Goal: Task Accomplishment & Management: Use online tool/utility

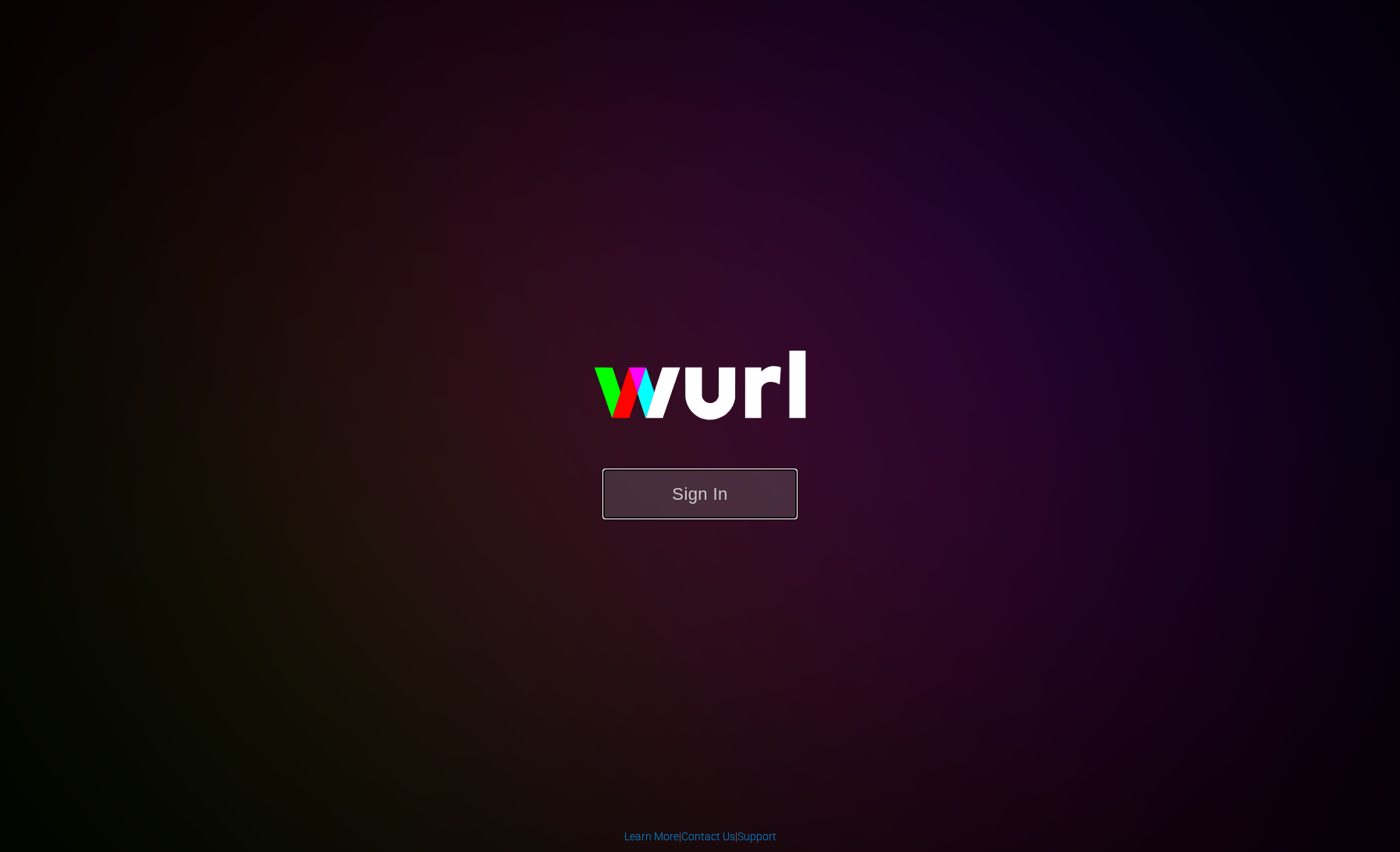
click at [671, 490] on button "Sign In" at bounding box center [700, 494] width 195 height 50
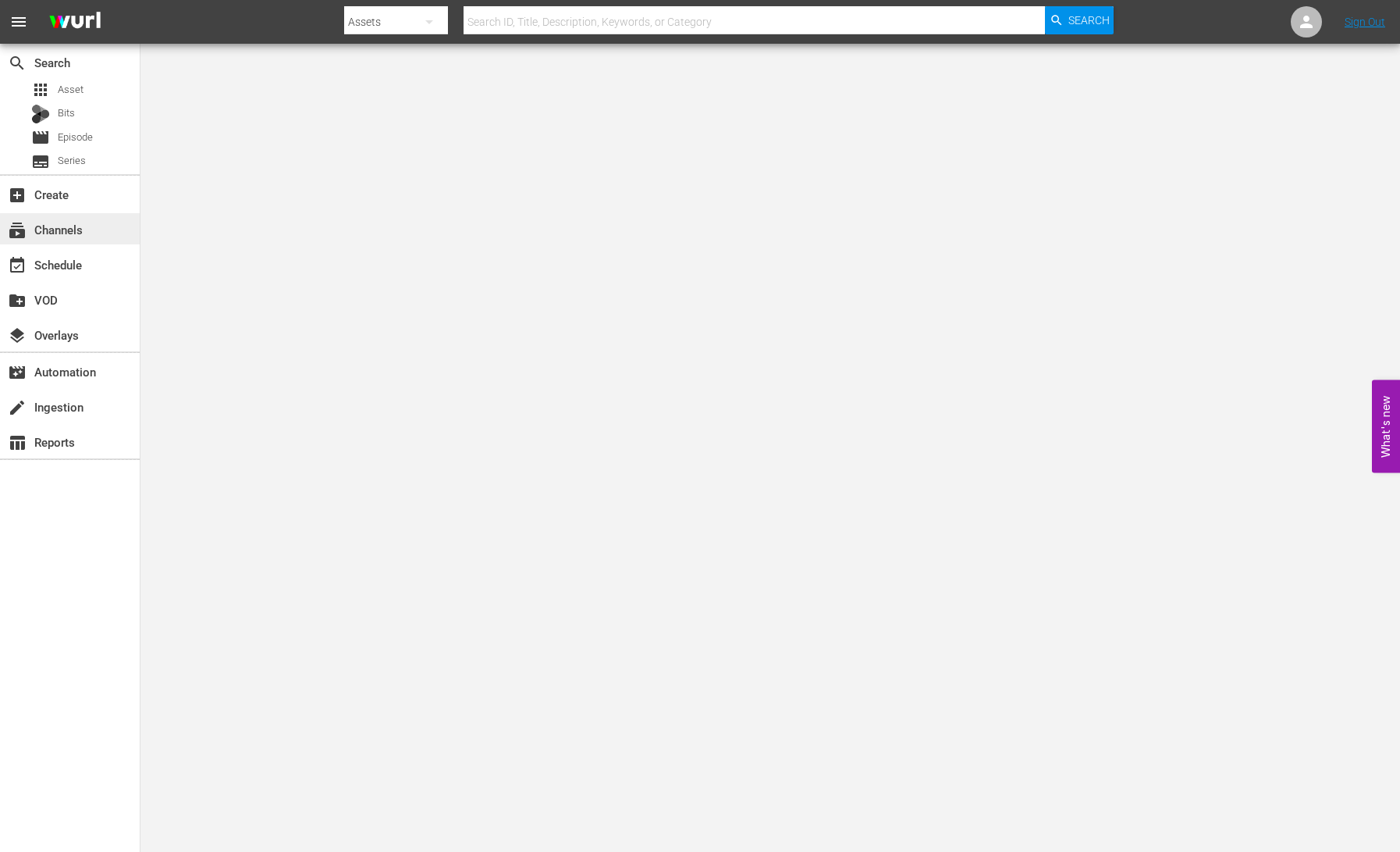
click at [76, 227] on div "subscriptions Channels" at bounding box center [44, 227] width 88 height 14
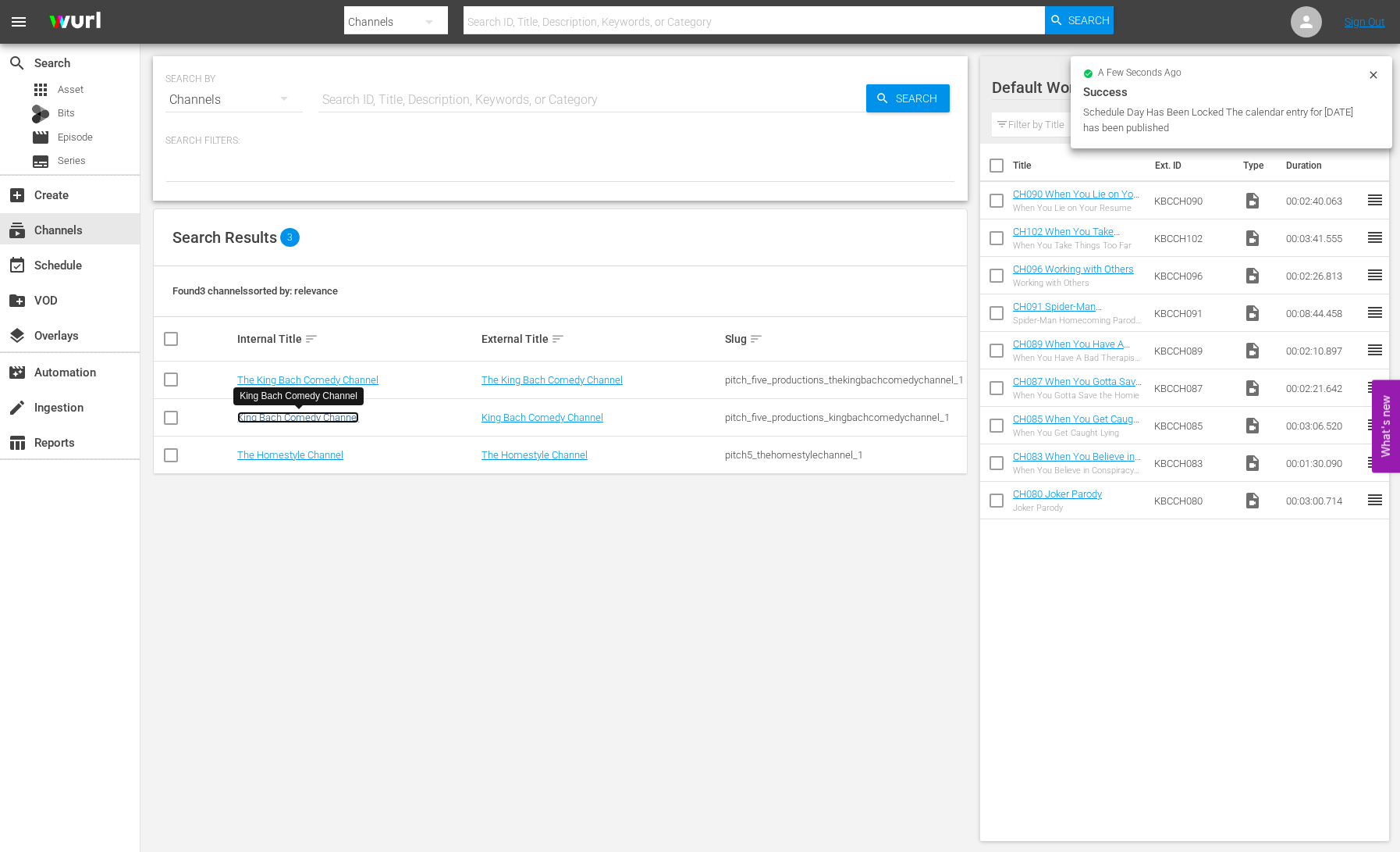
click at [297, 420] on link "King Bach Comedy Channel" at bounding box center [298, 417] width 122 height 11
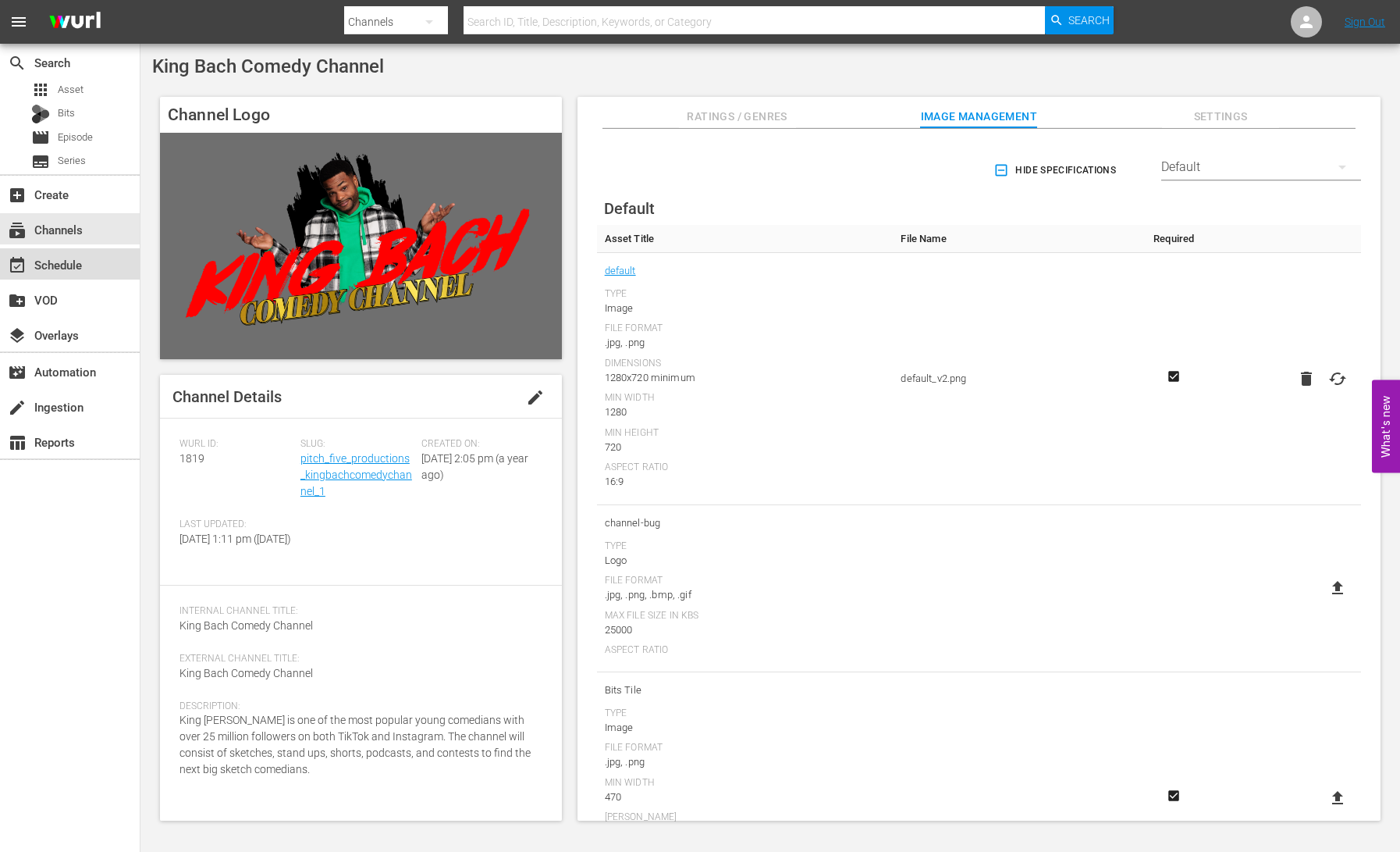
click at [53, 266] on div "event_available Schedule" at bounding box center [44, 262] width 88 height 14
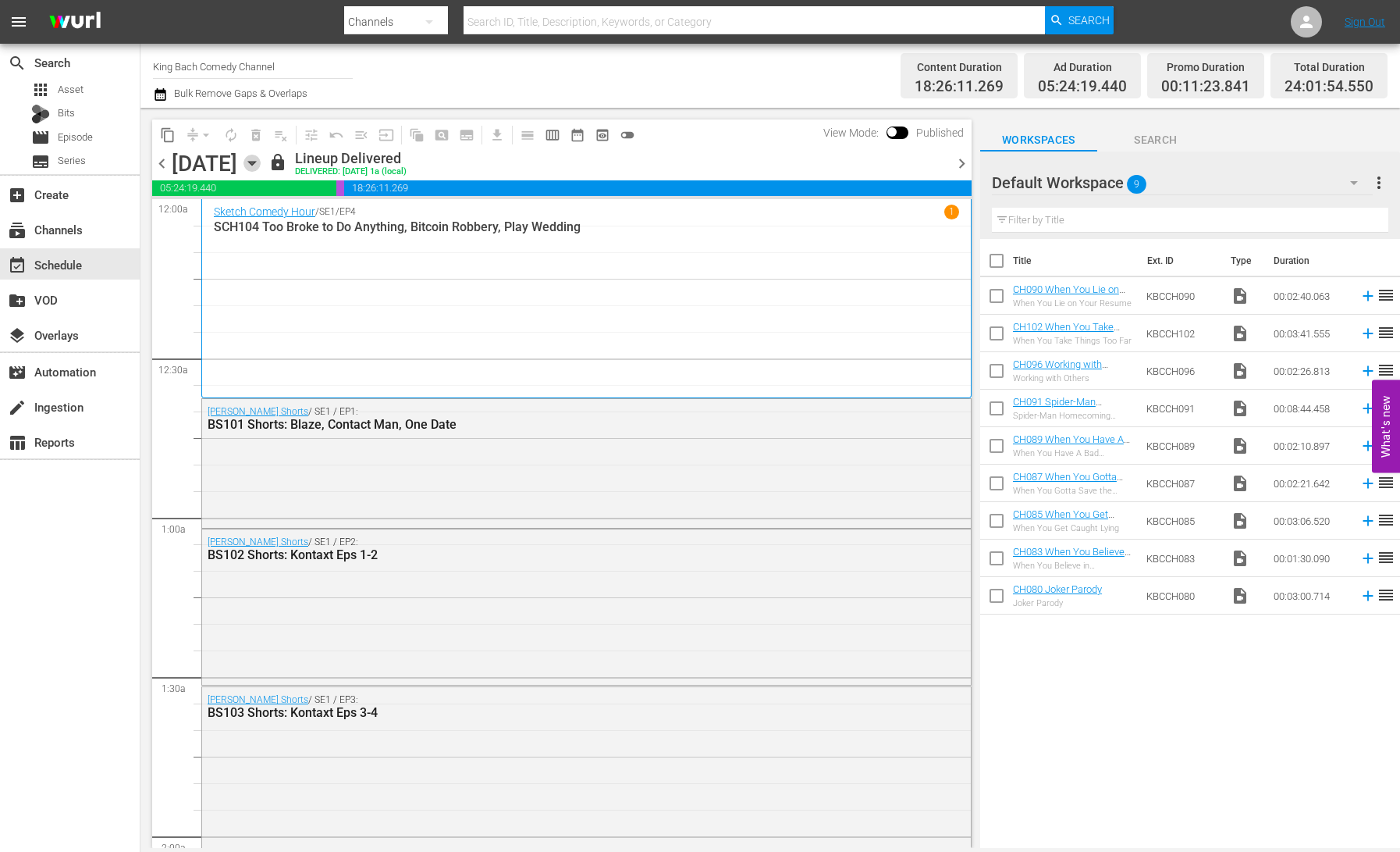
click at [261, 165] on icon "button" at bounding box center [252, 162] width 17 height 17
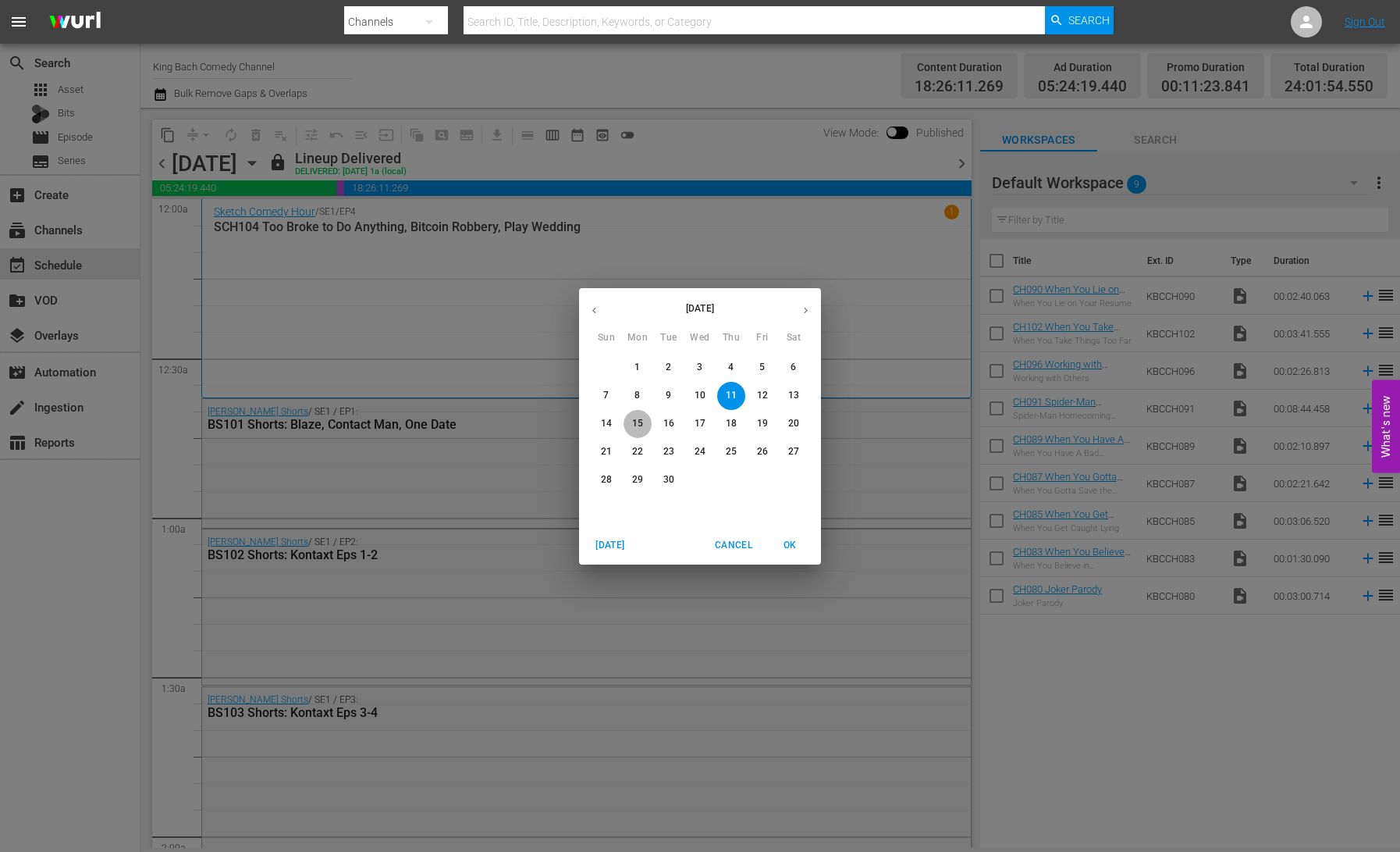
click at [633, 419] on p "15" at bounding box center [637, 423] width 11 height 13
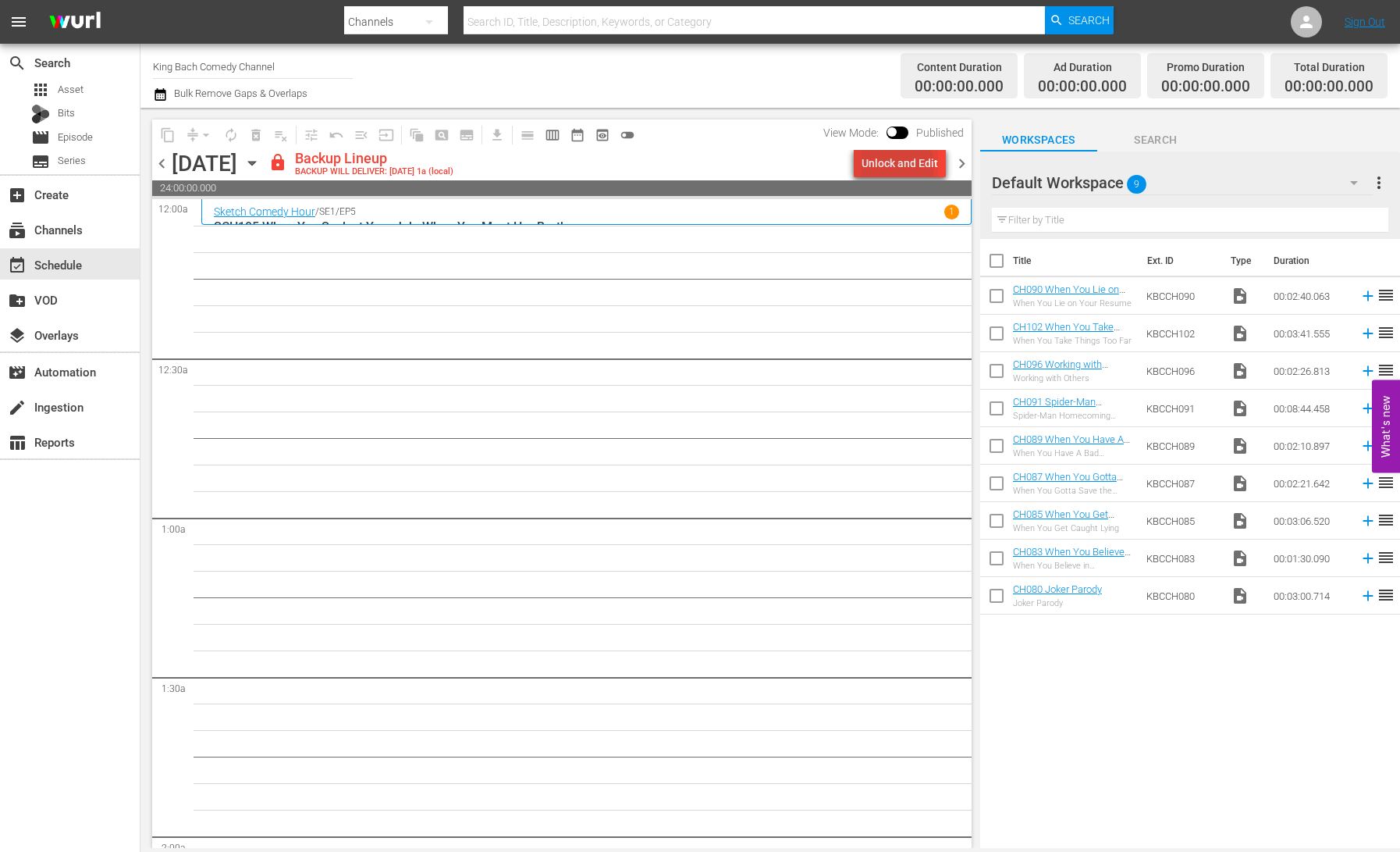
click at [901, 167] on div "Unlock and Edit" at bounding box center [900, 163] width 76 height 28
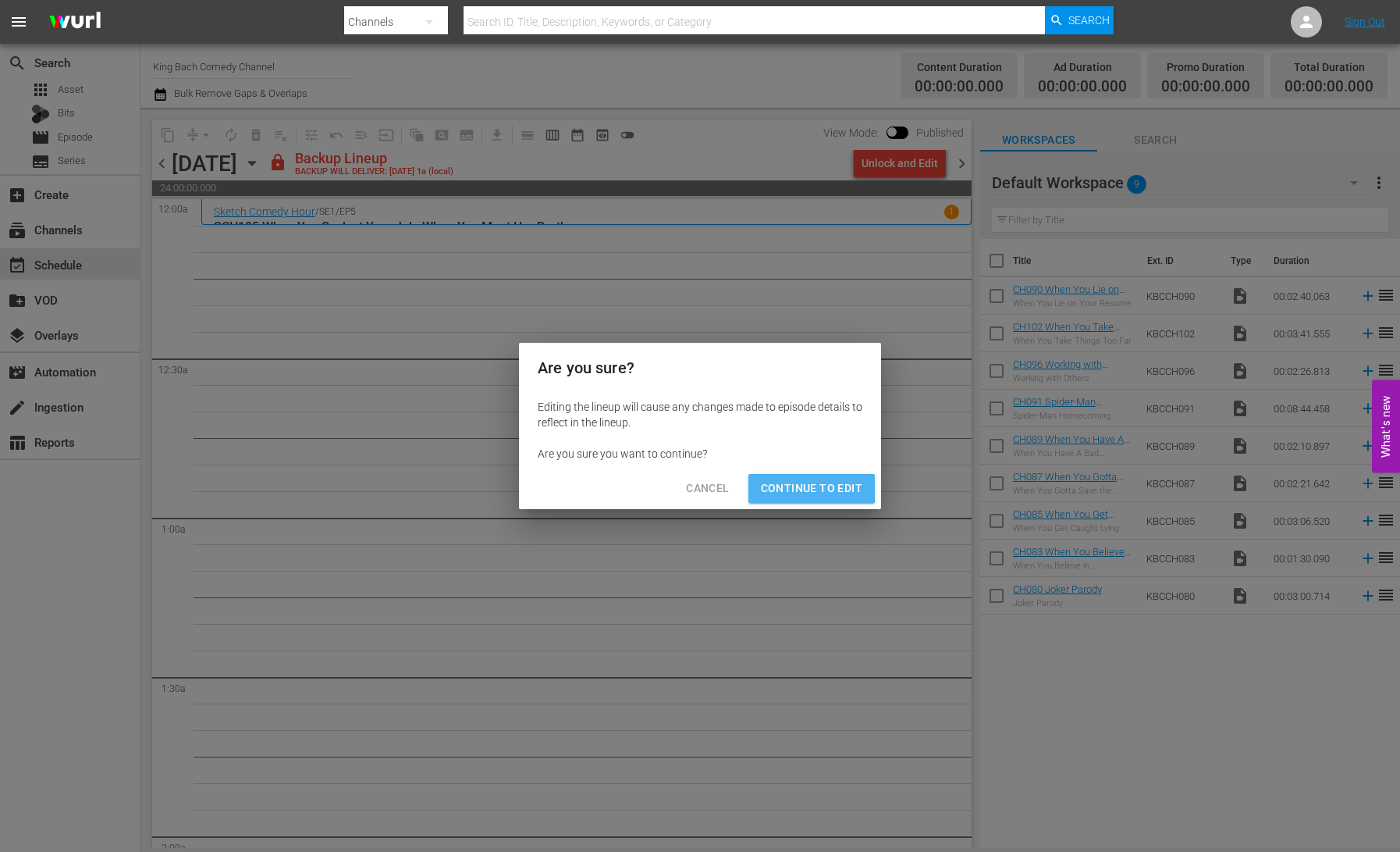
click at [797, 487] on span "Continue to Edit" at bounding box center [811, 488] width 102 height 19
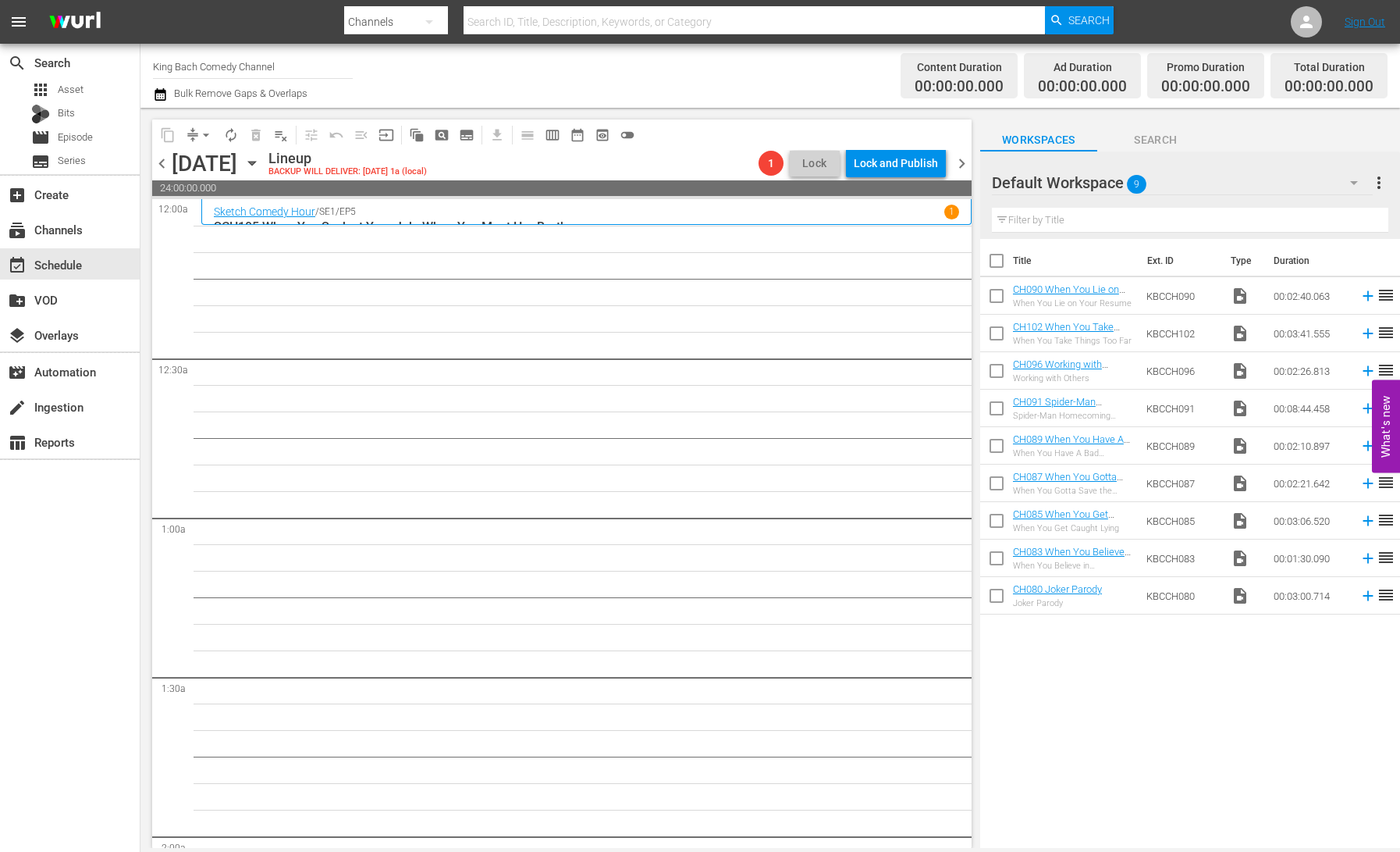
click at [962, 161] on span "chevron_right" at bounding box center [962, 163] width 19 height 19
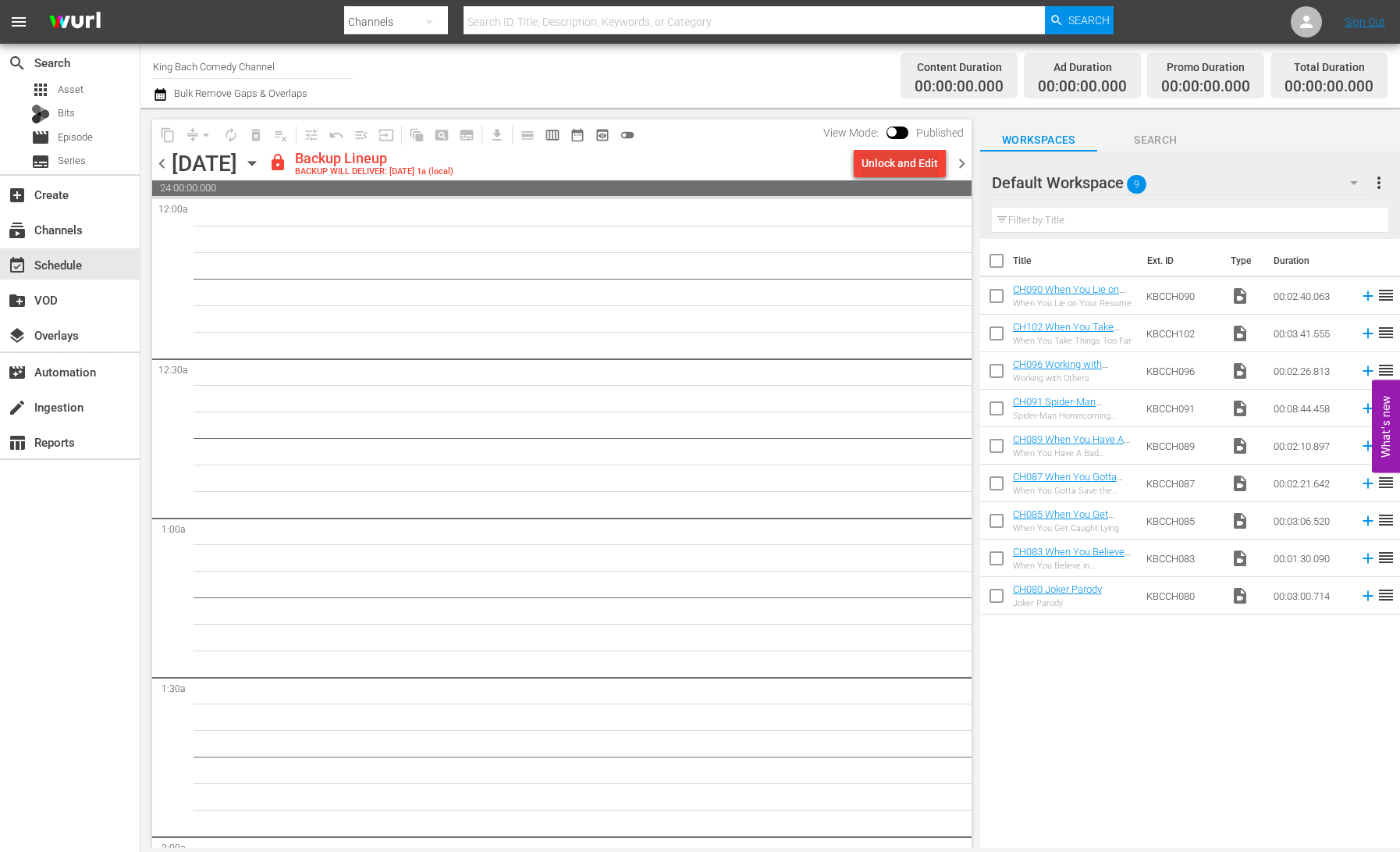
click at [911, 170] on div "Unlock and Edit" at bounding box center [900, 163] width 76 height 28
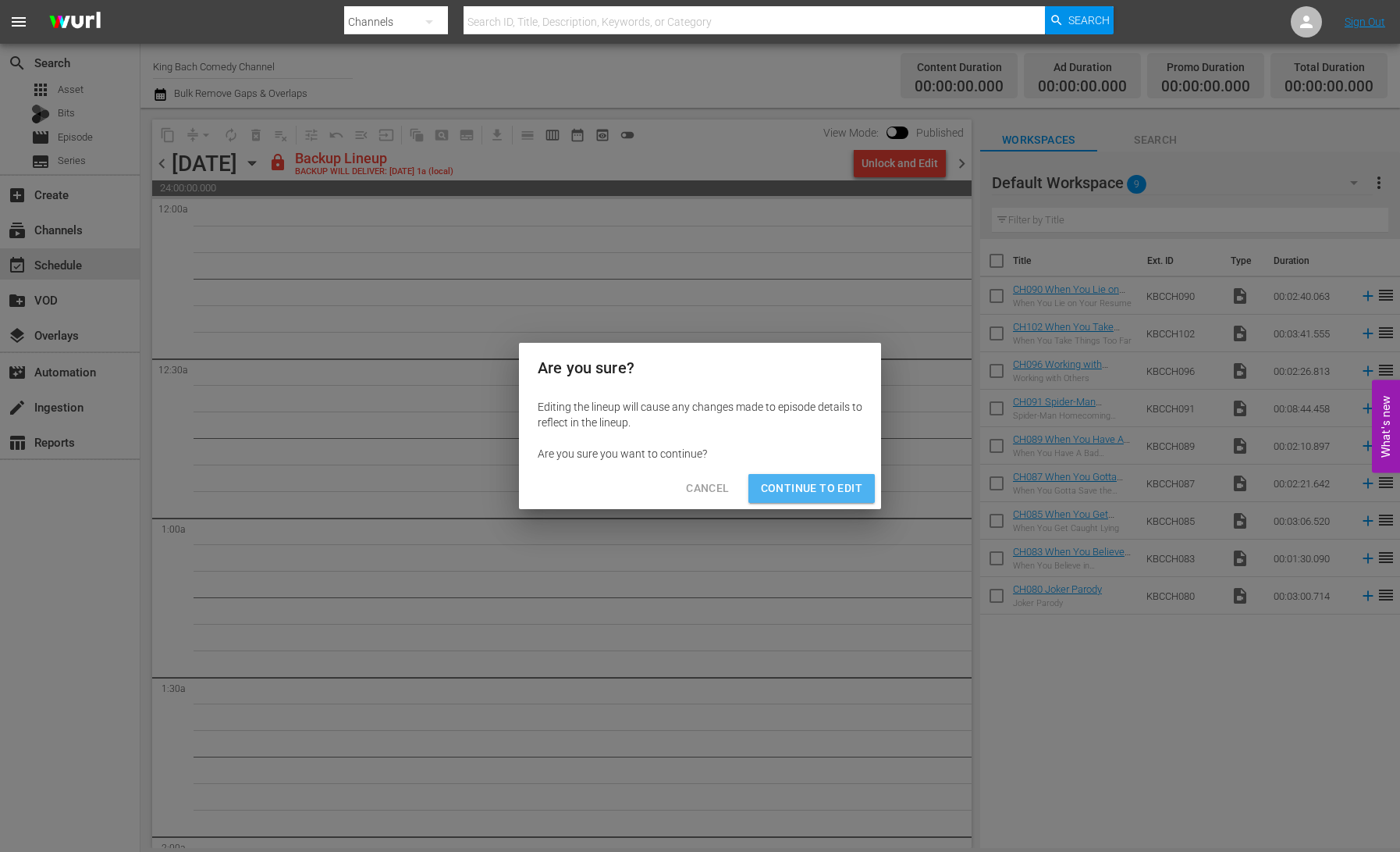
click at [818, 492] on span "Continue to Edit" at bounding box center [811, 488] width 102 height 19
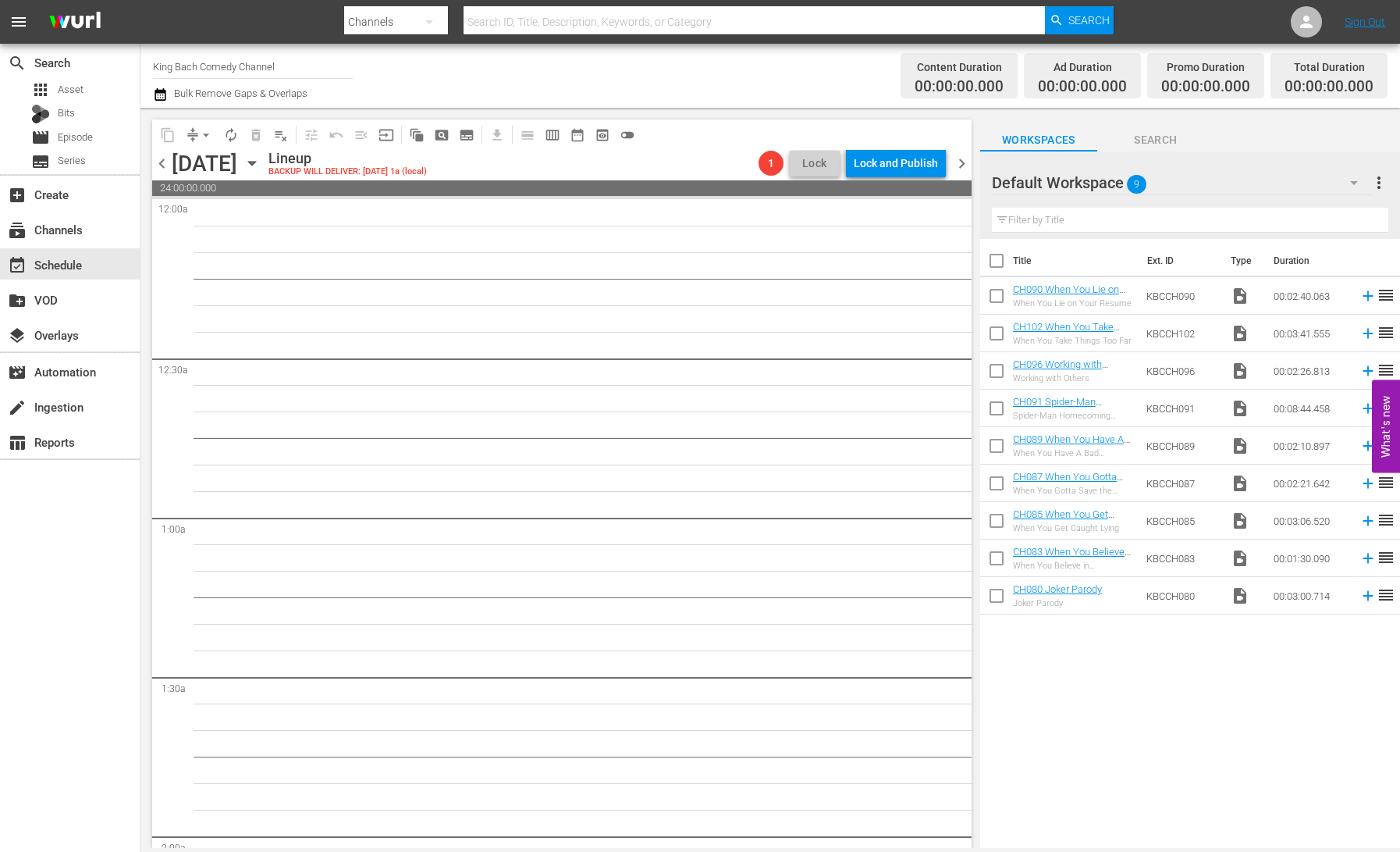
click at [967, 167] on span "chevron_right" at bounding box center [962, 163] width 19 height 19
click at [910, 170] on div "Unlock and Edit" at bounding box center [900, 163] width 76 height 28
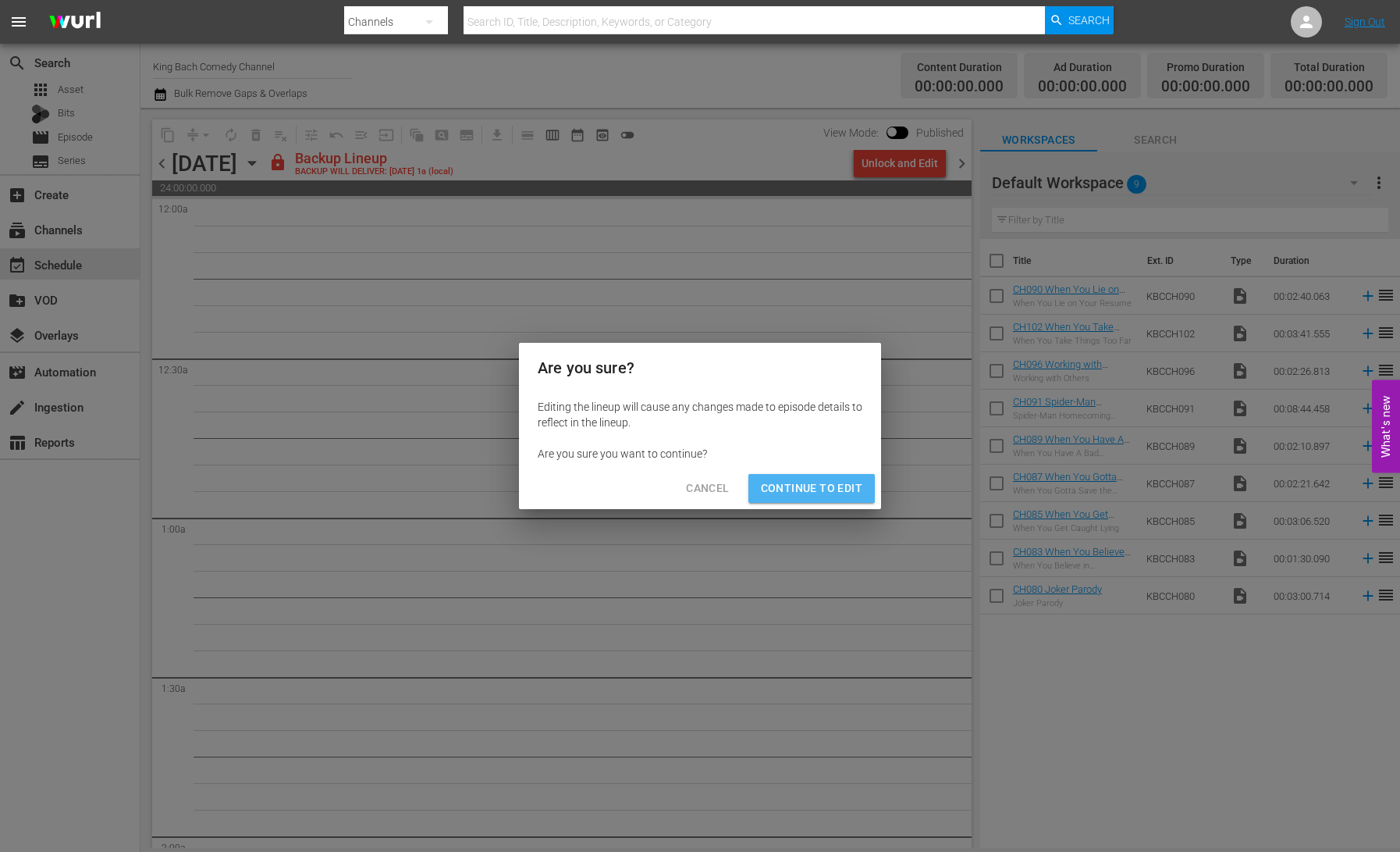
click at [825, 486] on span "Continue to Edit" at bounding box center [811, 488] width 102 height 19
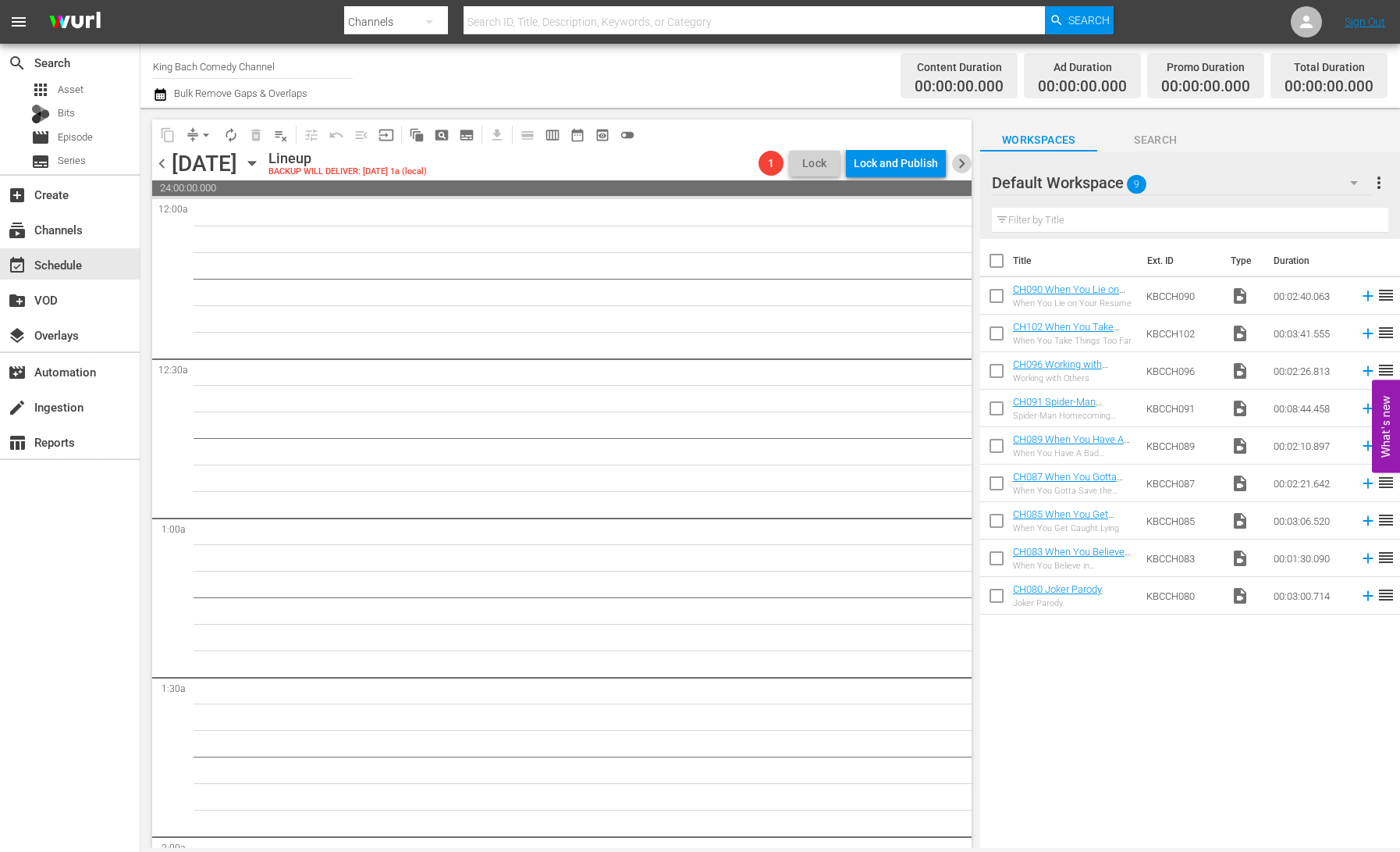
click at [961, 156] on span "chevron_right" at bounding box center [962, 163] width 19 height 19
click at [966, 166] on span "chevron_right" at bounding box center [962, 163] width 19 height 19
click at [164, 167] on span "chevron_left" at bounding box center [162, 163] width 19 height 19
click at [166, 167] on span "chevron_left" at bounding box center [162, 163] width 19 height 19
click at [255, 163] on icon "button" at bounding box center [252, 163] width 7 height 4
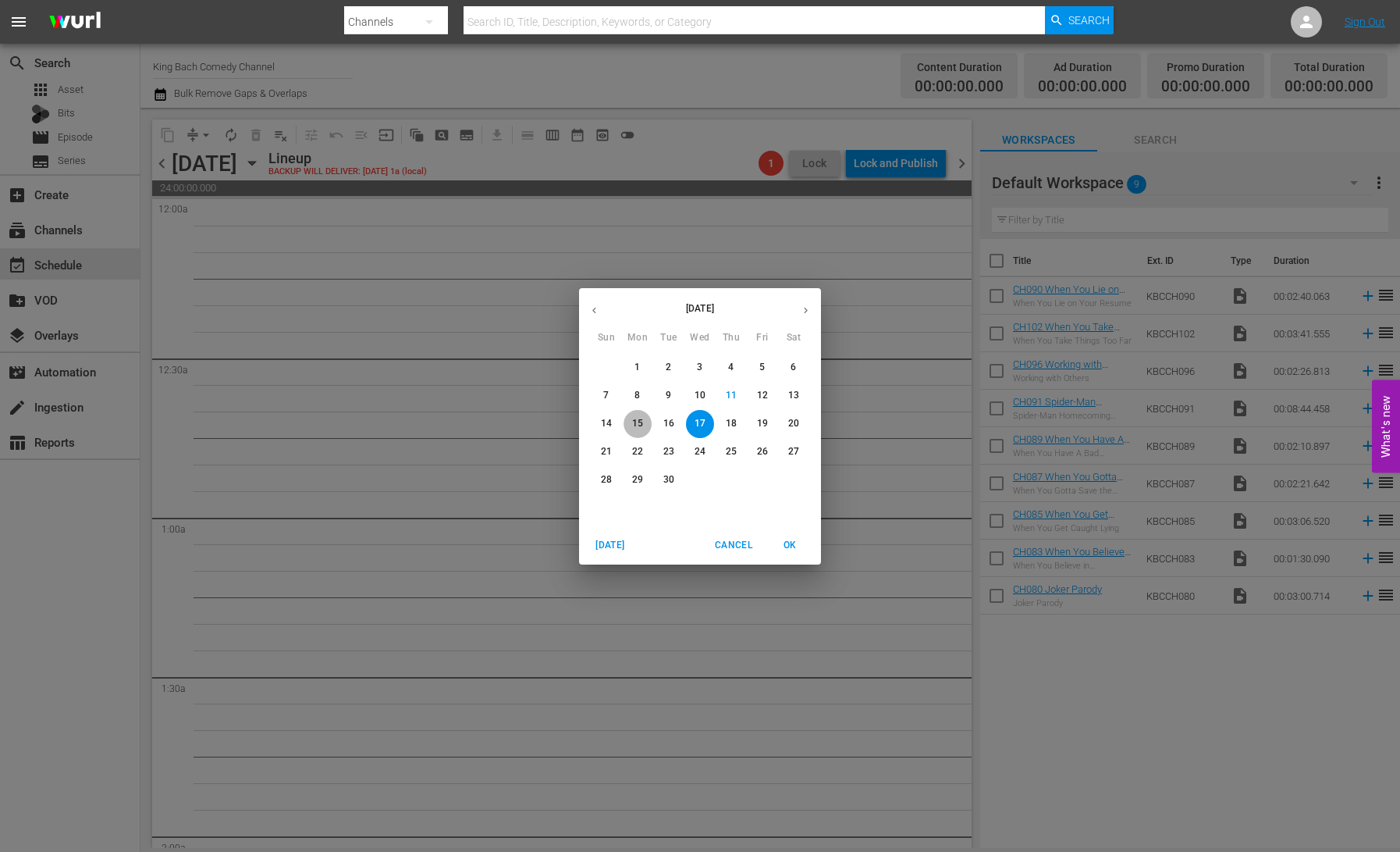
click at [633, 420] on p "15" at bounding box center [637, 423] width 11 height 13
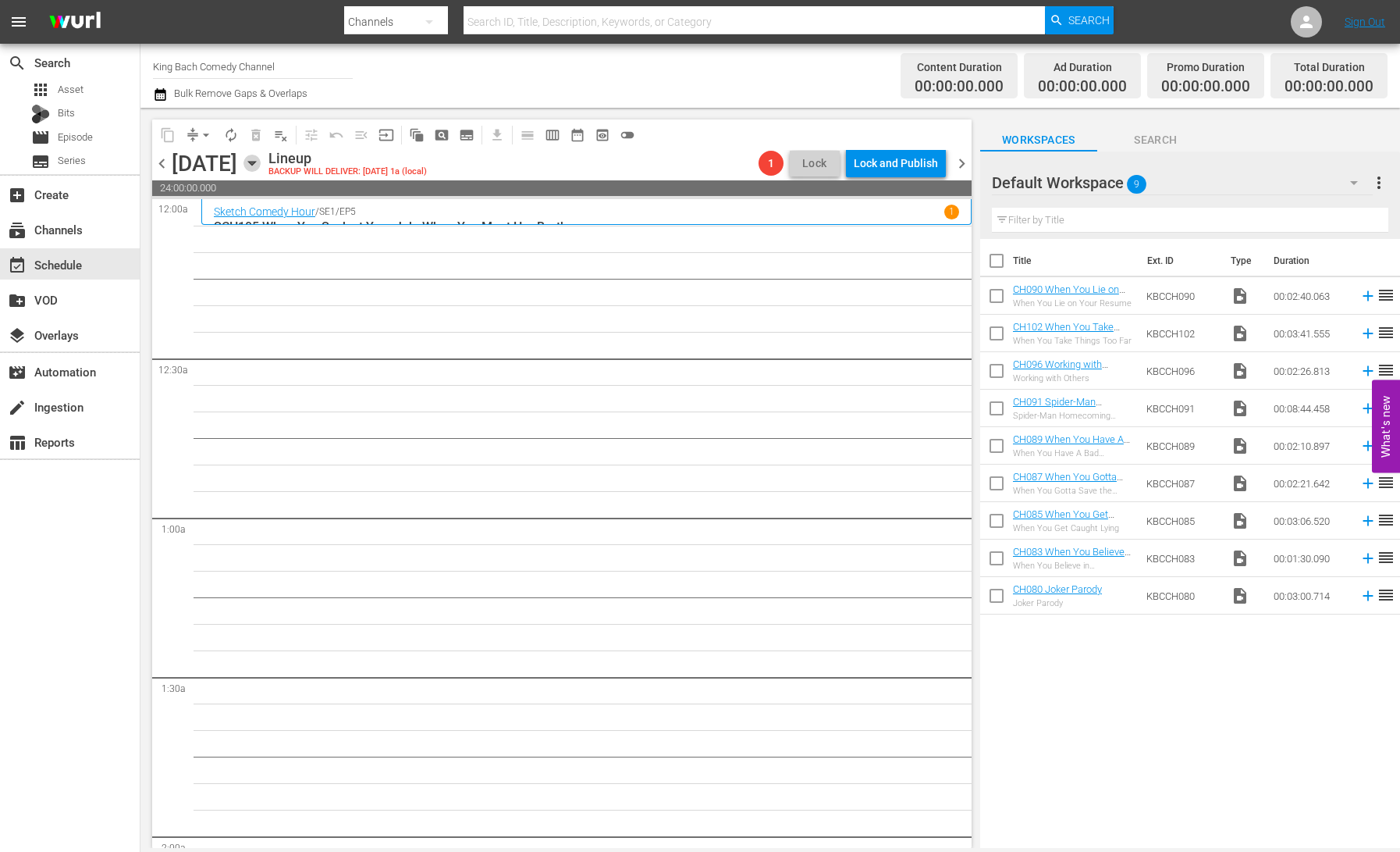
click at [261, 165] on icon "button" at bounding box center [252, 162] width 17 height 17
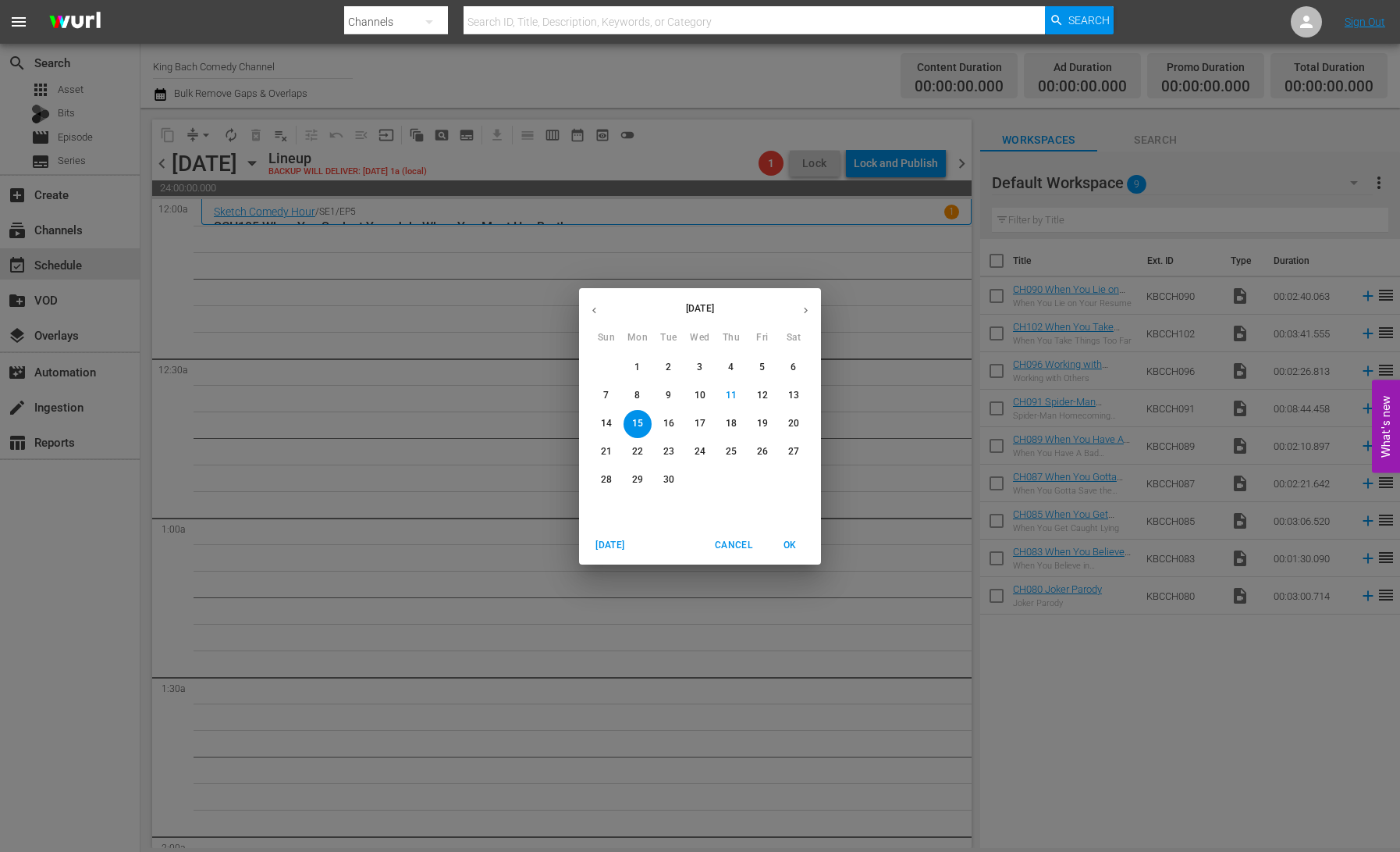
click at [633, 395] on span "8" at bounding box center [637, 396] width 28 height 13
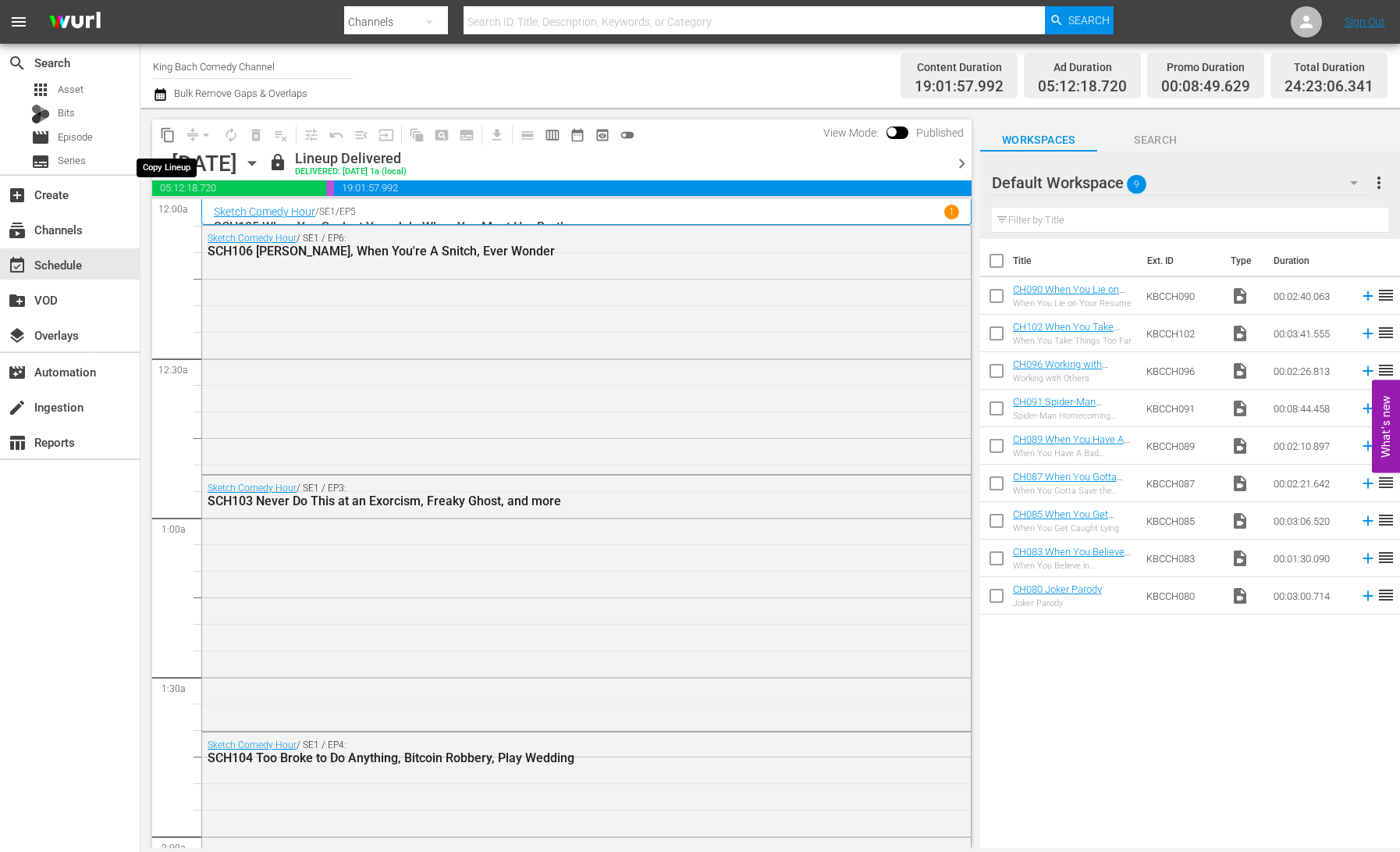
click at [164, 132] on span "content_copy" at bounding box center [167, 135] width 15 height 15
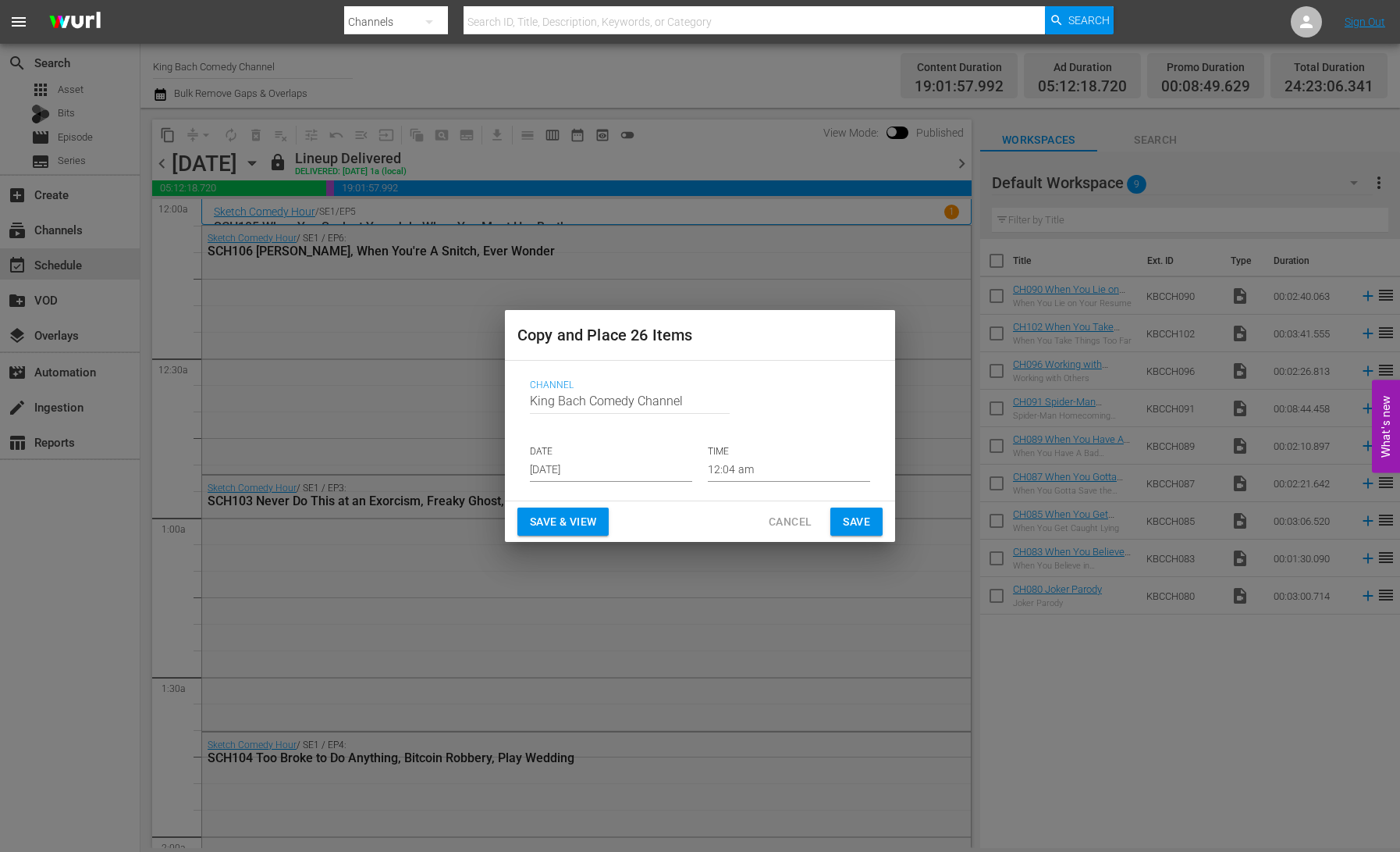
click at [581, 472] on input "[DATE]" at bounding box center [611, 469] width 162 height 24
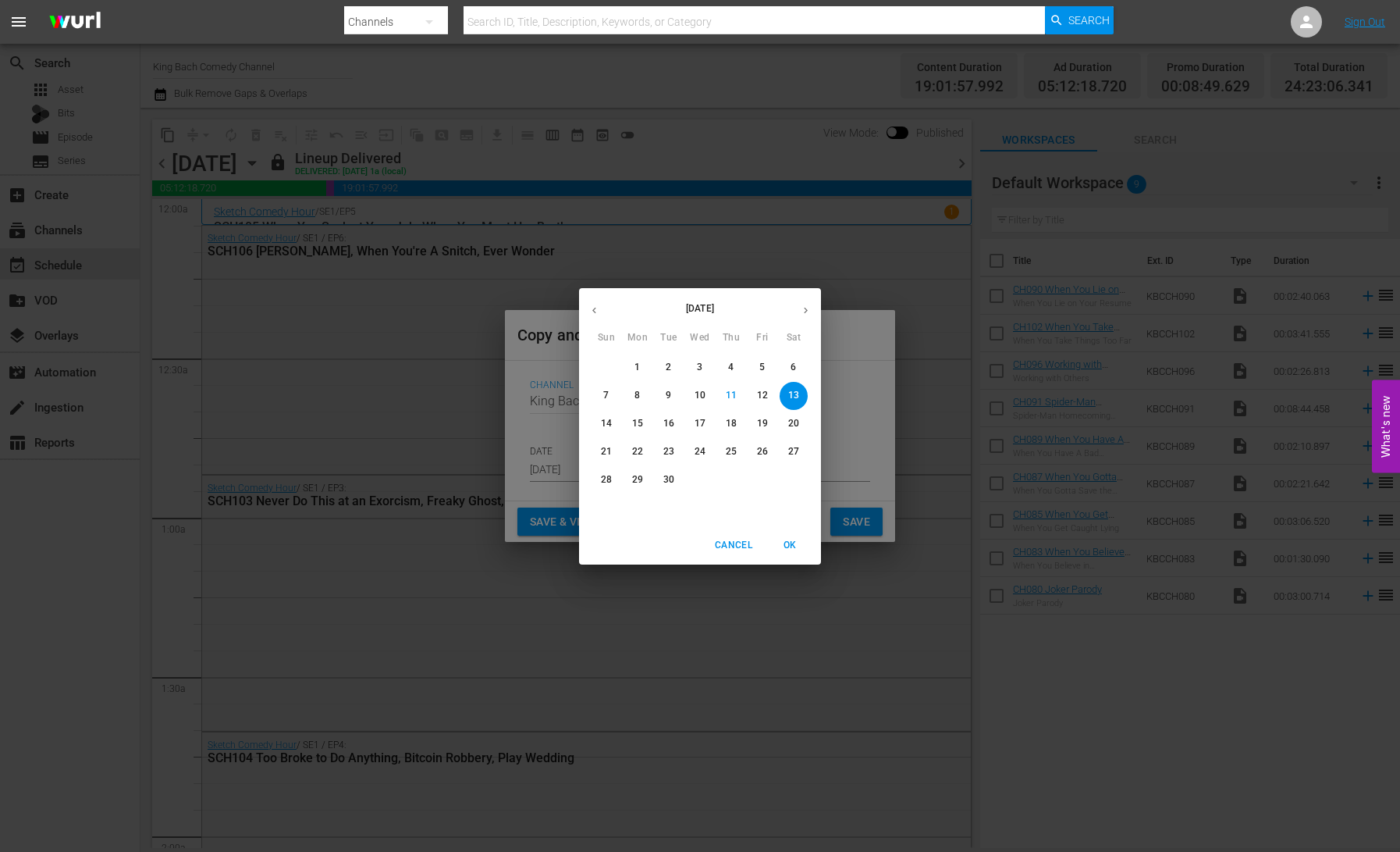
click at [636, 425] on p "15" at bounding box center [637, 423] width 11 height 13
type input "[DATE]"
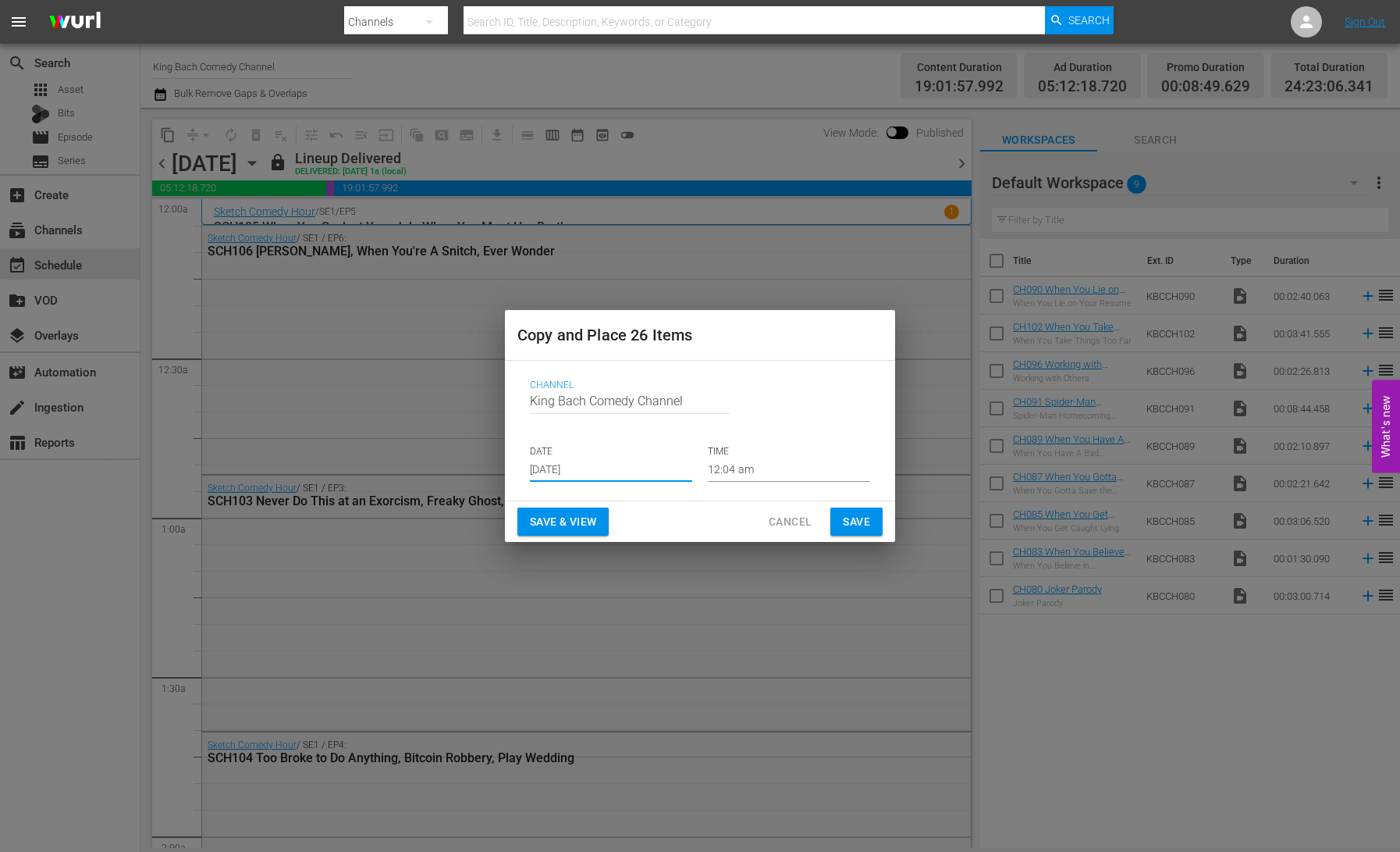
click at [564, 523] on span "Save & View" at bounding box center [564, 522] width 67 height 19
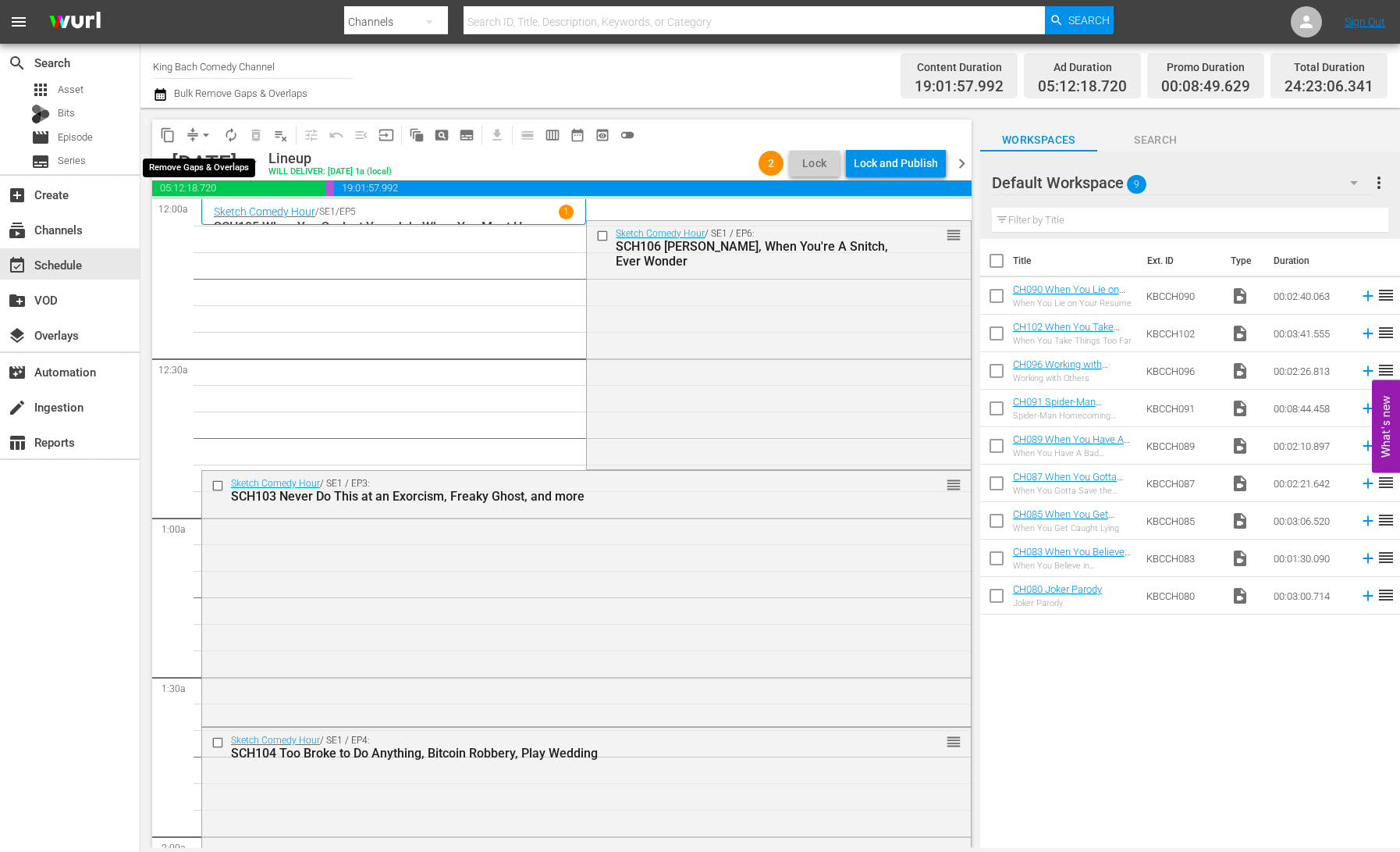
click at [203, 133] on span "arrow_drop_down" at bounding box center [205, 135] width 15 height 15
click at [258, 226] on li "Align to End of Previous Day" at bounding box center [207, 218] width 164 height 26
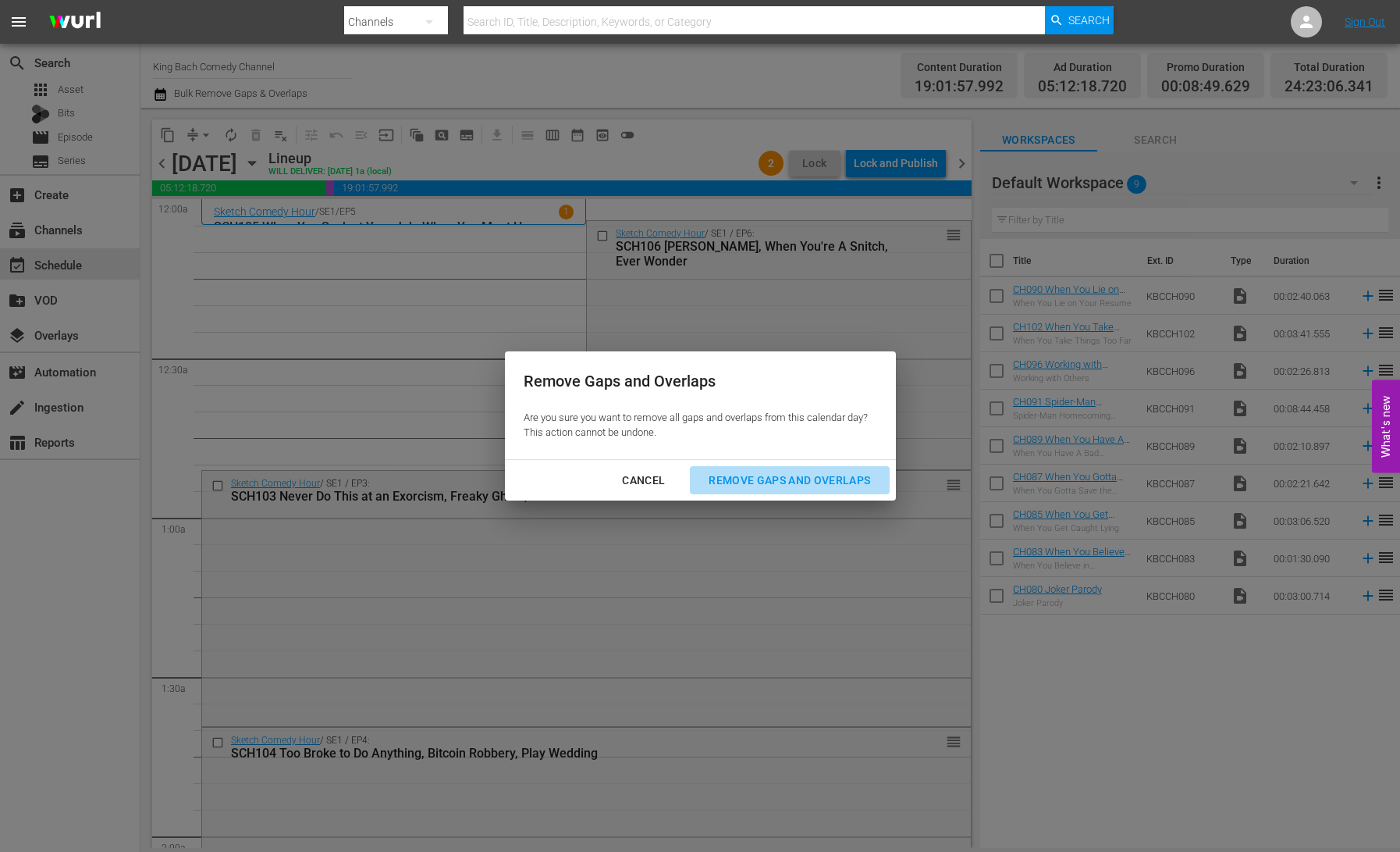
click at [768, 477] on div "Remove Gaps and Overlaps" at bounding box center [789, 481] width 187 height 19
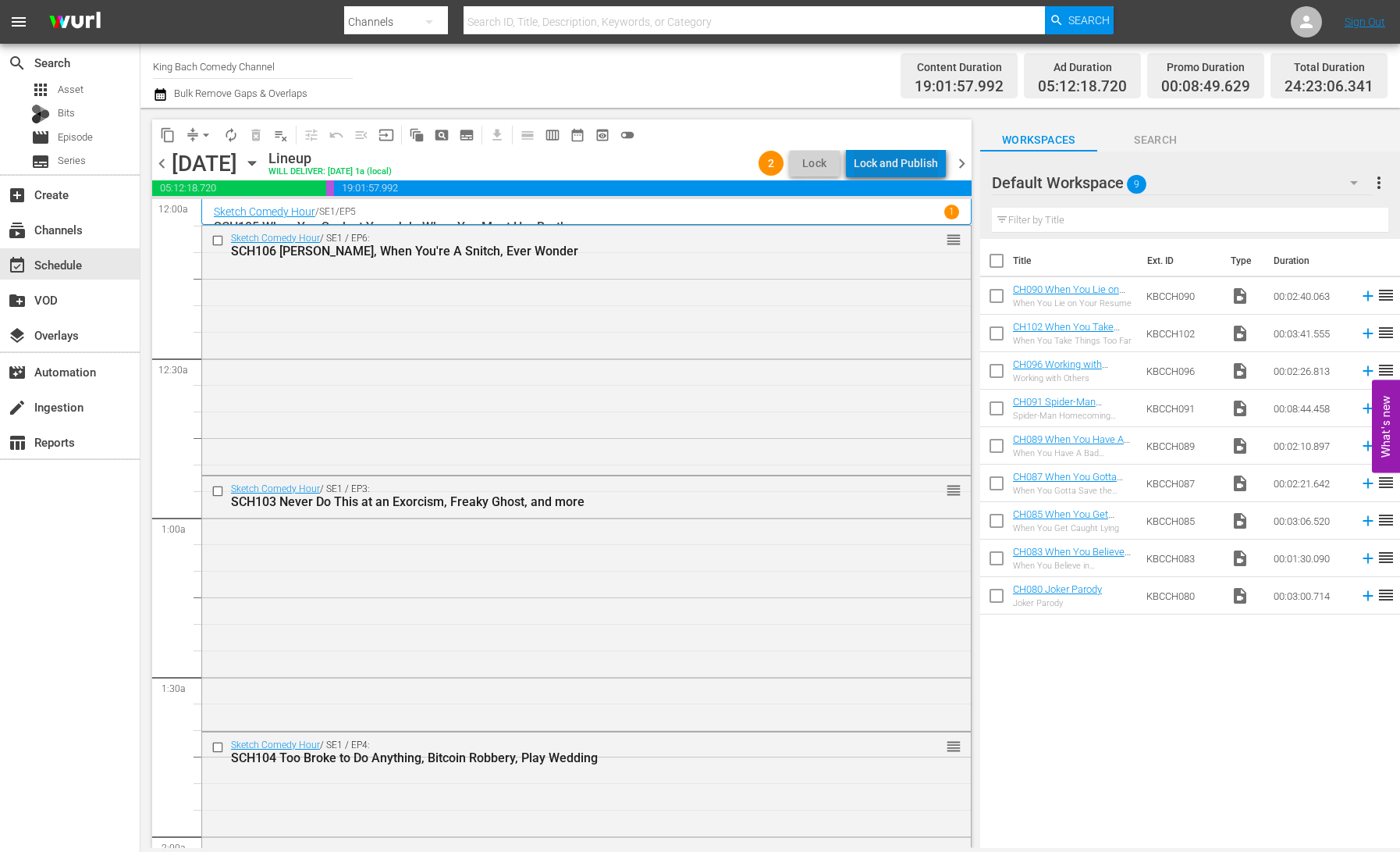
click at [906, 167] on div "Lock and Publish" at bounding box center [896, 163] width 84 height 28
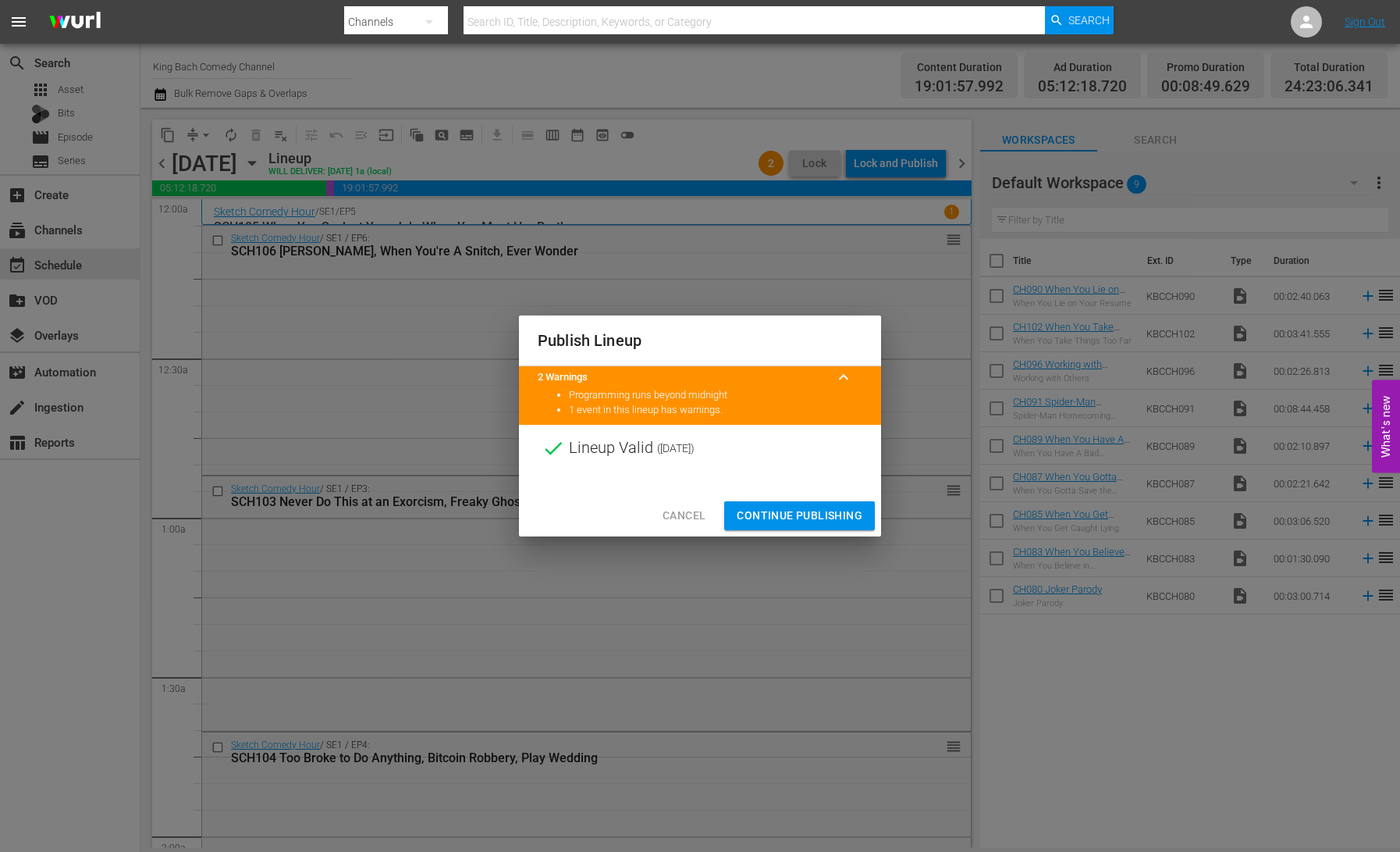
click at [814, 517] on span "Continue Publishing" at bounding box center [799, 516] width 126 height 19
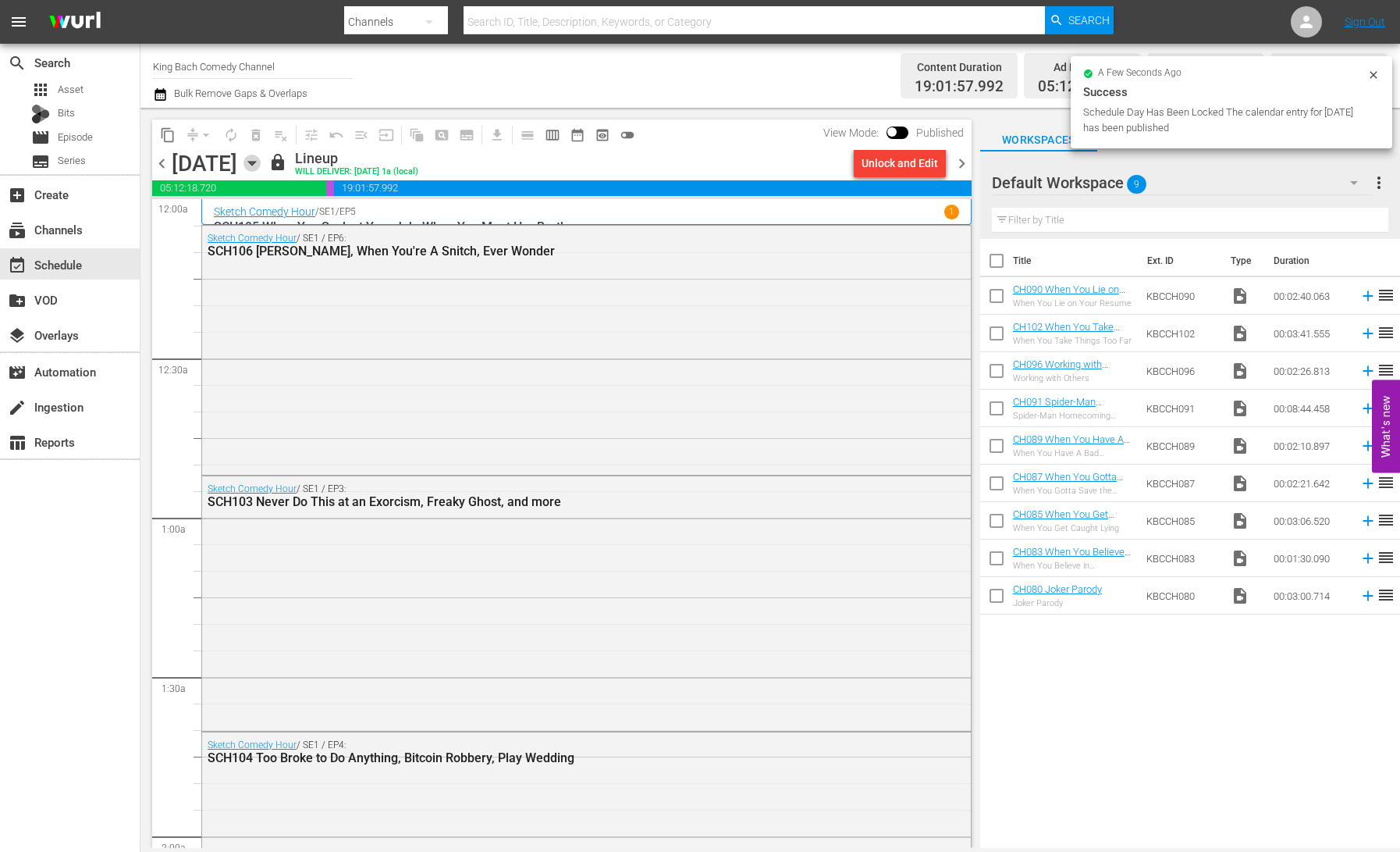
click at [255, 163] on icon "button" at bounding box center [252, 163] width 7 height 4
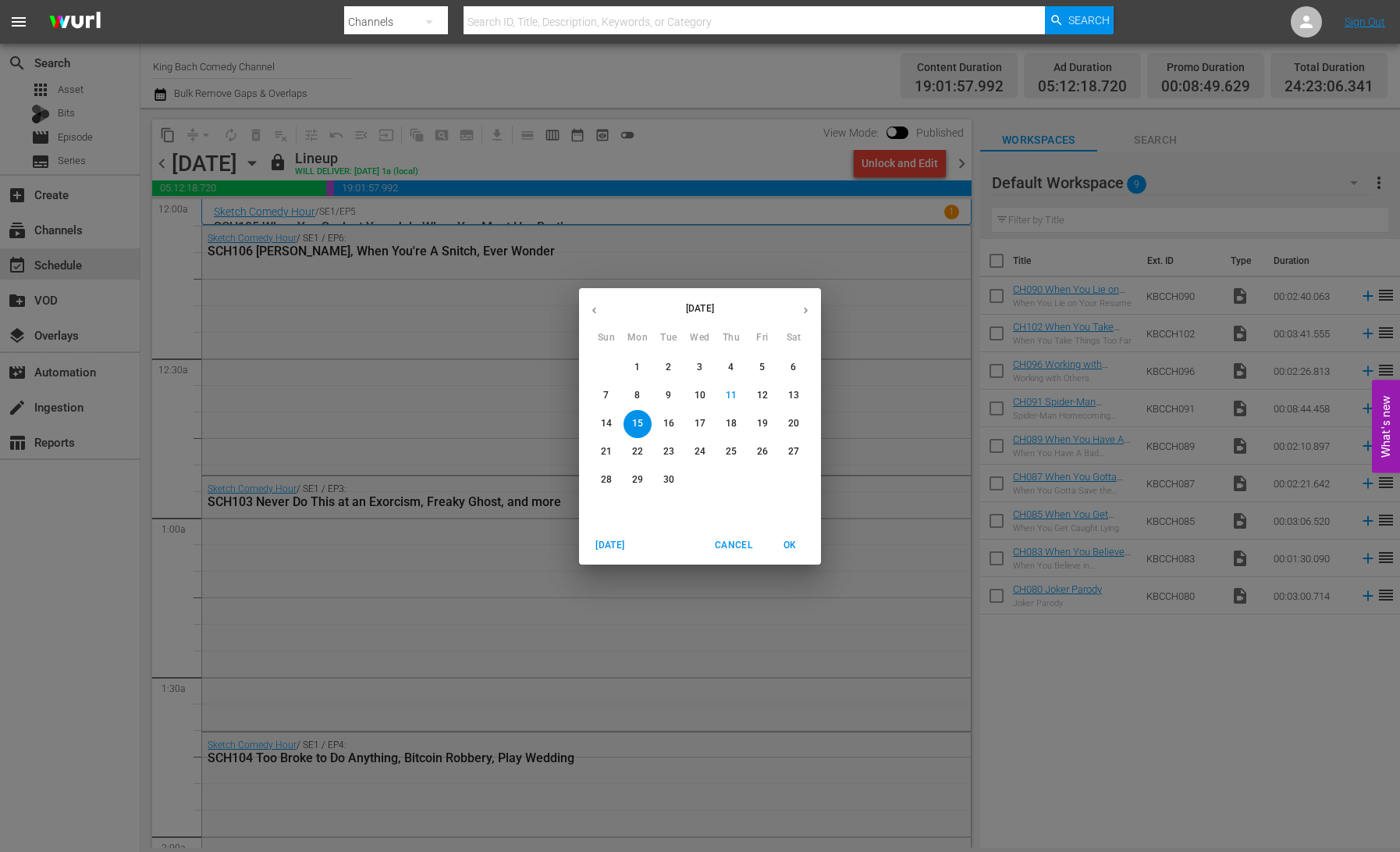
click at [672, 398] on span "9" at bounding box center [668, 396] width 28 height 13
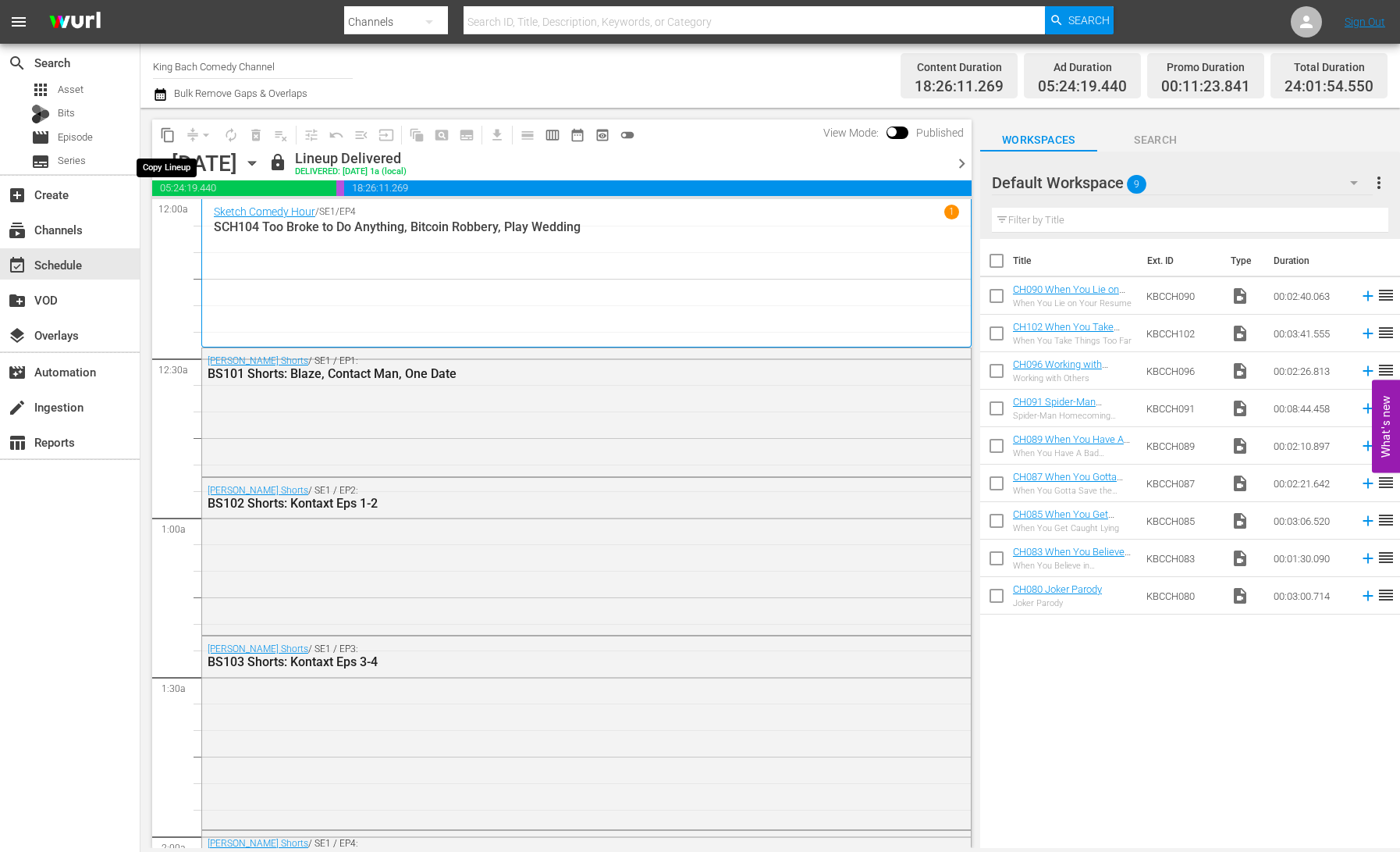
click at [168, 136] on span "content_copy" at bounding box center [167, 135] width 15 height 15
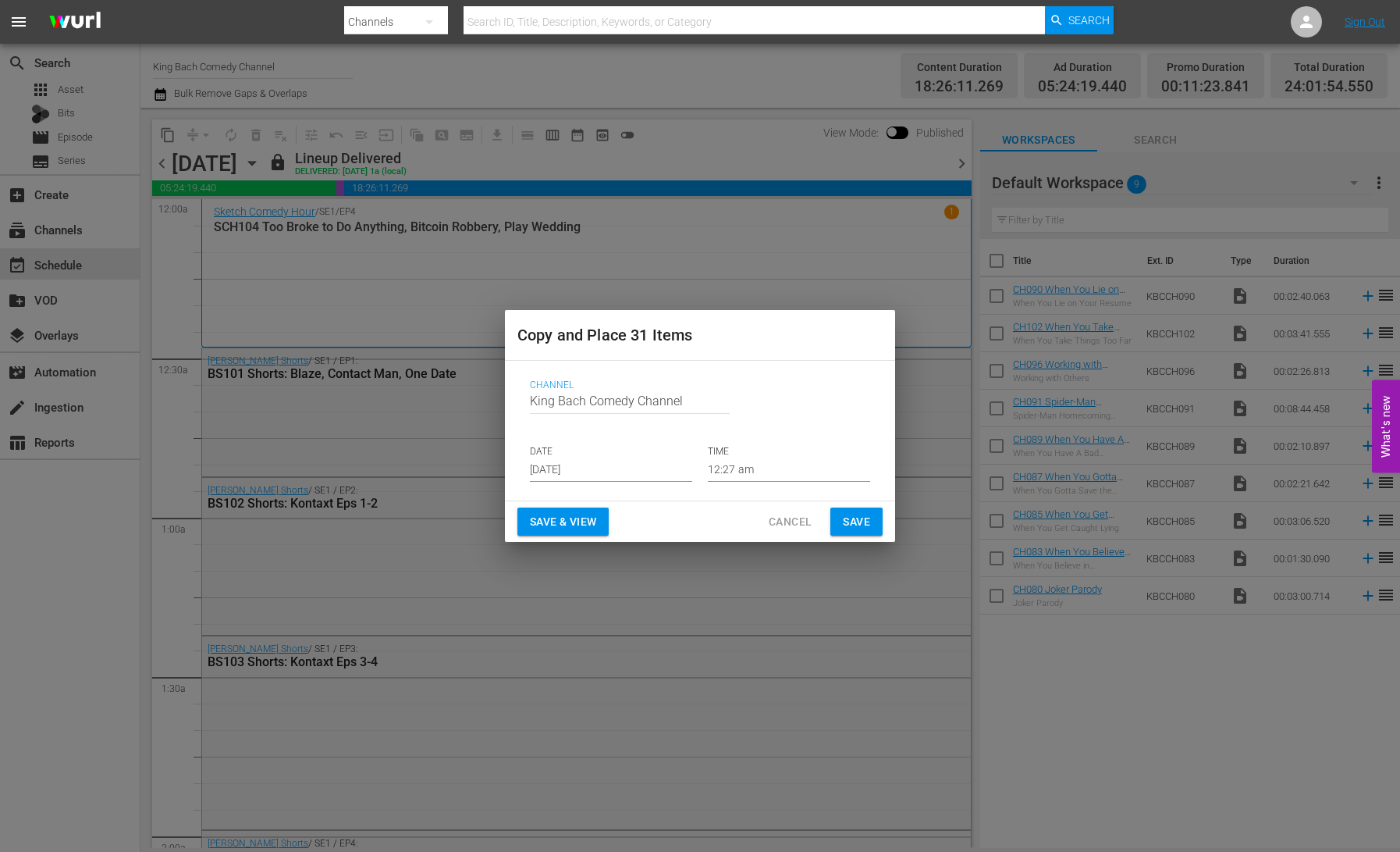
click at [571, 462] on input "[DATE]" at bounding box center [611, 469] width 162 height 24
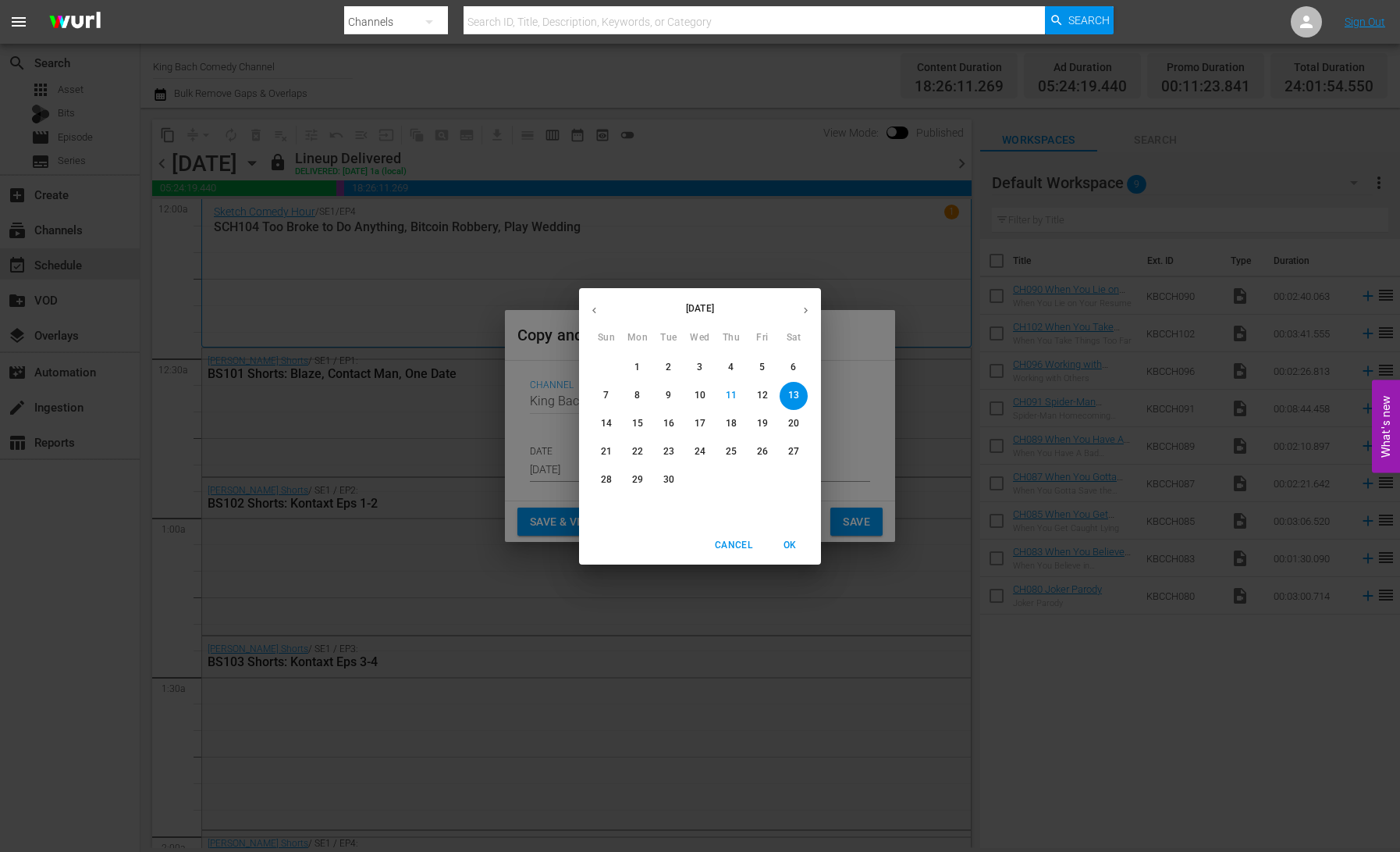
click at [666, 424] on p "16" at bounding box center [668, 423] width 11 height 13
type input "[DATE]"
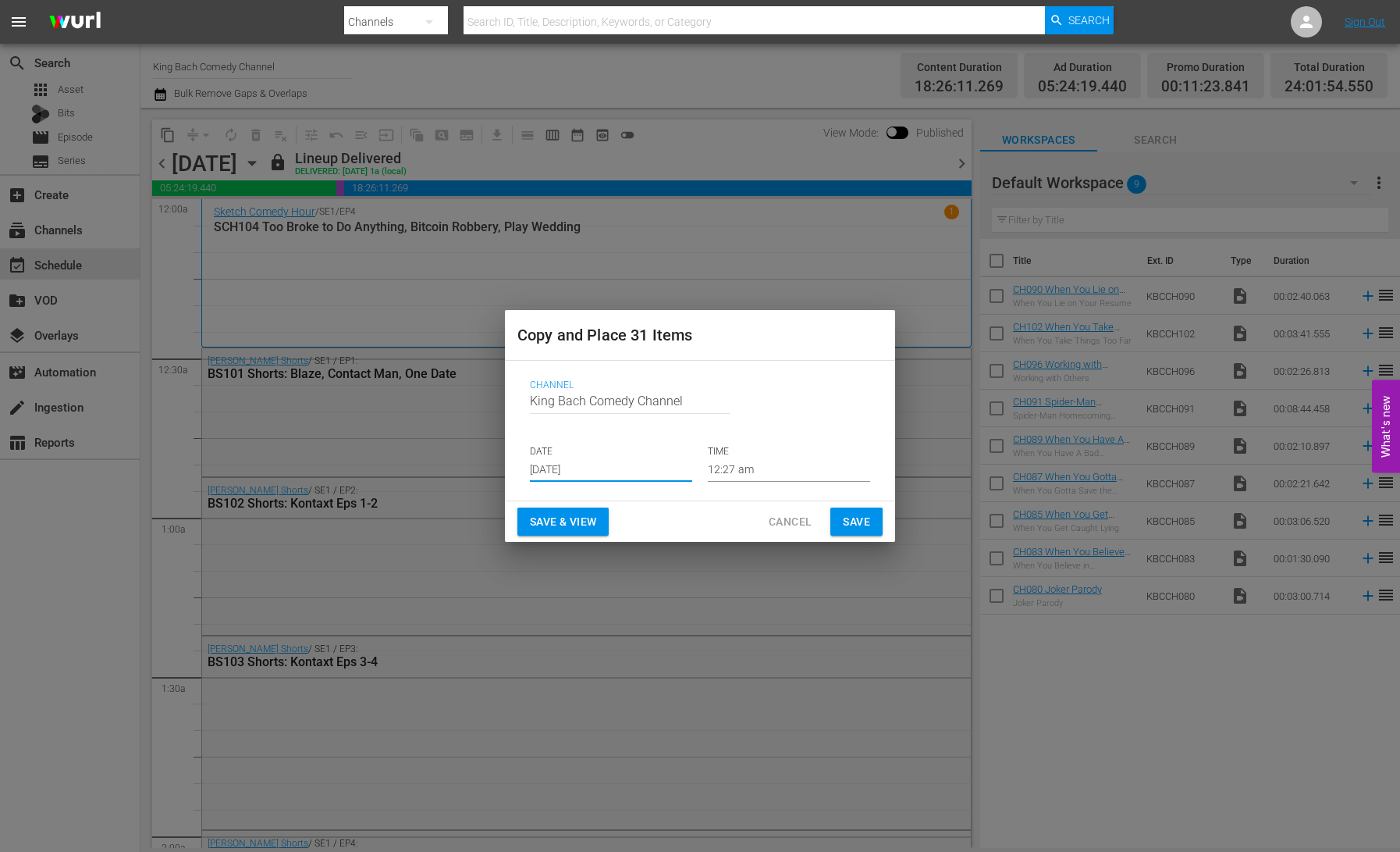
click at [583, 523] on span "Save & View" at bounding box center [564, 522] width 67 height 19
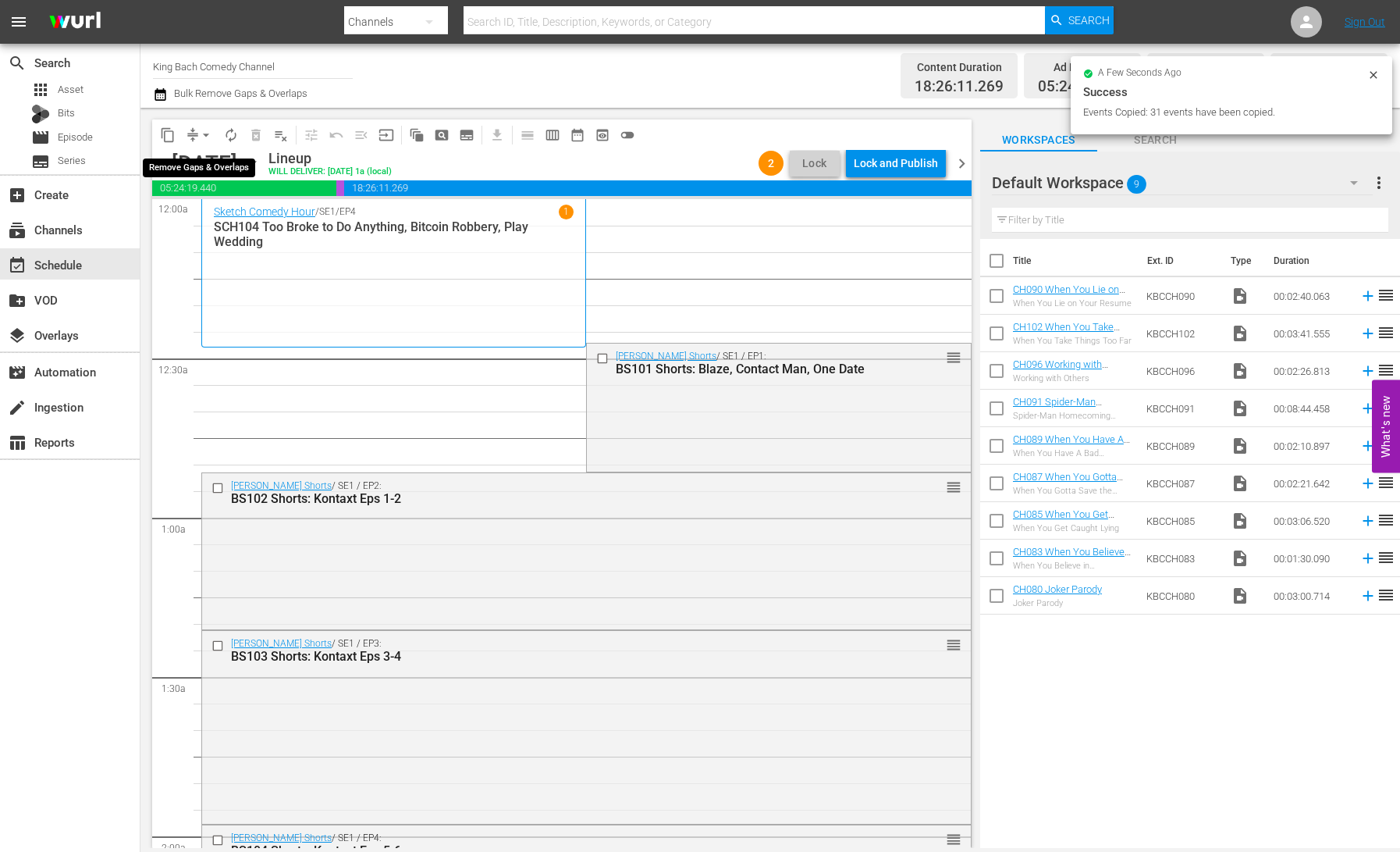
click at [196, 137] on button "arrow_drop_down" at bounding box center [205, 135] width 25 height 25
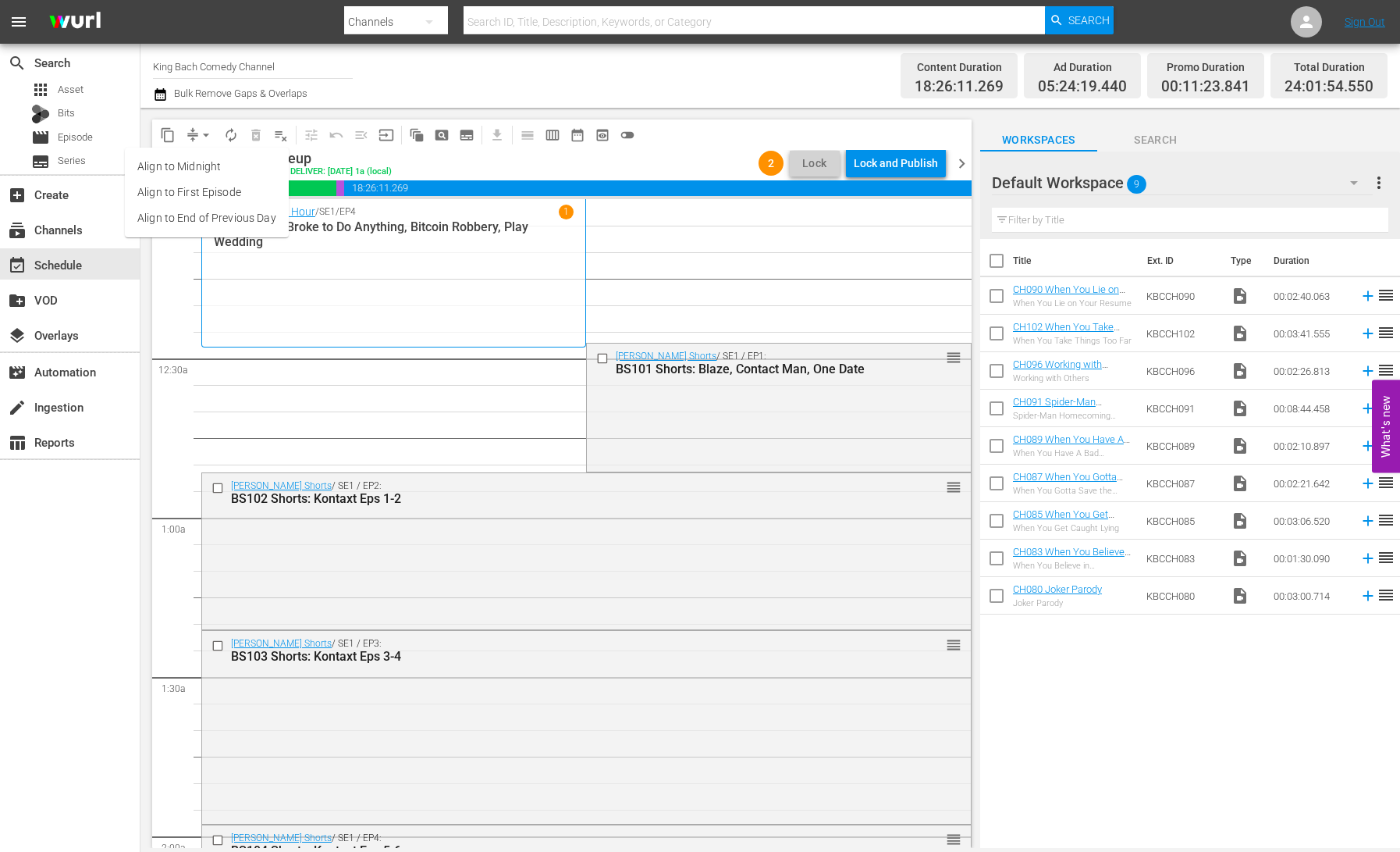
click at [211, 217] on li "Align to End of Previous Day" at bounding box center [207, 218] width 164 height 26
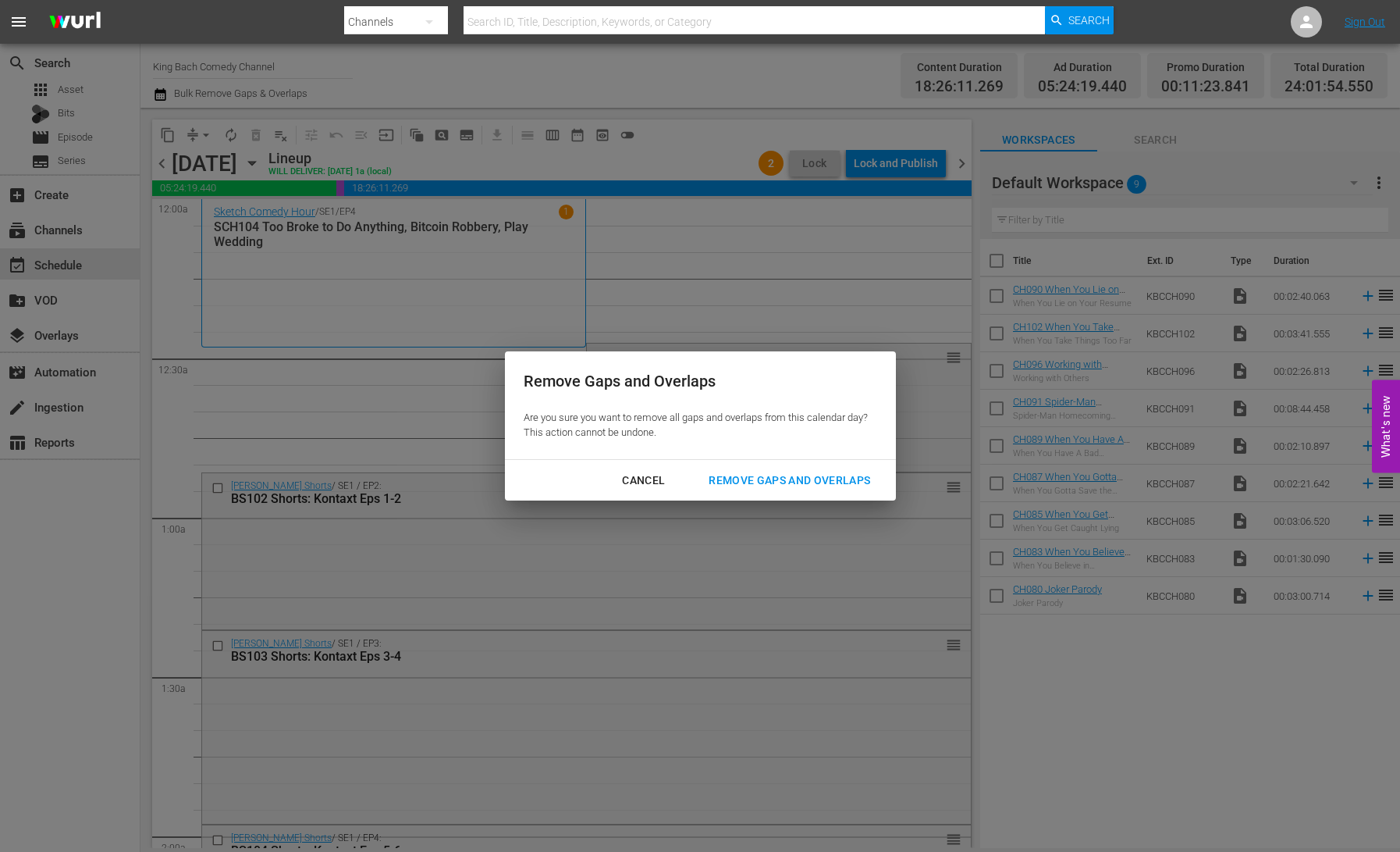
click at [797, 482] on div "Remove Gaps and Overlaps" at bounding box center [789, 481] width 187 height 19
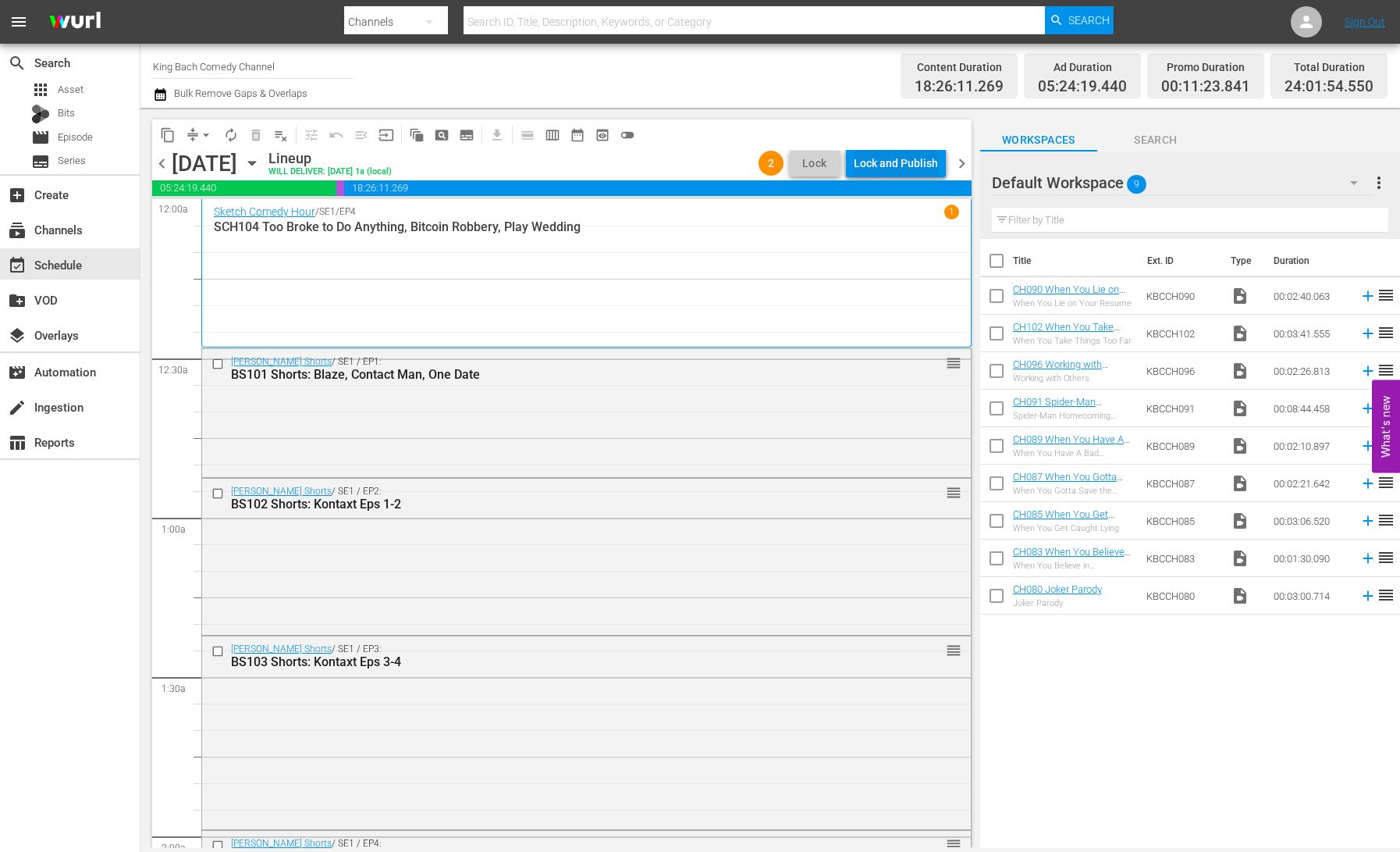
click at [900, 165] on div "Lock and Publish" at bounding box center [896, 163] width 84 height 28
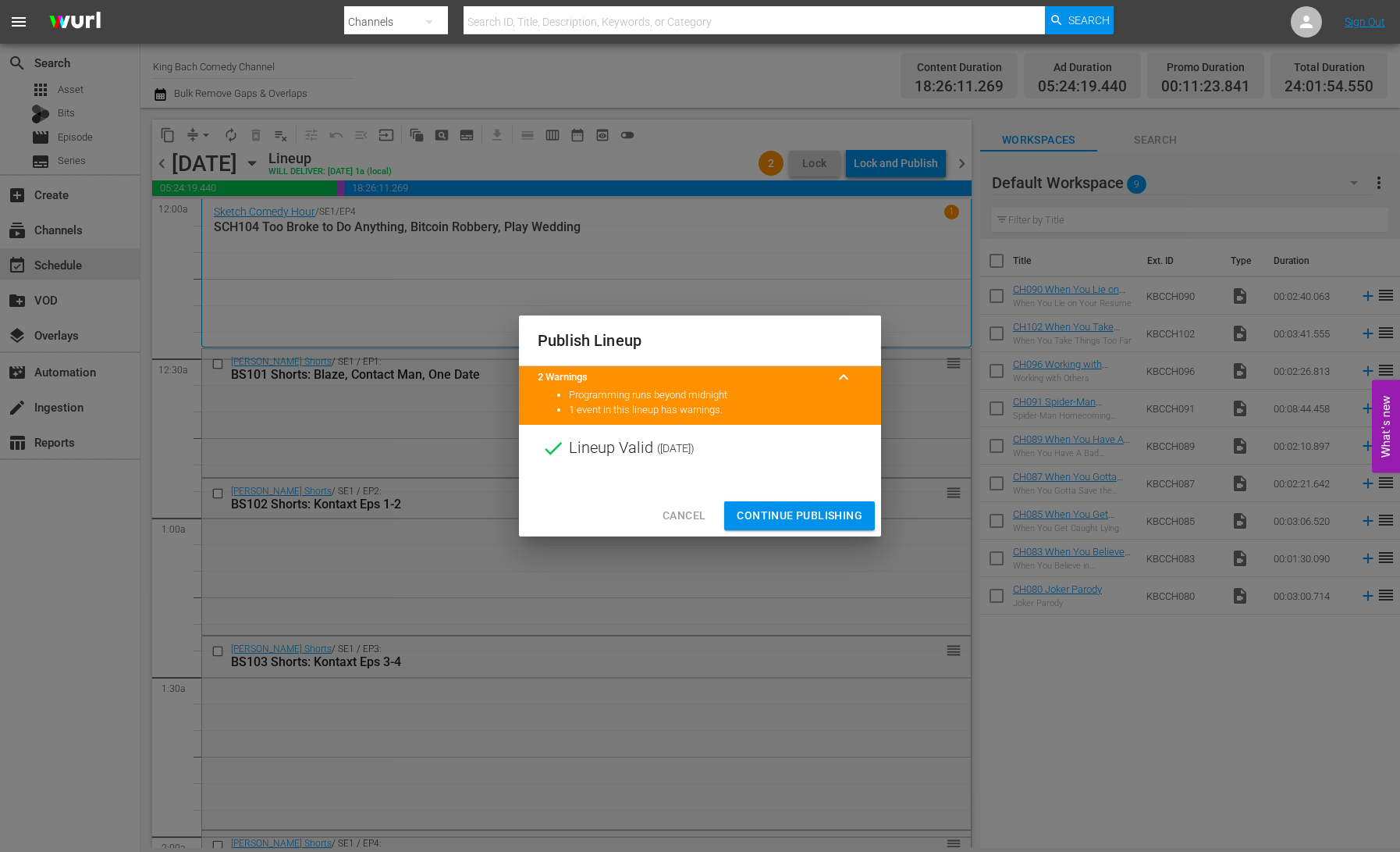
click at [840, 513] on span "Continue Publishing" at bounding box center [799, 516] width 126 height 19
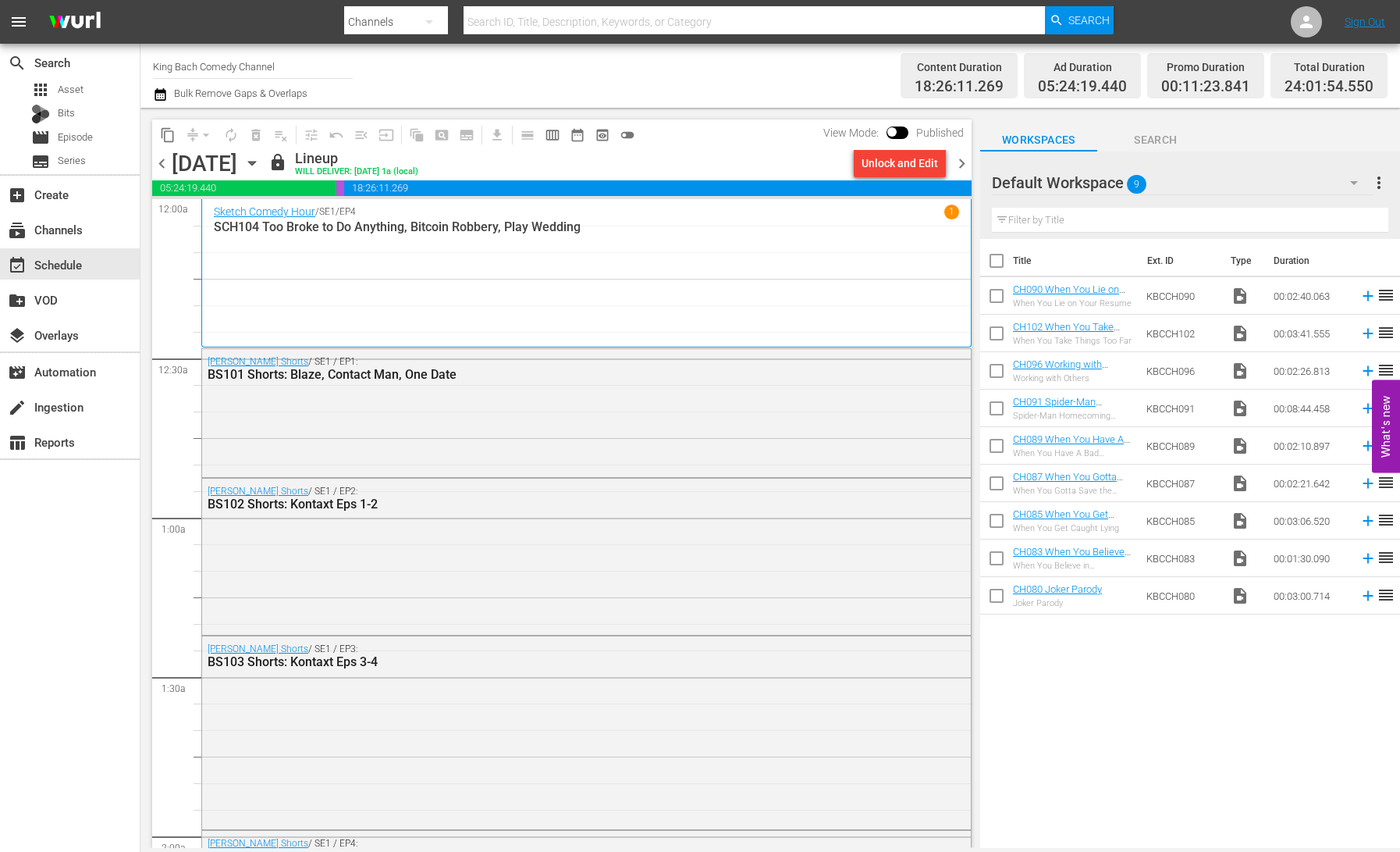
click at [255, 163] on icon "button" at bounding box center [252, 163] width 7 height 4
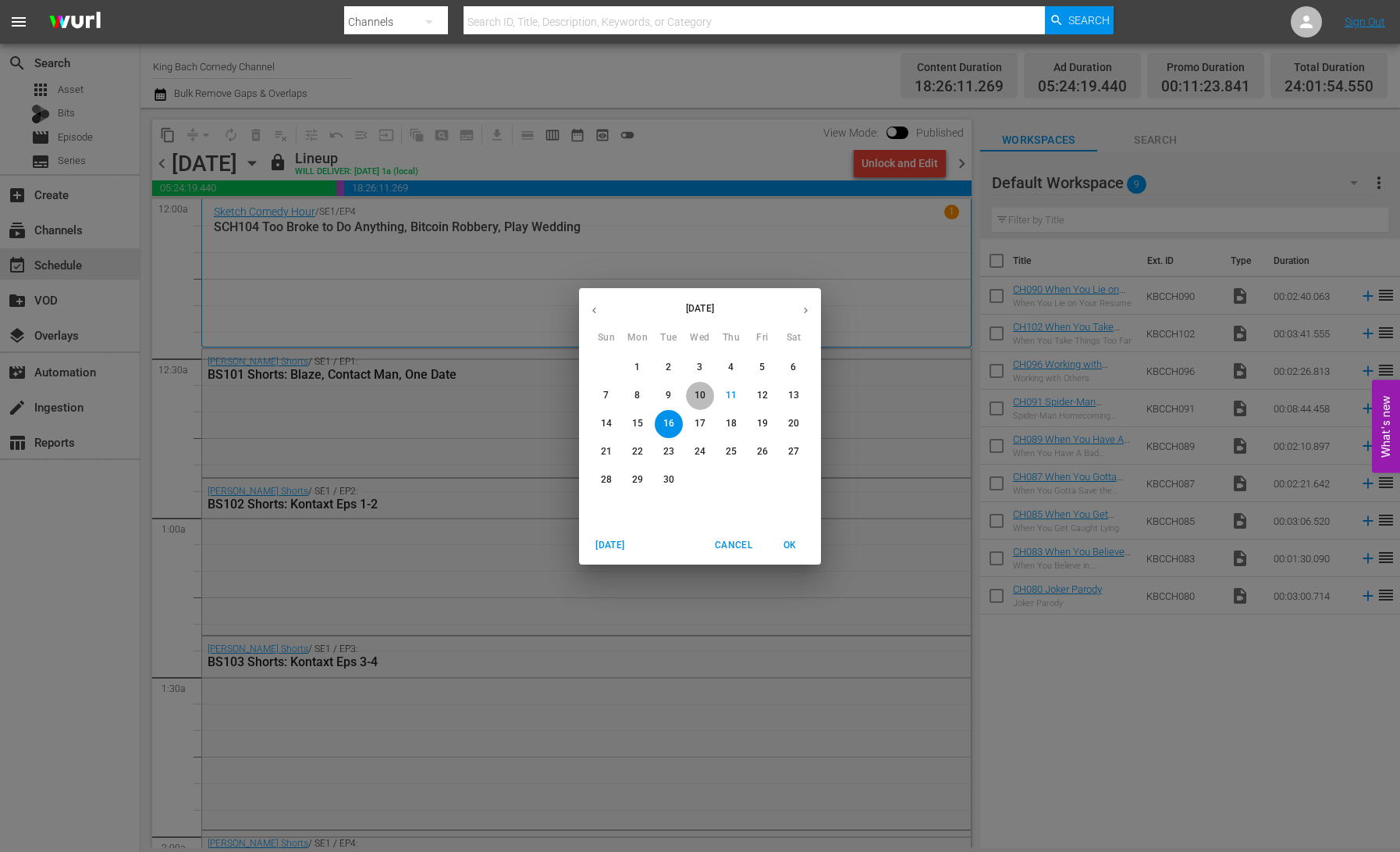
click at [700, 396] on p "10" at bounding box center [699, 396] width 11 height 13
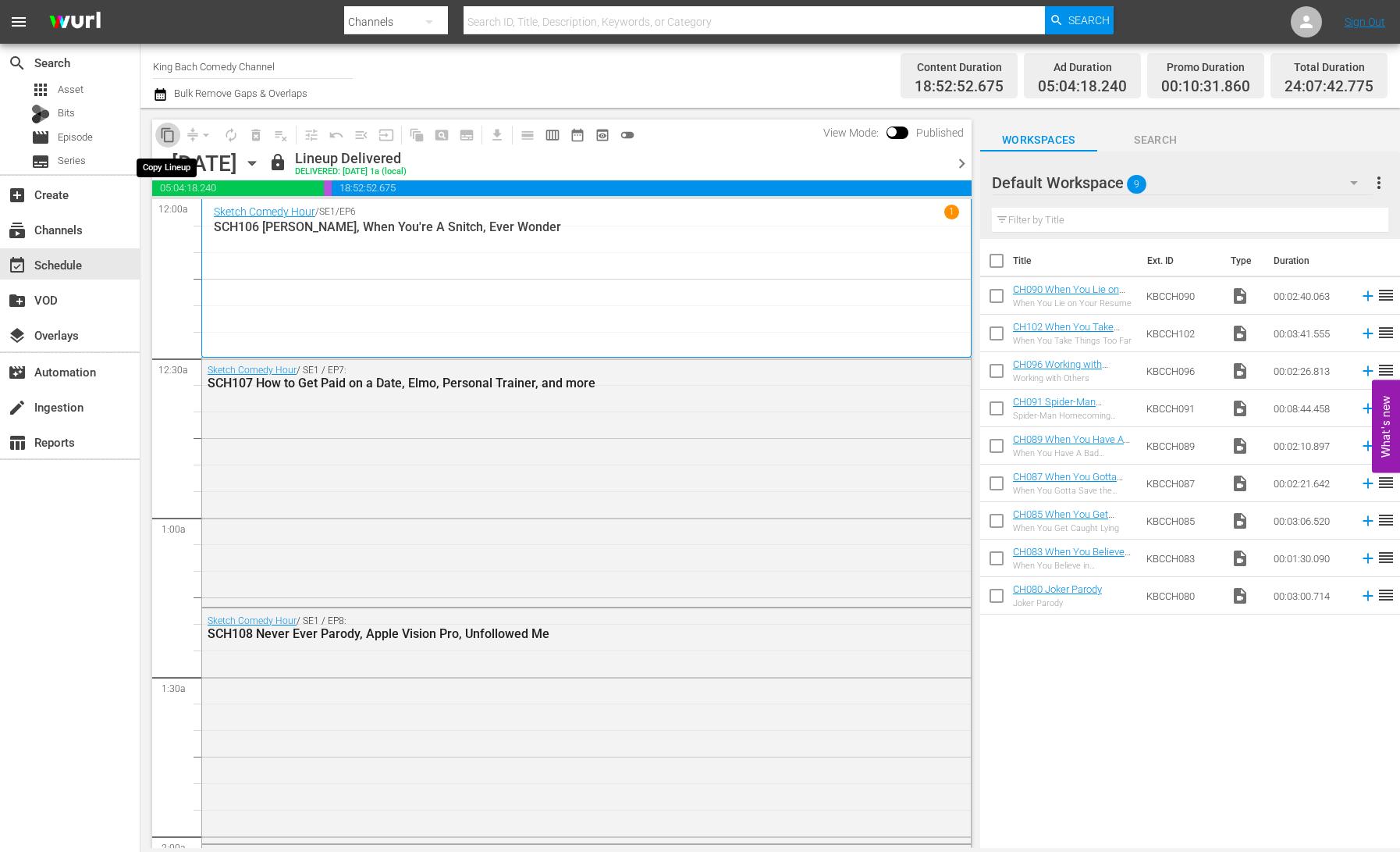
click at [167, 136] on span "content_copy" at bounding box center [167, 135] width 15 height 15
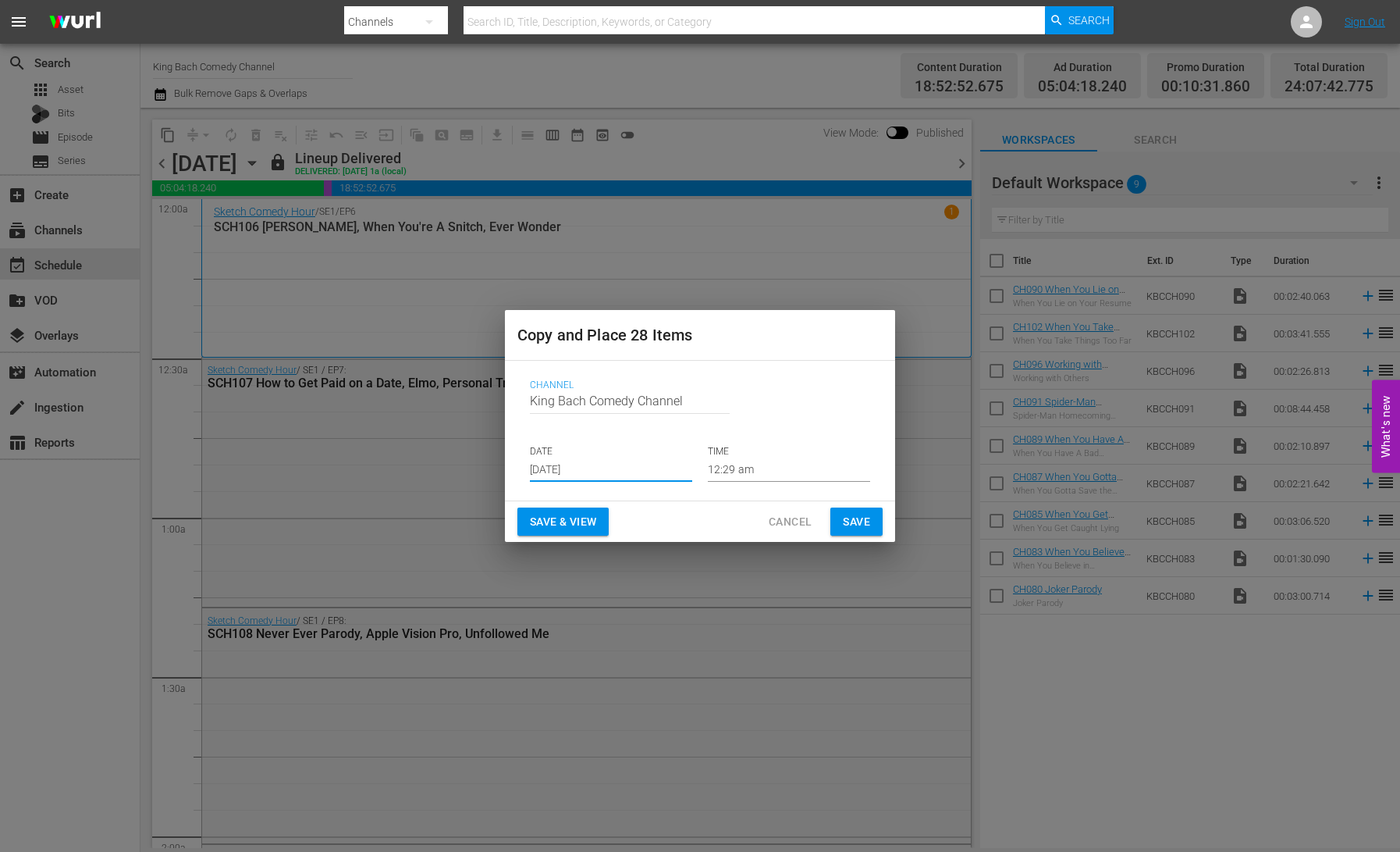
click at [581, 459] on input "[DATE]" at bounding box center [611, 469] width 162 height 24
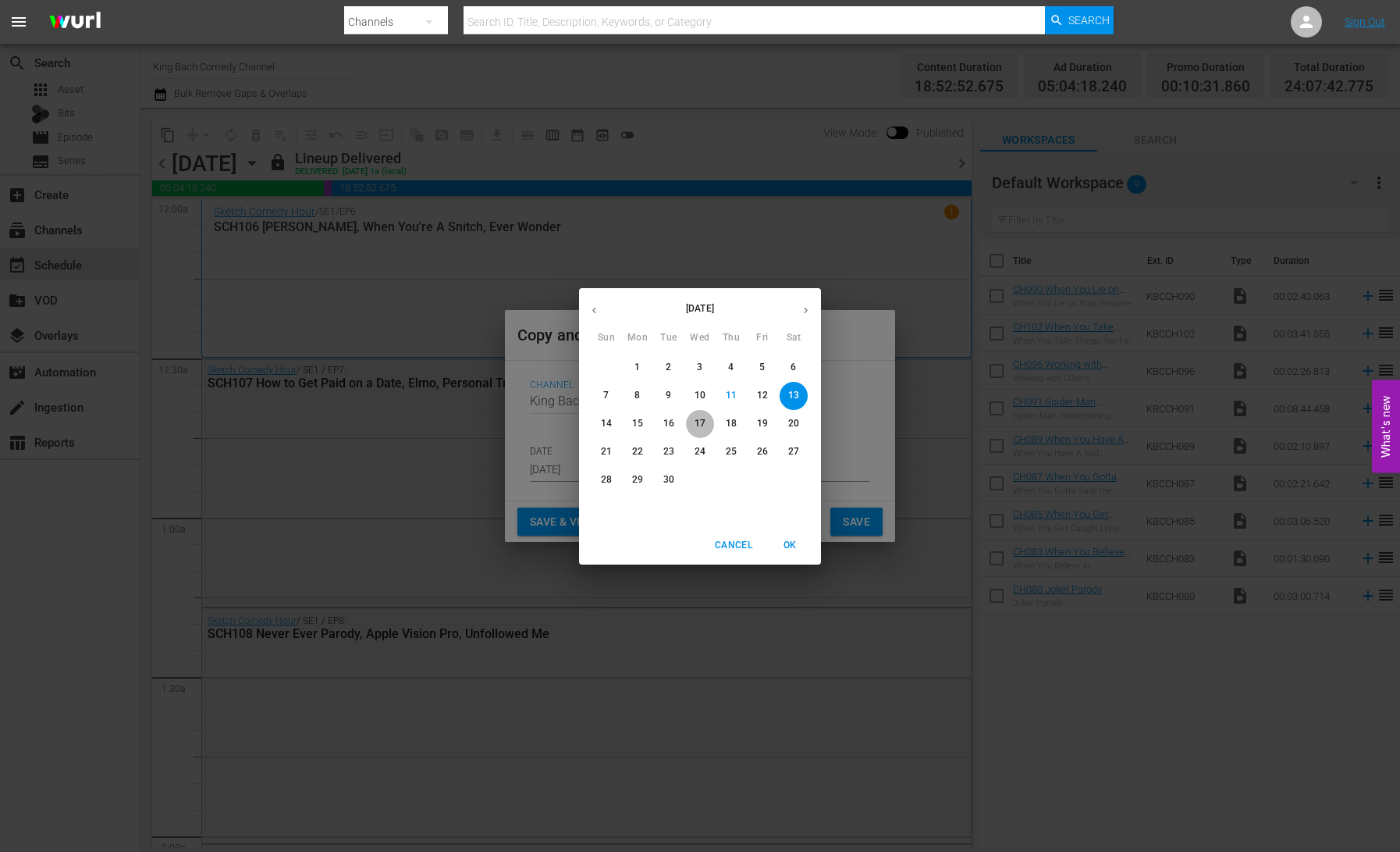
click at [698, 426] on p "17" at bounding box center [699, 423] width 11 height 13
type input "[DATE]"
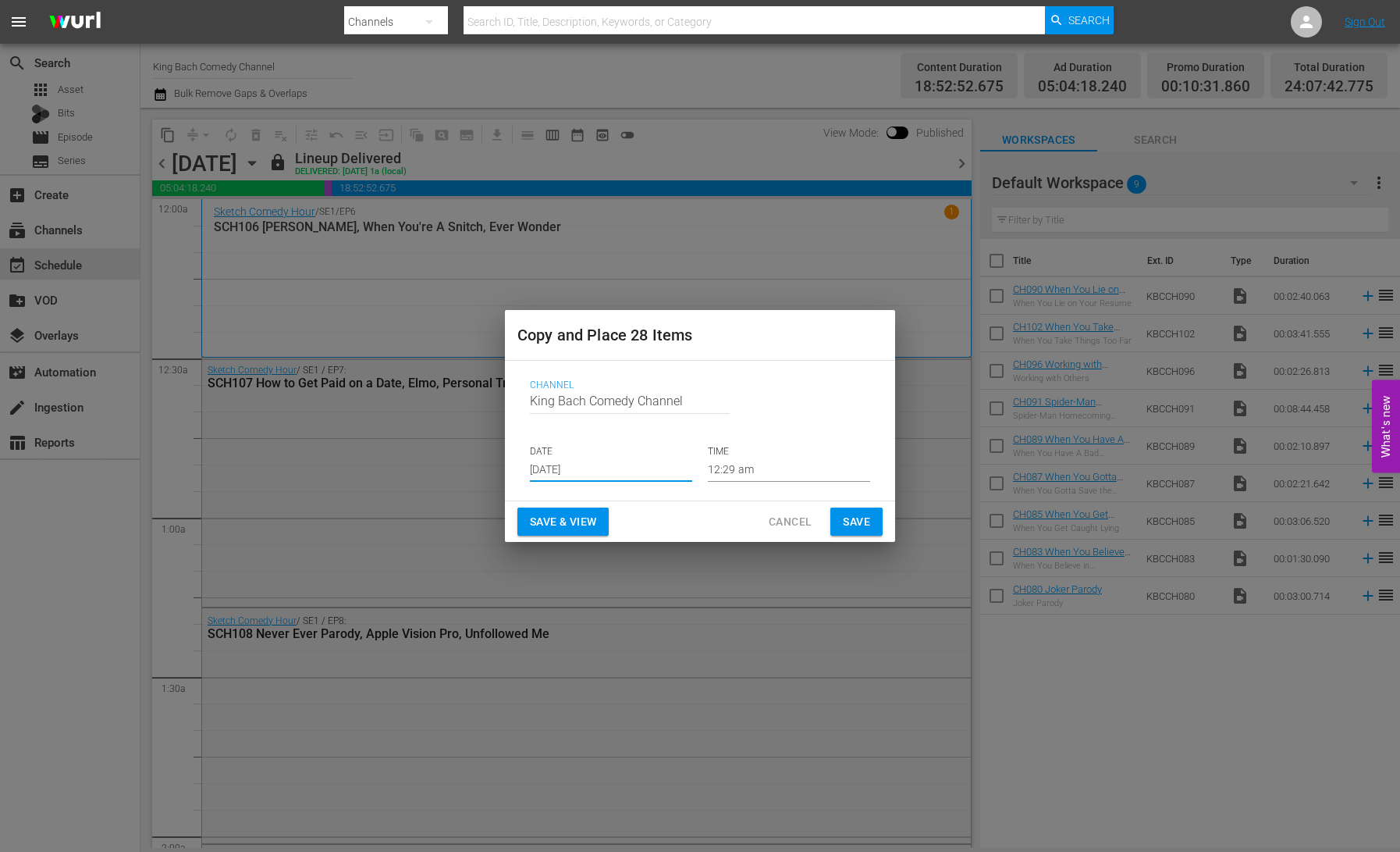
click at [571, 530] on span "Save & View" at bounding box center [564, 522] width 67 height 19
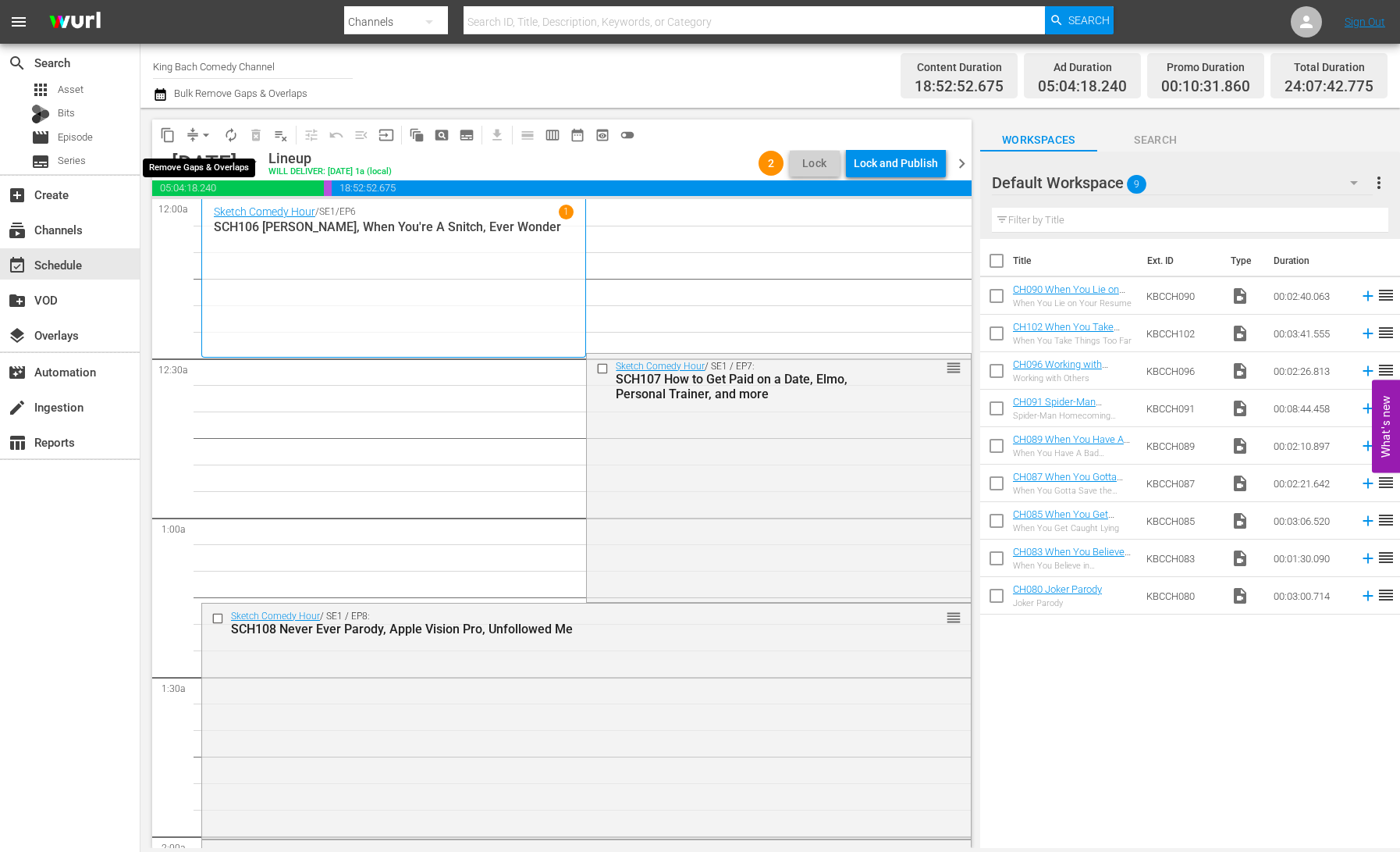
click at [201, 134] on span "arrow_drop_down" at bounding box center [205, 135] width 15 height 15
click at [230, 216] on li "Align to End of Previous Day" at bounding box center [207, 218] width 164 height 26
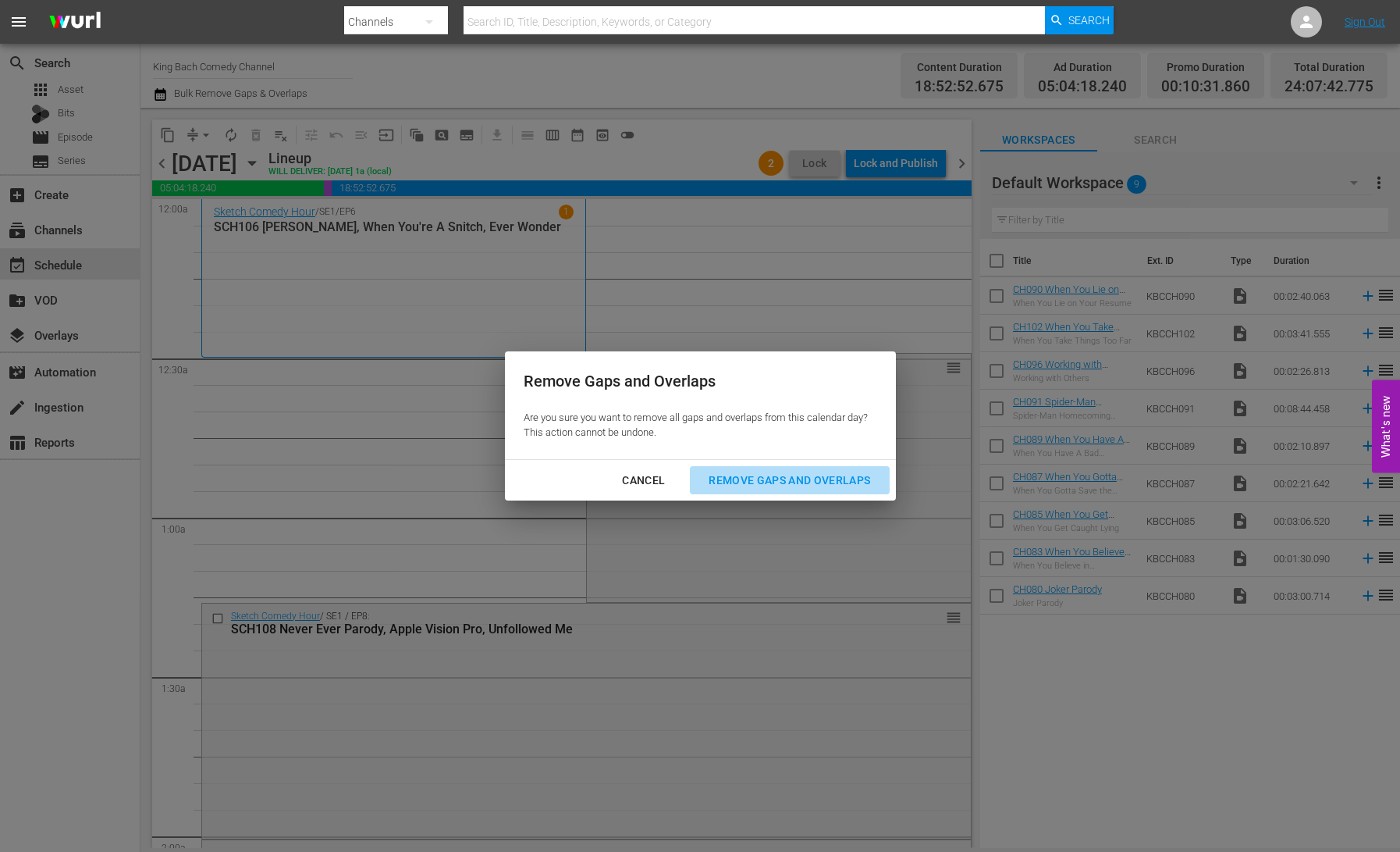
click at [755, 474] on div "Remove Gaps and Overlaps" at bounding box center [789, 481] width 187 height 19
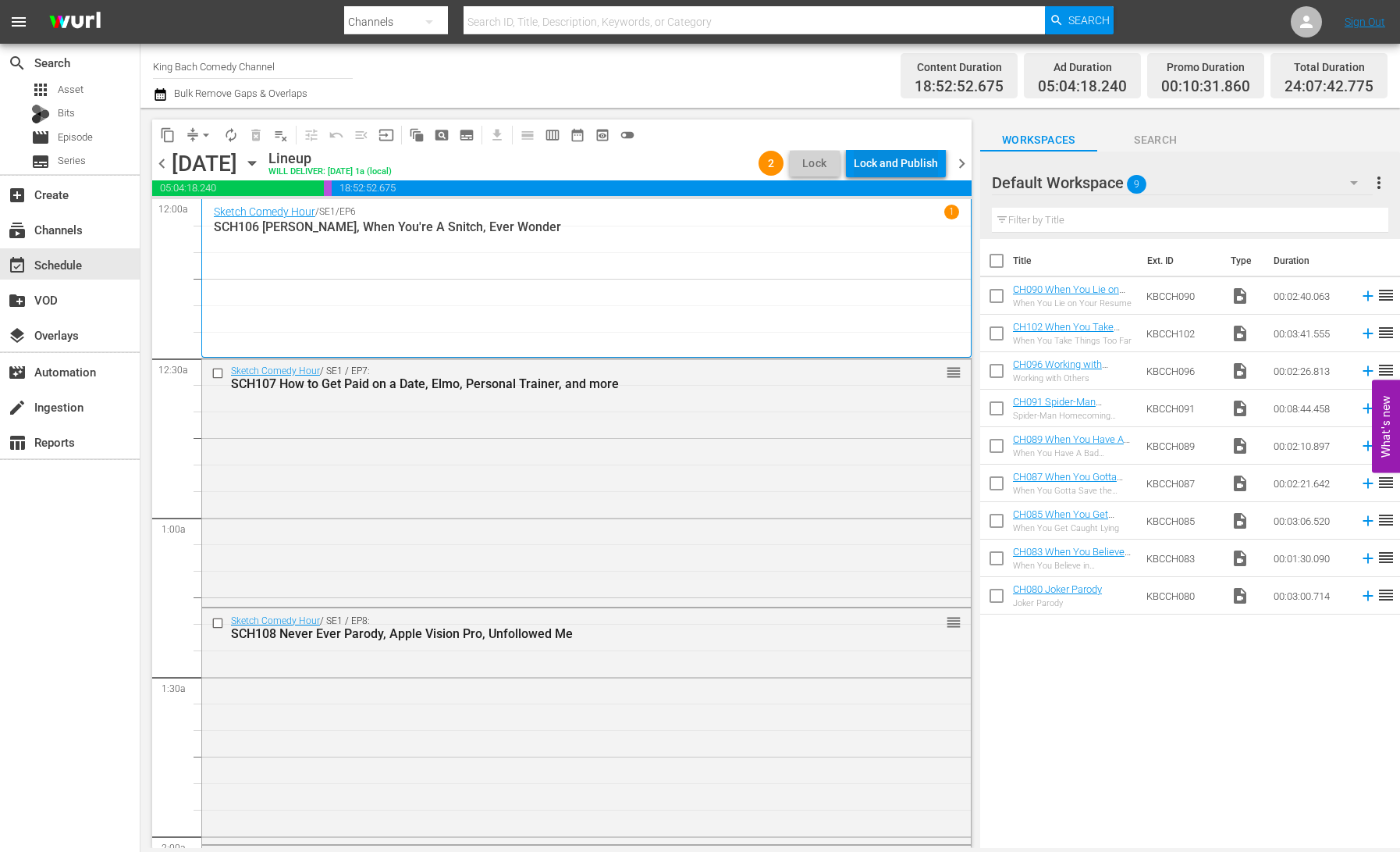
click at [892, 163] on div "Lock and Publish" at bounding box center [896, 163] width 84 height 28
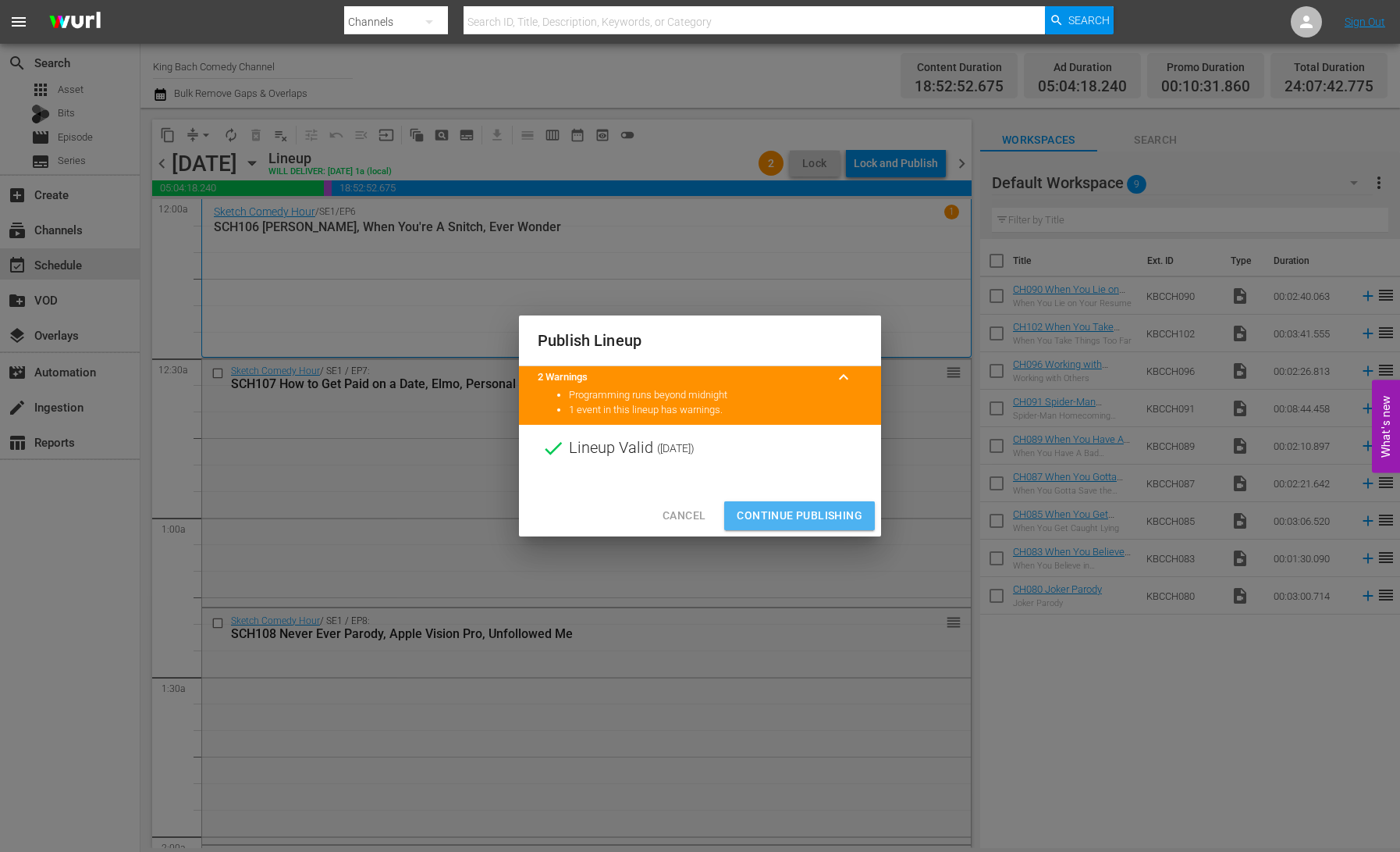
click at [814, 511] on span "Continue Publishing" at bounding box center [799, 516] width 126 height 19
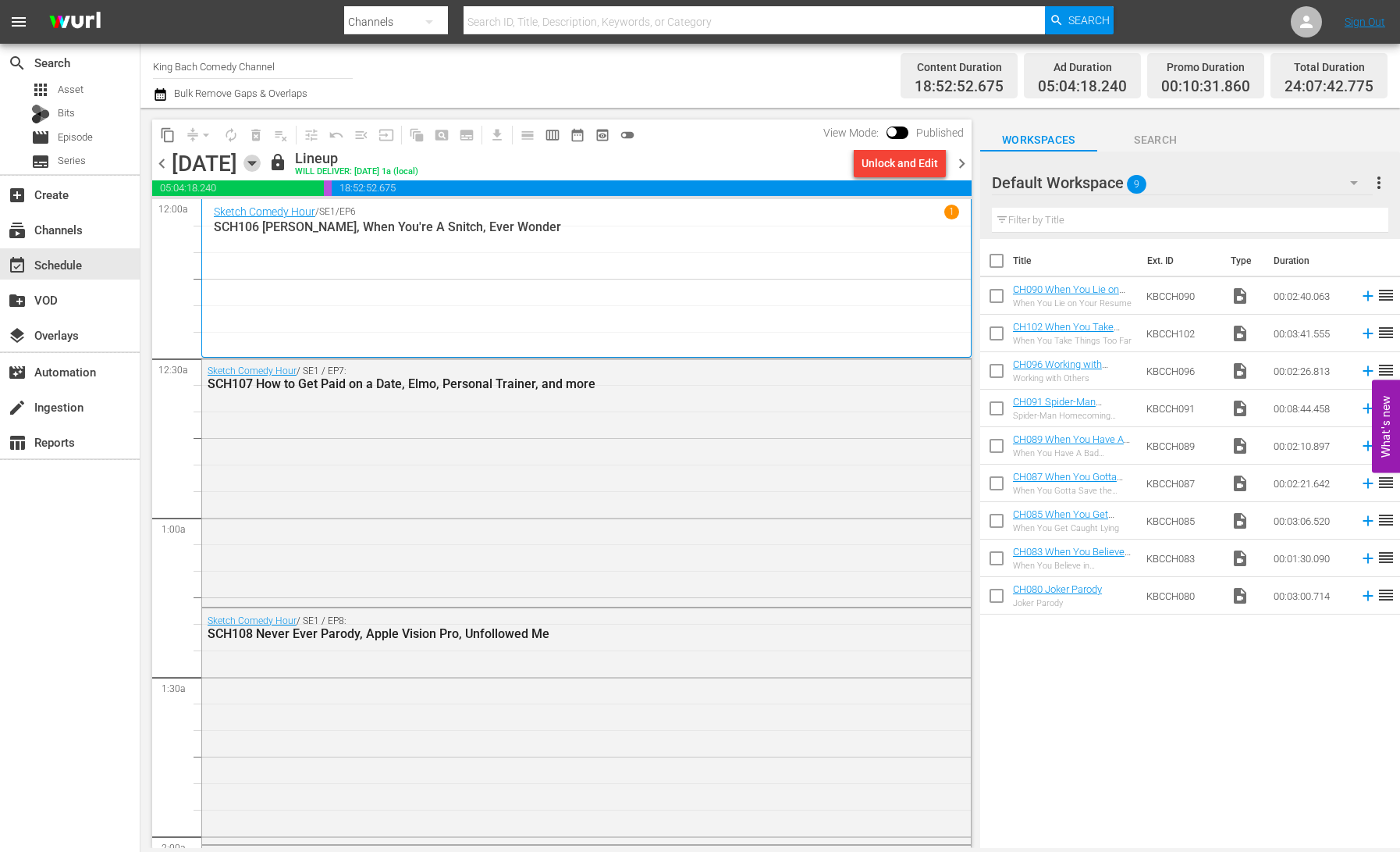
click at [261, 163] on icon "button" at bounding box center [252, 162] width 17 height 17
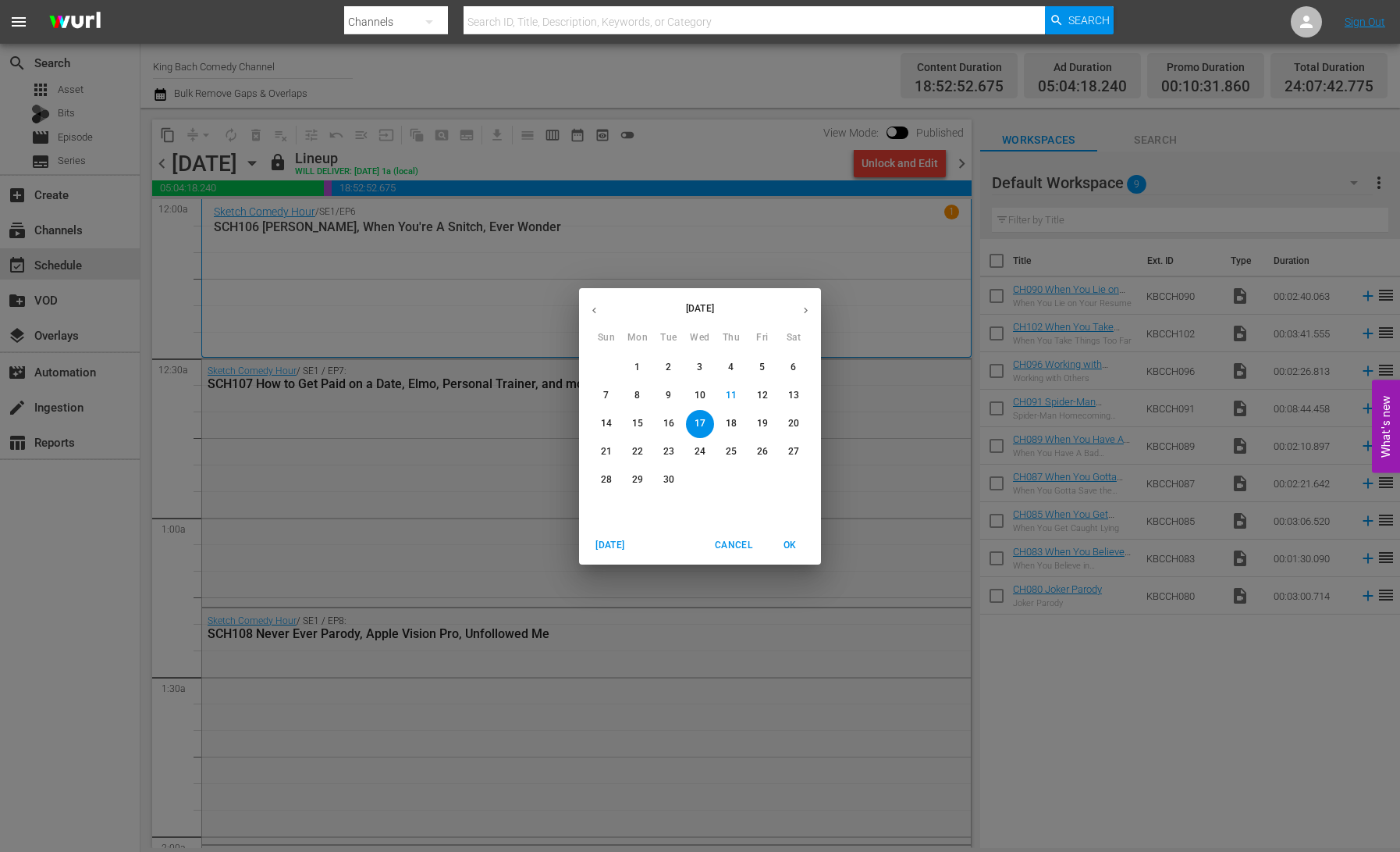
click at [732, 398] on p "11" at bounding box center [731, 396] width 11 height 13
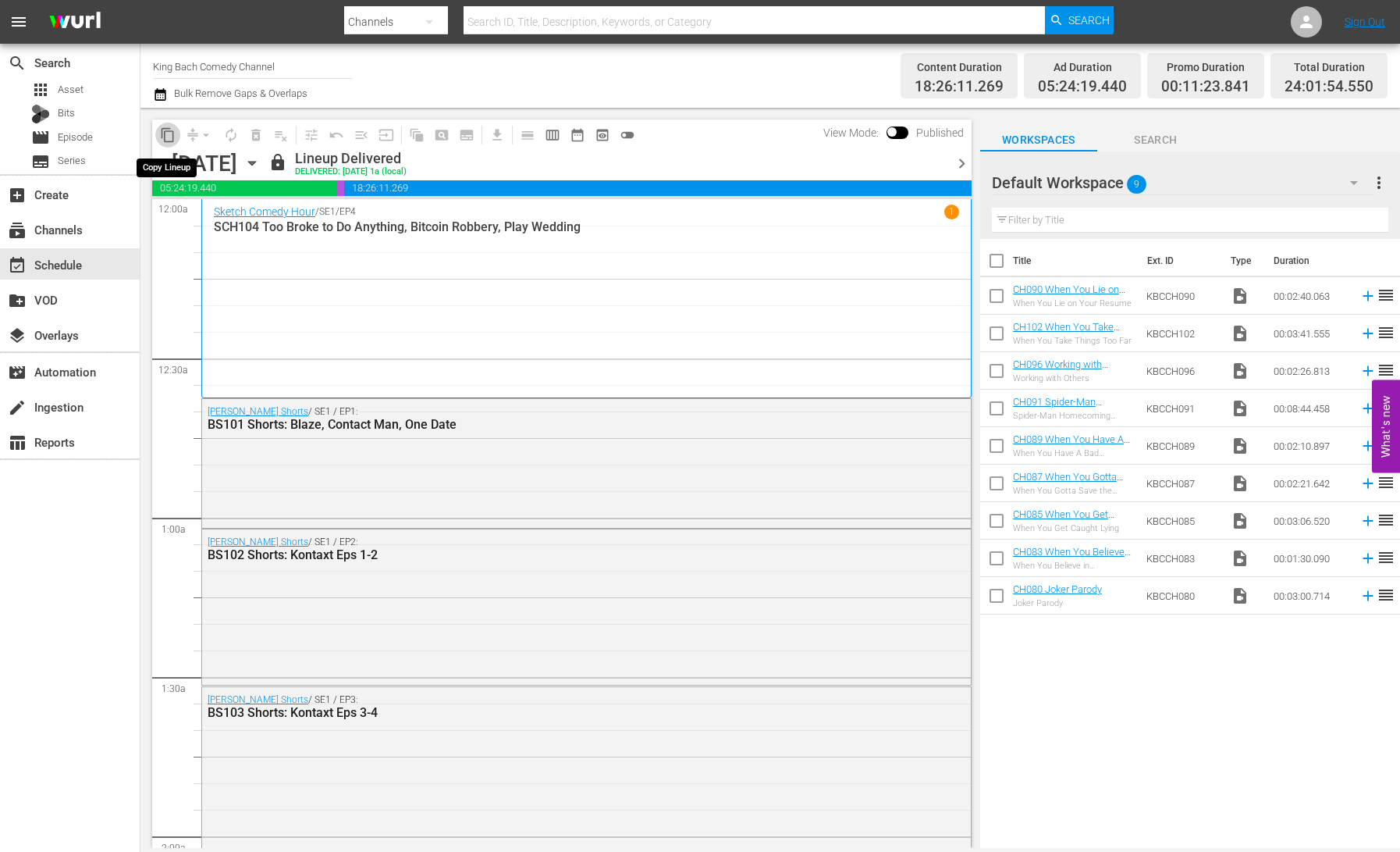
click at [167, 136] on span "content_copy" at bounding box center [167, 135] width 15 height 15
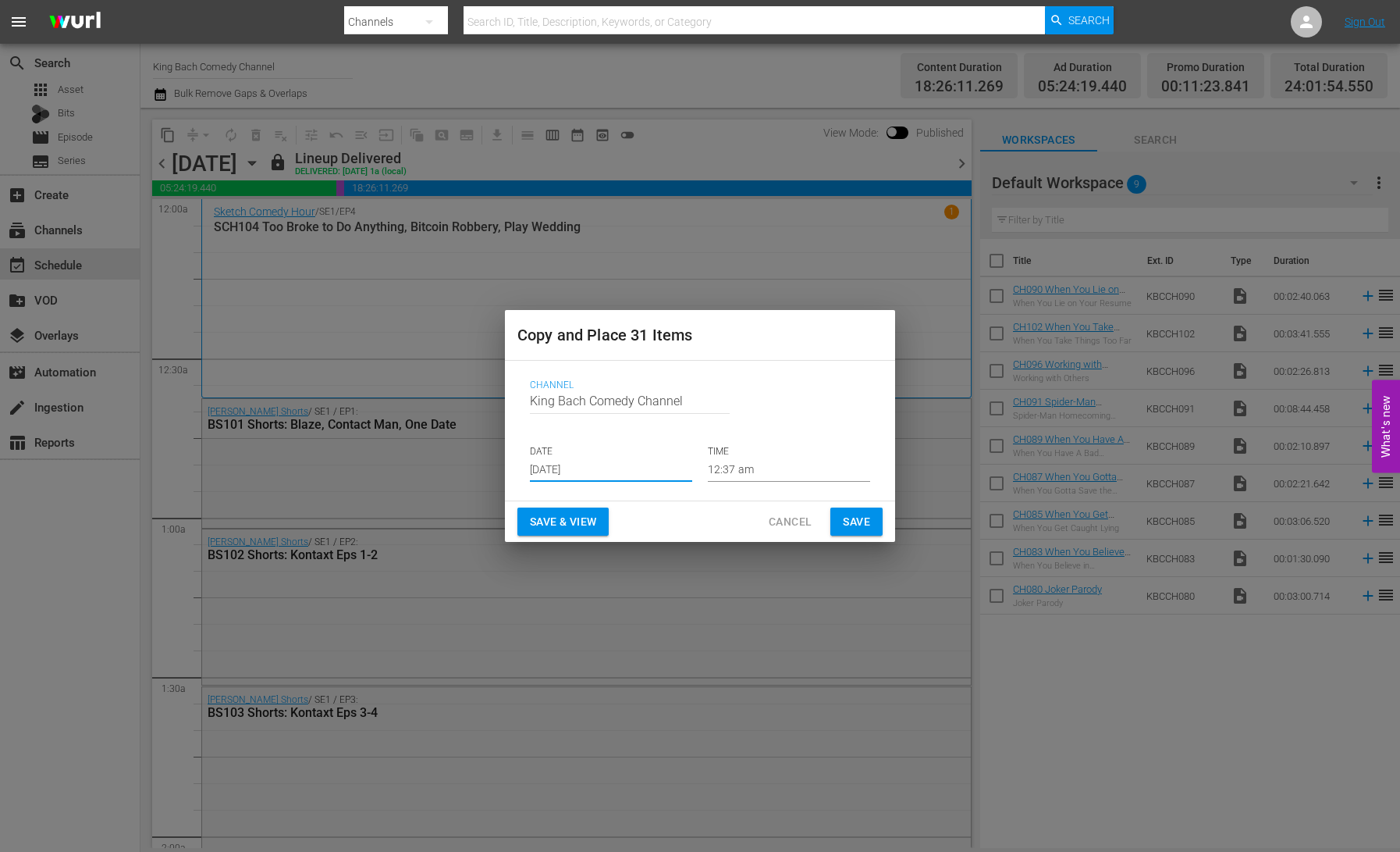
click at [566, 469] on input "[DATE]" at bounding box center [611, 469] width 162 height 24
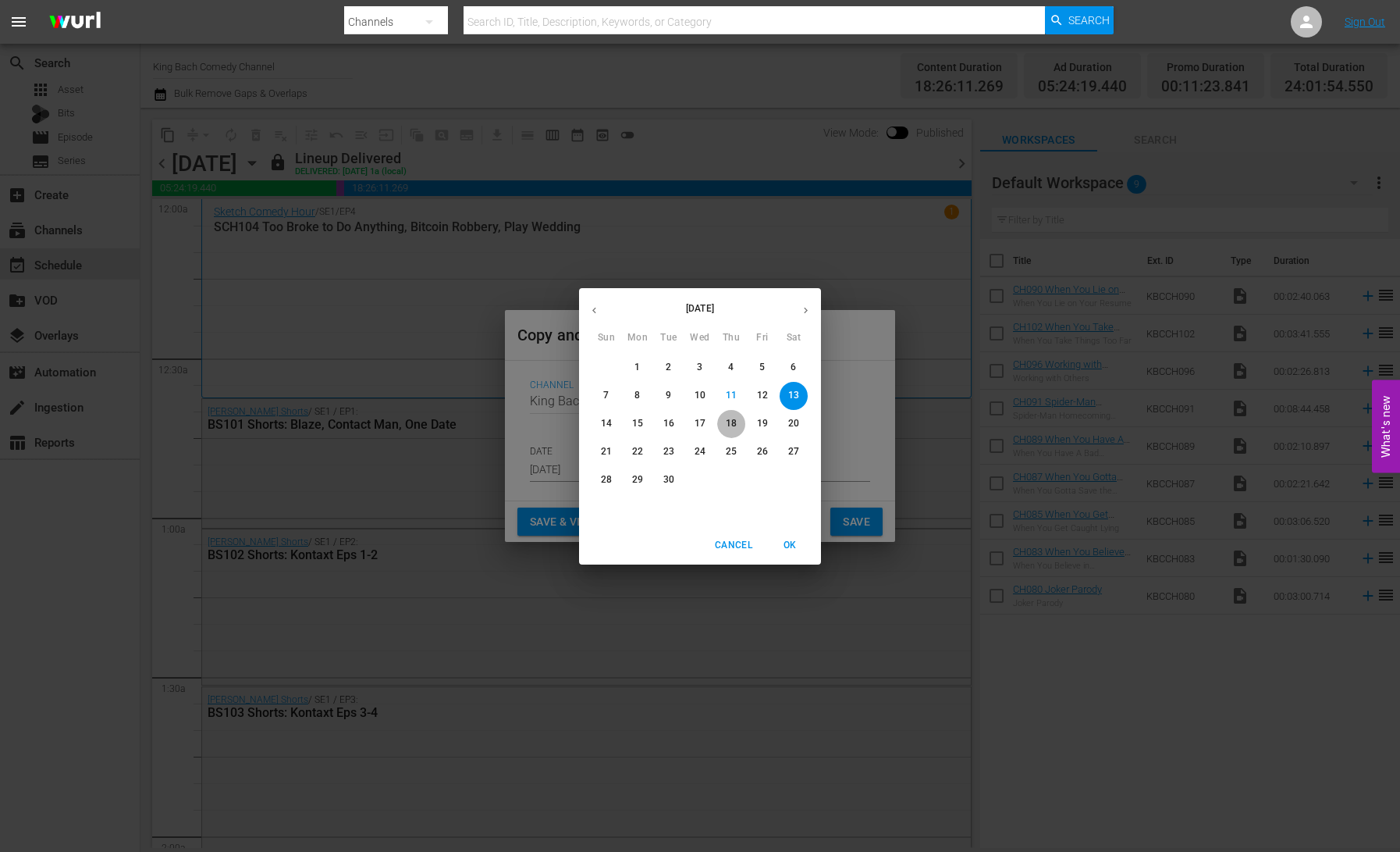
click at [732, 423] on p "18" at bounding box center [731, 423] width 11 height 13
type input "[DATE]"
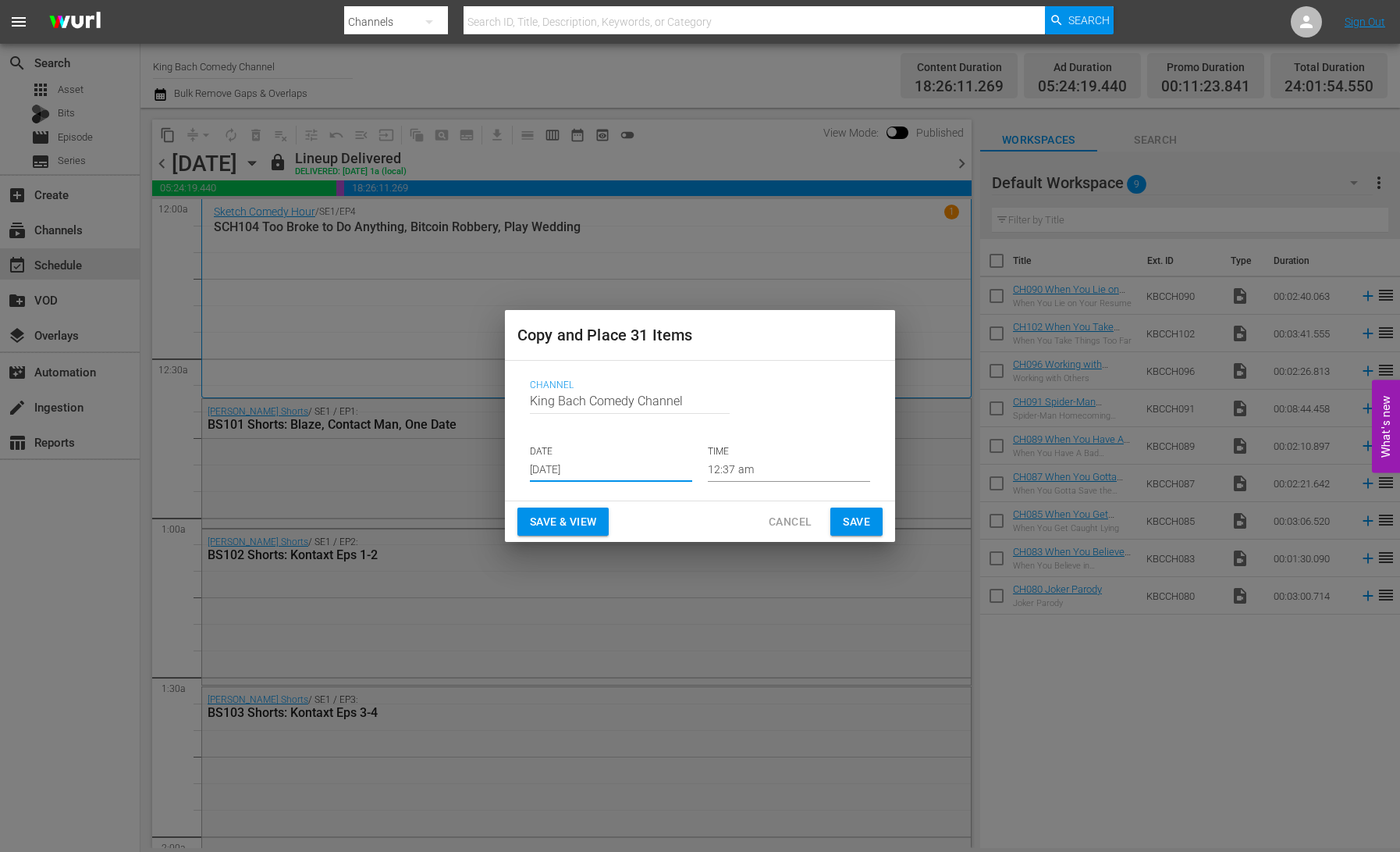
click at [583, 513] on span "Save & View" at bounding box center [564, 522] width 67 height 19
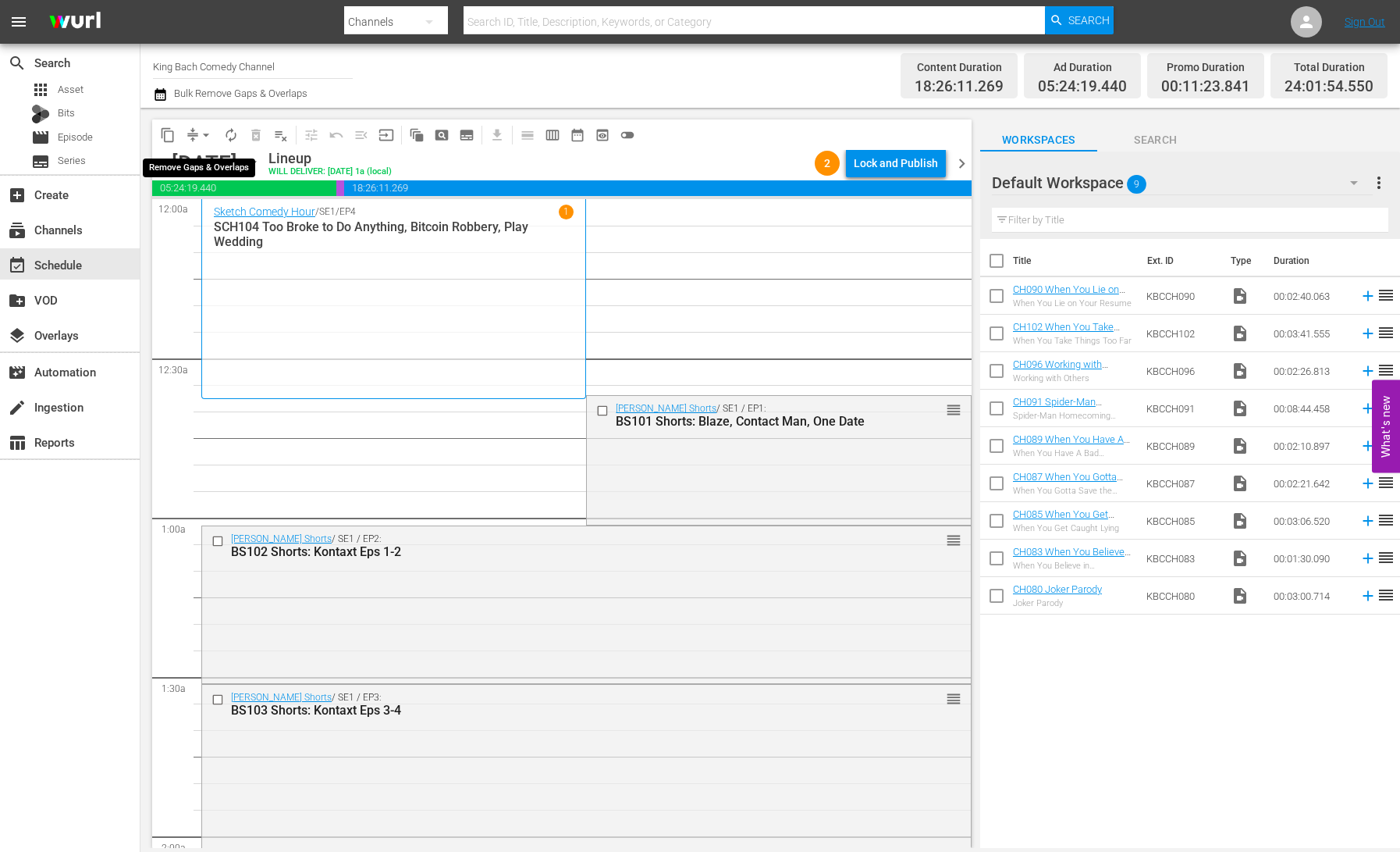
click at [205, 140] on span "arrow_drop_down" at bounding box center [205, 135] width 15 height 15
click at [213, 211] on li "Align to End of Previous Day" at bounding box center [207, 218] width 164 height 26
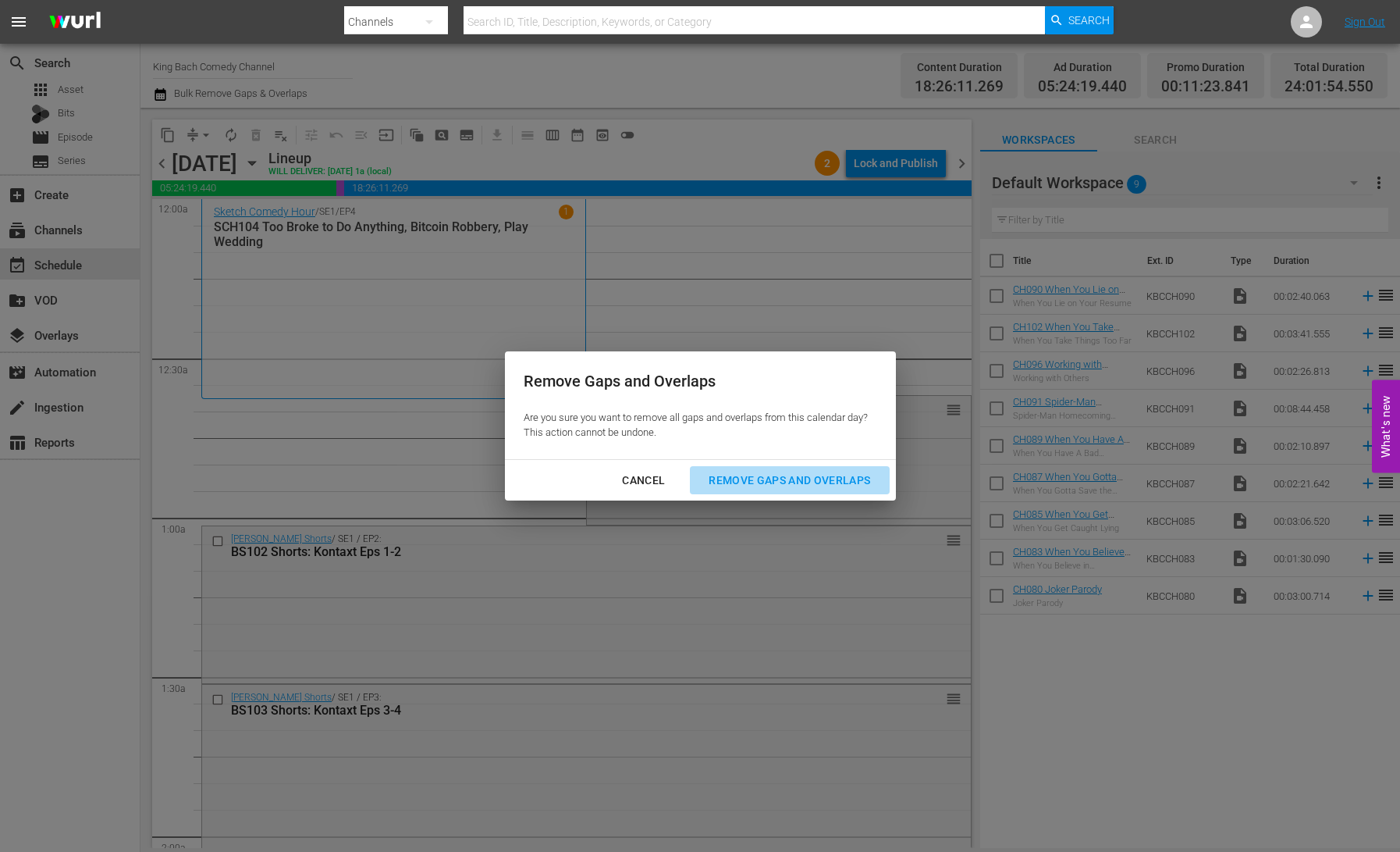
click at [780, 482] on div "Remove Gaps and Overlaps" at bounding box center [789, 481] width 187 height 19
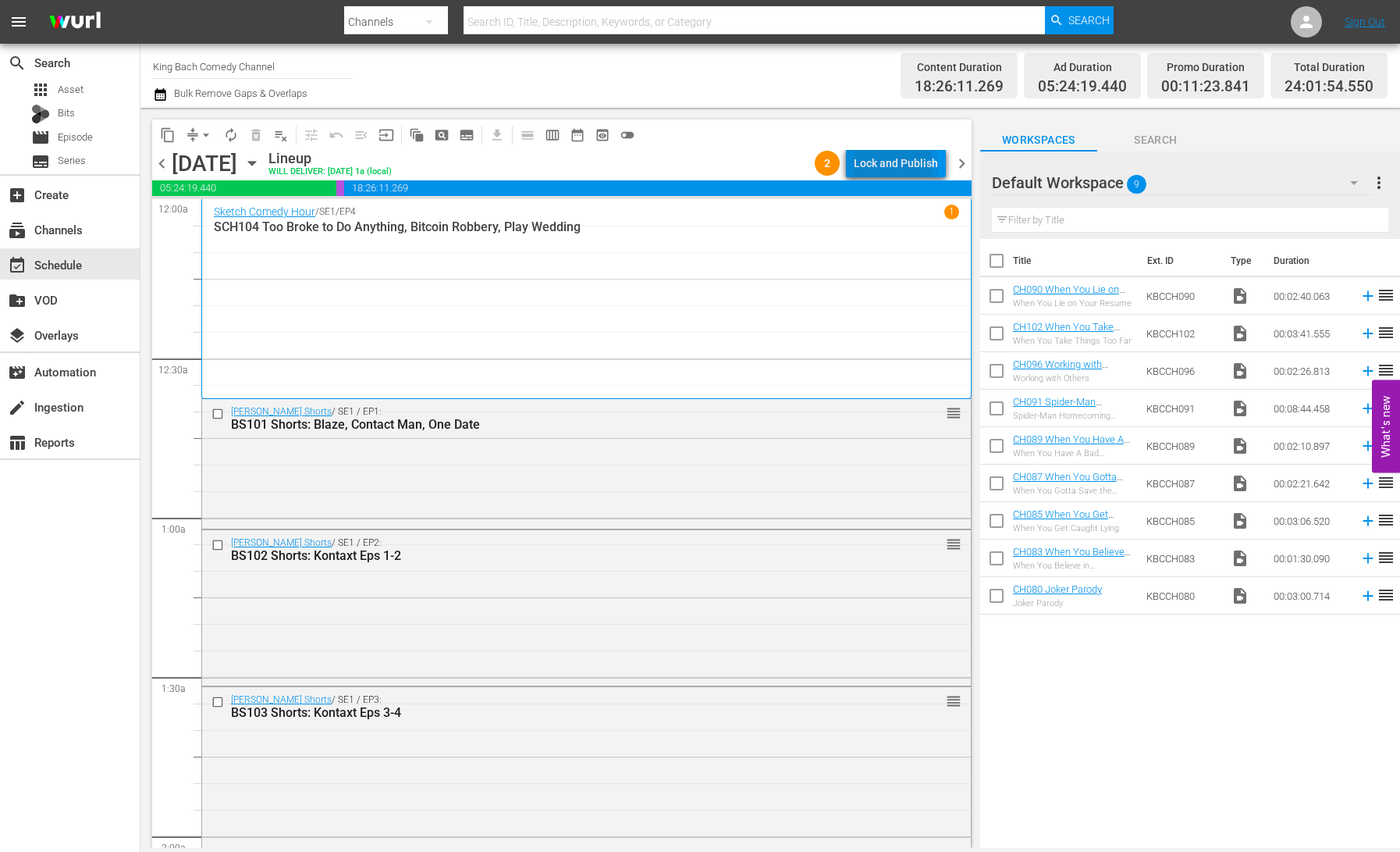
click at [892, 166] on div "Lock and Publish" at bounding box center [896, 163] width 84 height 28
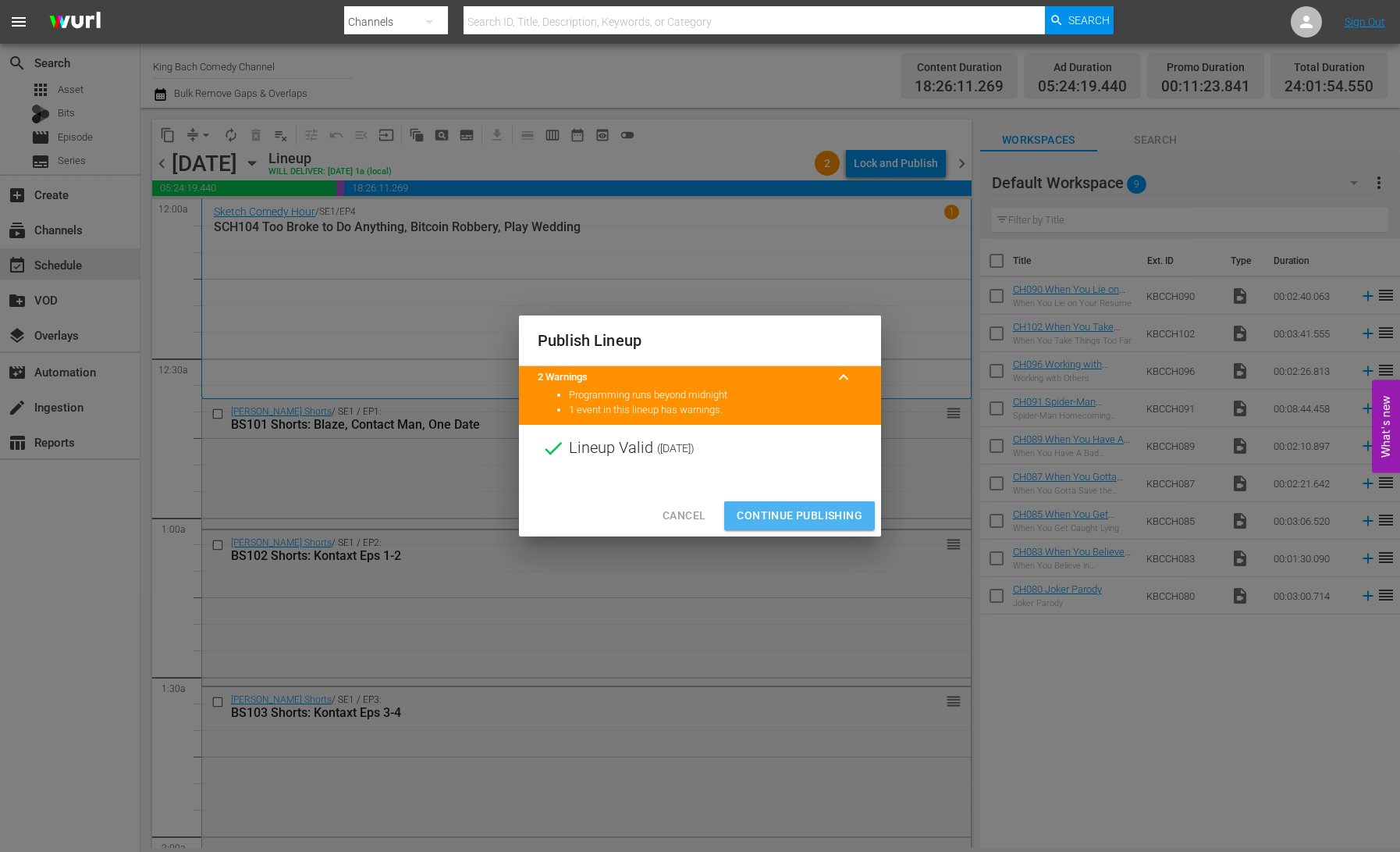
click at [827, 519] on span "Continue Publishing" at bounding box center [799, 516] width 126 height 19
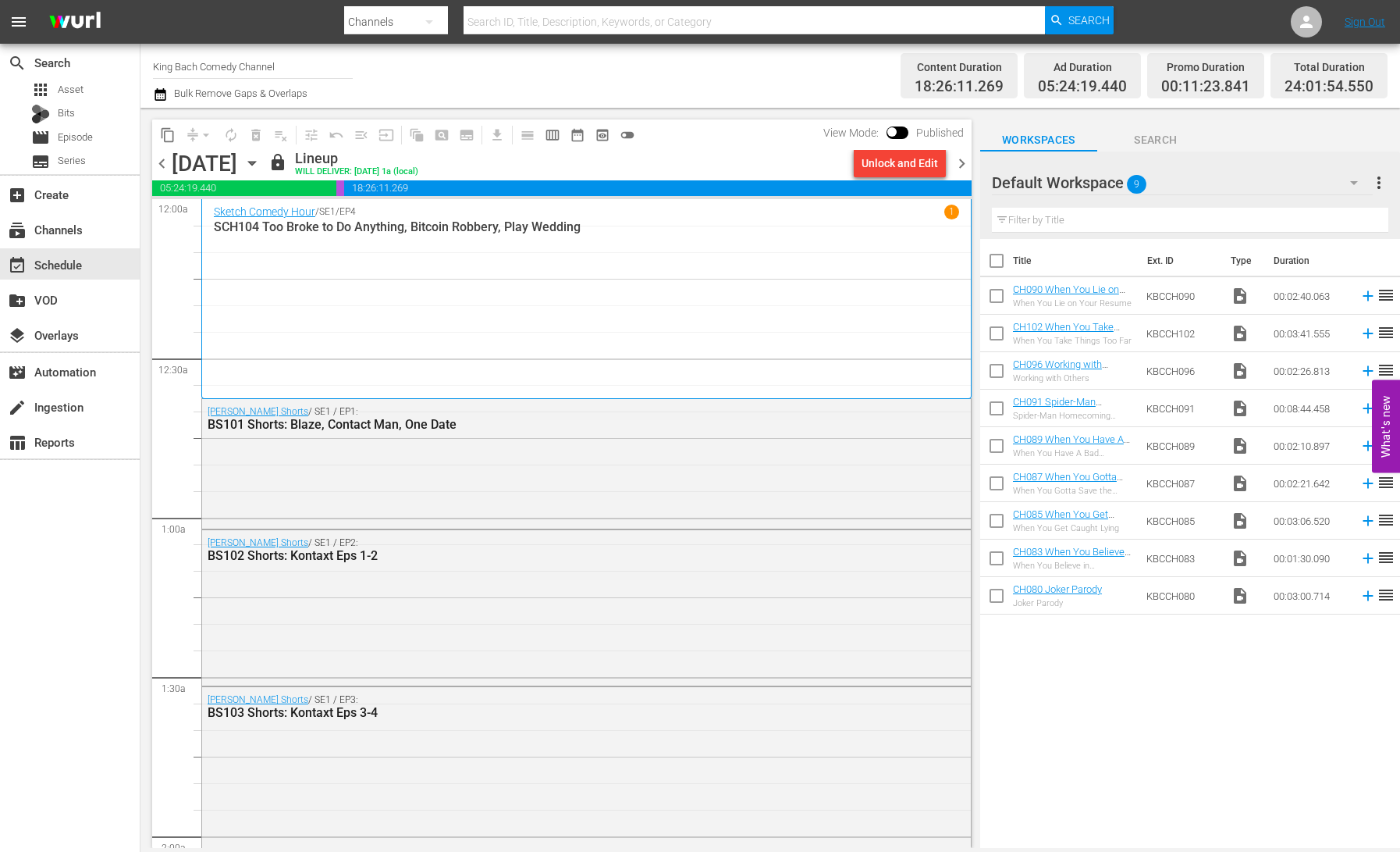
click at [255, 162] on icon "button" at bounding box center [252, 163] width 7 height 4
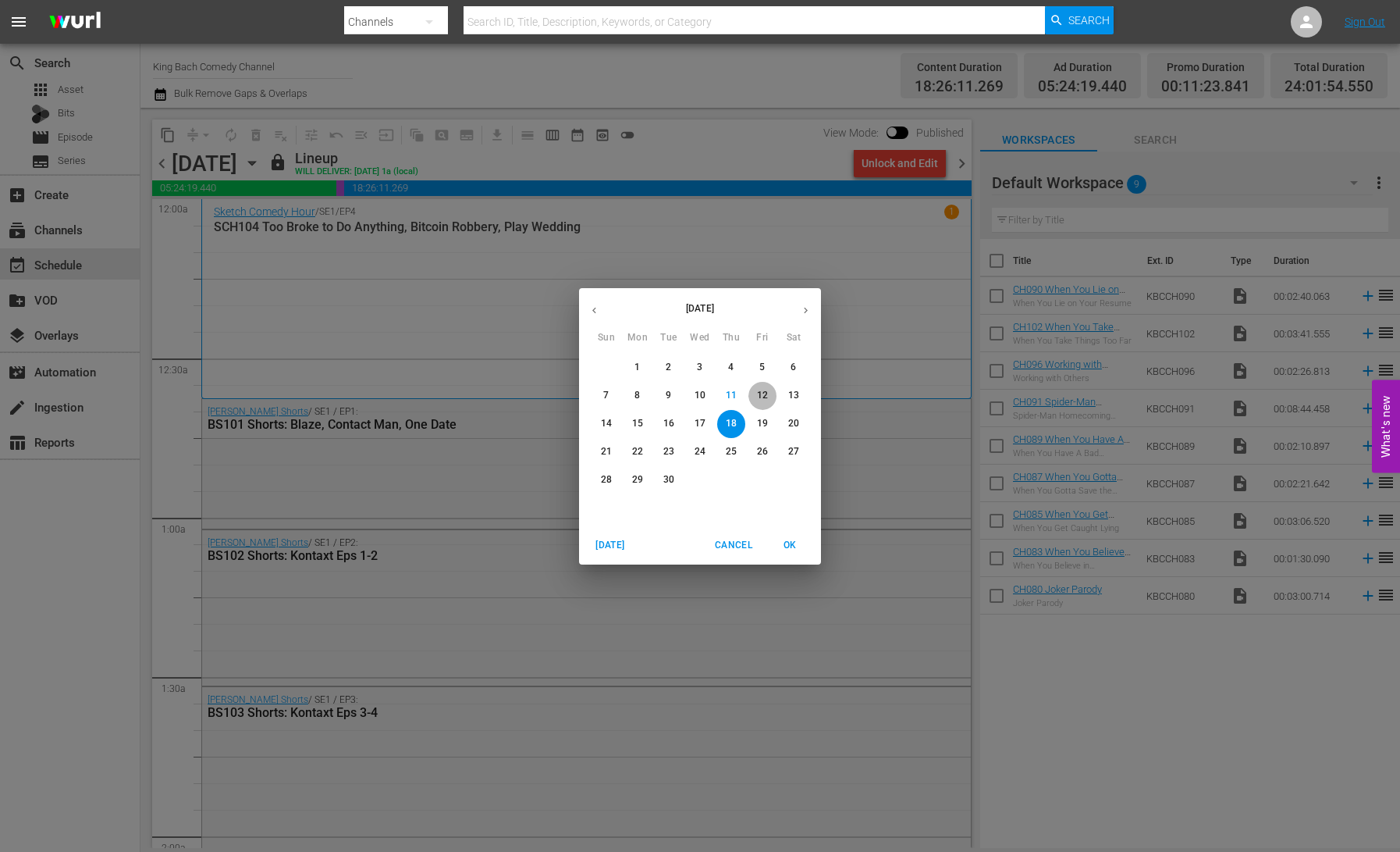
click at [762, 397] on p "12" at bounding box center [762, 396] width 11 height 13
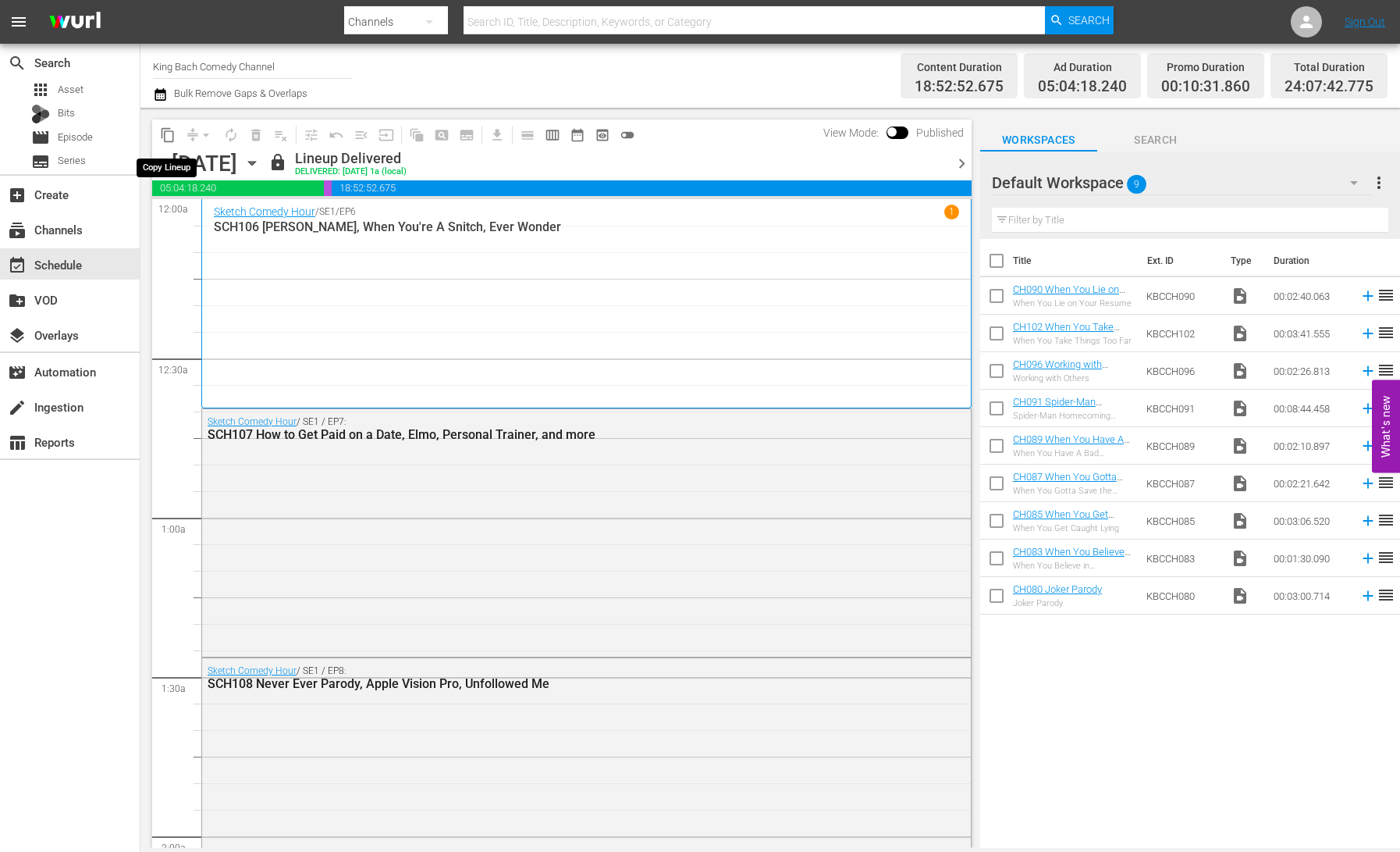
click at [170, 136] on span "content_copy" at bounding box center [167, 135] width 15 height 15
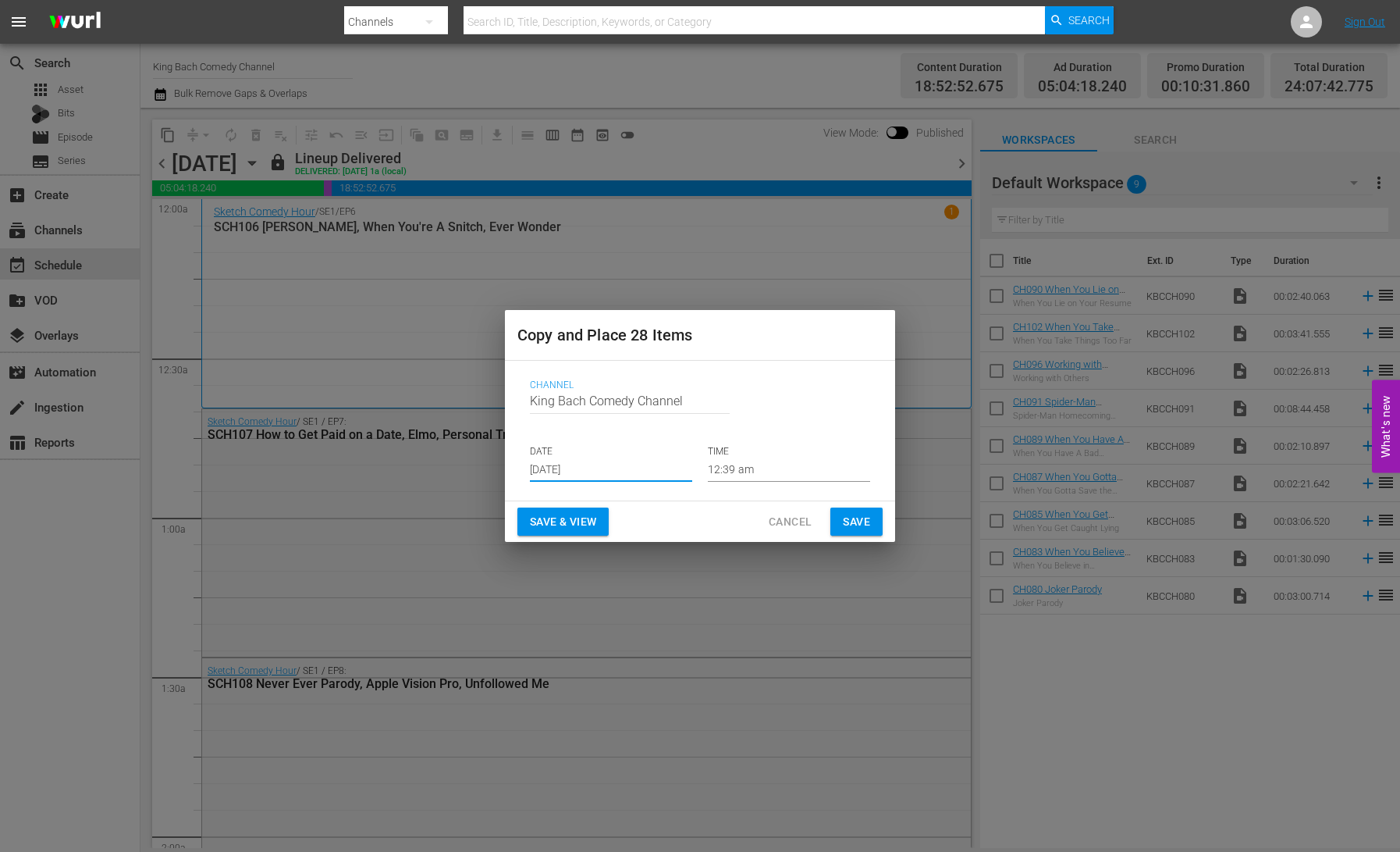
click at [618, 468] on input "[DATE]" at bounding box center [611, 469] width 162 height 24
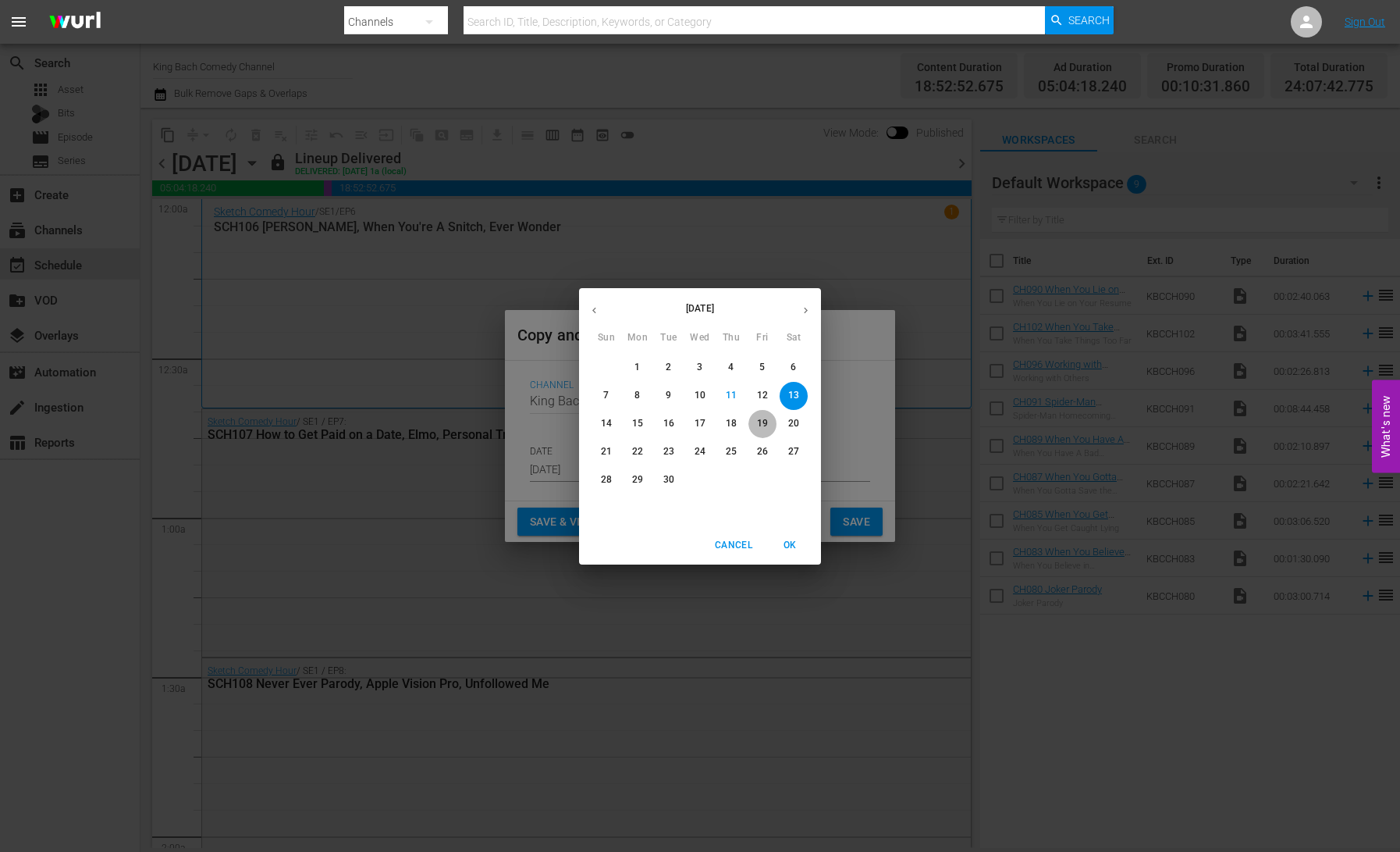
click at [763, 426] on p "19" at bounding box center [762, 423] width 11 height 13
type input "[DATE]"
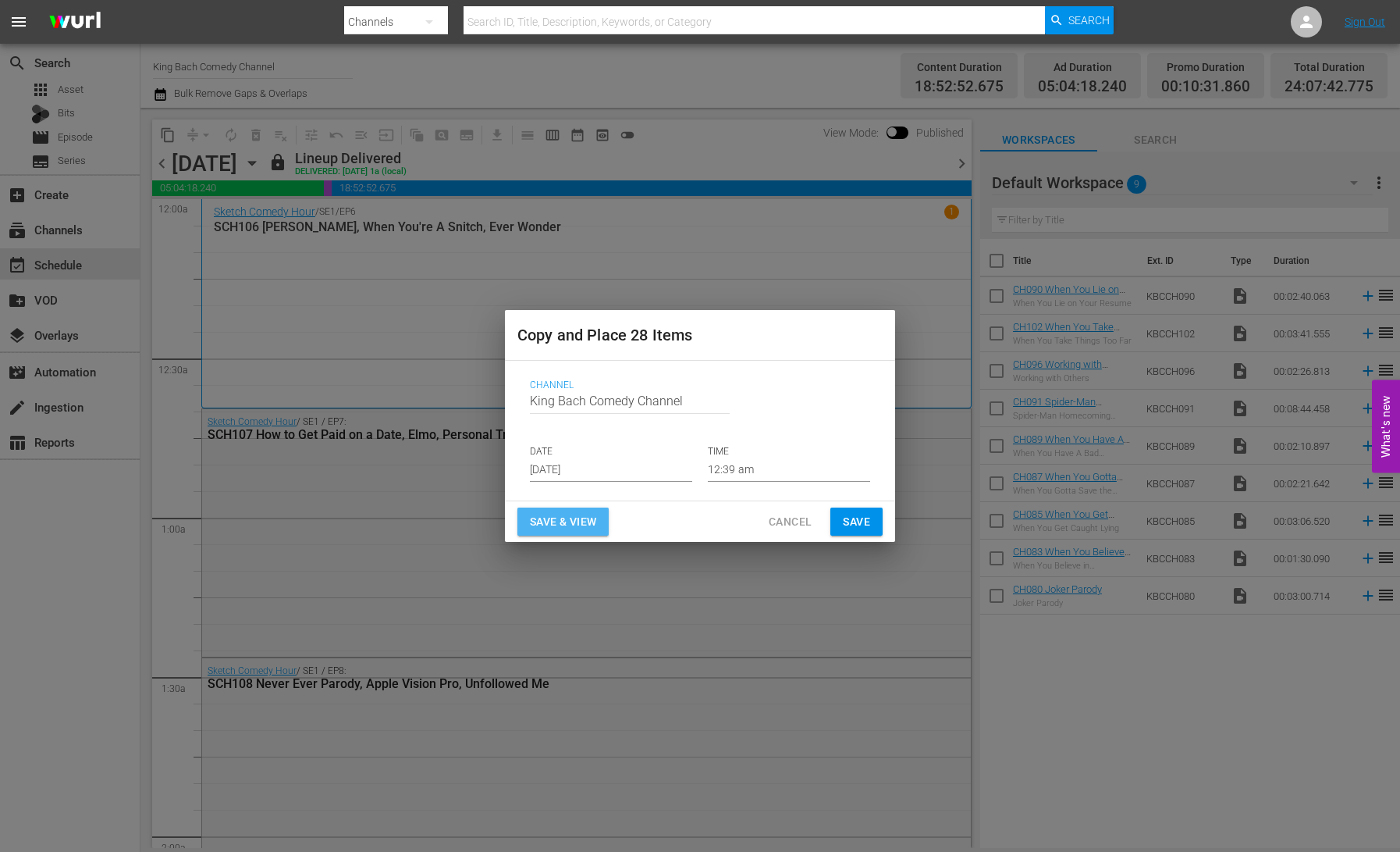
click at [567, 519] on span "Save & View" at bounding box center [564, 522] width 67 height 19
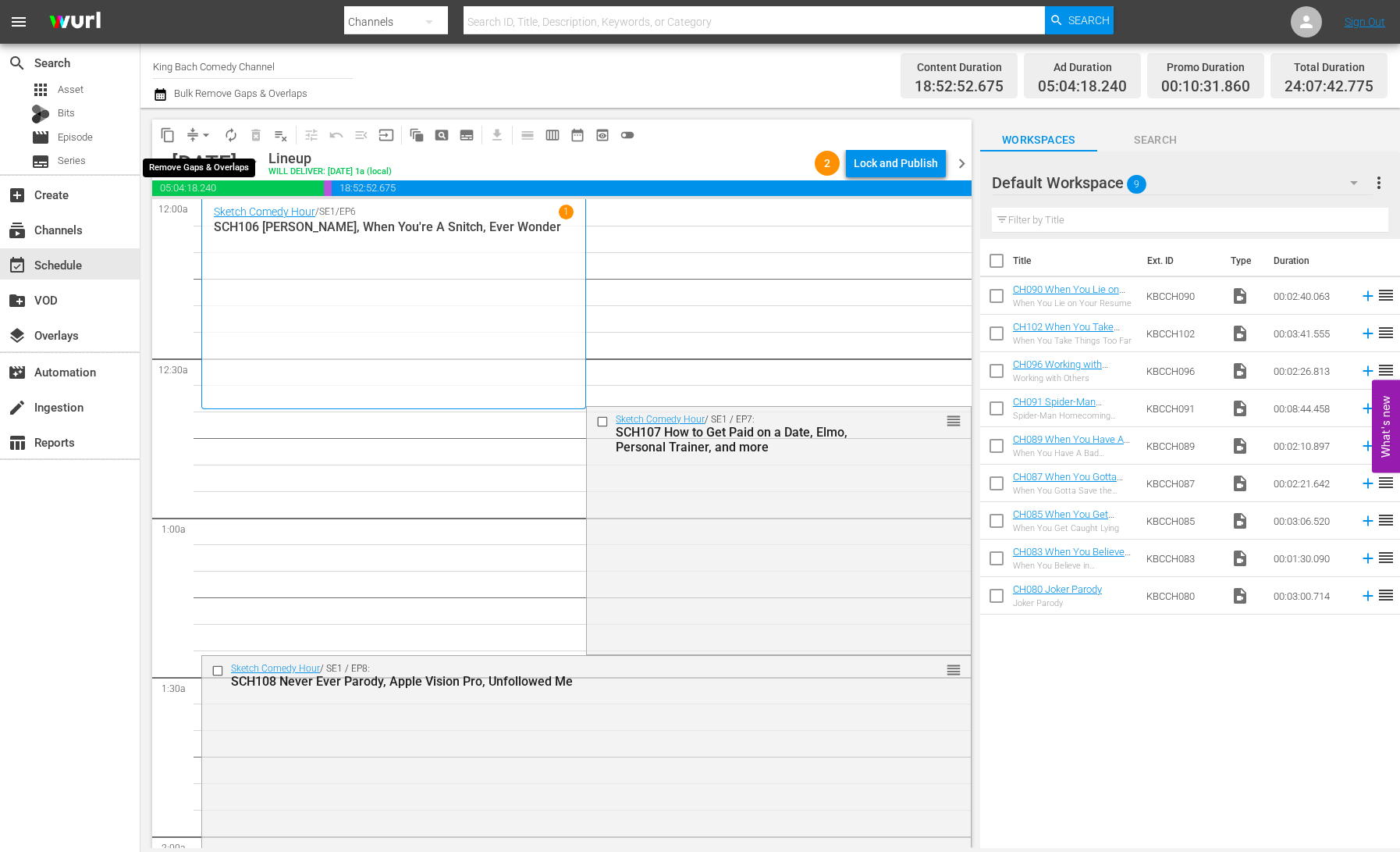
click at [193, 135] on button "arrow_drop_down" at bounding box center [205, 135] width 25 height 25
click at [240, 217] on li "Align to End of Previous Day" at bounding box center [207, 218] width 164 height 26
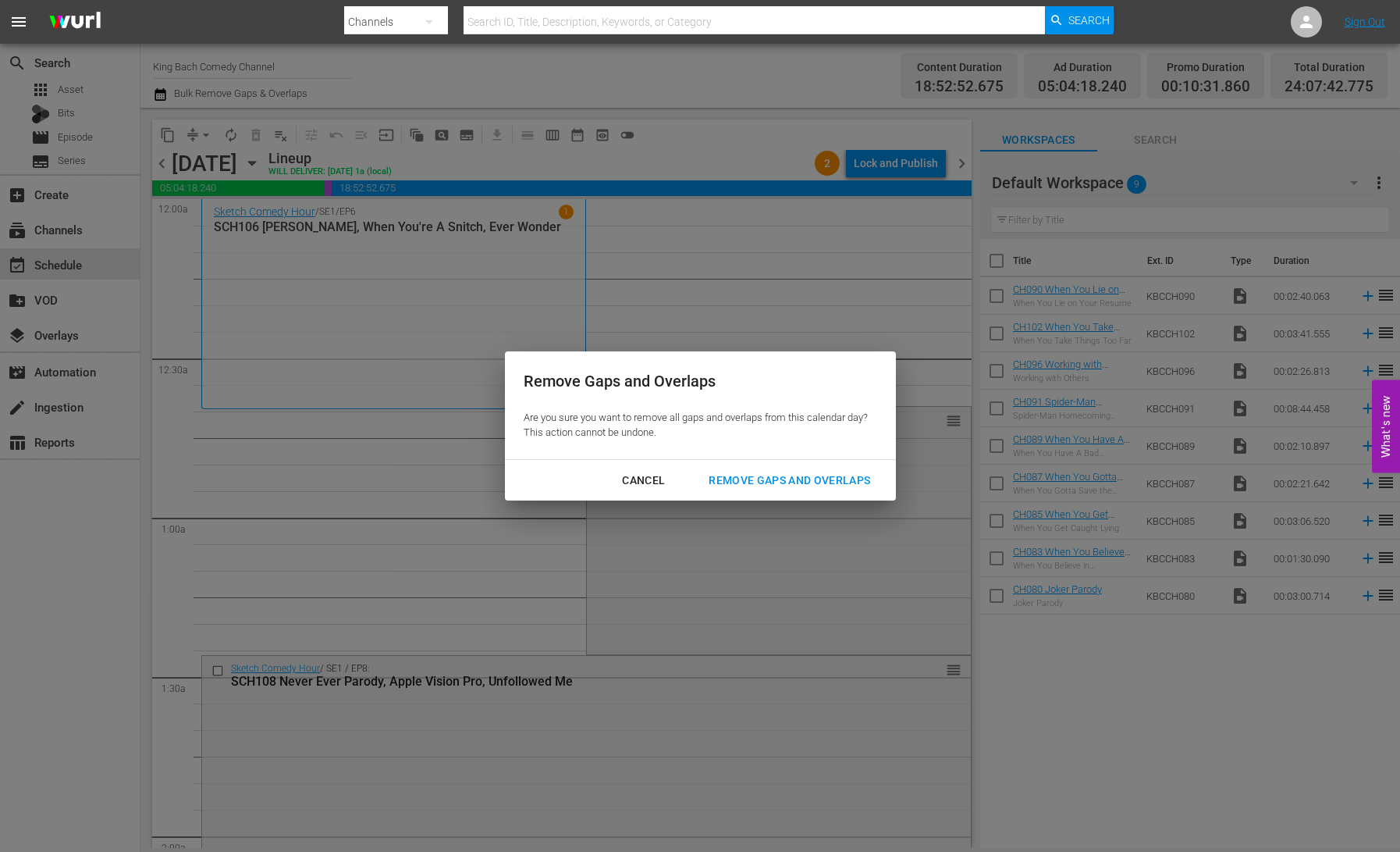
click at [772, 476] on div "Remove Gaps and Overlaps" at bounding box center [789, 481] width 187 height 19
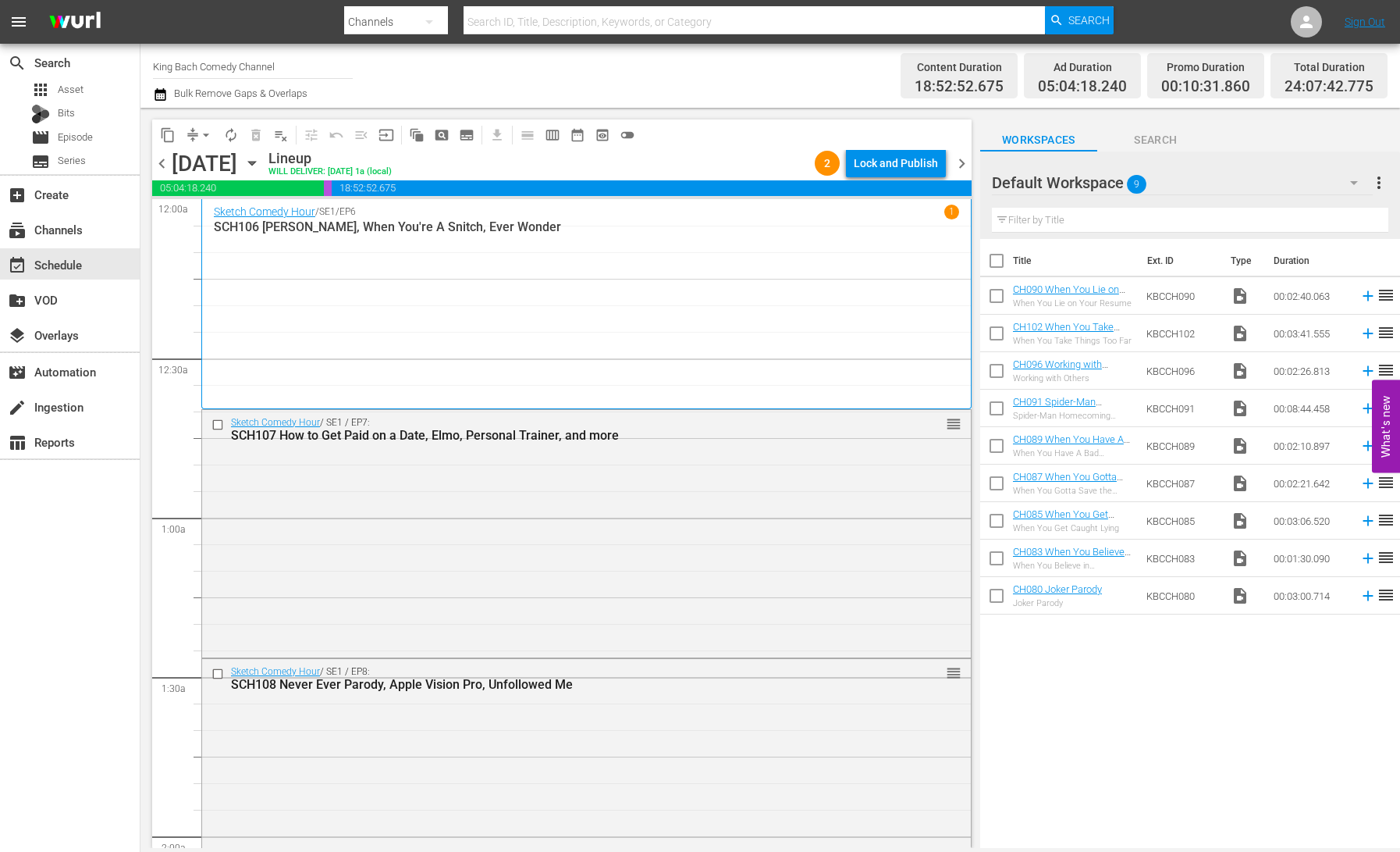
click at [261, 165] on icon "button" at bounding box center [252, 162] width 17 height 17
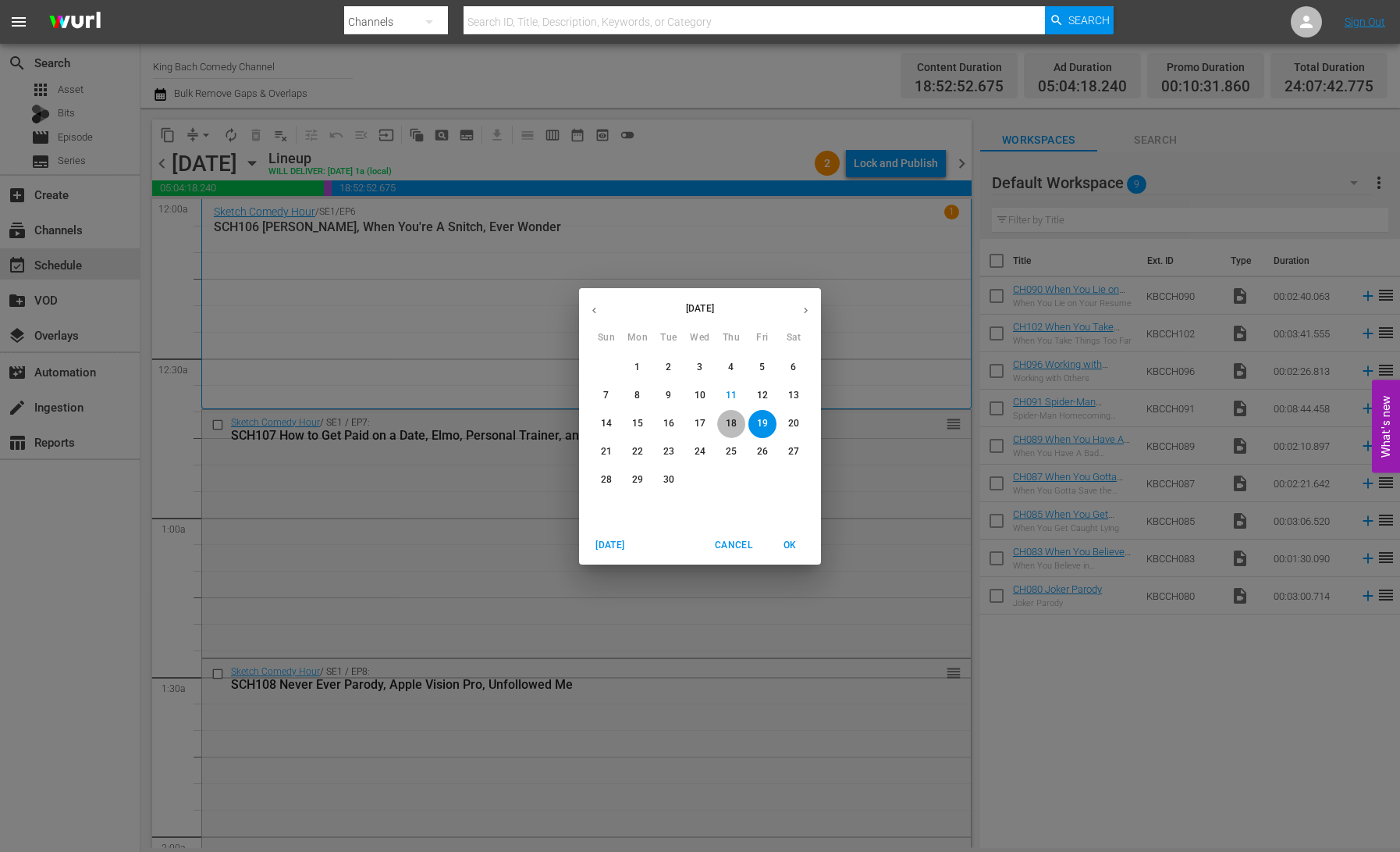
click at [728, 420] on p "18" at bounding box center [731, 423] width 11 height 13
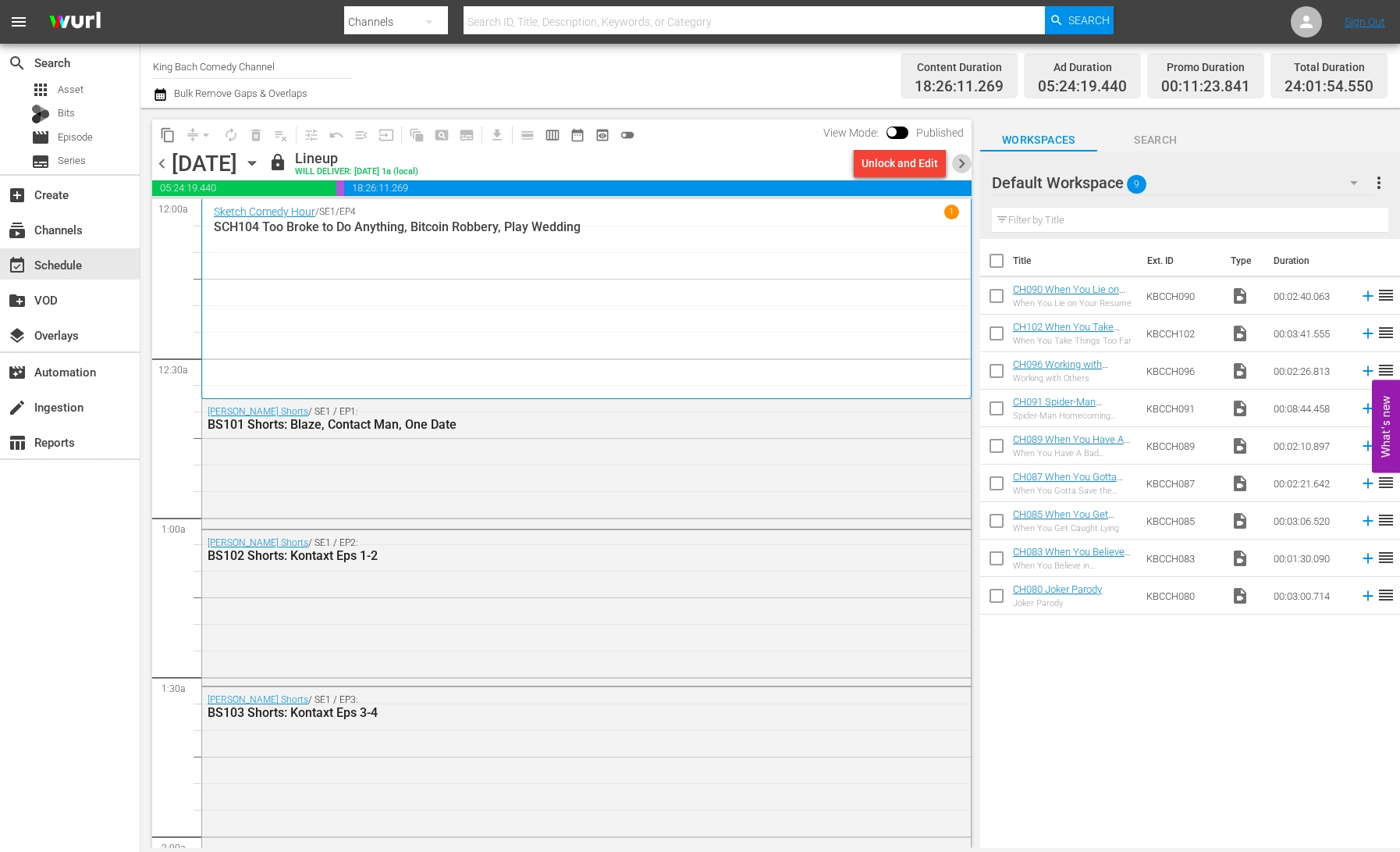
click at [965, 168] on span "chevron_right" at bounding box center [962, 163] width 19 height 19
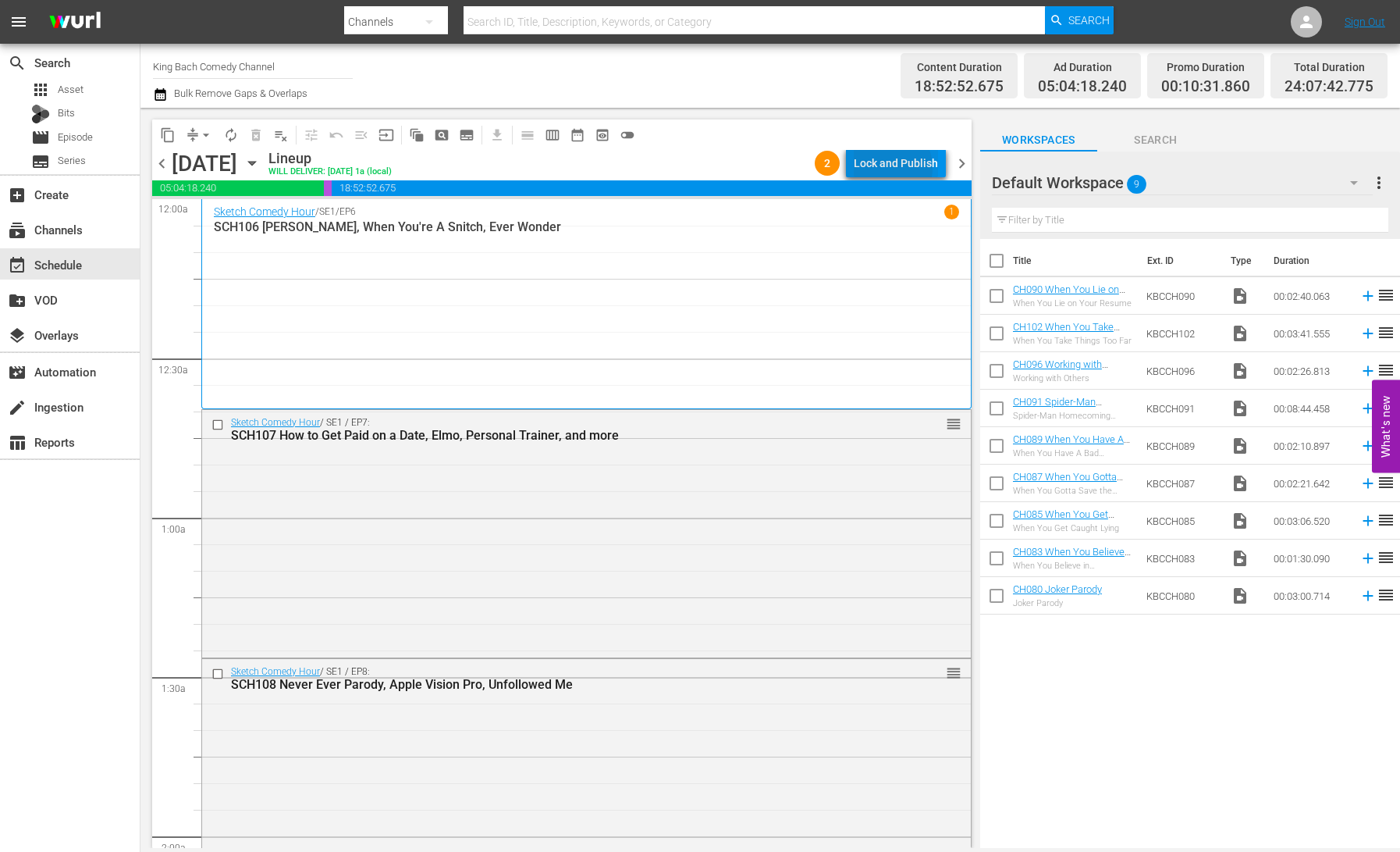
click at [888, 168] on div "Lock and Publish" at bounding box center [896, 163] width 84 height 28
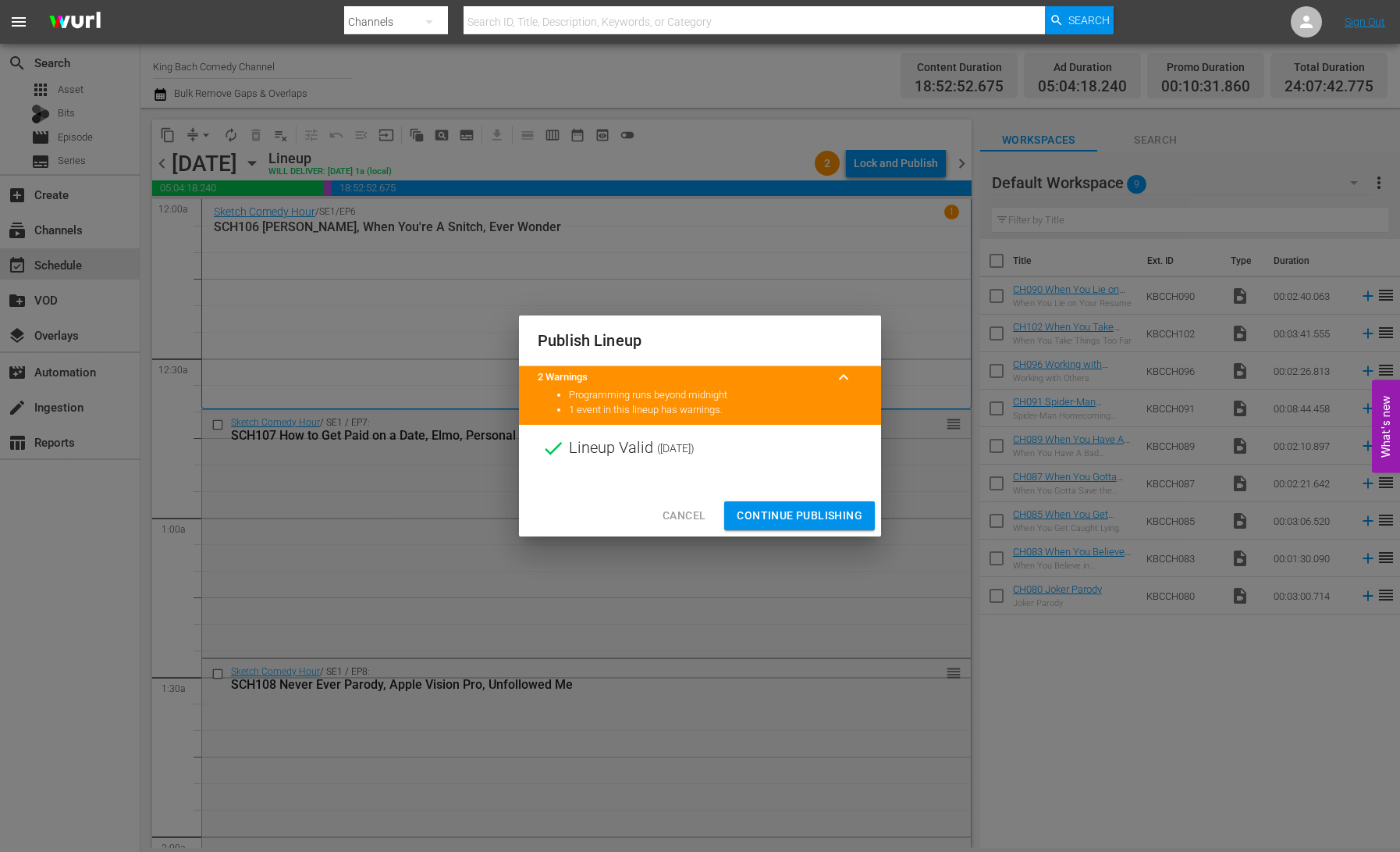
click at [810, 519] on span "Continue Publishing" at bounding box center [799, 516] width 126 height 19
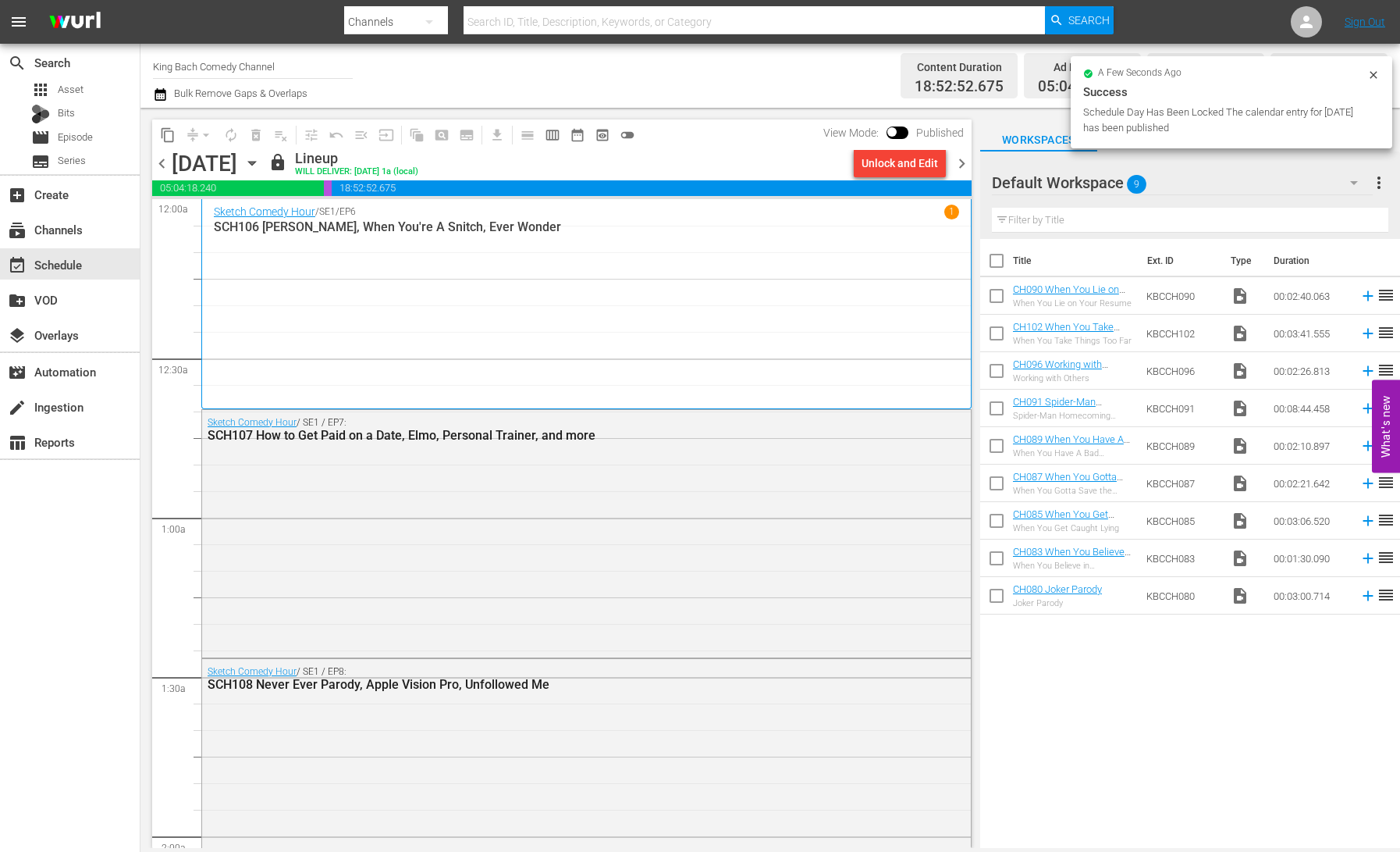
click at [261, 167] on icon "button" at bounding box center [252, 162] width 17 height 17
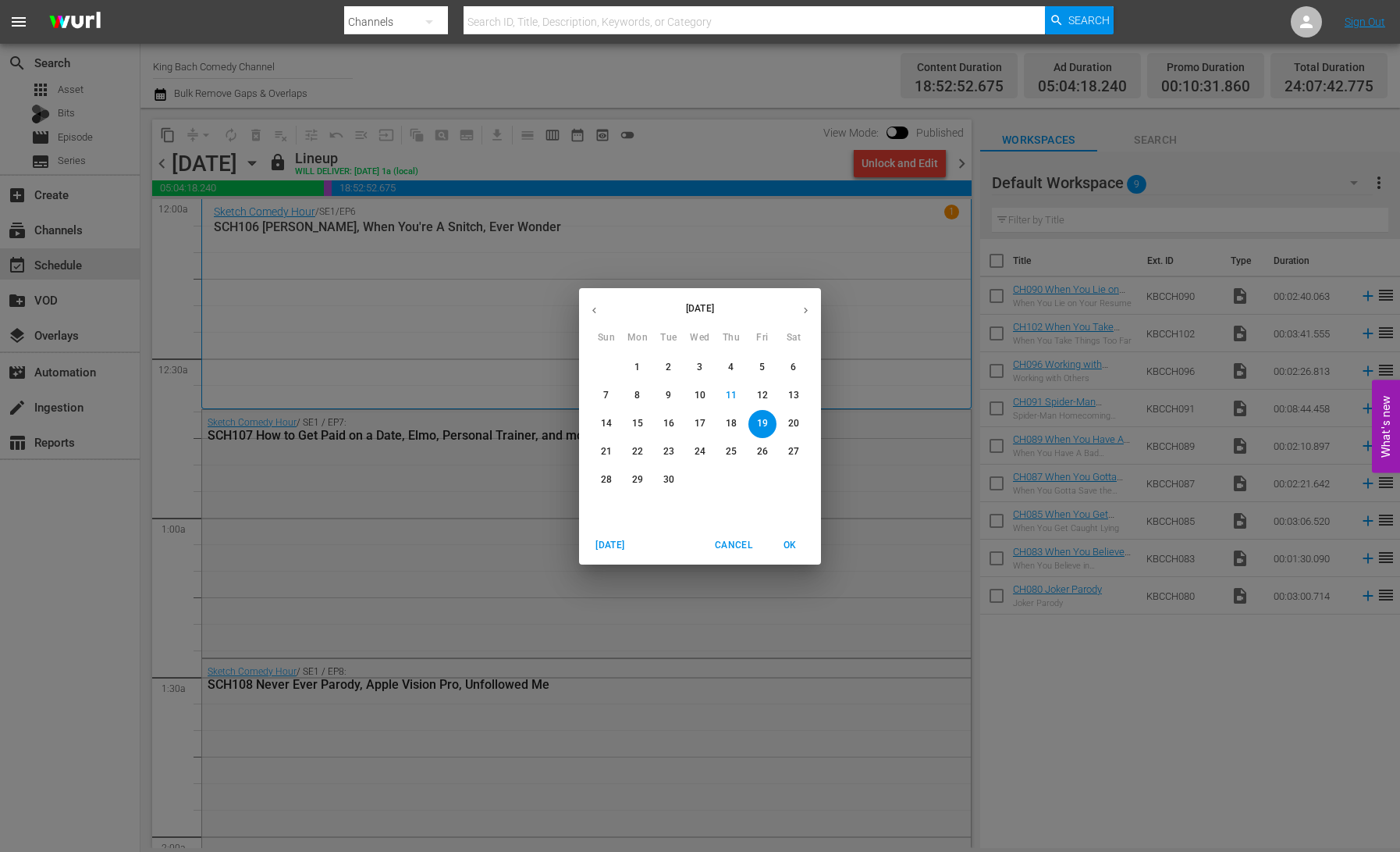
click at [793, 396] on p "13" at bounding box center [793, 396] width 11 height 13
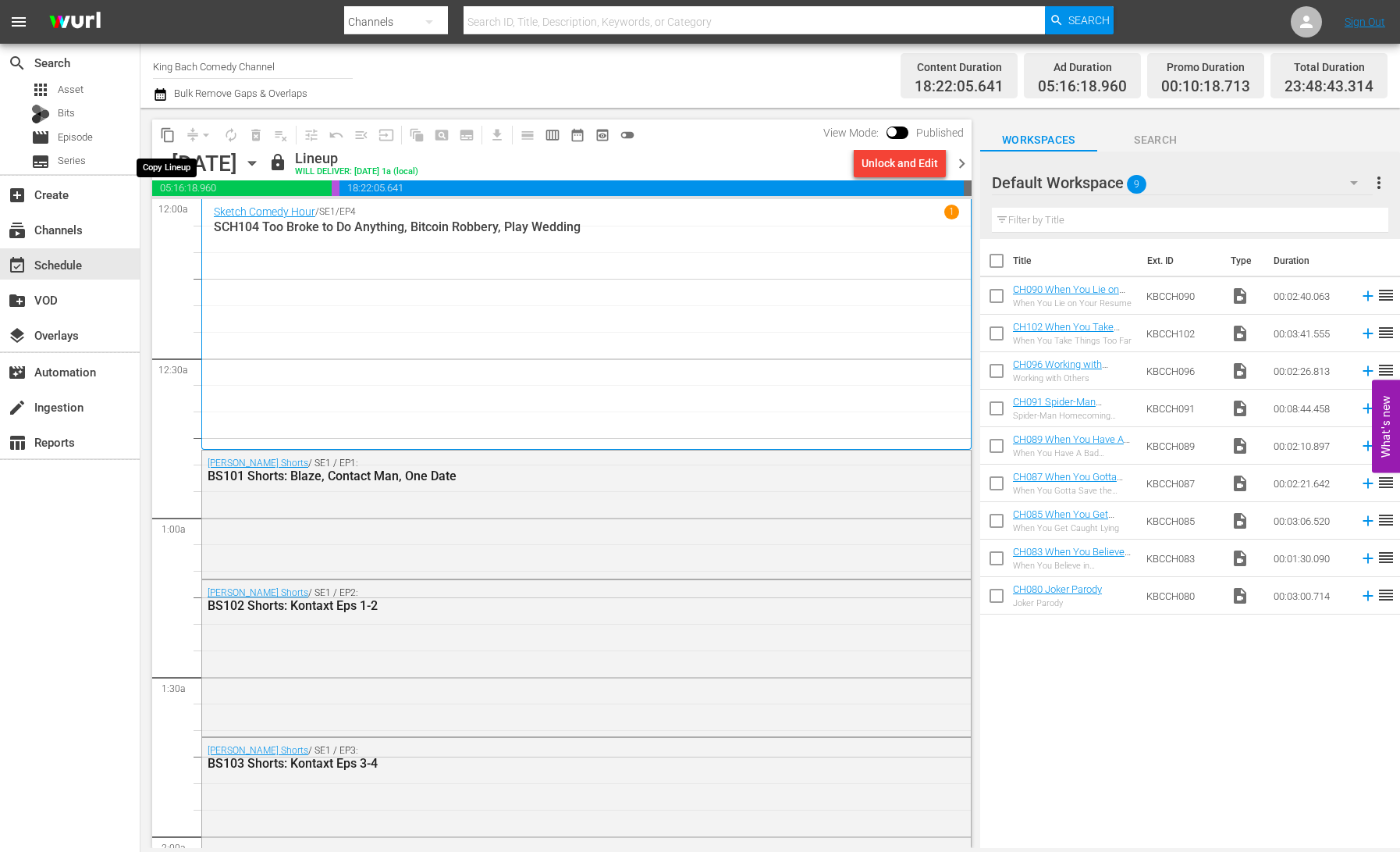
click at [169, 136] on span "content_copy" at bounding box center [167, 135] width 15 height 15
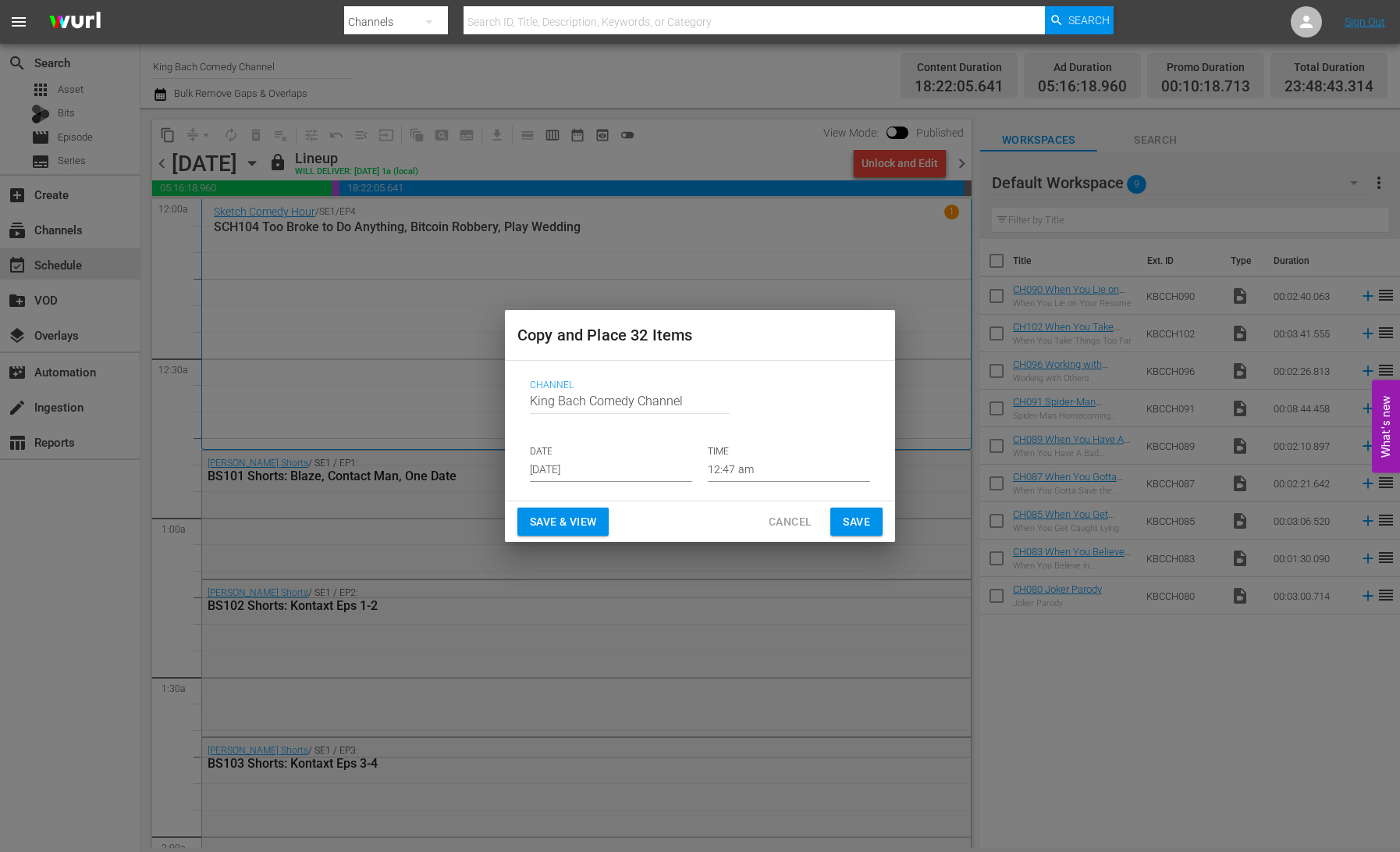
click at [567, 467] on input "[DATE]" at bounding box center [611, 469] width 162 height 24
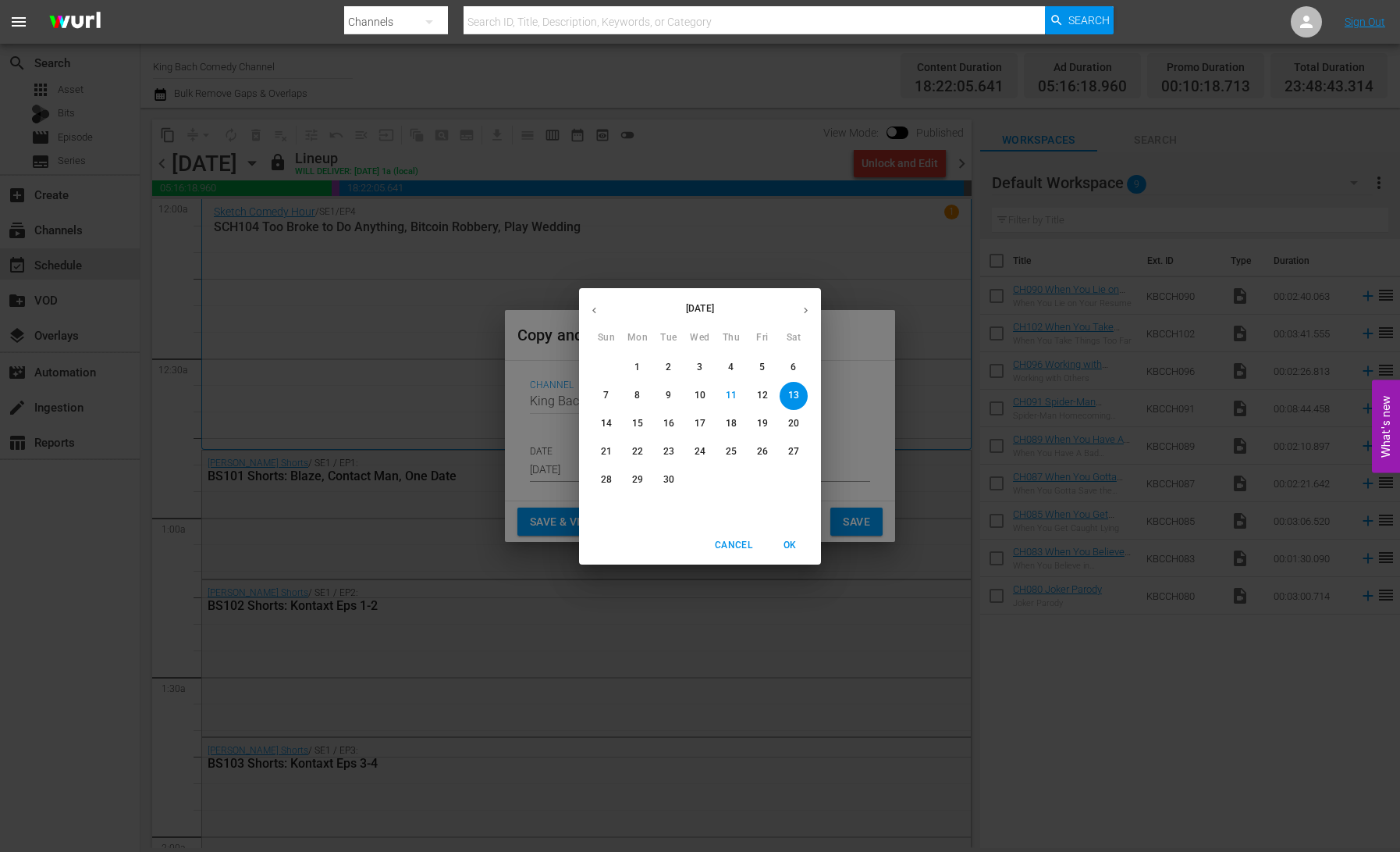
click at [793, 426] on p "20" at bounding box center [793, 423] width 11 height 13
type input "[DATE]"
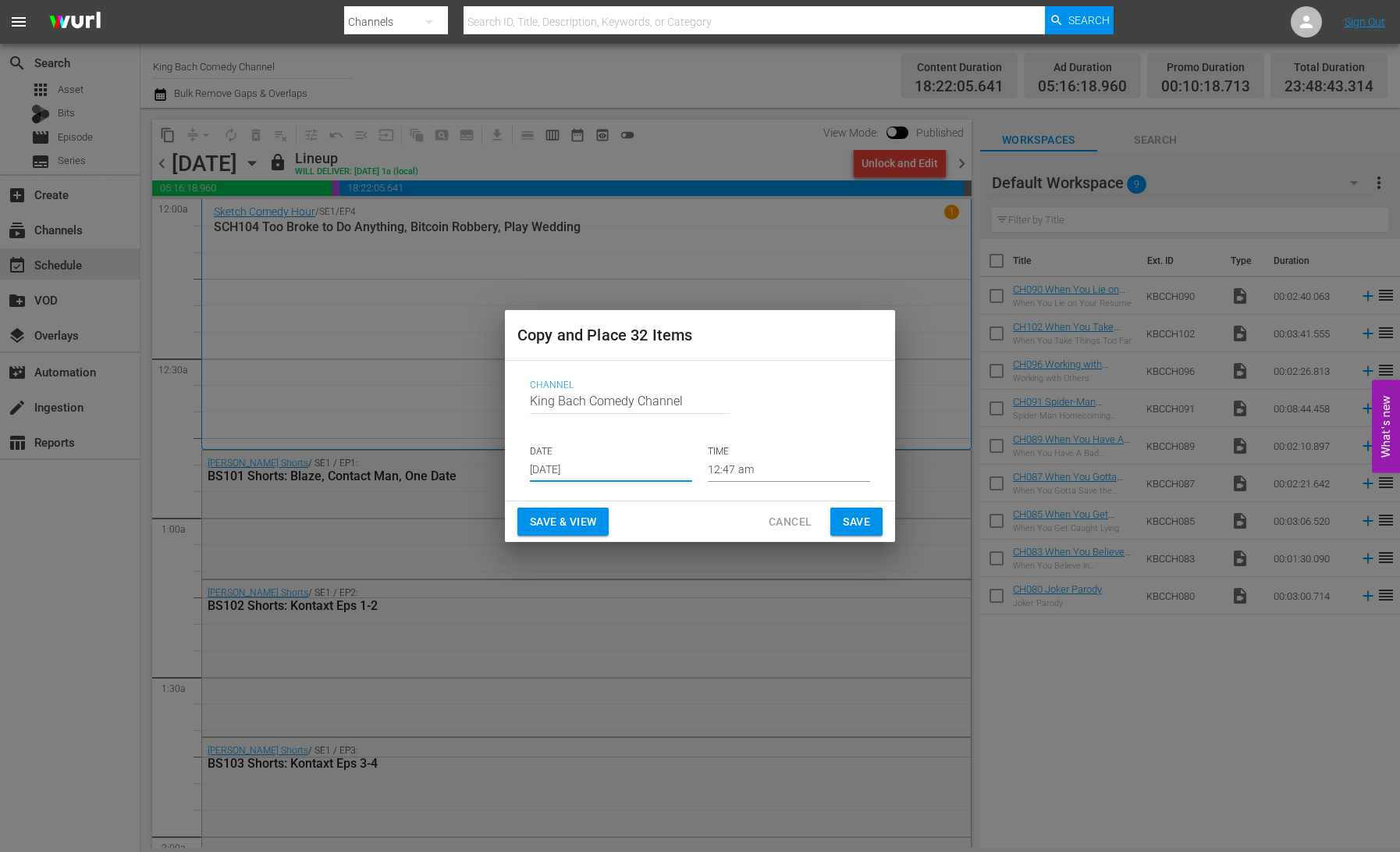
click at [573, 519] on span "Save & View" at bounding box center [564, 522] width 67 height 19
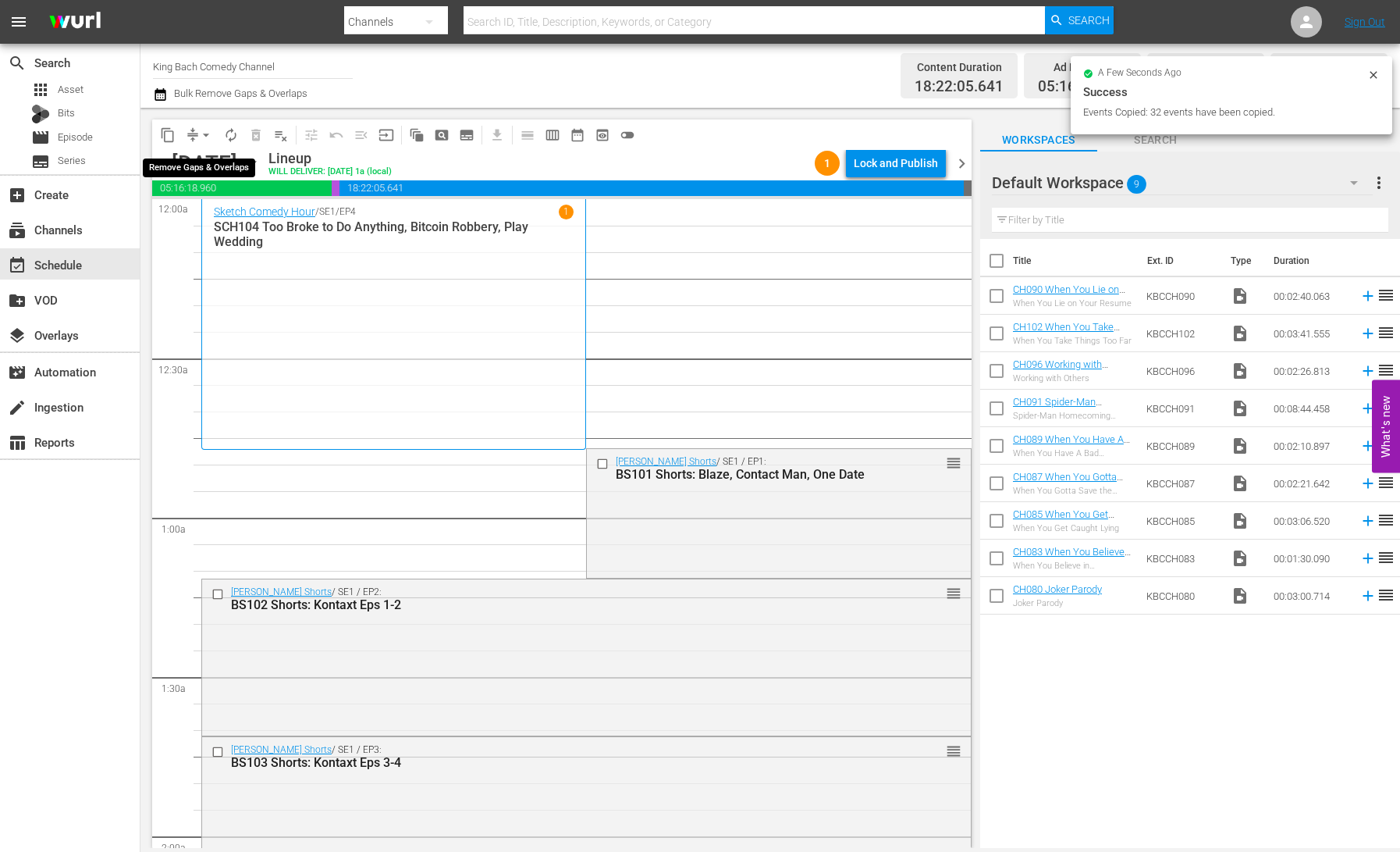
click at [202, 133] on span "arrow_drop_down" at bounding box center [205, 135] width 15 height 15
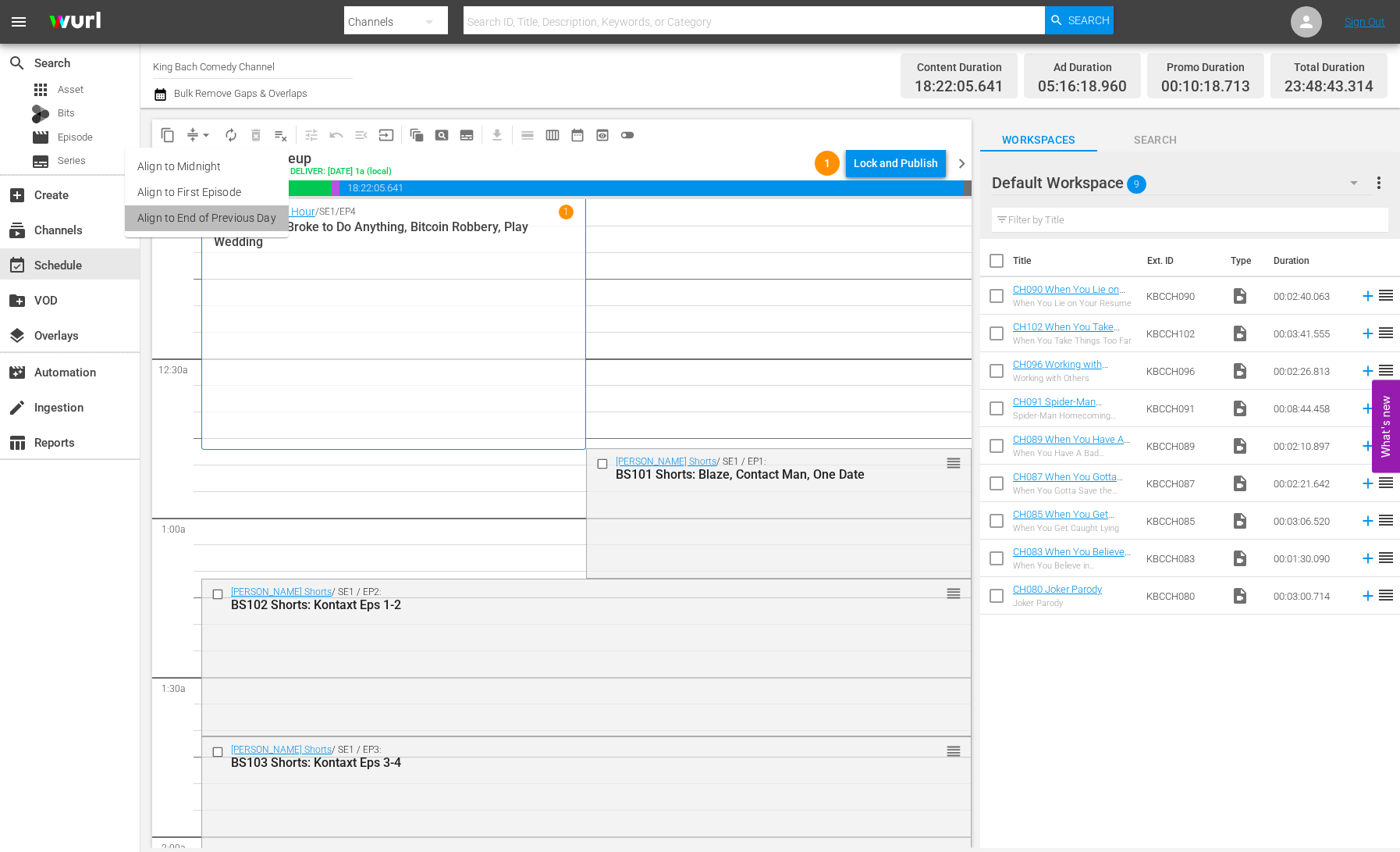
click at [248, 224] on li "Align to End of Previous Day" at bounding box center [207, 218] width 164 height 26
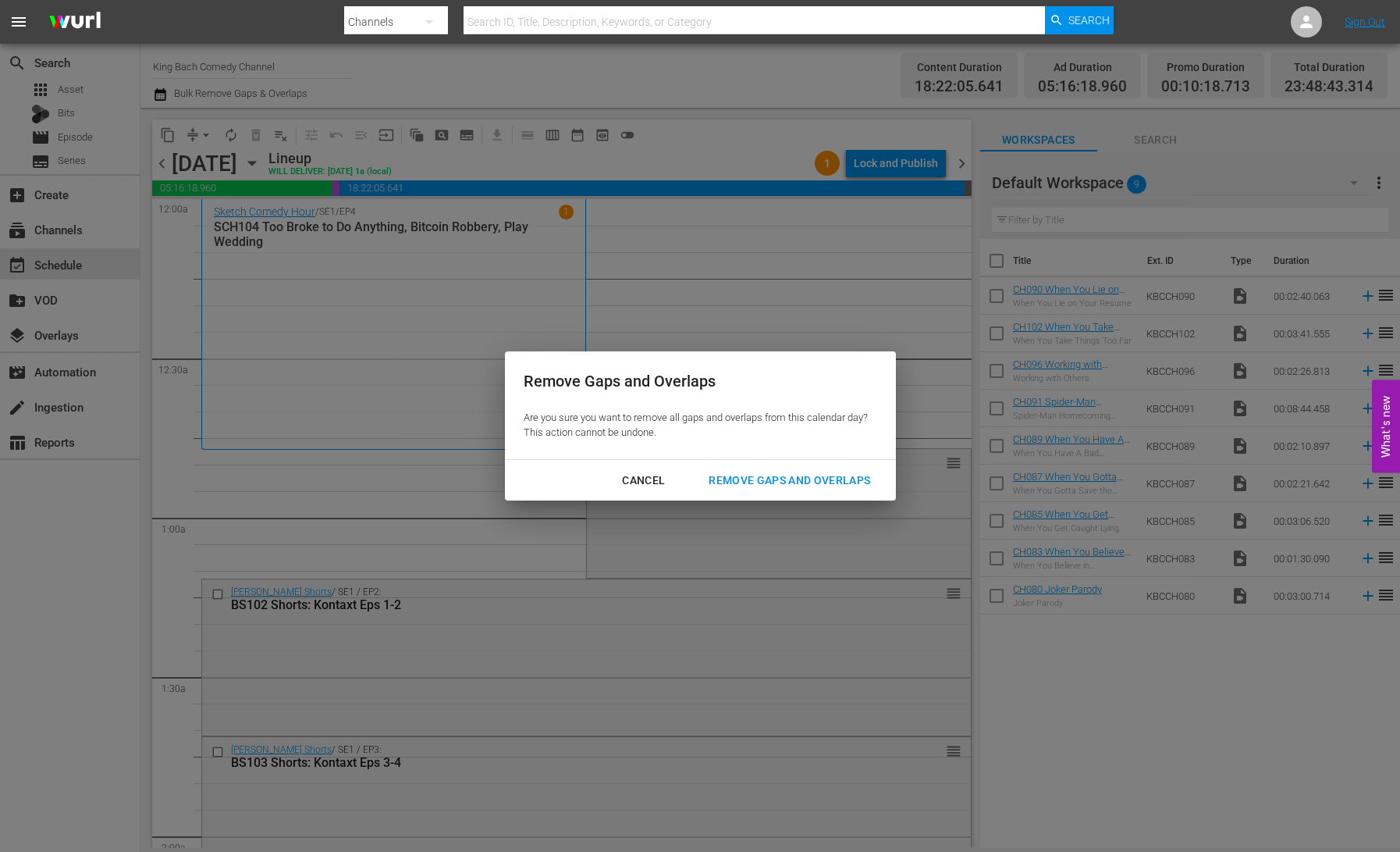
click at [819, 482] on div "Remove Gaps and Overlaps" at bounding box center [789, 481] width 187 height 19
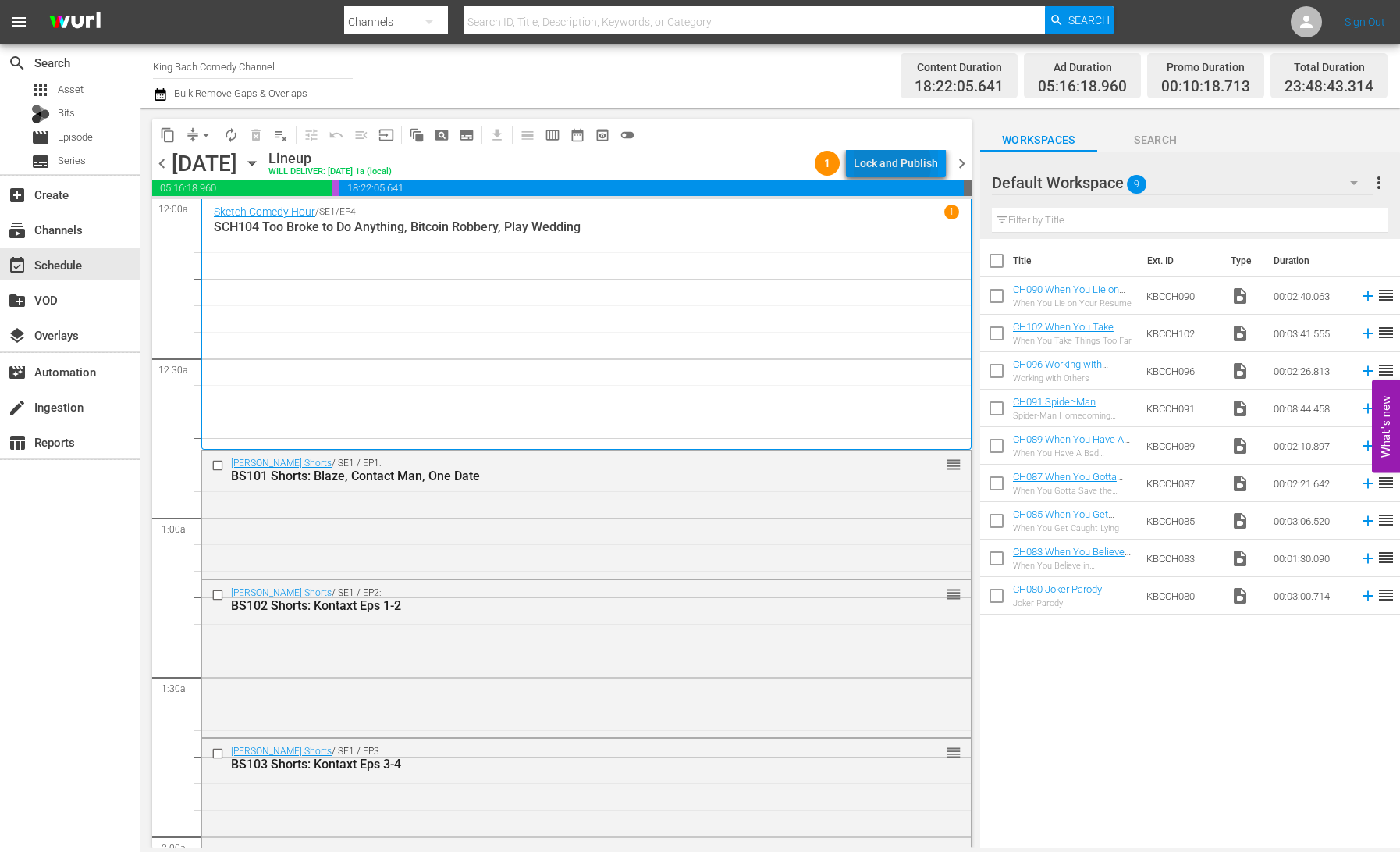
click at [884, 164] on div "Lock and Publish" at bounding box center [896, 163] width 84 height 28
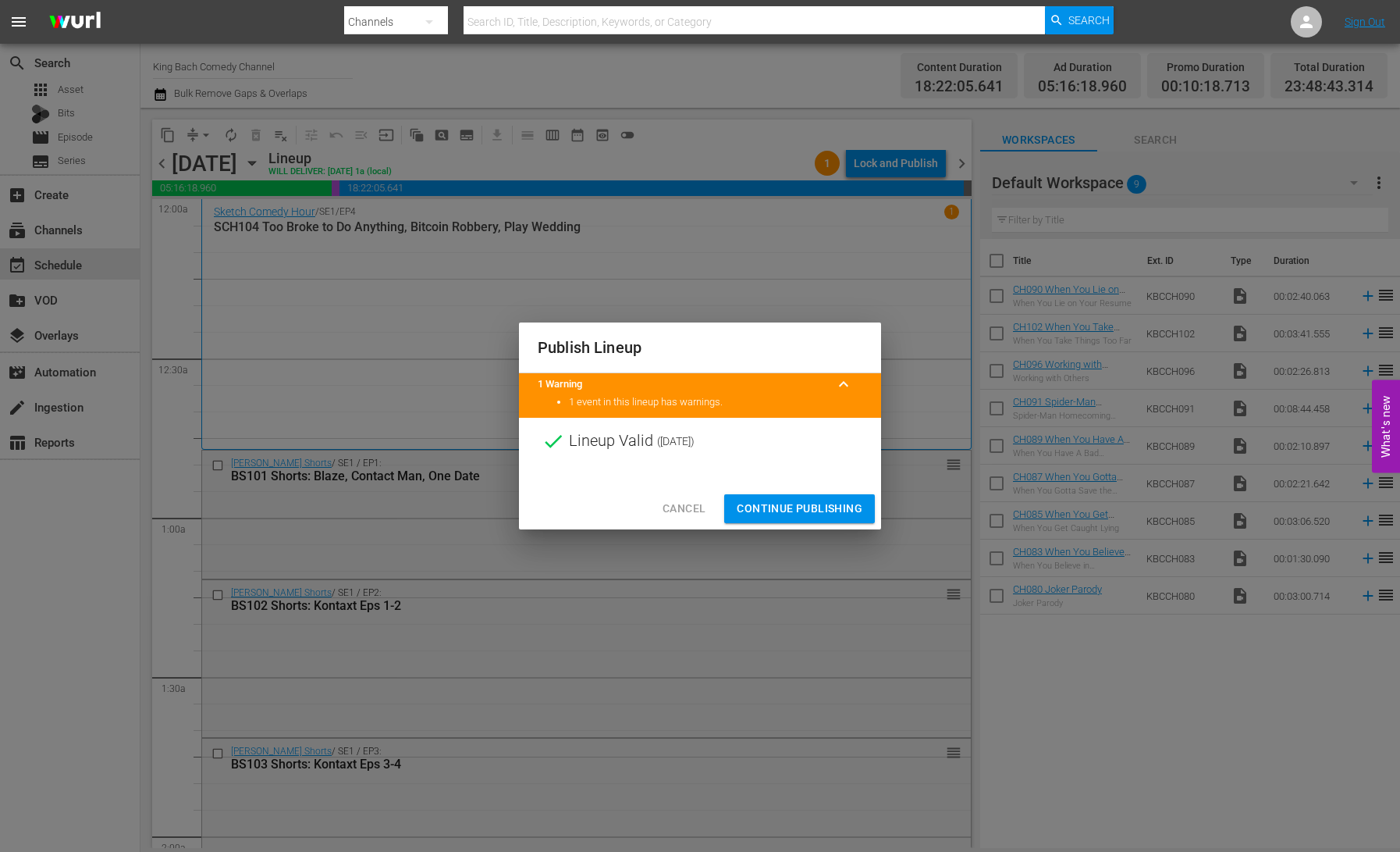
click at [825, 508] on span "Continue Publishing" at bounding box center [799, 508] width 126 height 19
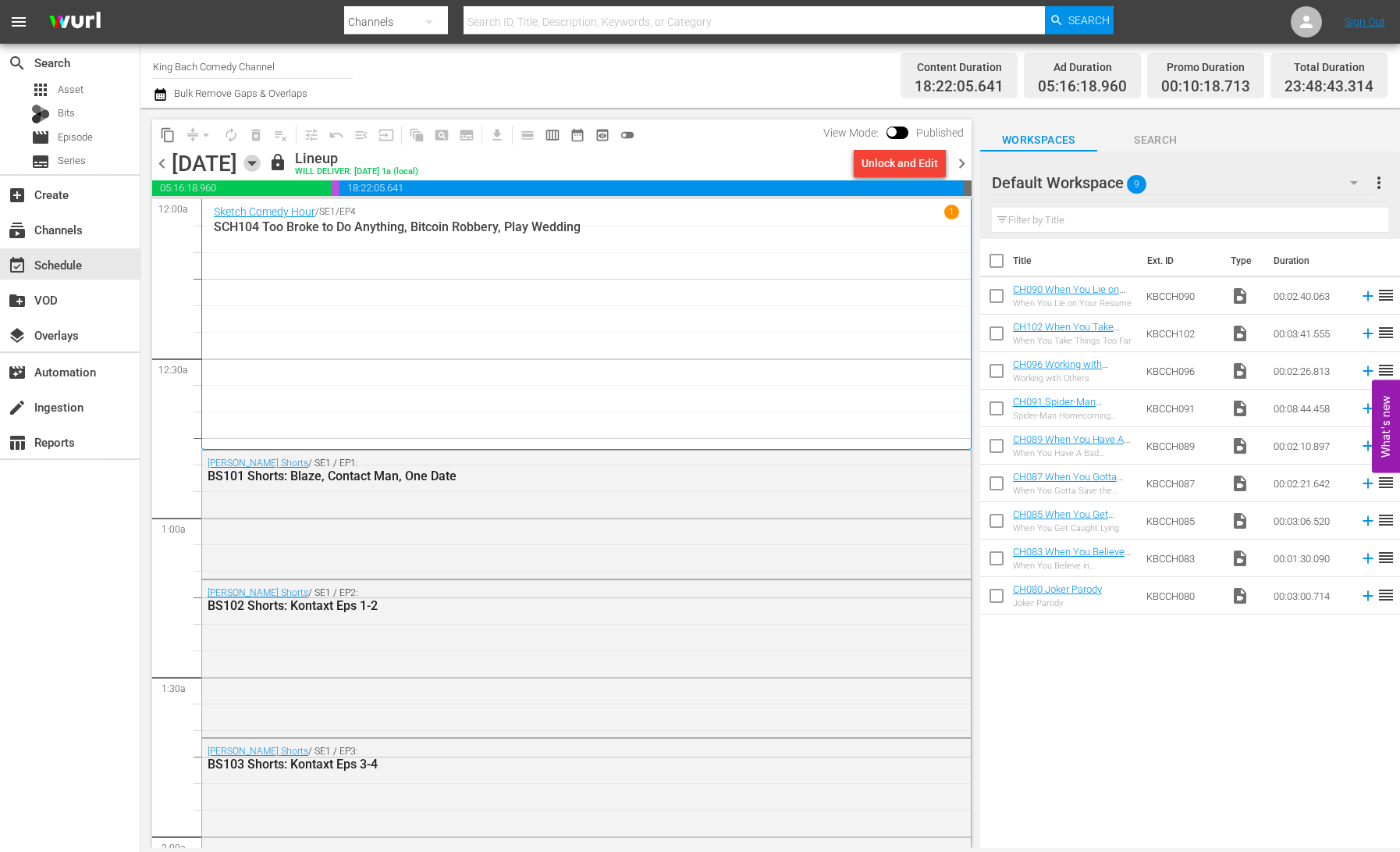
click at [261, 165] on icon "button" at bounding box center [252, 162] width 17 height 17
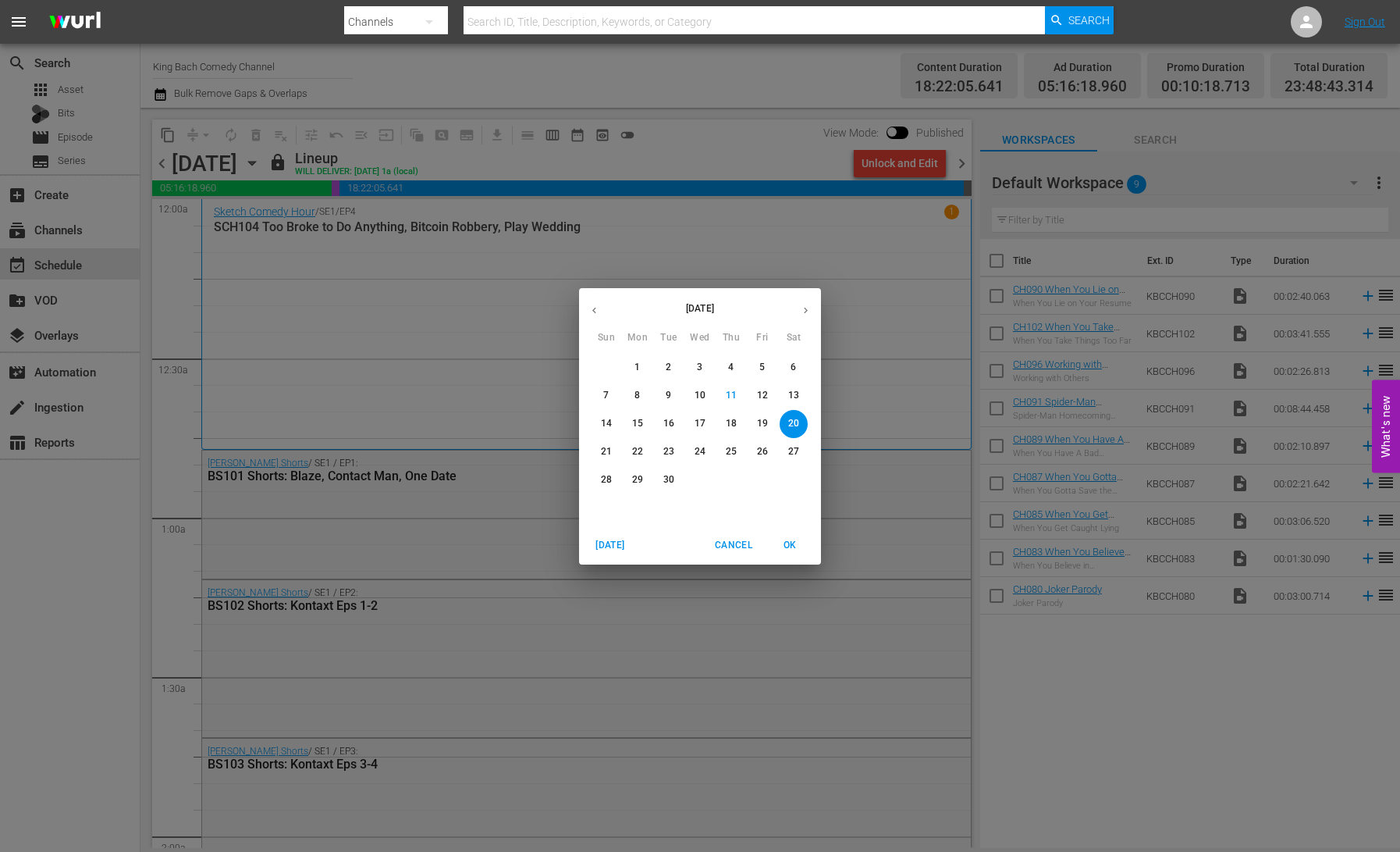
click at [603, 421] on p "14" at bounding box center [606, 423] width 11 height 13
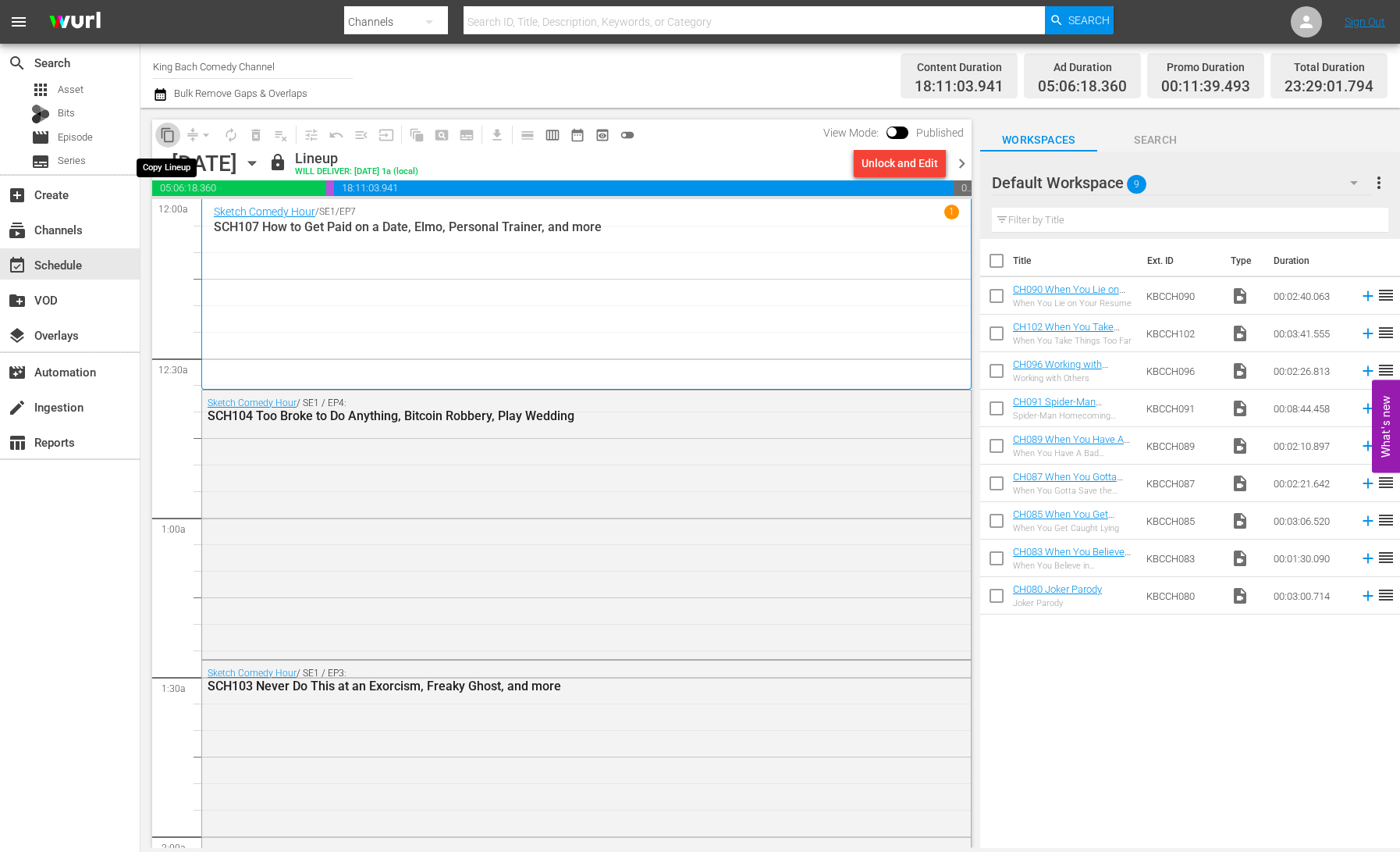
click at [166, 137] on span "content_copy" at bounding box center [167, 135] width 15 height 15
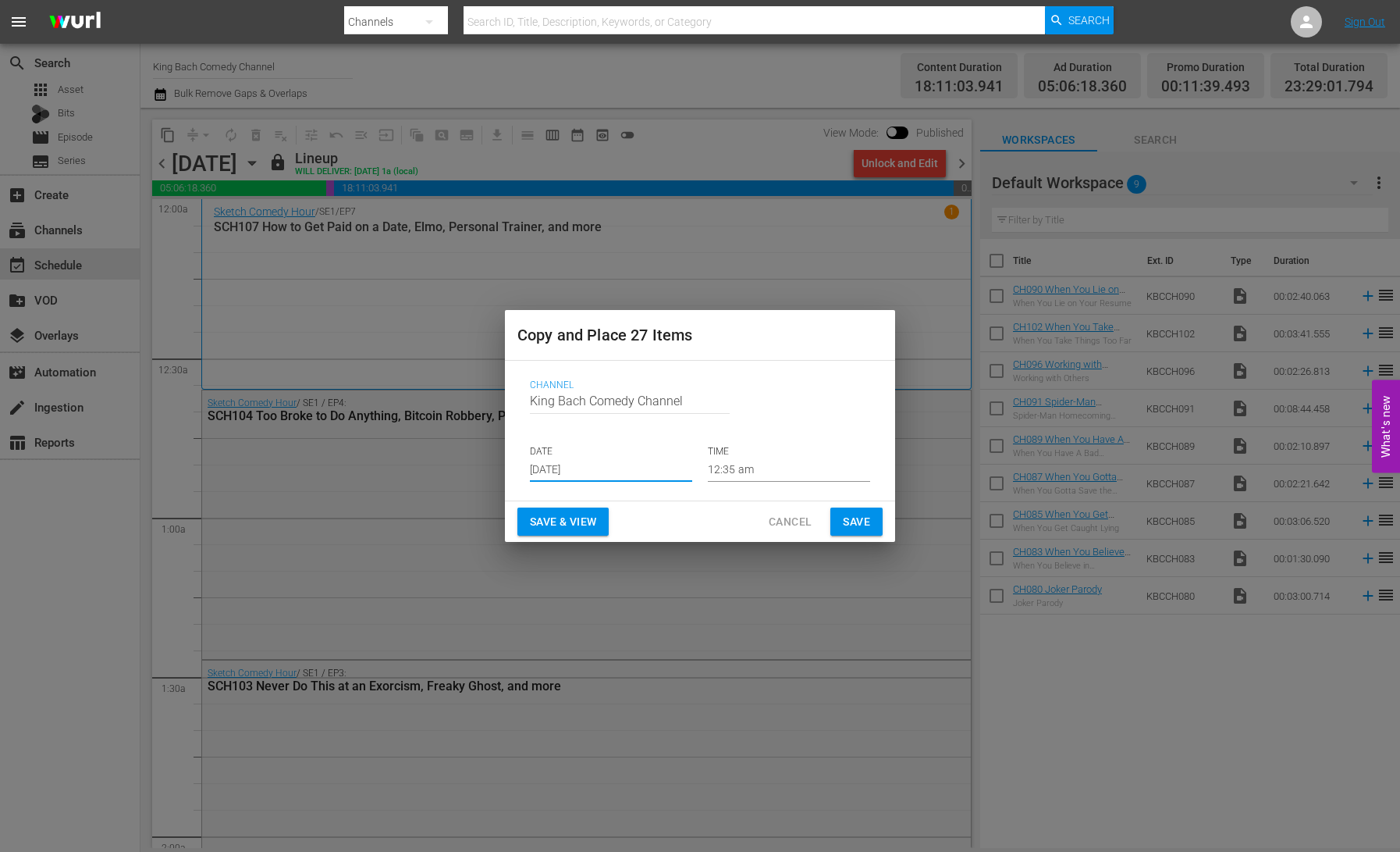
click at [534, 467] on input "[DATE]" at bounding box center [611, 469] width 162 height 24
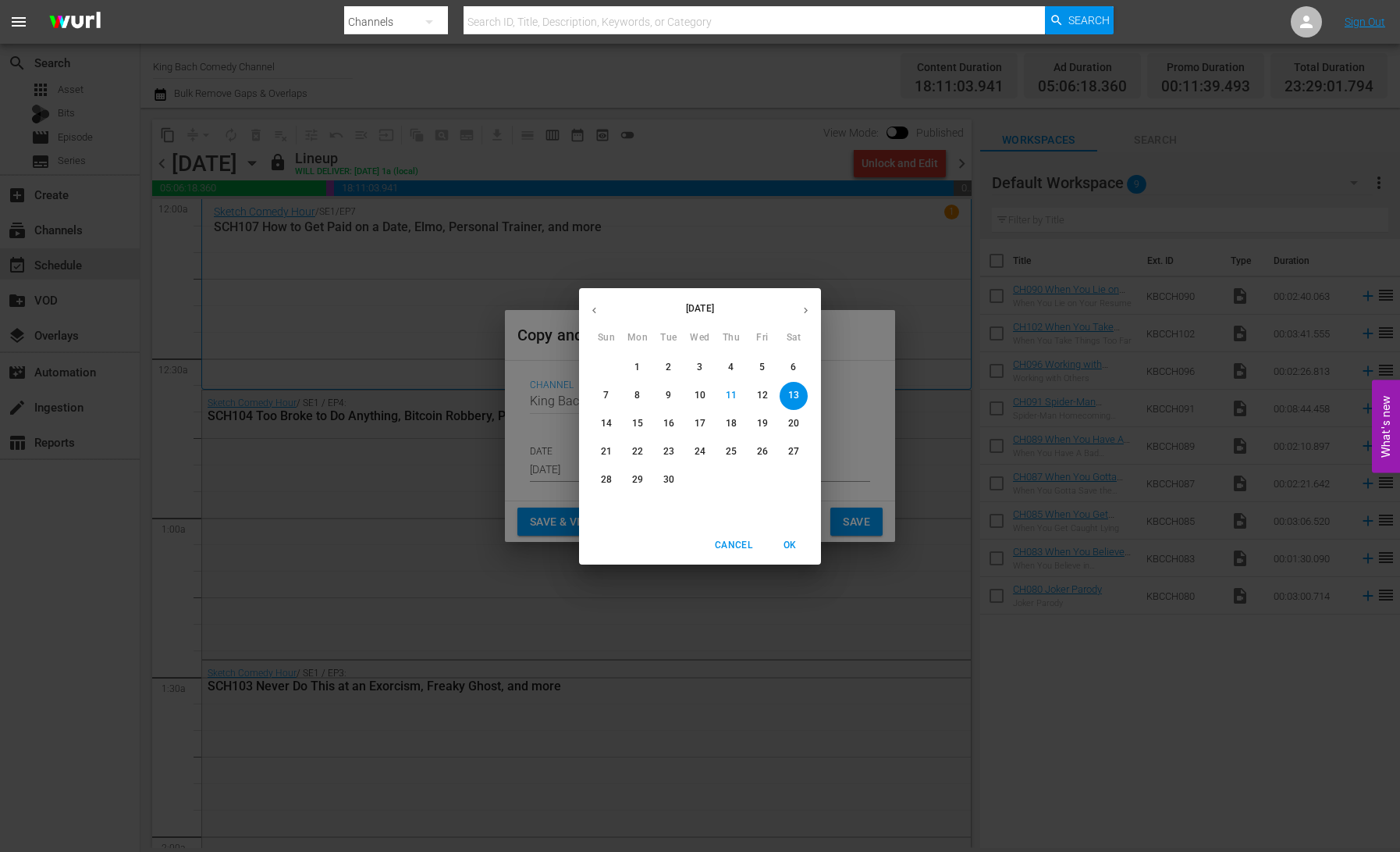
click at [606, 448] on p "21" at bounding box center [606, 452] width 11 height 13
type input "[DATE]"
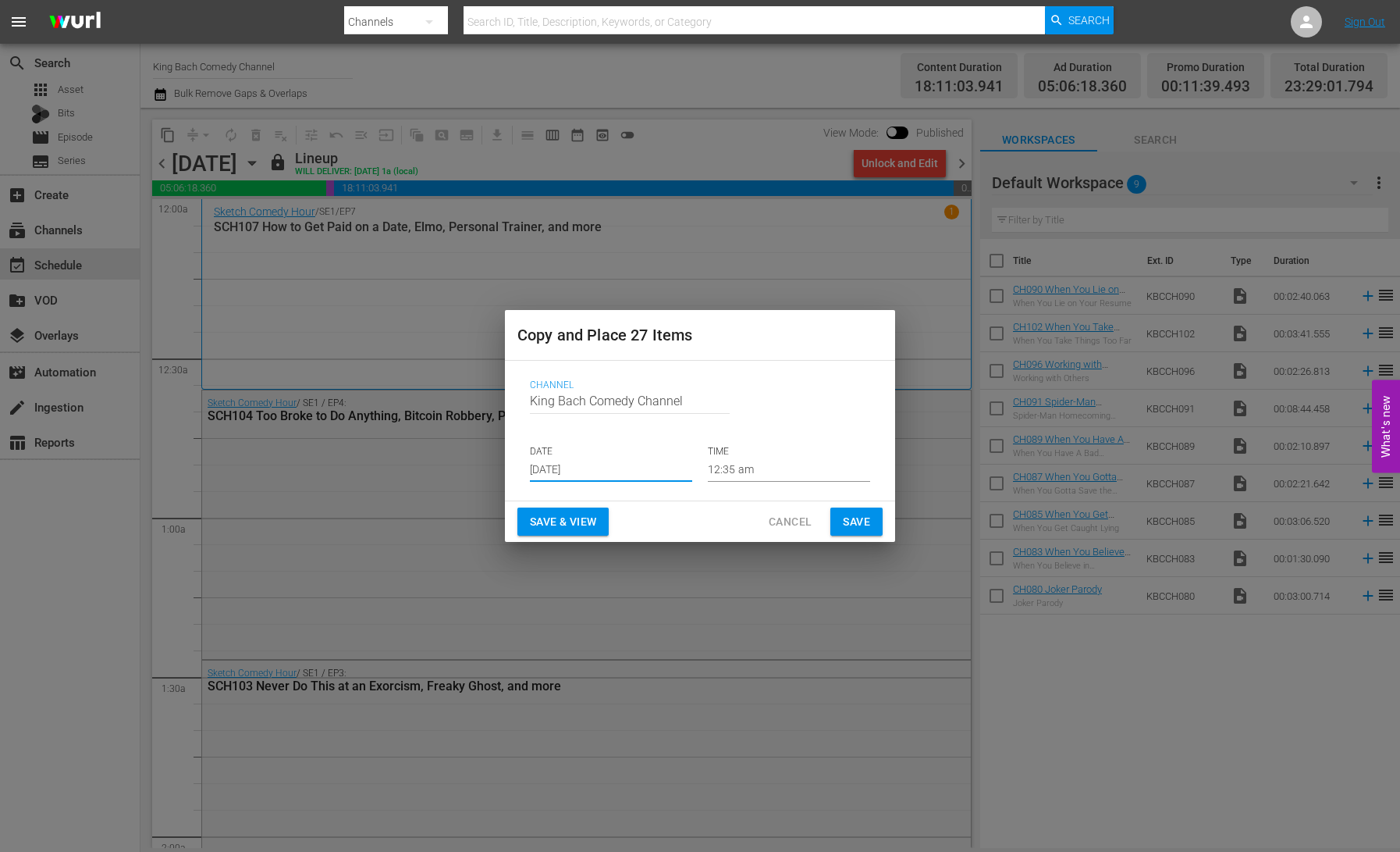
click at [569, 515] on span "Save & View" at bounding box center [564, 522] width 67 height 19
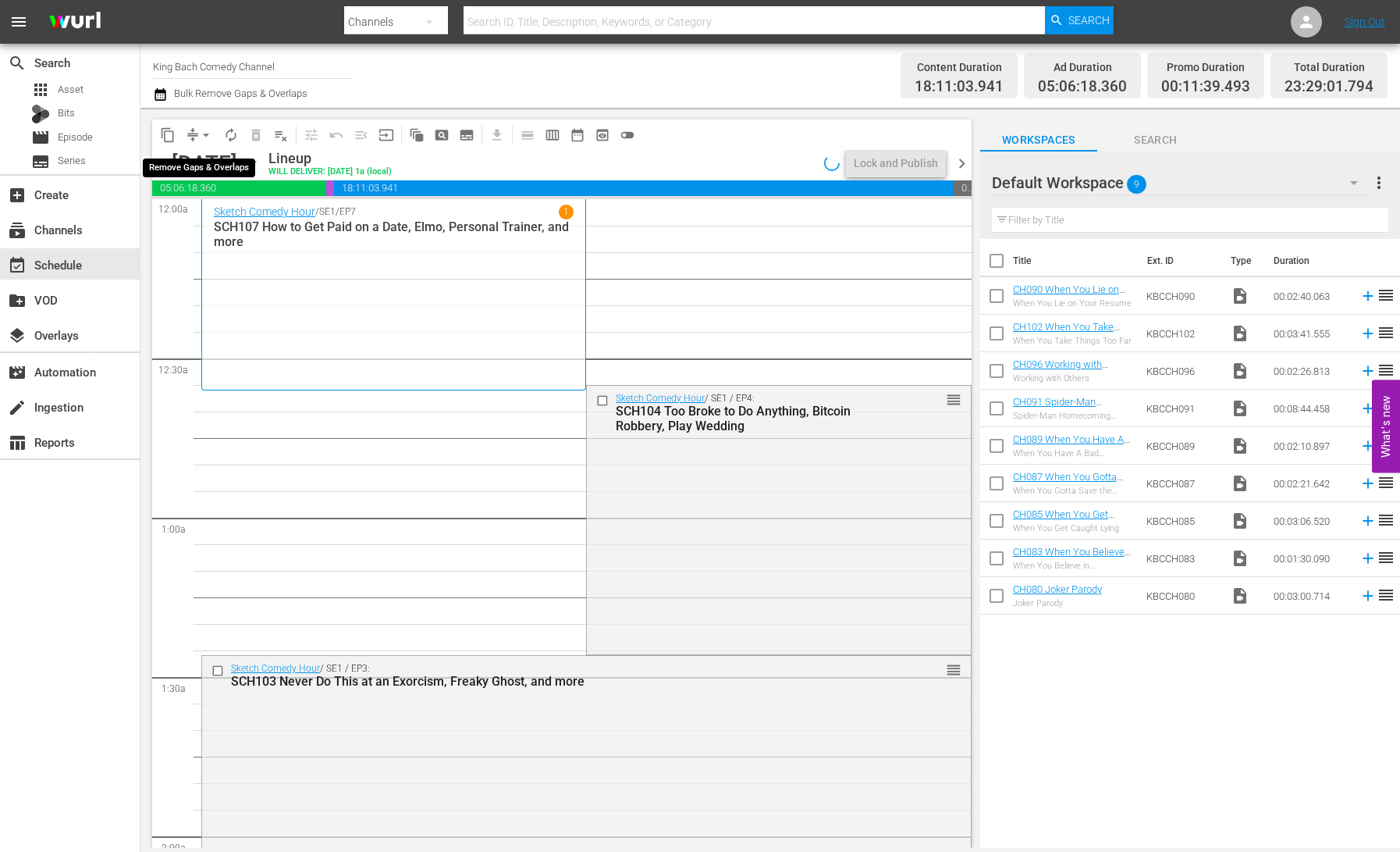
click at [201, 136] on span "arrow_drop_down" at bounding box center [205, 135] width 15 height 15
click at [249, 218] on li "Align to End of Previous Day" at bounding box center [207, 218] width 164 height 26
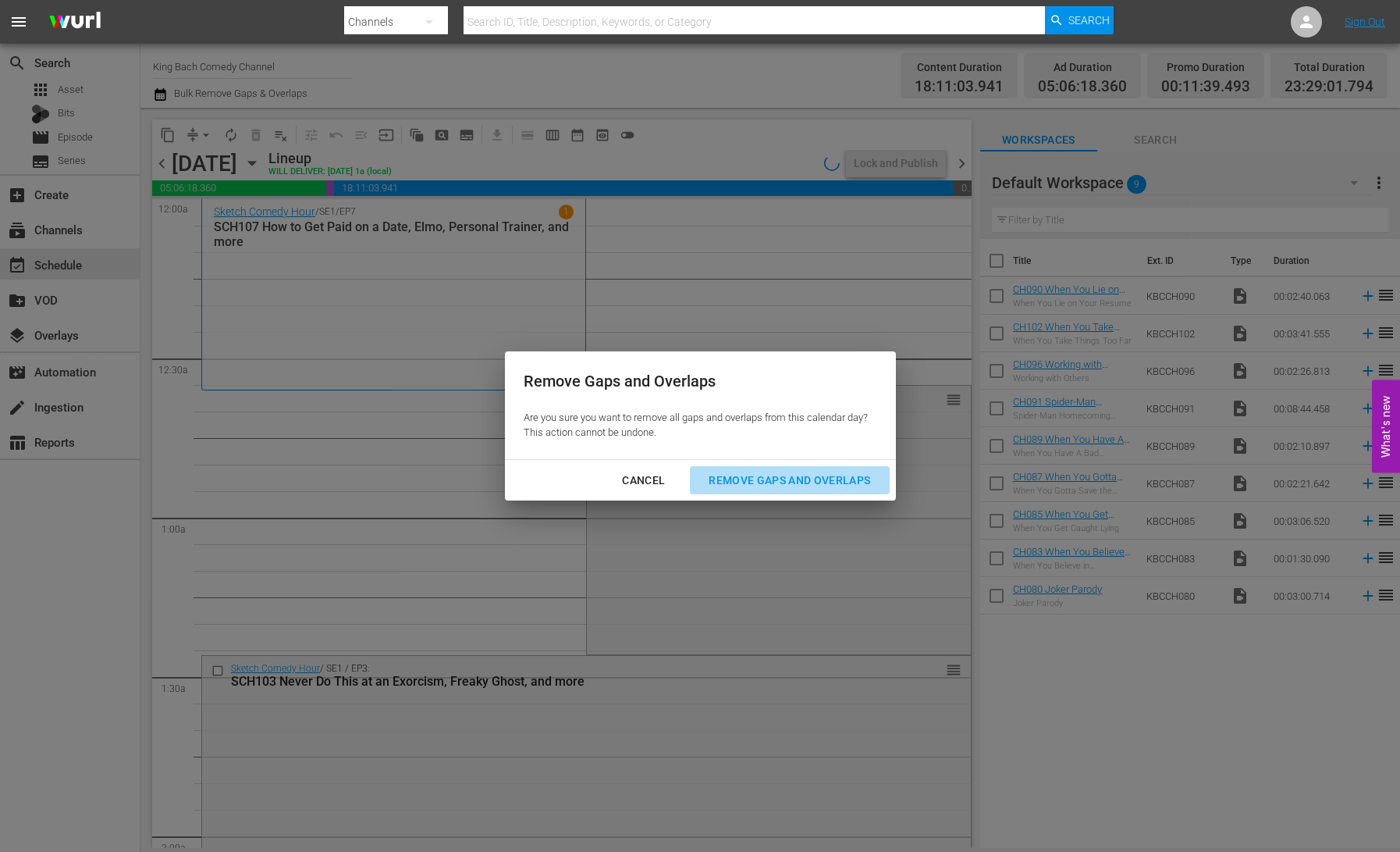
click at [745, 472] on div "Remove Gaps and Overlaps" at bounding box center [789, 481] width 187 height 19
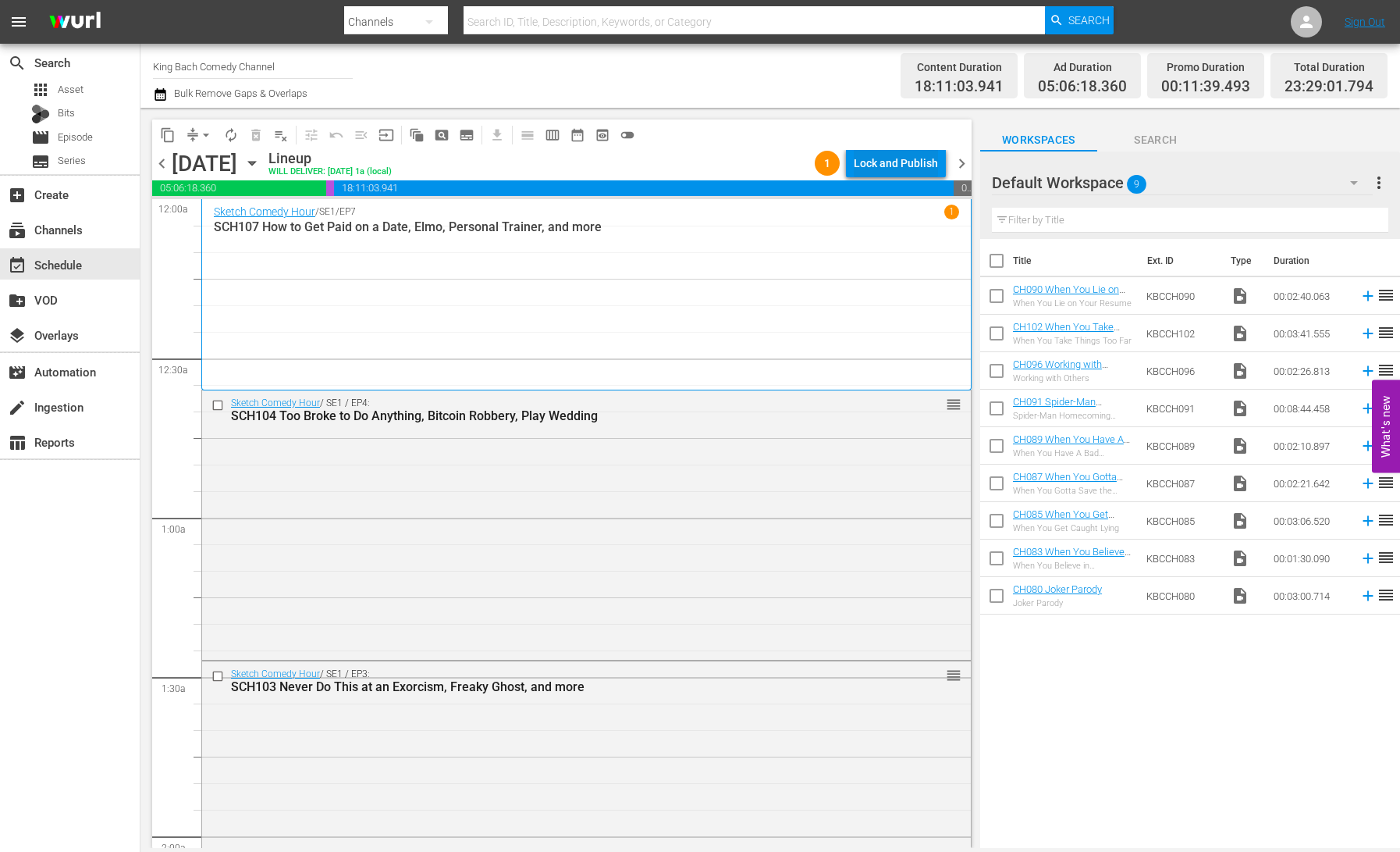
click at [888, 171] on div "Lock and Publish" at bounding box center [896, 163] width 84 height 28
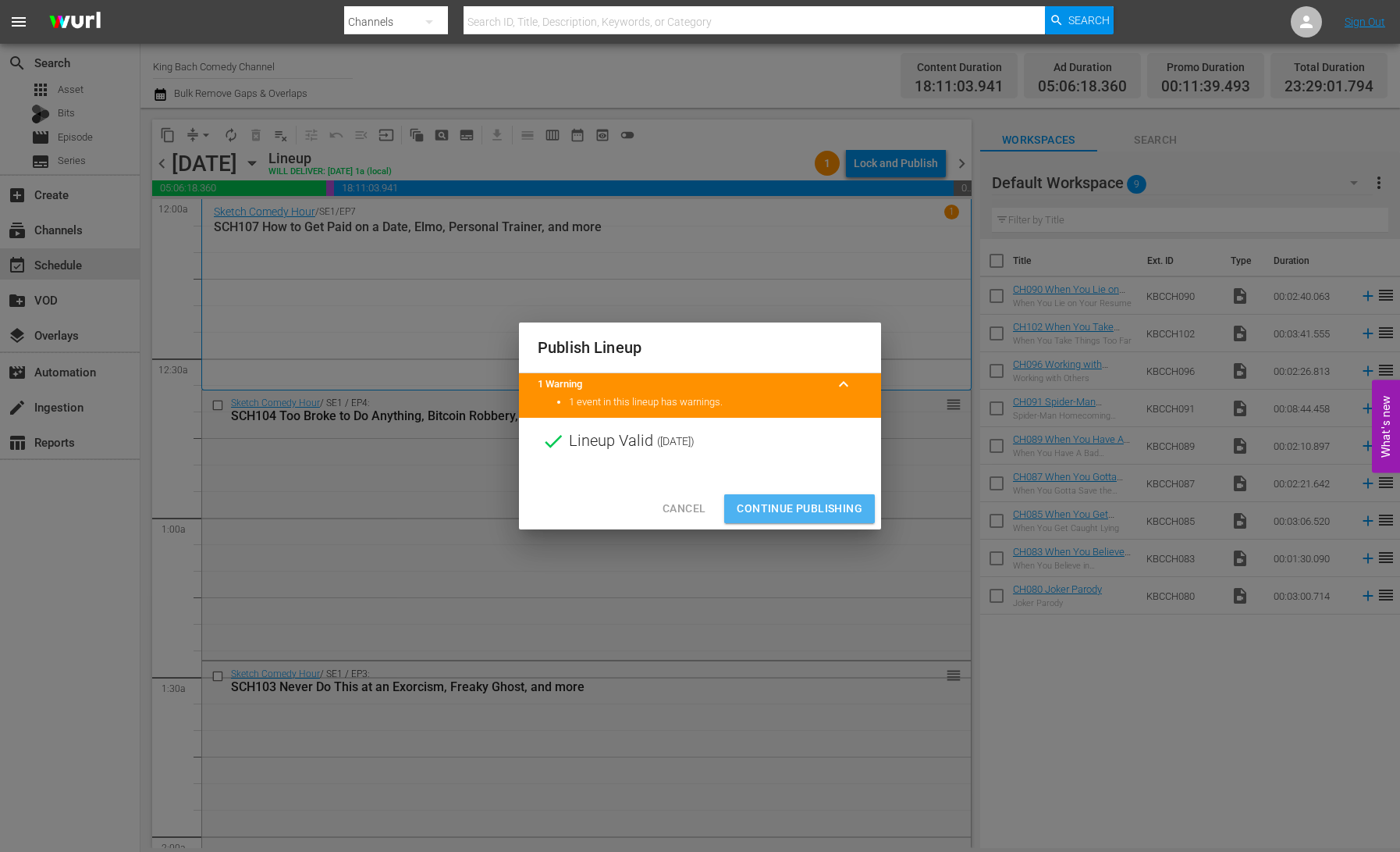
click at [812, 506] on span "Continue Publishing" at bounding box center [799, 508] width 126 height 19
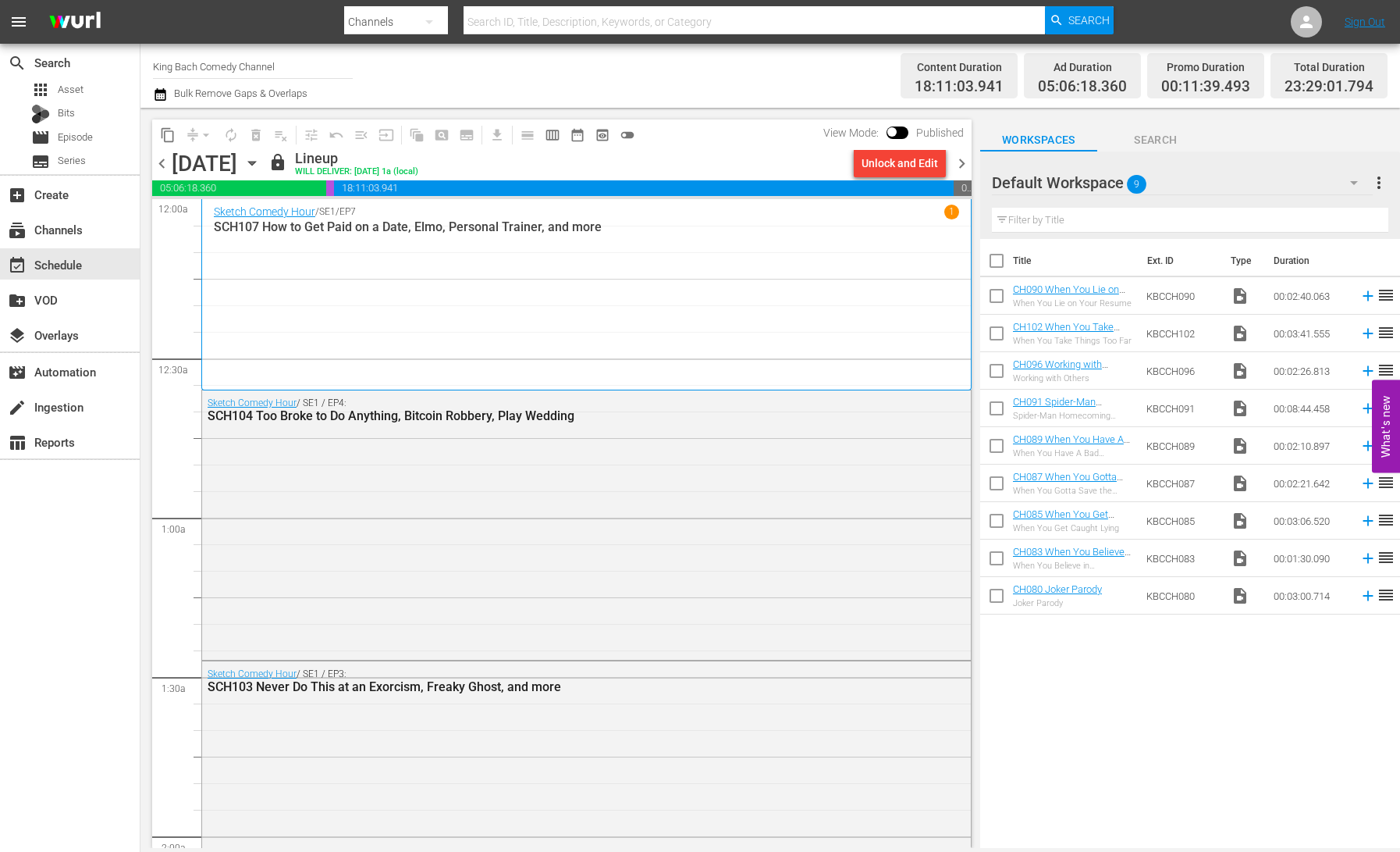
click at [261, 164] on icon "button" at bounding box center [252, 162] width 17 height 17
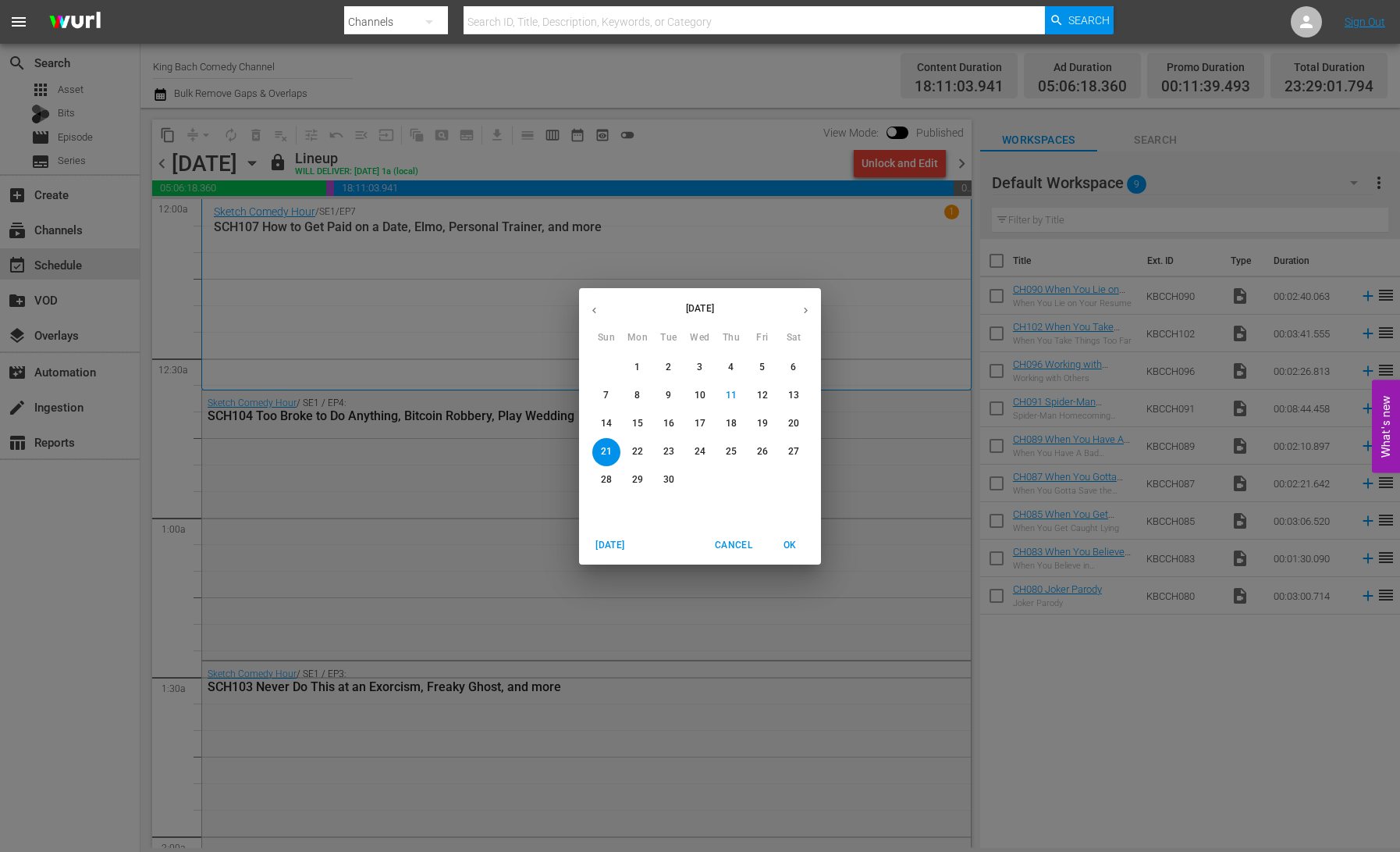
click at [75, 218] on div "[DATE] Sun Mon Tue Wed Thu Fri Sat 31 1 2 3 4 5 6 7 8 9 10 11 12 13 14 15 16 17…" at bounding box center [700, 426] width 1400 height 852
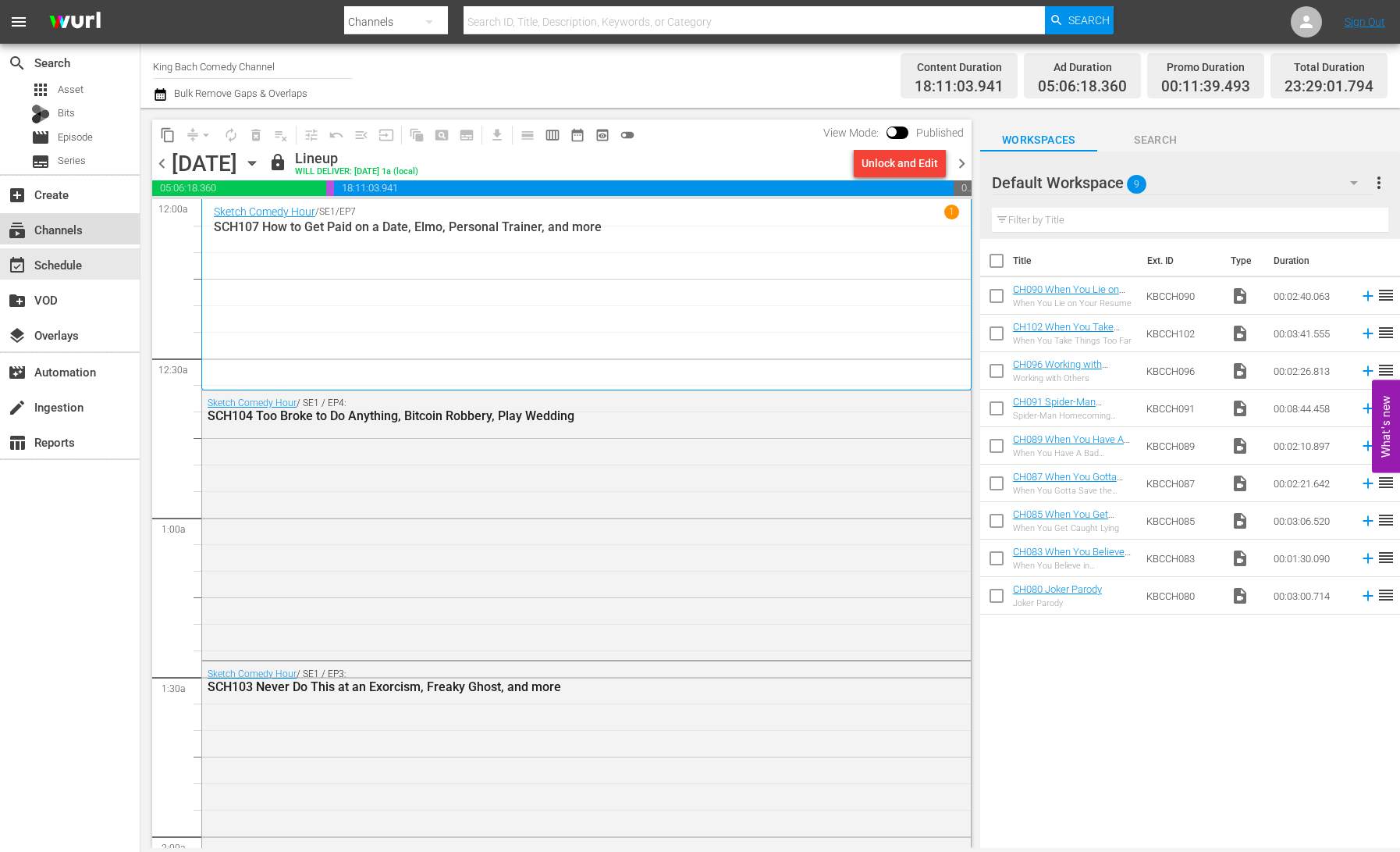
click at [68, 230] on div "subscriptions Channels" at bounding box center [44, 227] width 88 height 14
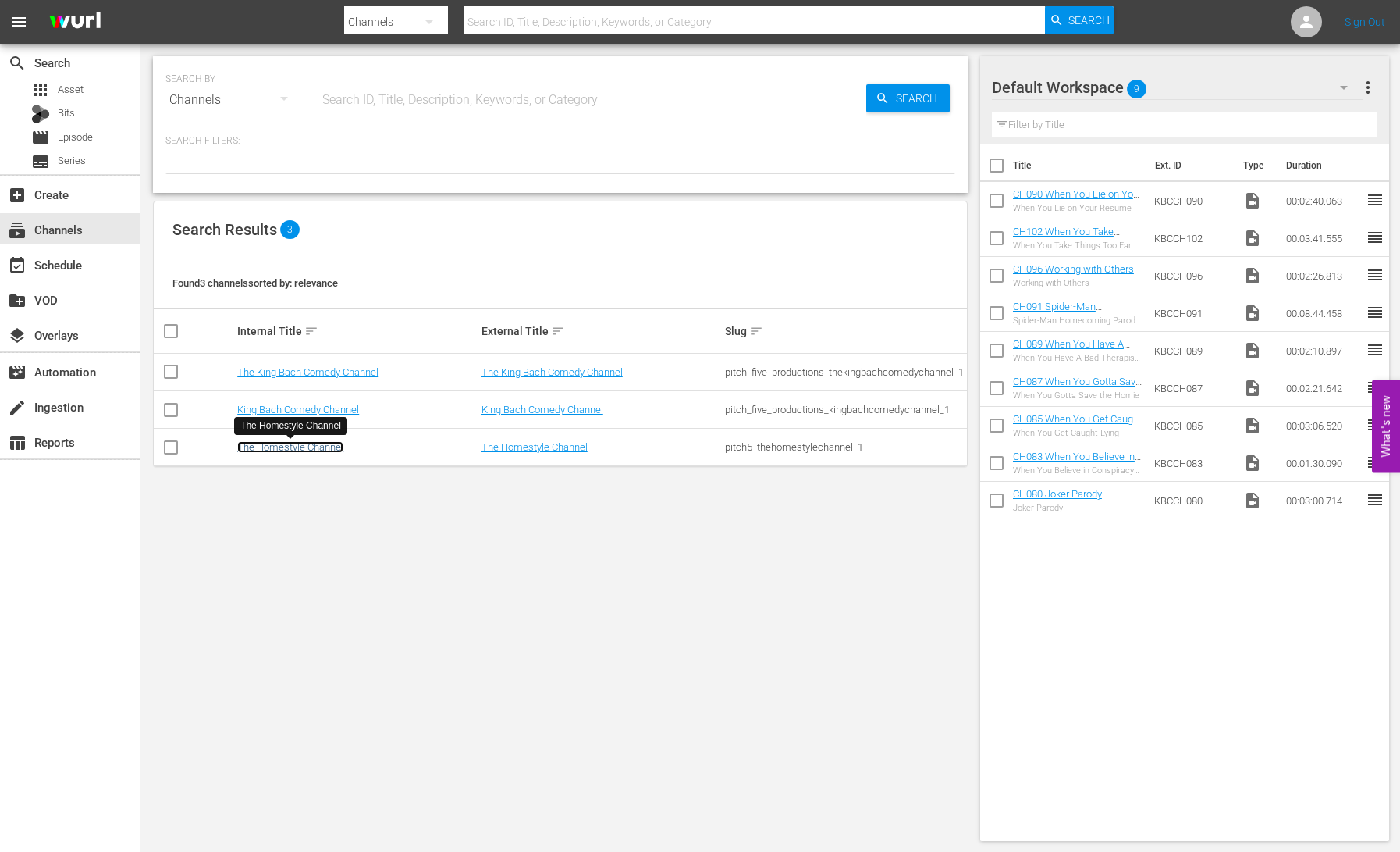
click at [297, 449] on link "The Homestyle Channel" at bounding box center [290, 447] width 106 height 11
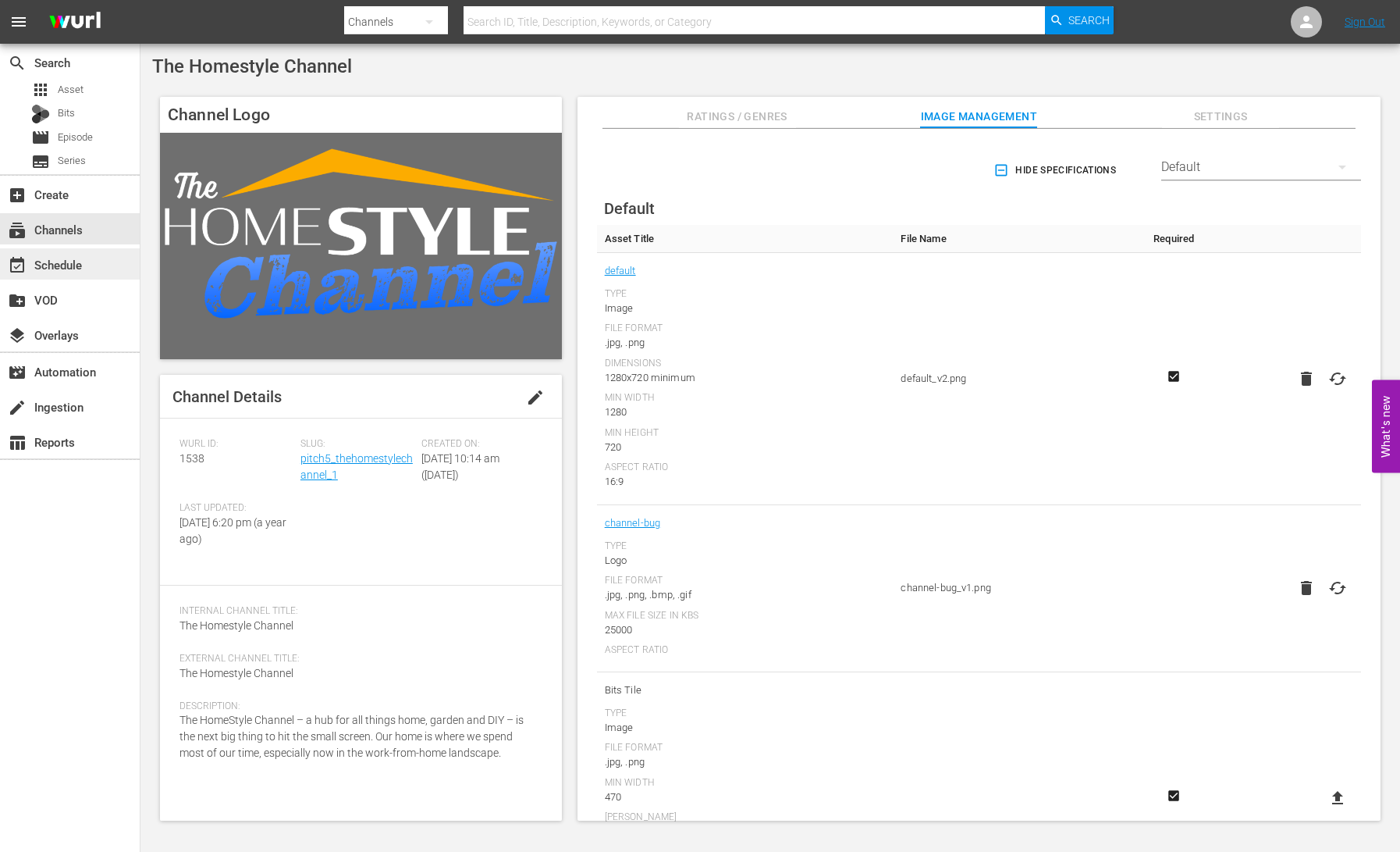
click at [54, 260] on div "event_available Schedule" at bounding box center [44, 262] width 88 height 14
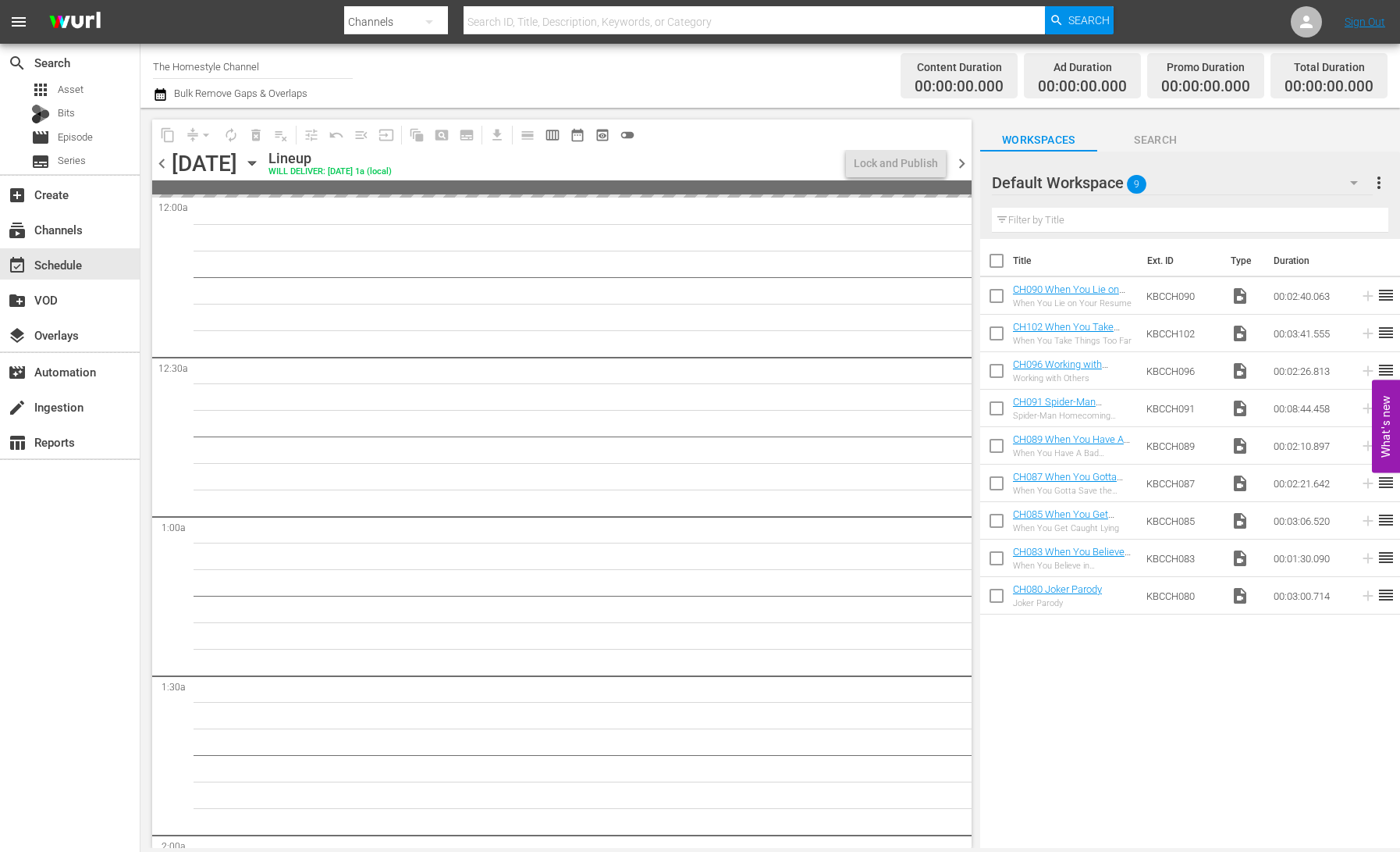
click at [261, 162] on icon "button" at bounding box center [252, 162] width 17 height 17
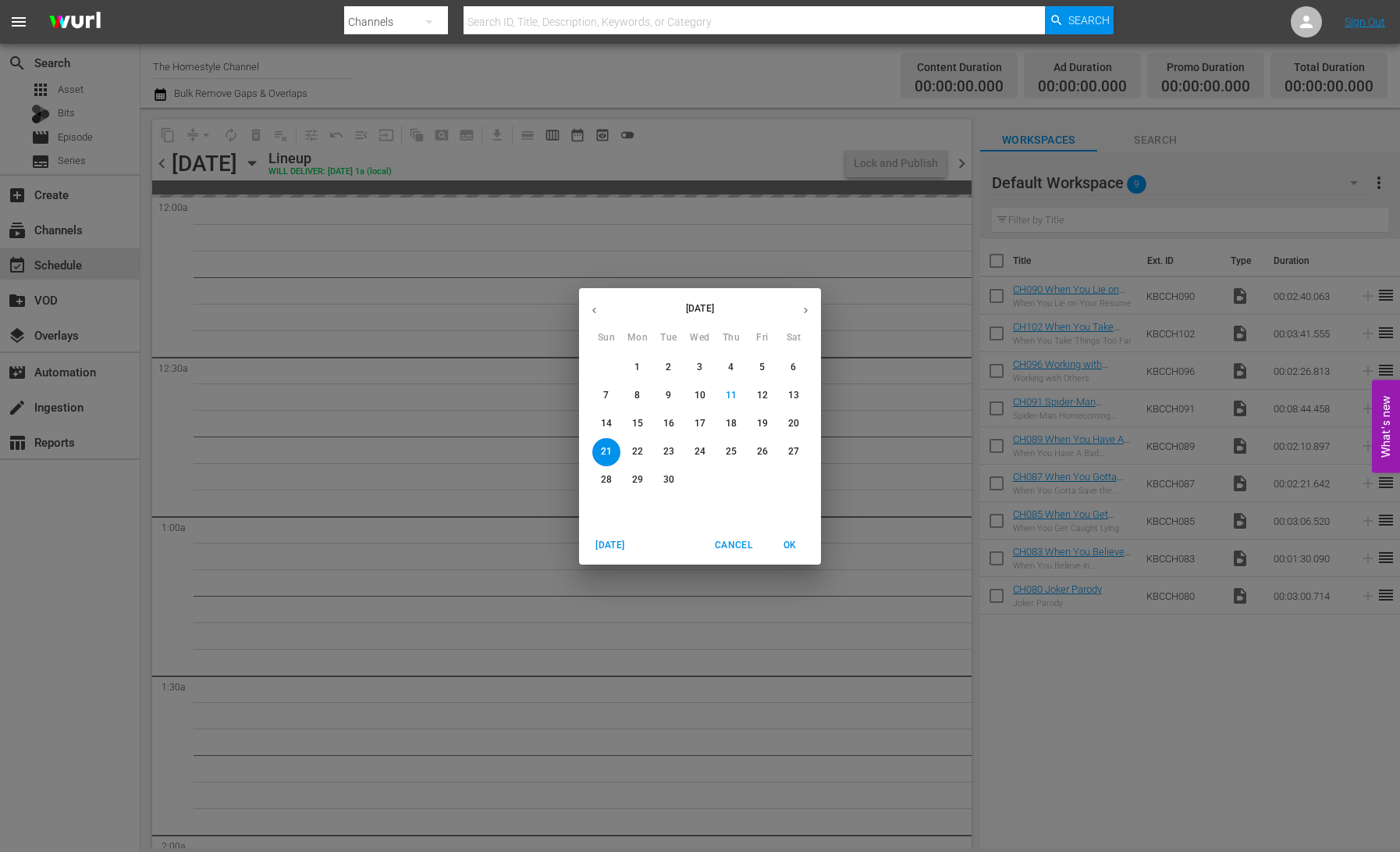
click at [636, 423] on p "15" at bounding box center [637, 423] width 11 height 13
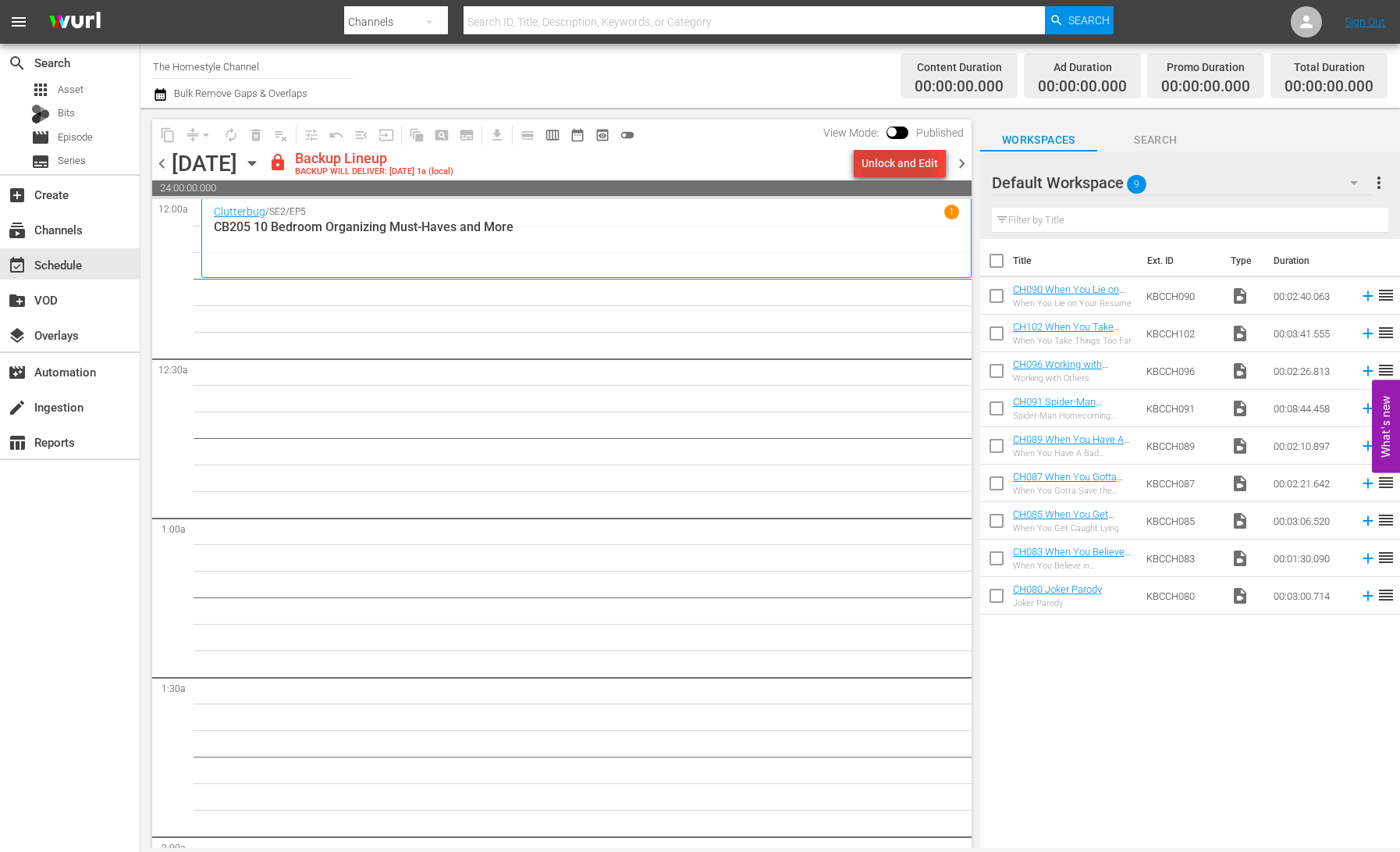
click at [892, 167] on div "Unlock and Edit" at bounding box center [900, 163] width 76 height 28
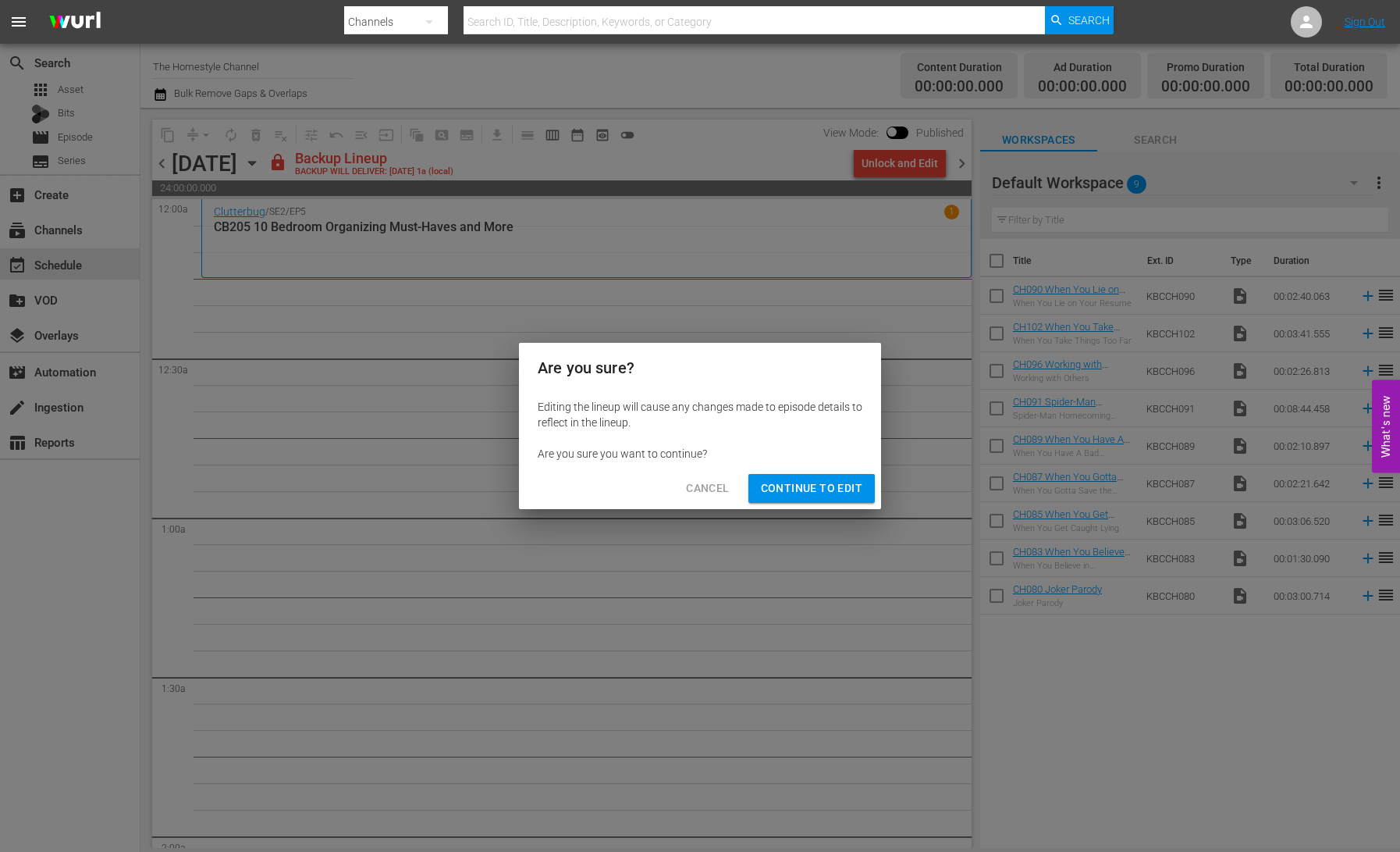
click at [798, 491] on span "Continue to Edit" at bounding box center [811, 488] width 102 height 19
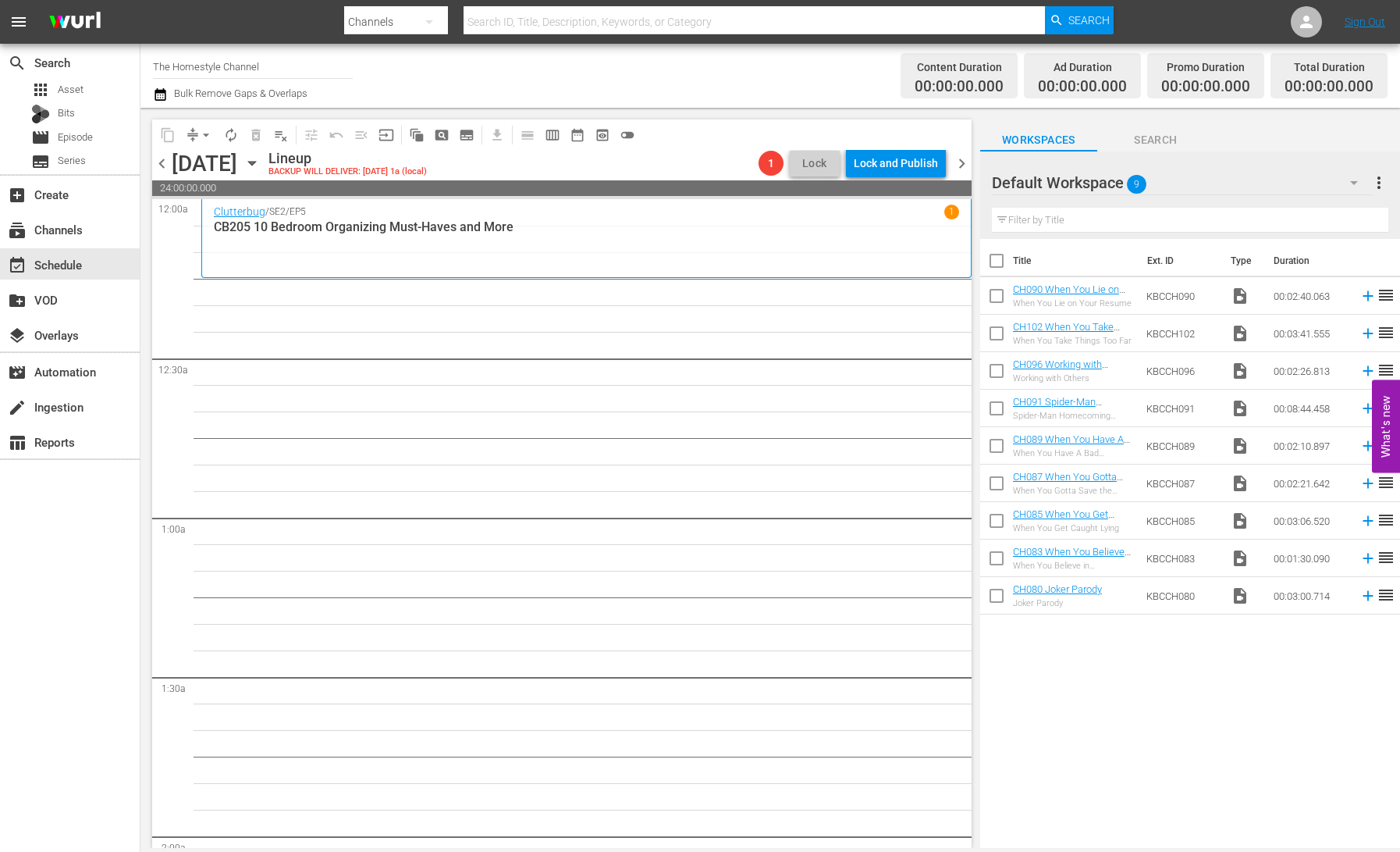
click at [959, 158] on span "chevron_right" at bounding box center [962, 163] width 19 height 19
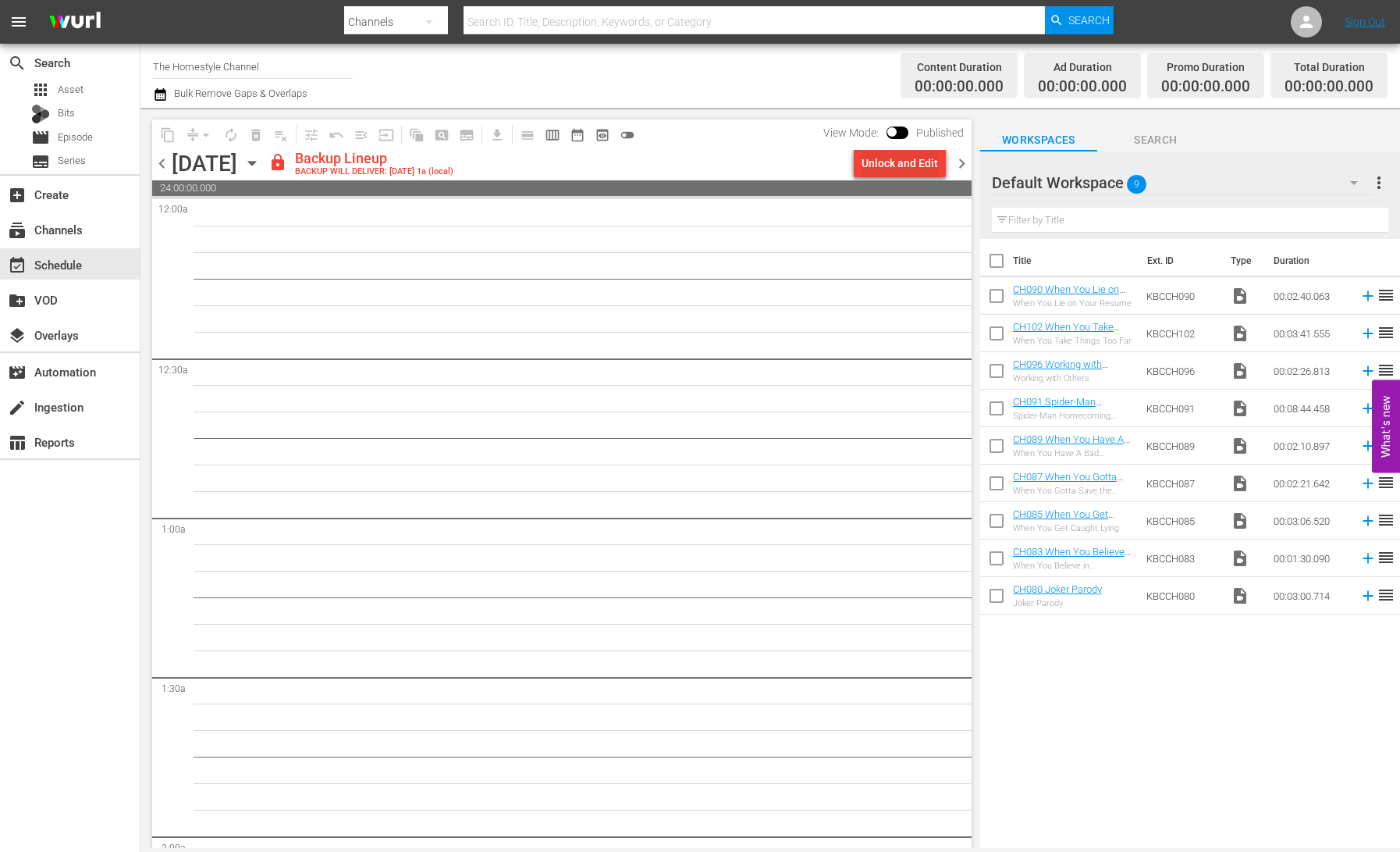
click at [916, 168] on div "Unlock and Edit" at bounding box center [900, 163] width 76 height 28
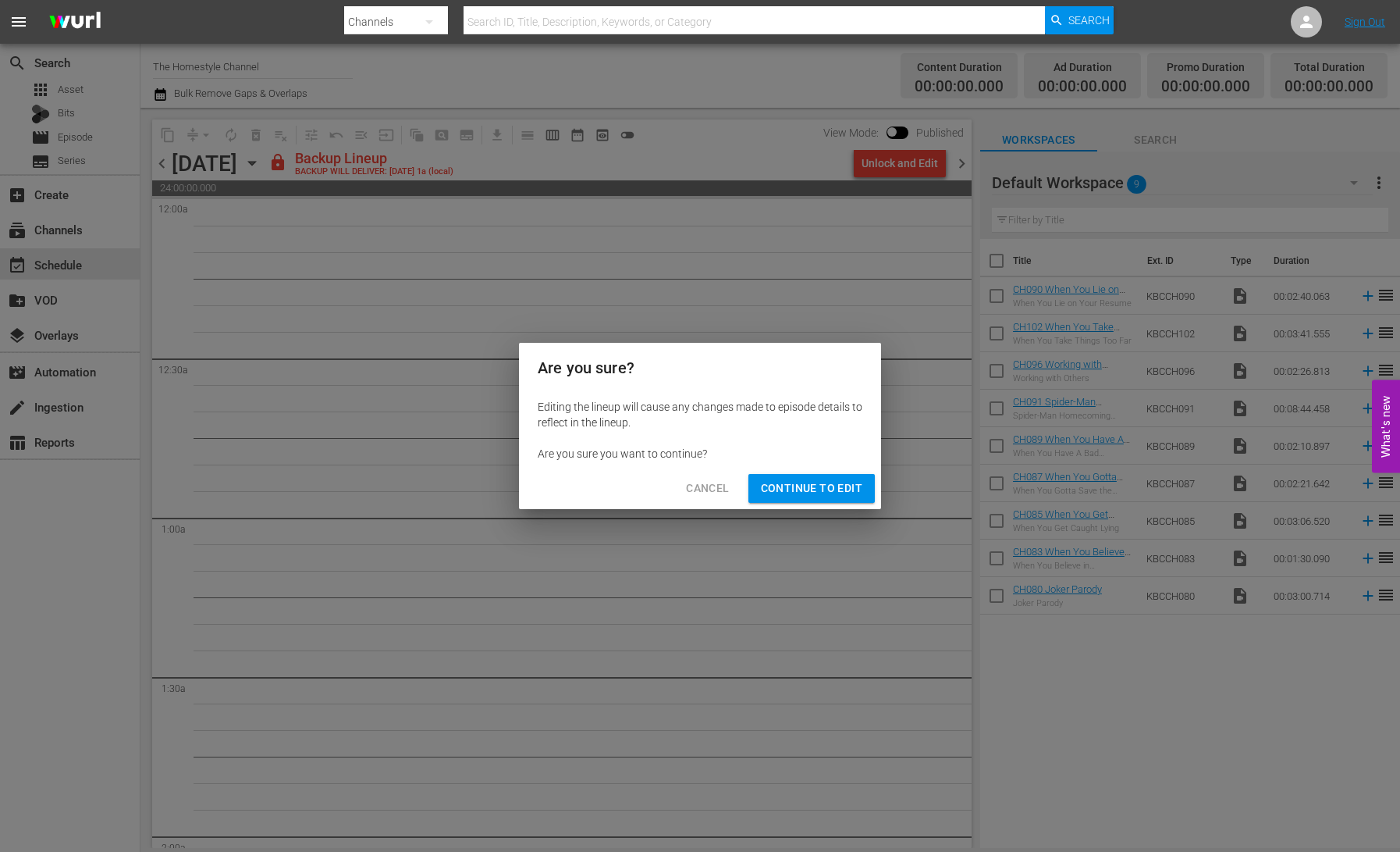
click at [823, 481] on span "Continue to Edit" at bounding box center [811, 488] width 102 height 19
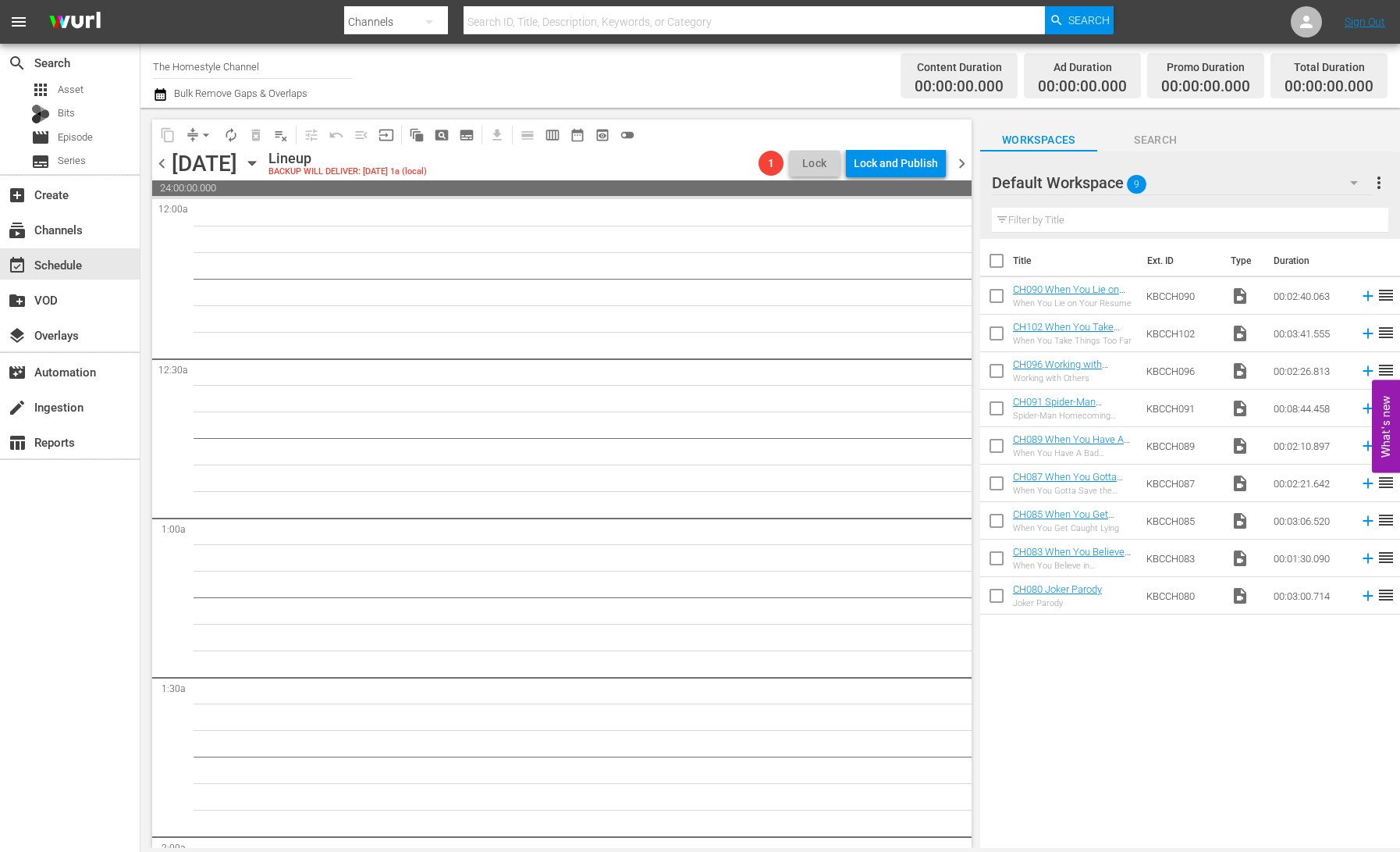
click at [959, 162] on span "chevron_right" at bounding box center [962, 163] width 19 height 19
click at [914, 167] on div "Unlock and Edit" at bounding box center [900, 163] width 76 height 28
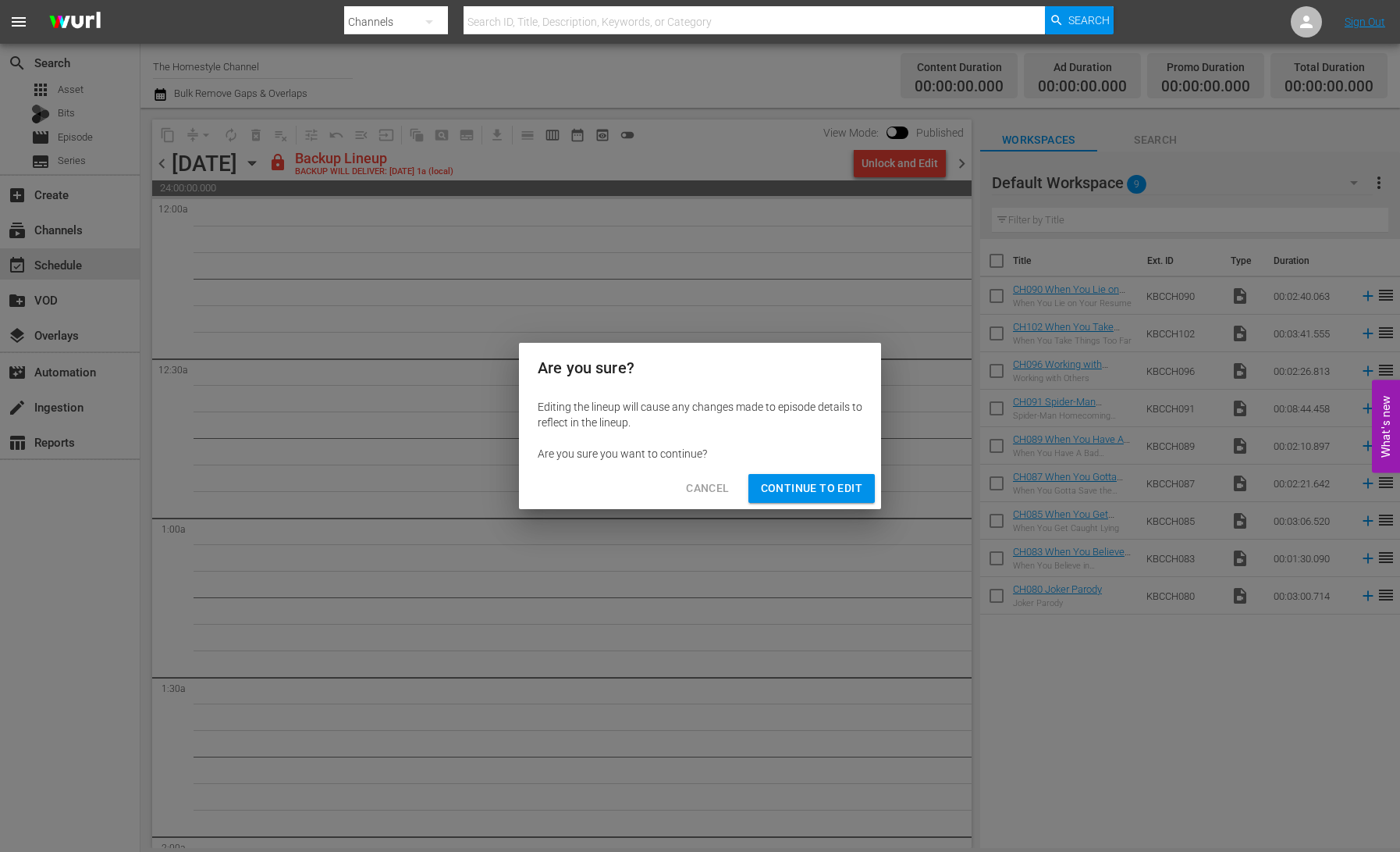
click at [848, 481] on span "Continue to Edit" at bounding box center [811, 488] width 102 height 19
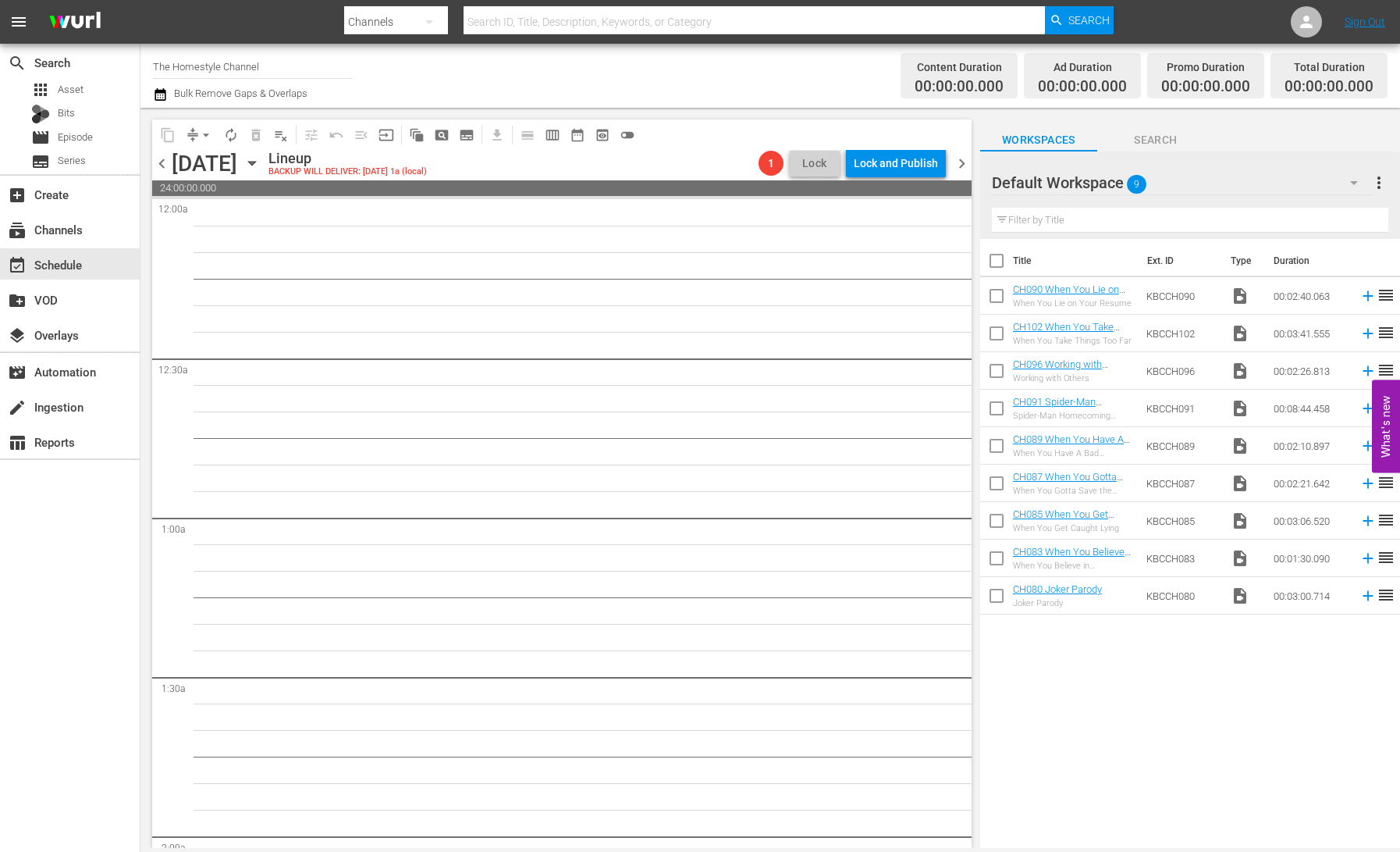
click at [961, 165] on span "chevron_right" at bounding box center [962, 163] width 19 height 19
click at [901, 169] on div "Unlock and Edit" at bounding box center [900, 163] width 76 height 28
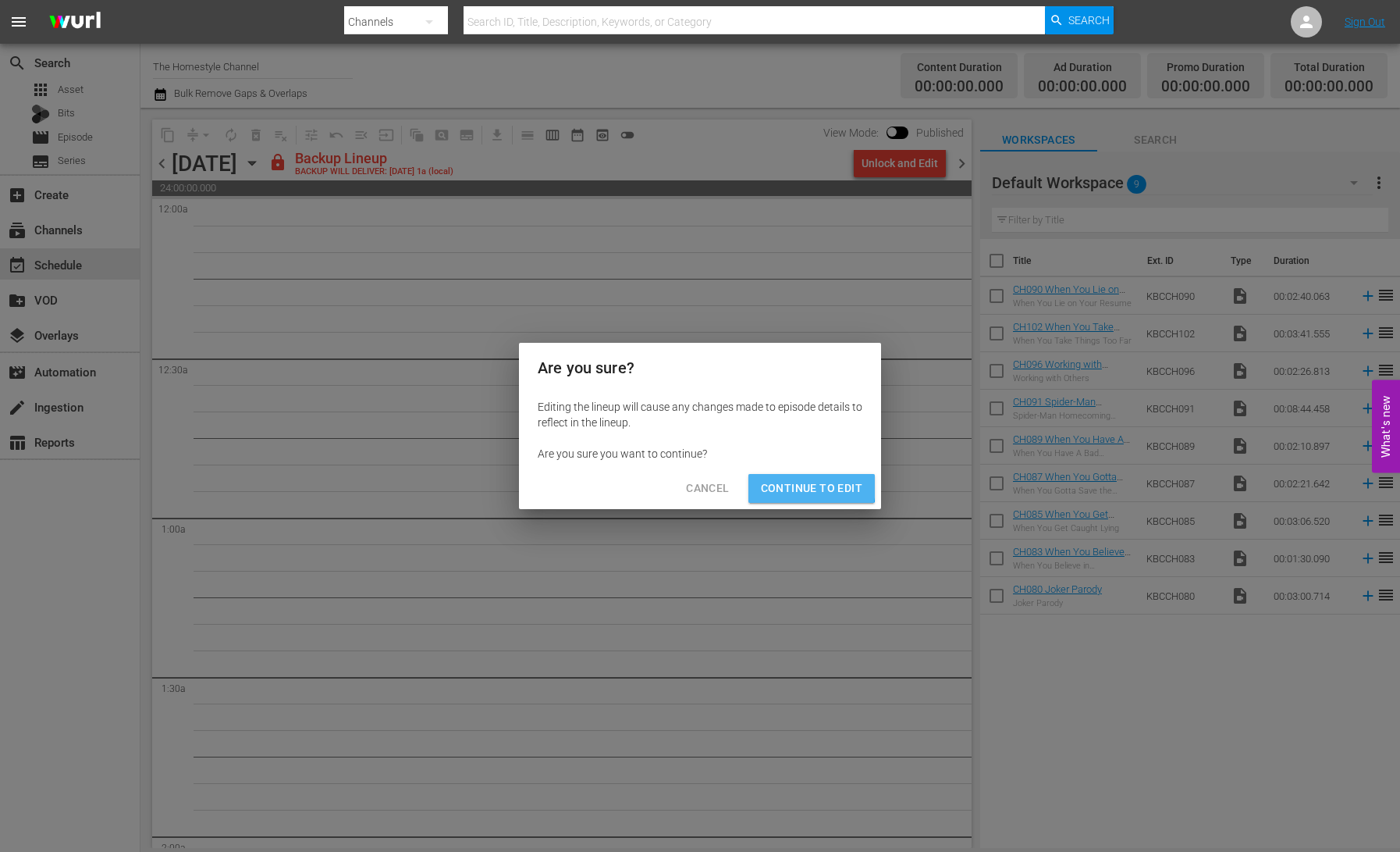
click at [796, 486] on span "Continue to Edit" at bounding box center [811, 488] width 102 height 19
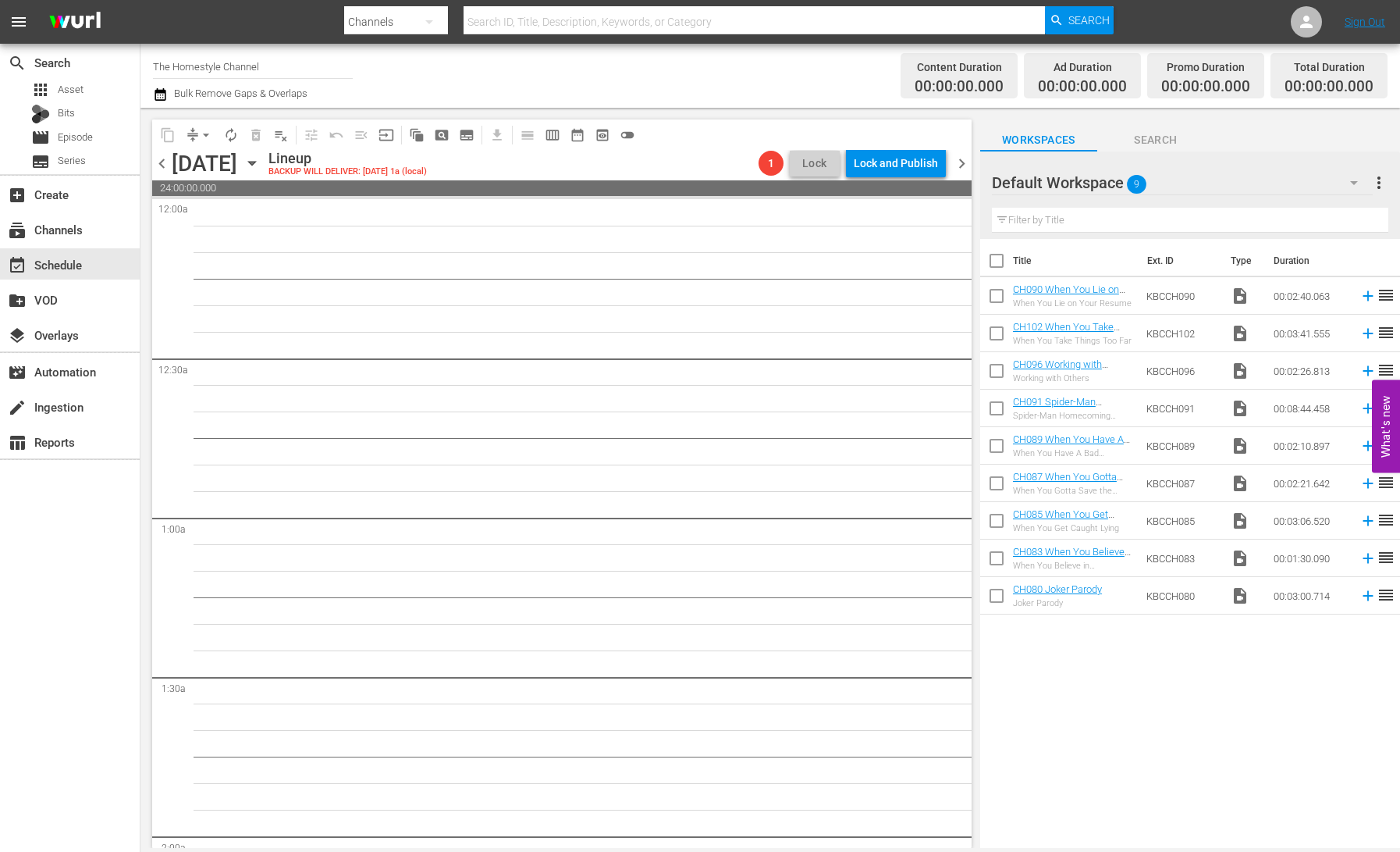
click at [963, 166] on span "chevron_right" at bounding box center [962, 163] width 19 height 19
click at [255, 162] on icon "button" at bounding box center [252, 163] width 7 height 4
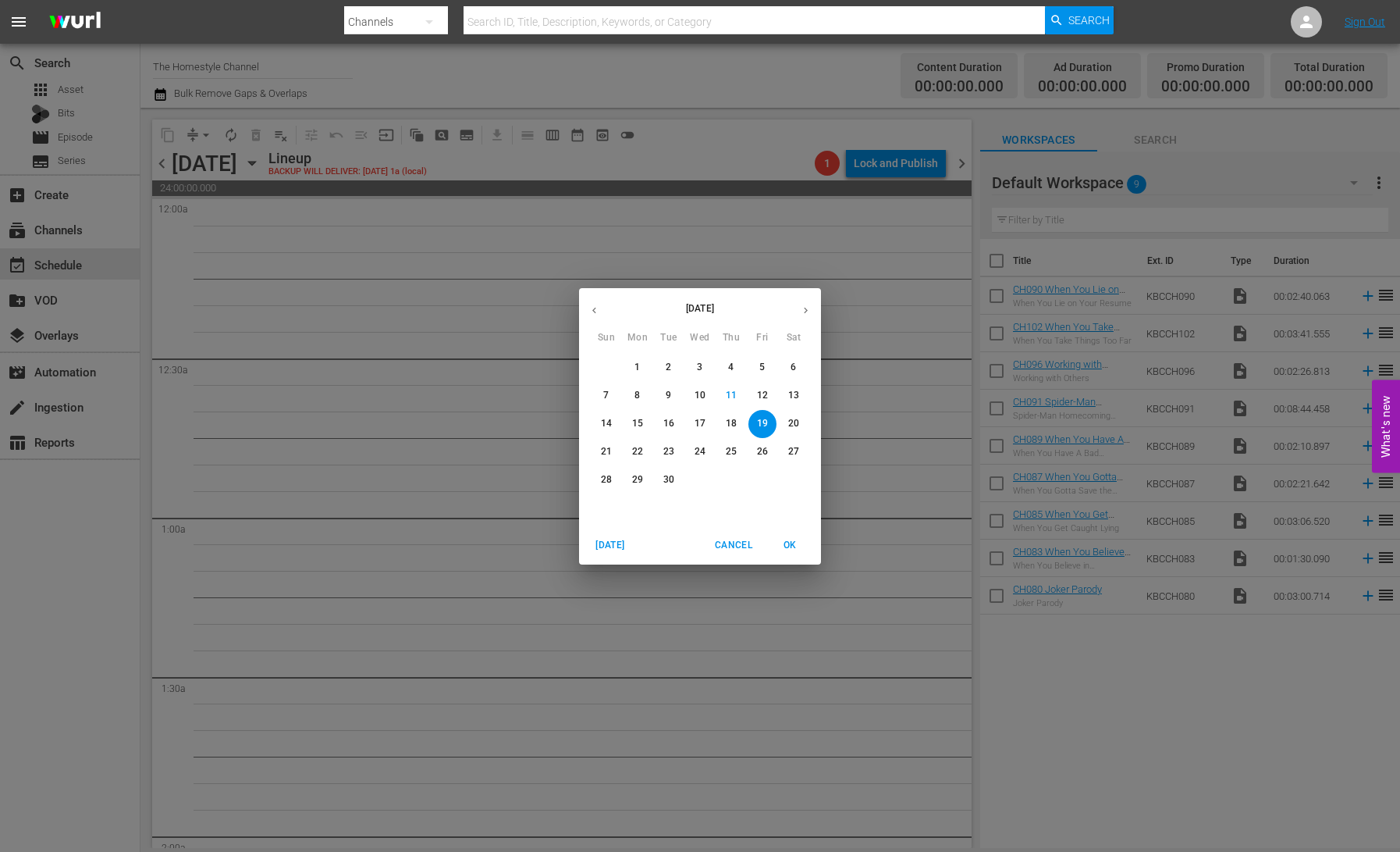
click at [637, 396] on p "8" at bounding box center [637, 396] width 6 height 13
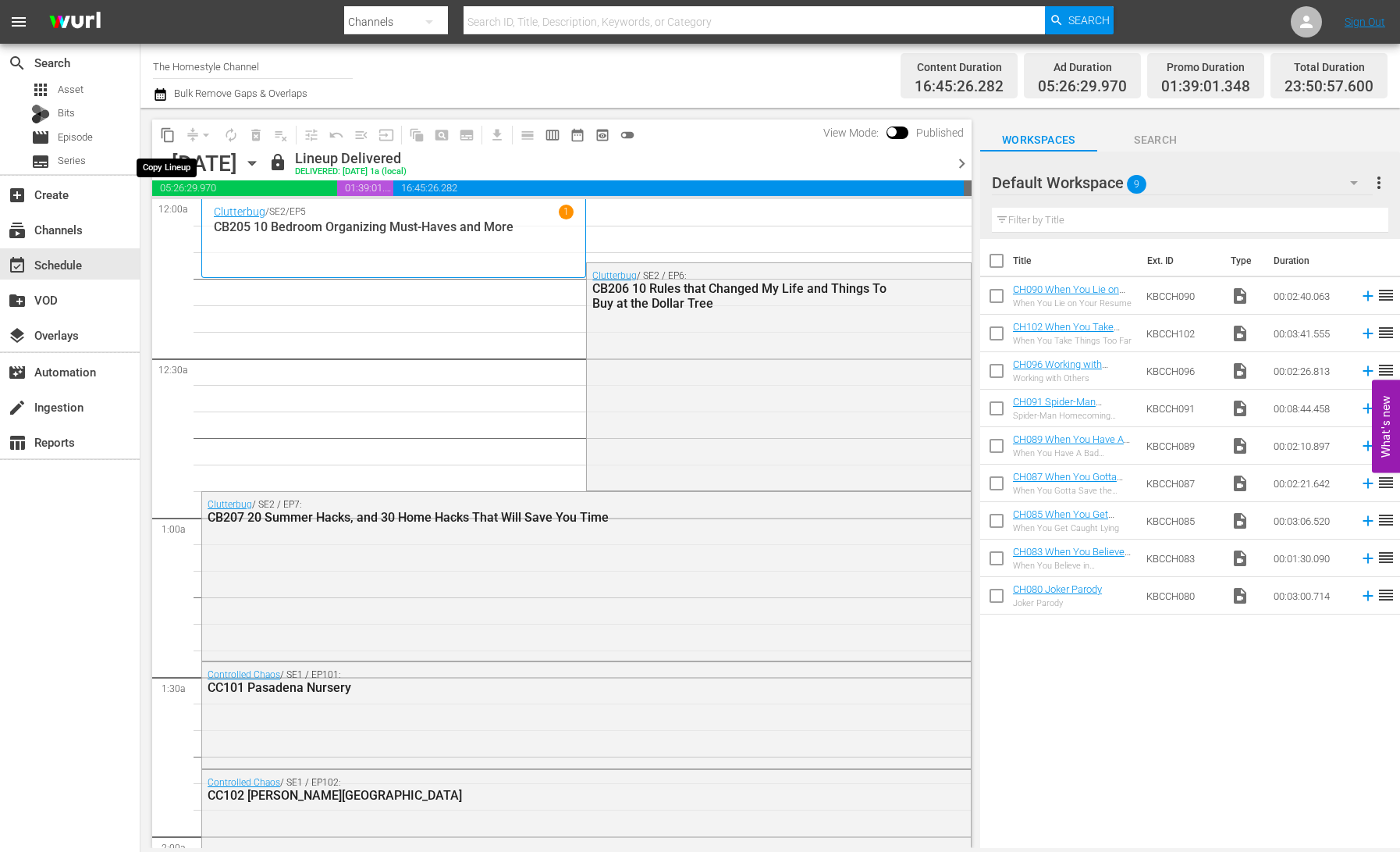
click at [164, 136] on span "content_copy" at bounding box center [167, 135] width 15 height 15
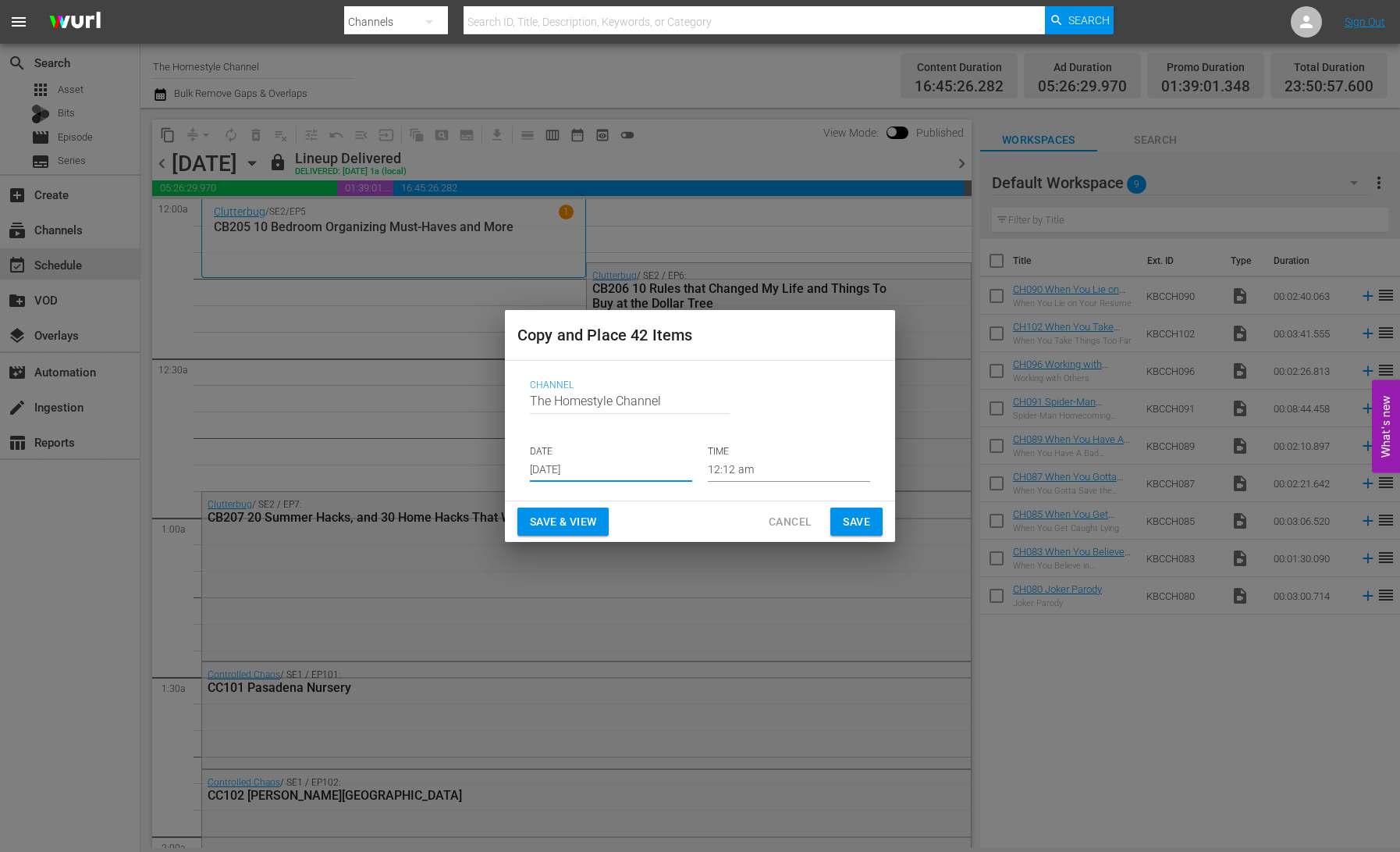
click at [574, 464] on input "[DATE]" at bounding box center [611, 469] width 162 height 24
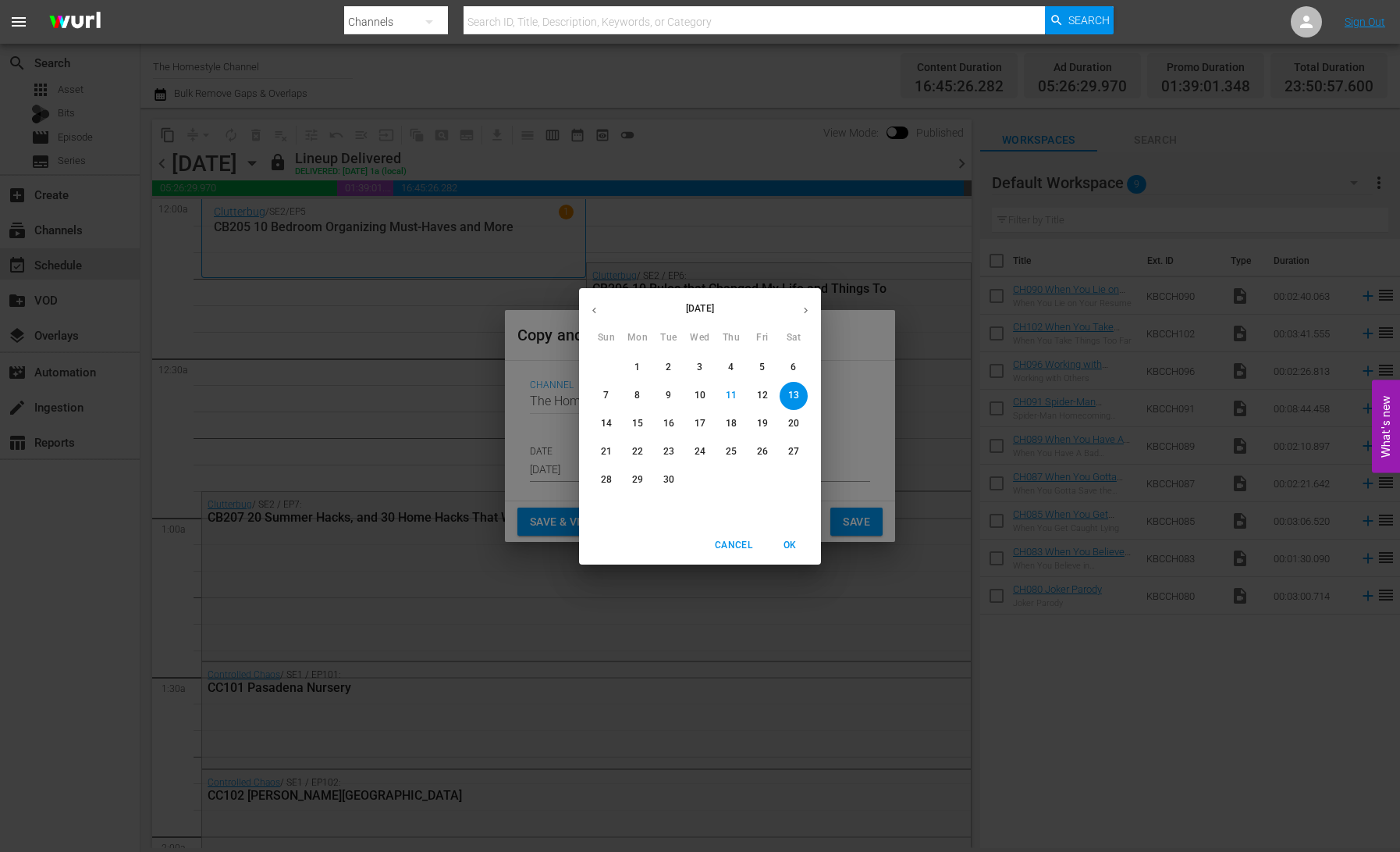
click at [642, 425] on p "15" at bounding box center [637, 423] width 11 height 13
type input "[DATE]"
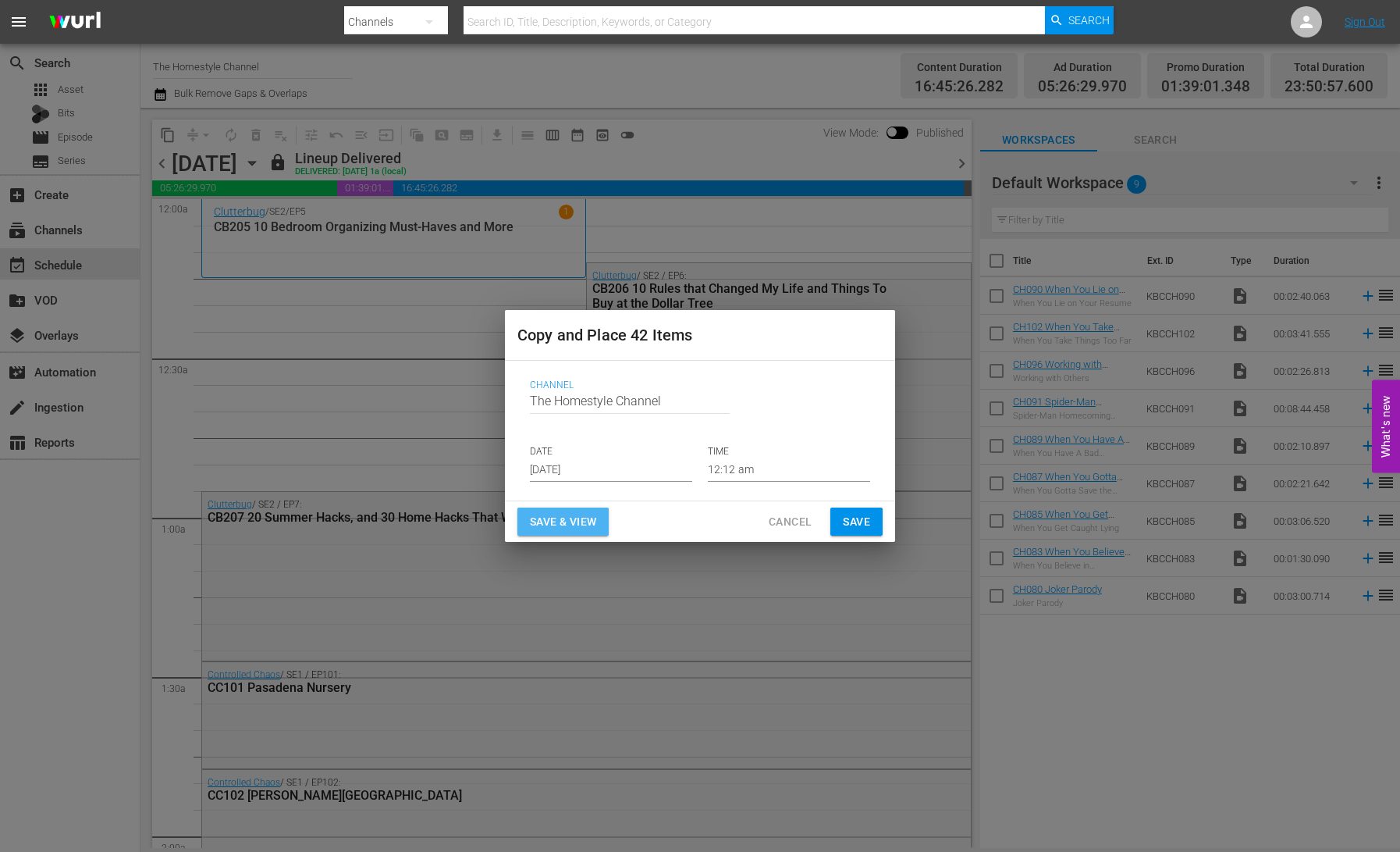
click at [592, 526] on span "Save & View" at bounding box center [564, 522] width 67 height 19
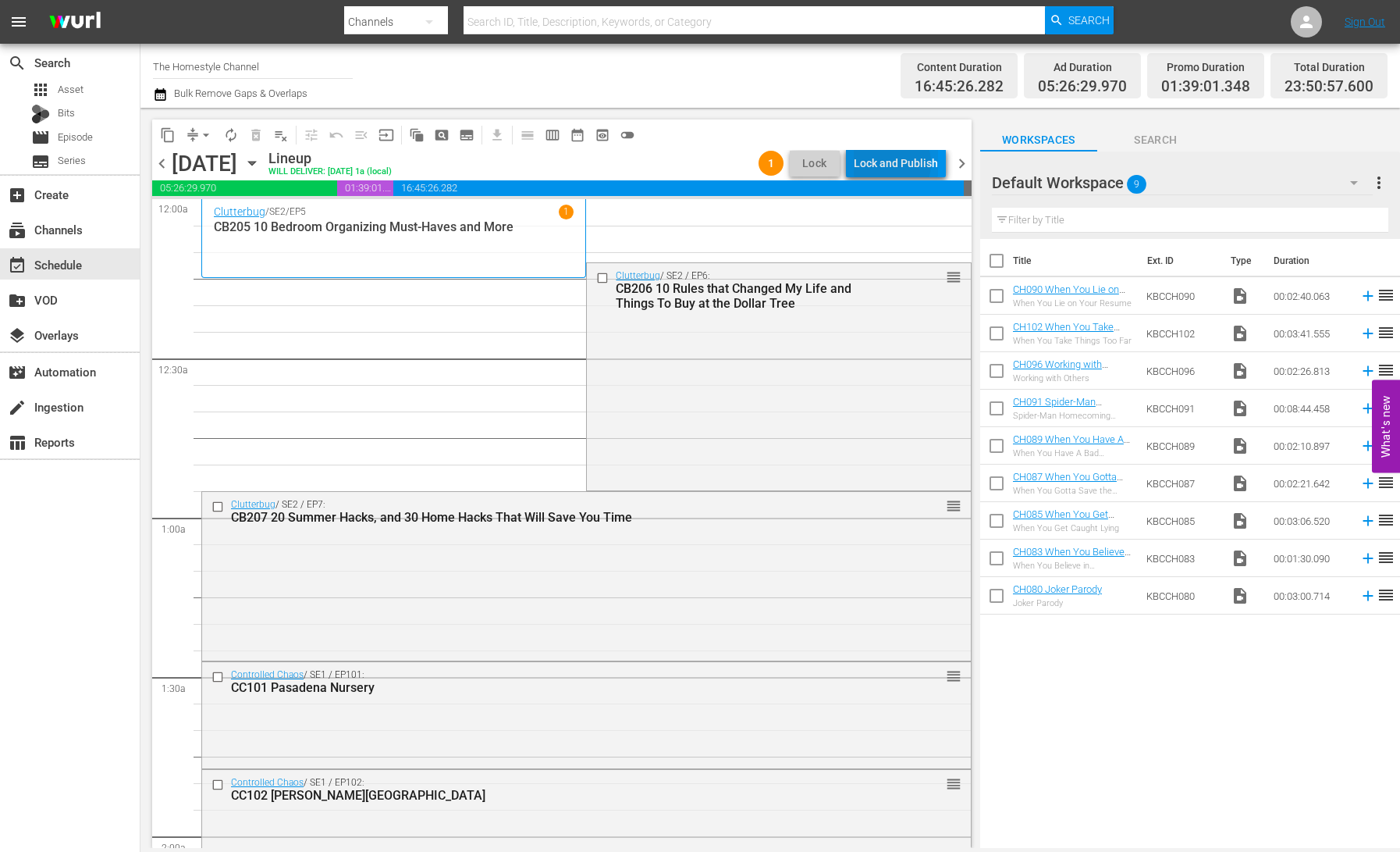
click at [888, 163] on div "Lock and Publish" at bounding box center [896, 163] width 84 height 28
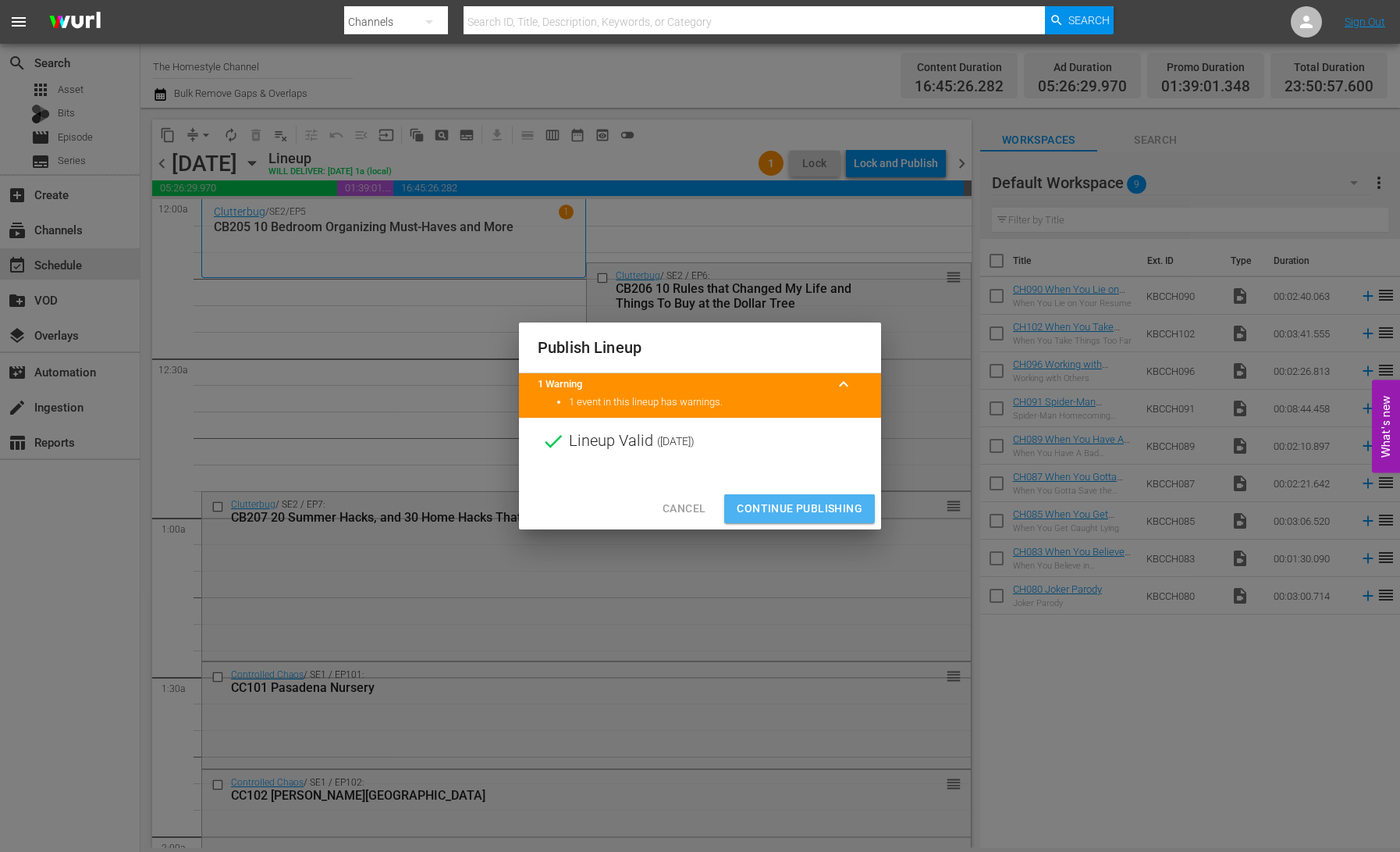
click at [815, 510] on span "Continue Publishing" at bounding box center [799, 508] width 126 height 19
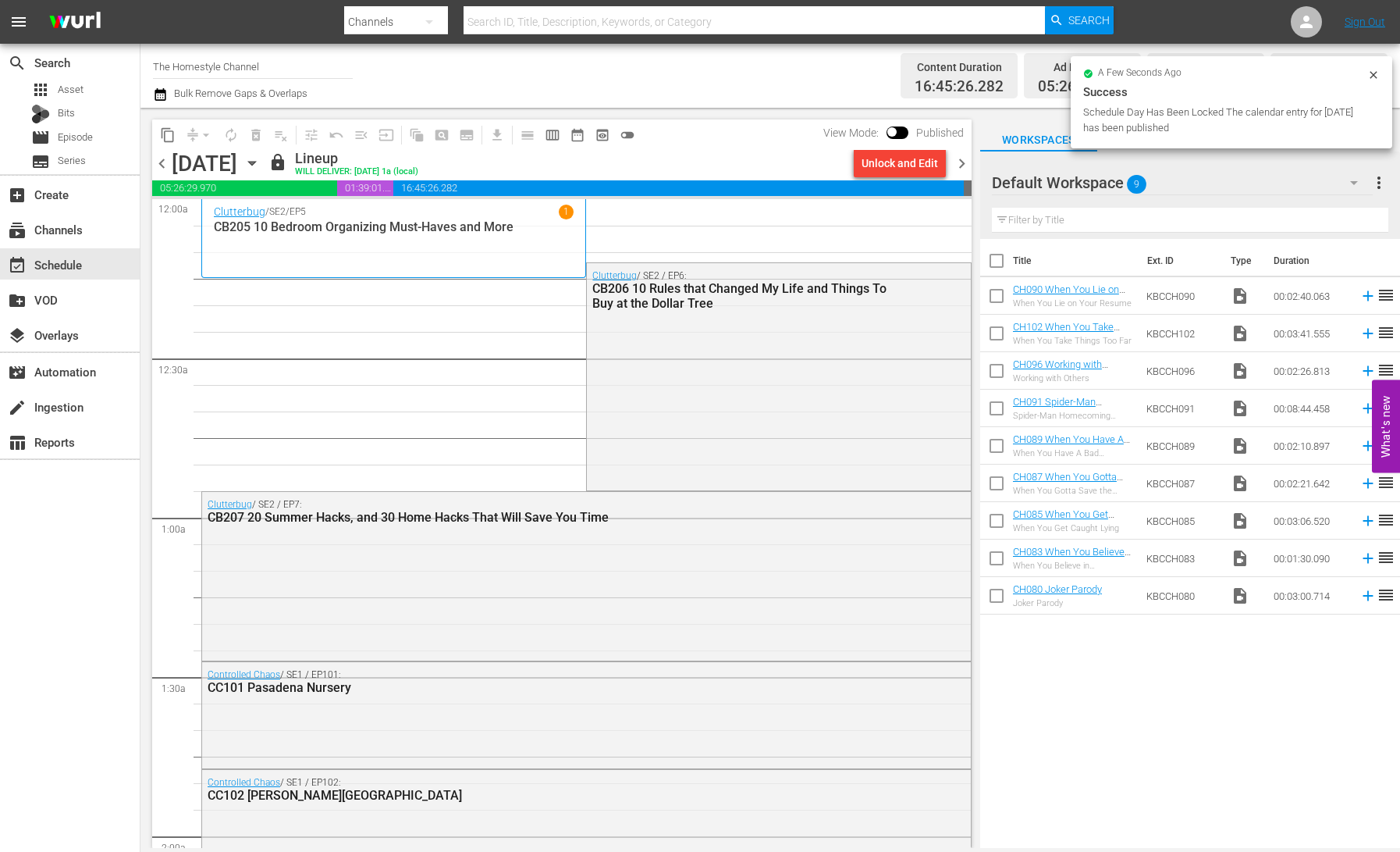
click at [261, 167] on icon "button" at bounding box center [252, 162] width 17 height 17
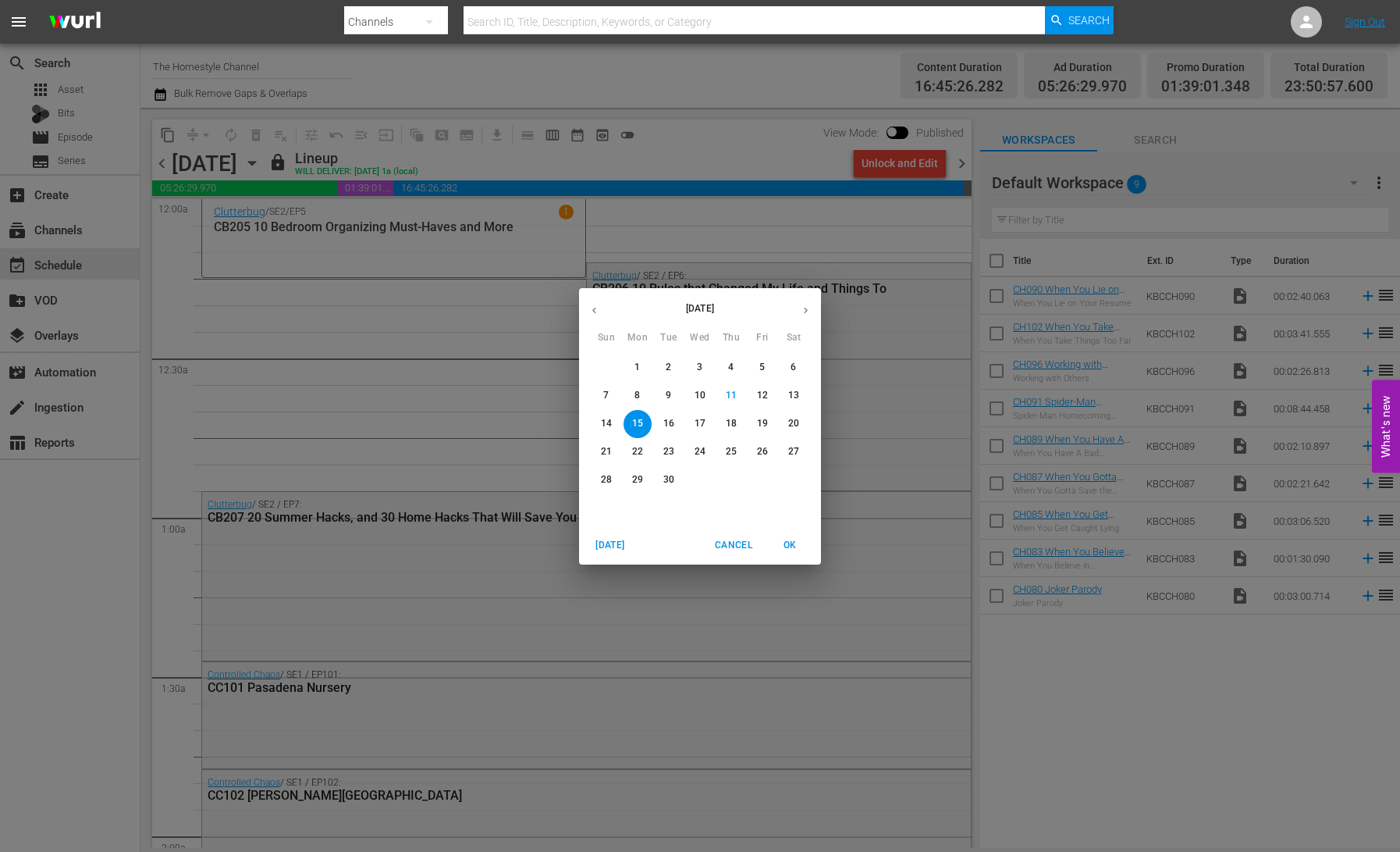
click at [671, 396] on p "9" at bounding box center [668, 396] width 6 height 13
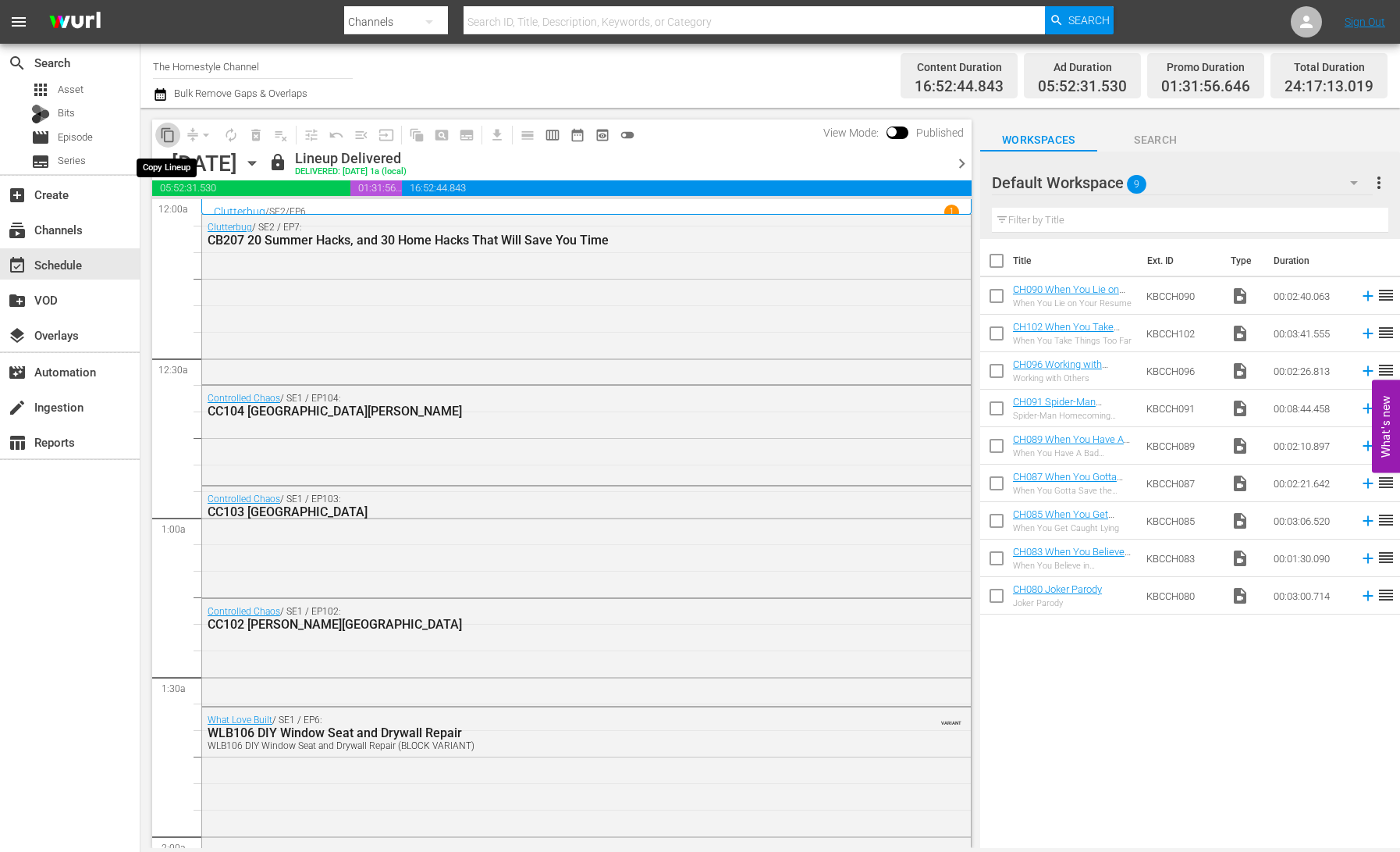
click at [166, 135] on span "content_copy" at bounding box center [167, 135] width 15 height 15
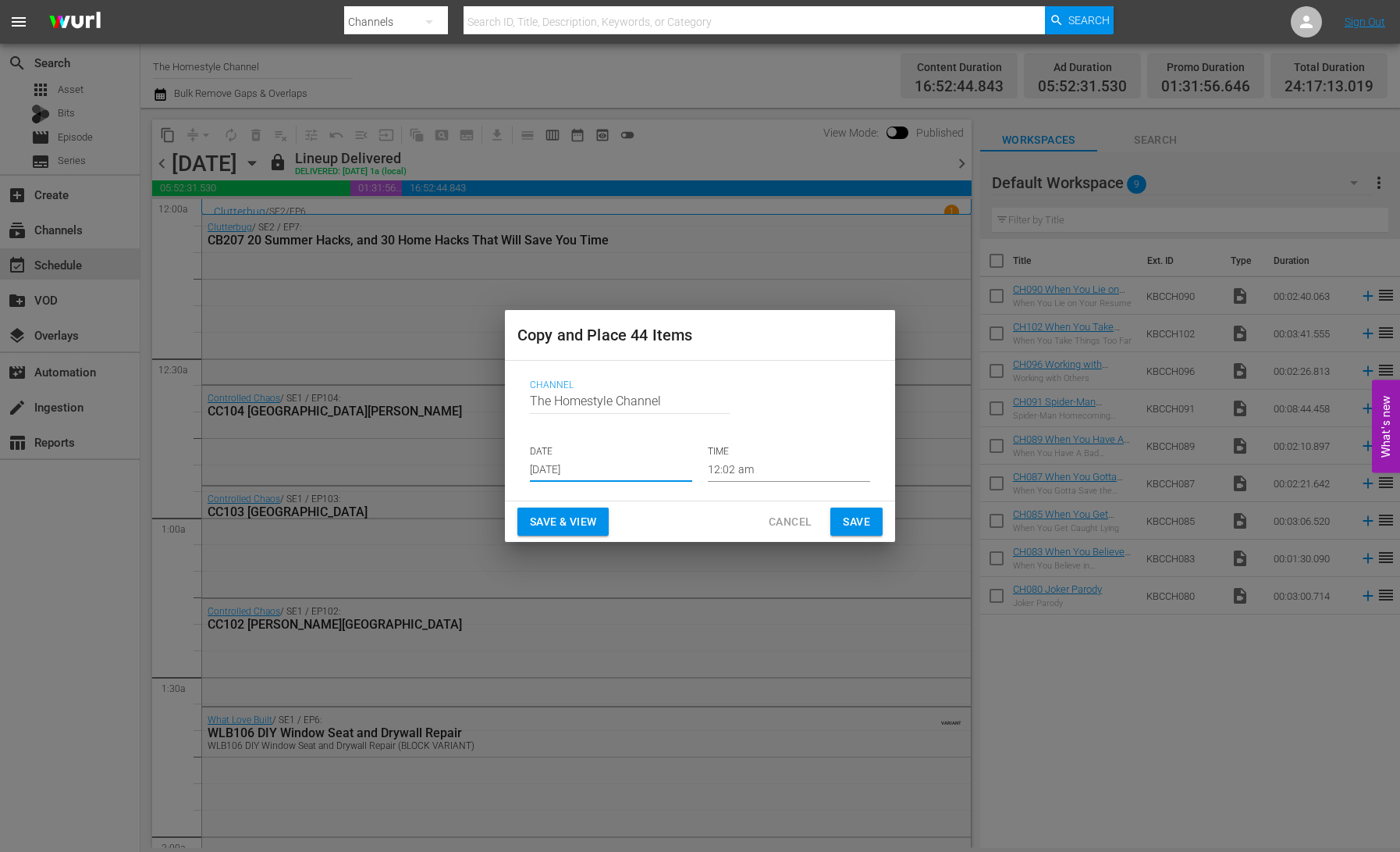
click at [582, 474] on input "[DATE]" at bounding box center [611, 469] width 162 height 24
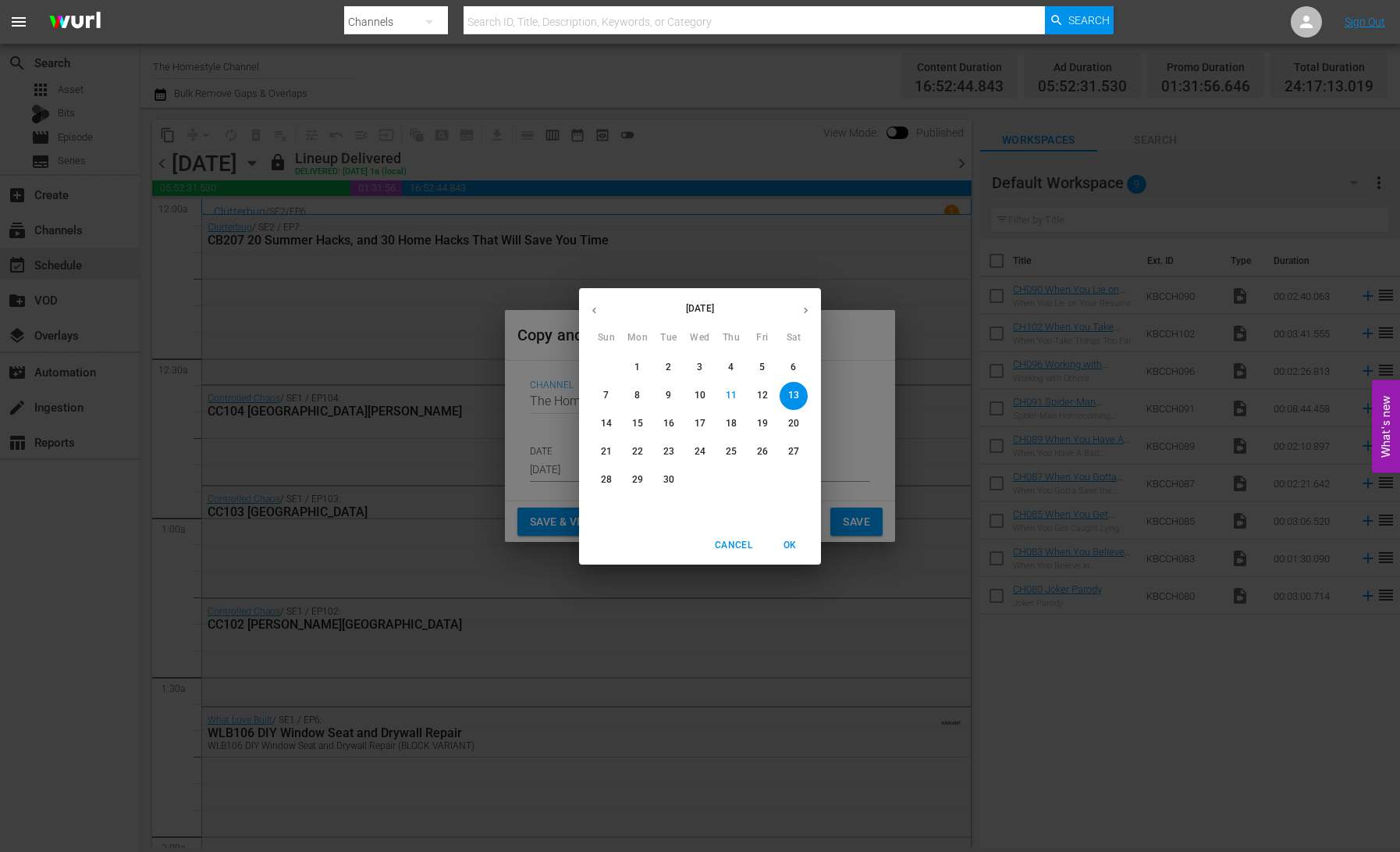
click at [663, 421] on p "16" at bounding box center [668, 423] width 11 height 13
type input "[DATE]"
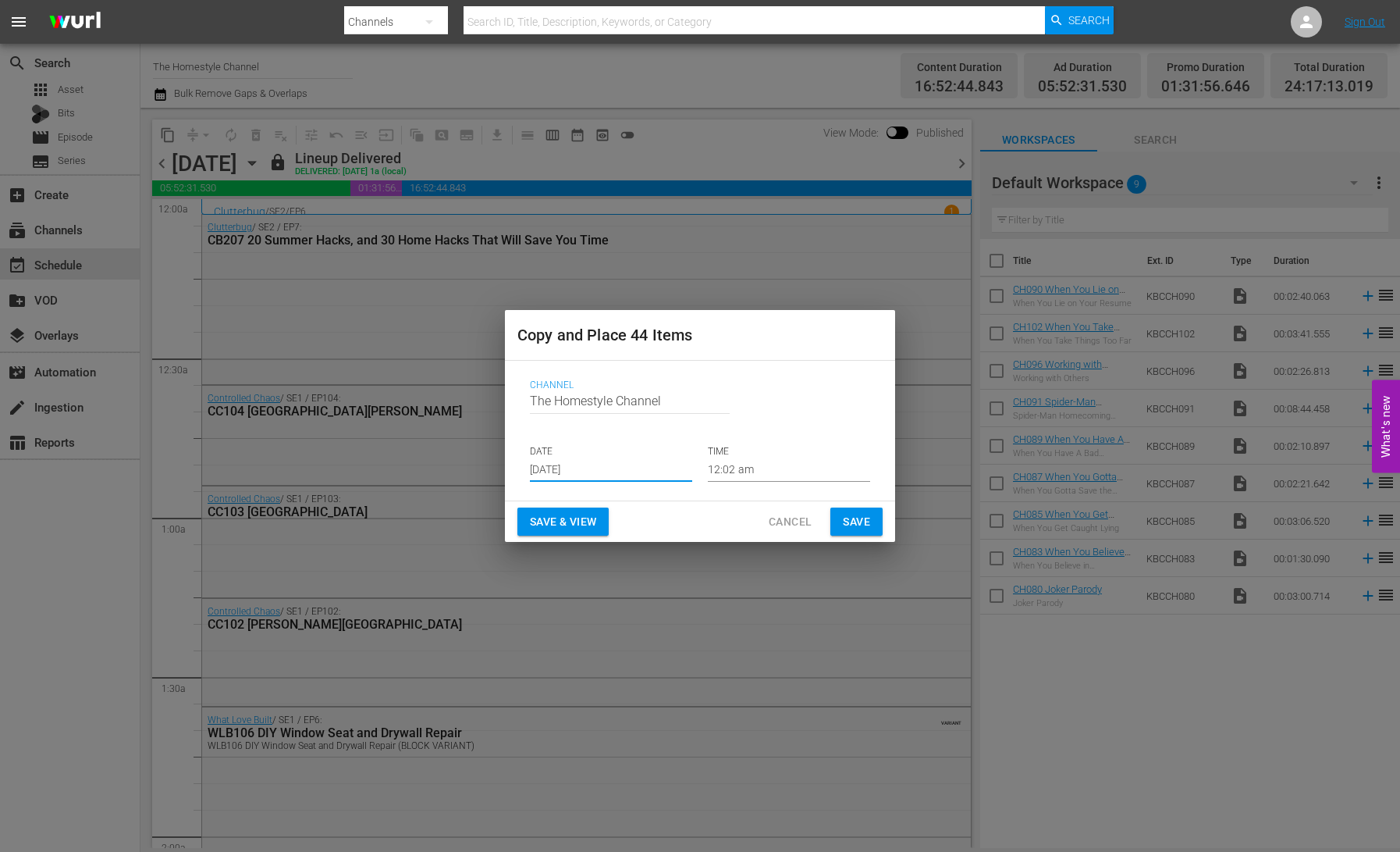
click at [588, 527] on span "Save & View" at bounding box center [564, 522] width 67 height 19
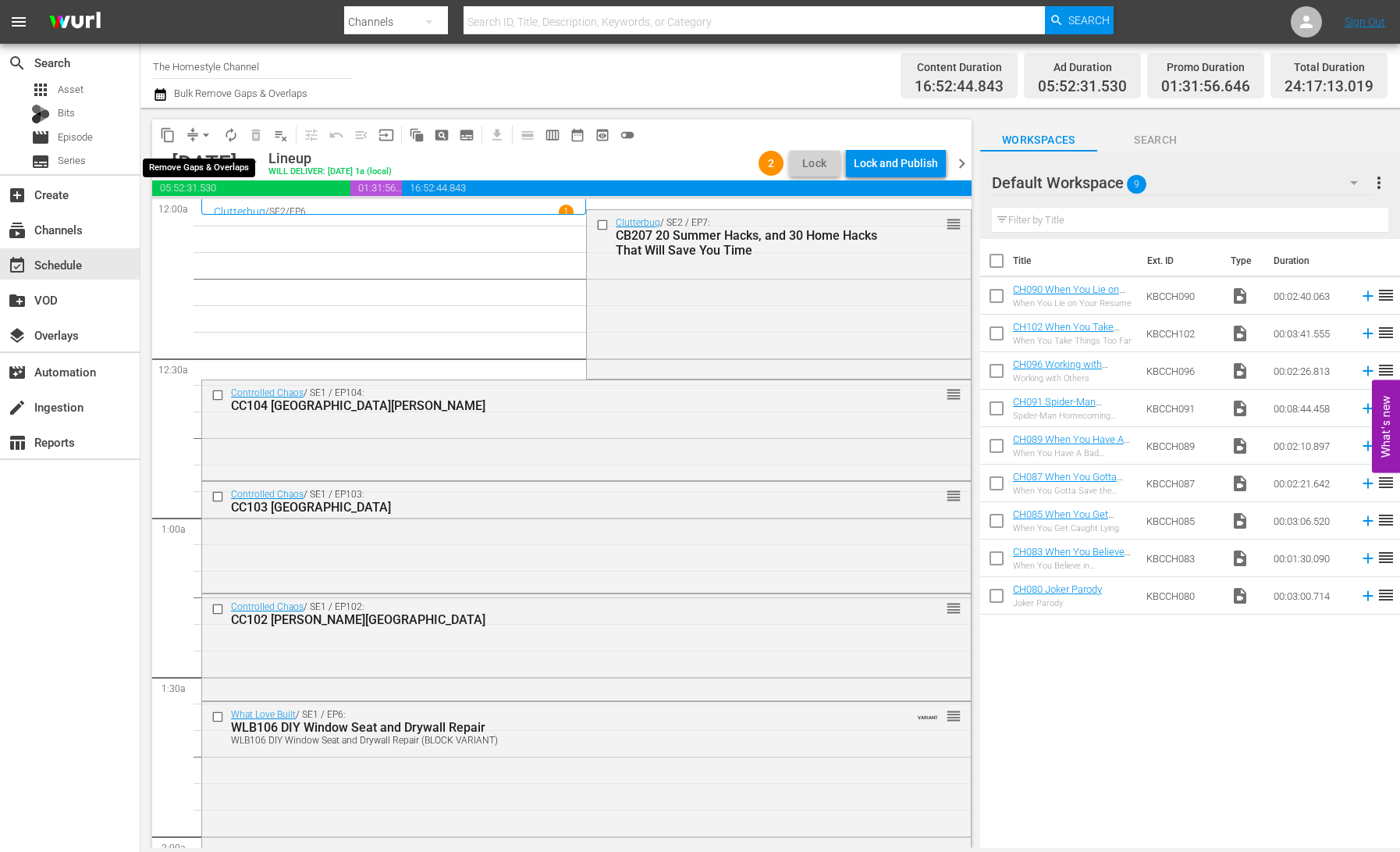
click at [197, 139] on button "arrow_drop_down" at bounding box center [205, 135] width 25 height 25
click at [210, 227] on li "Align to End of Previous Day" at bounding box center [207, 218] width 164 height 26
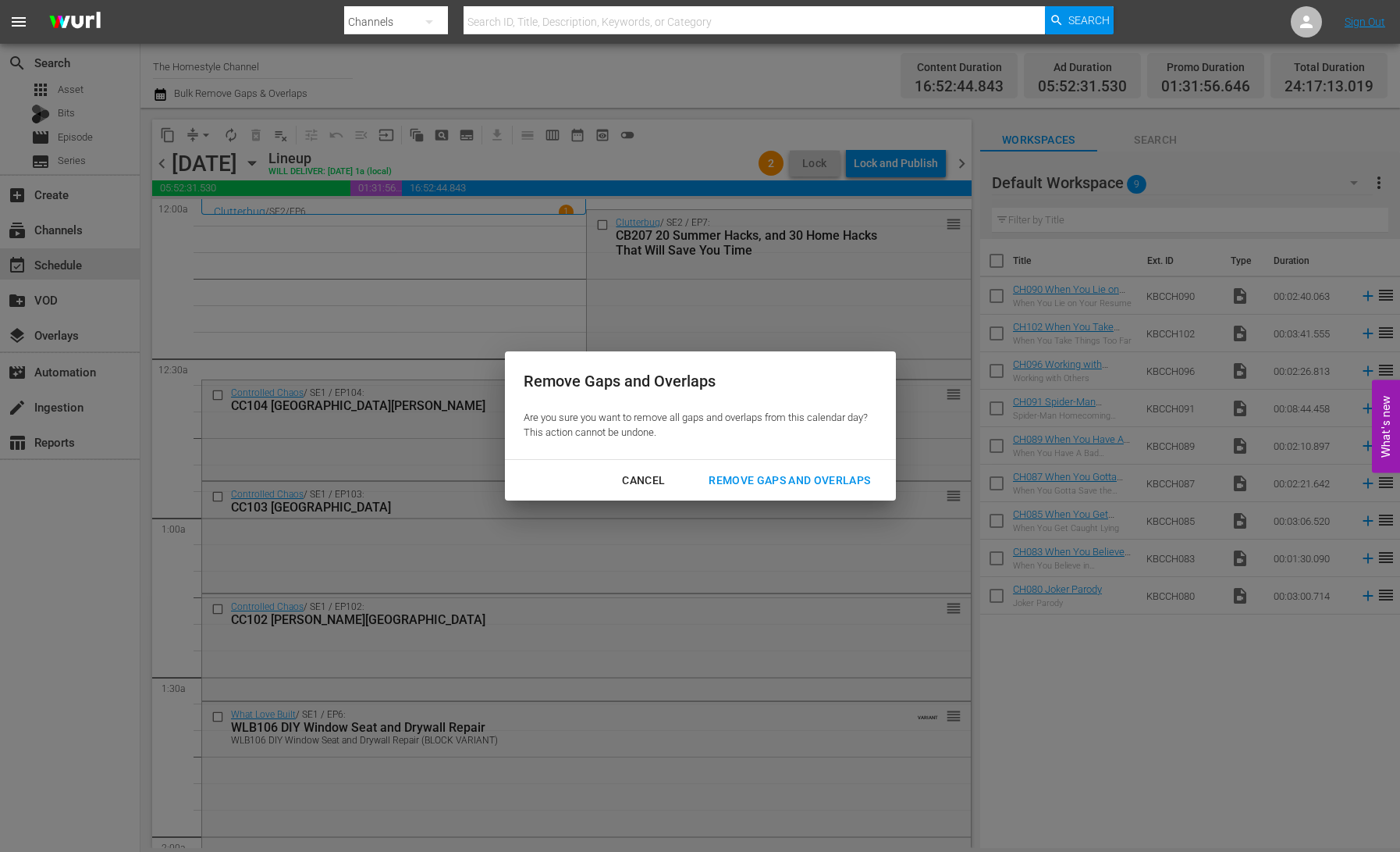
click at [783, 477] on div "Remove Gaps and Overlaps" at bounding box center [789, 481] width 187 height 19
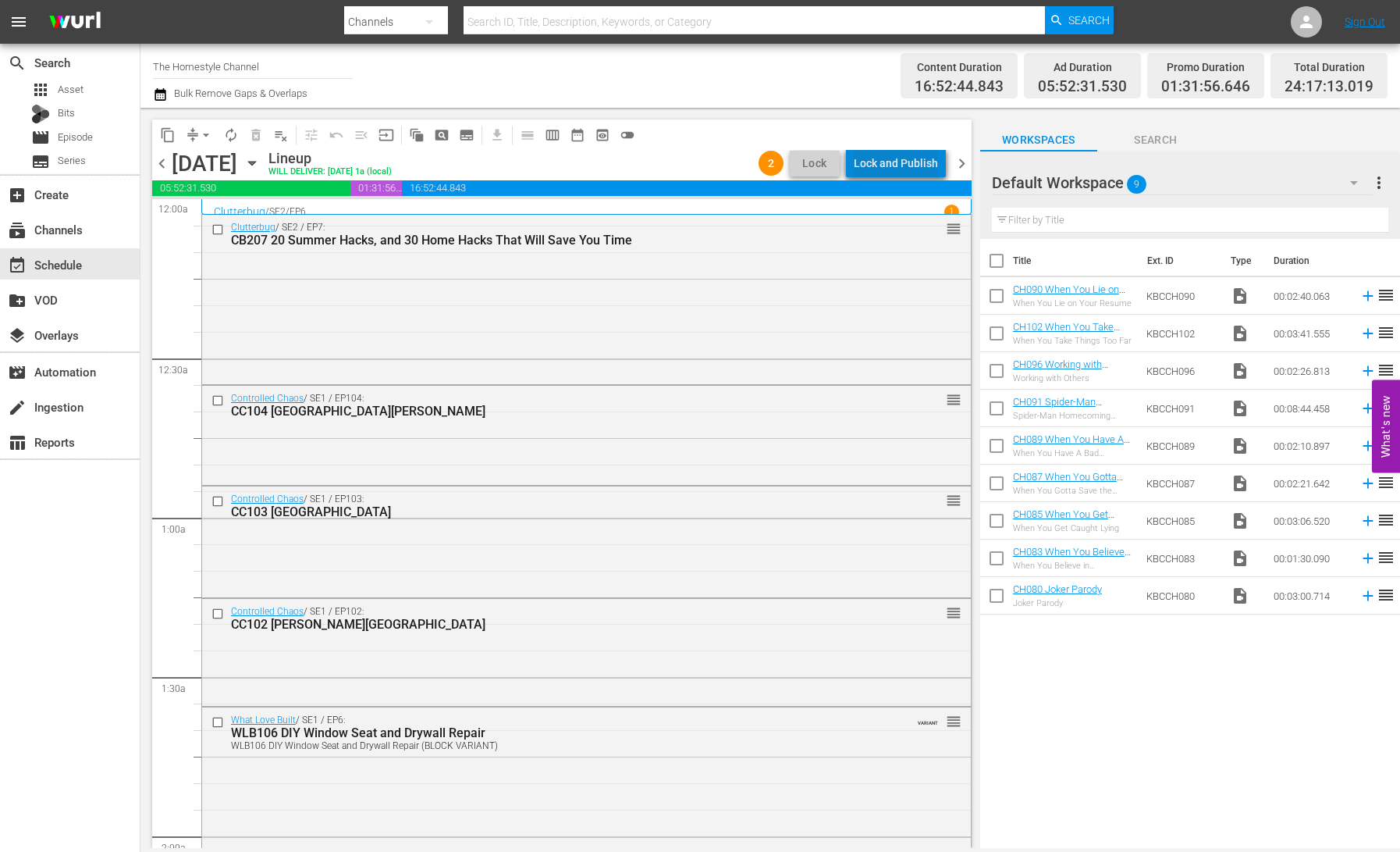
click at [905, 171] on div "Lock and Publish" at bounding box center [896, 163] width 84 height 28
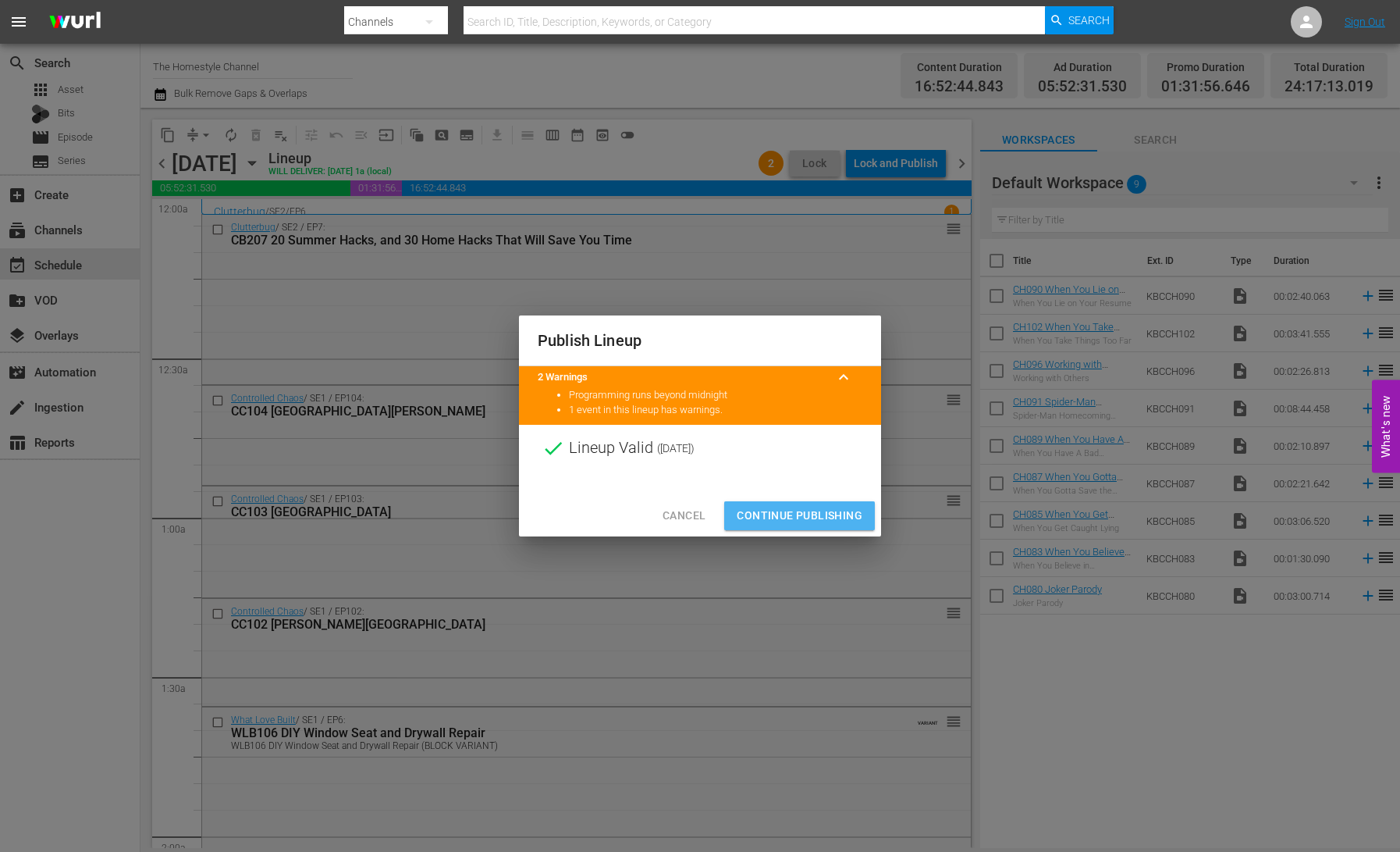
click at [823, 513] on span "Continue Publishing" at bounding box center [799, 516] width 126 height 19
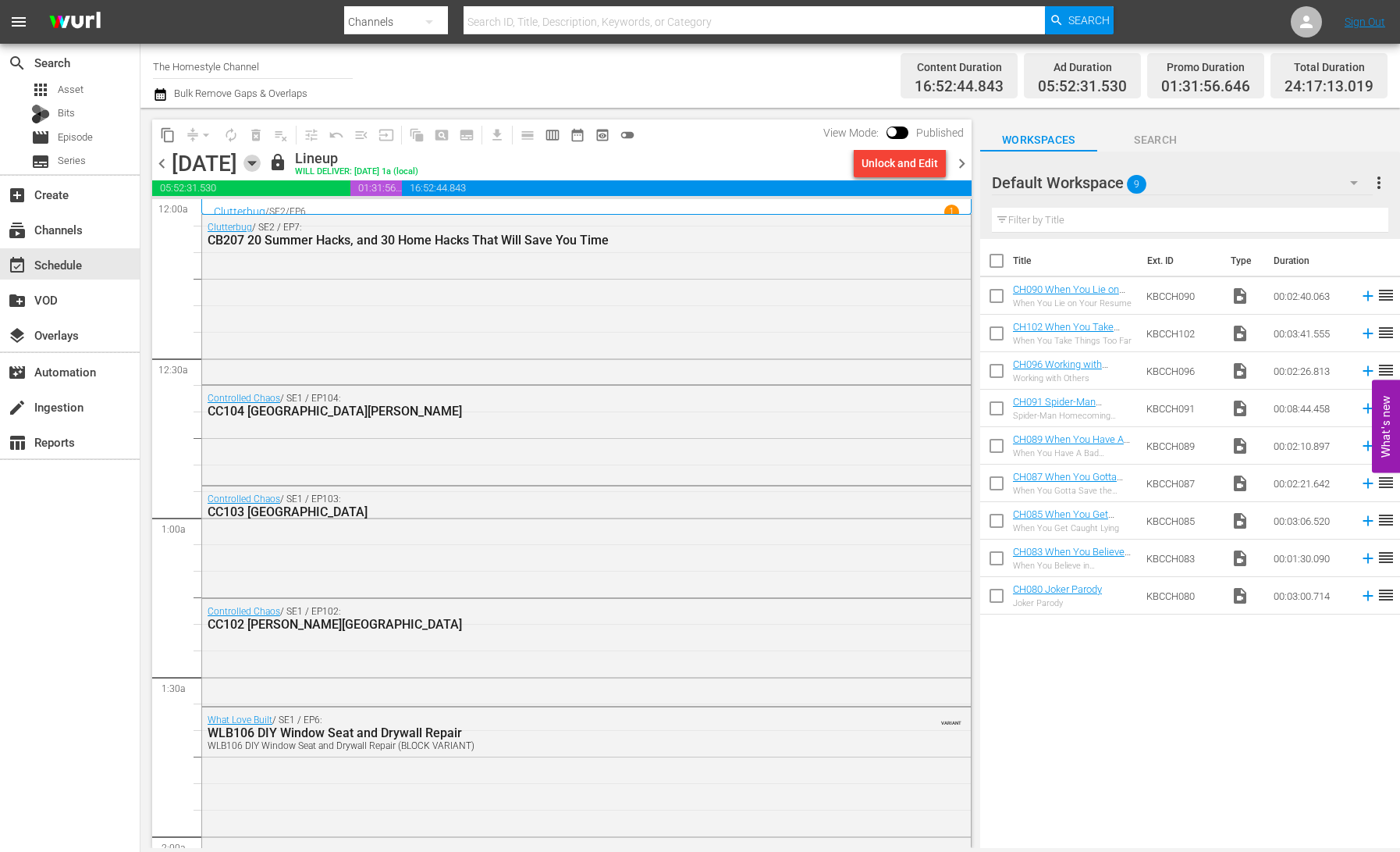
click at [255, 162] on icon "button" at bounding box center [252, 163] width 7 height 4
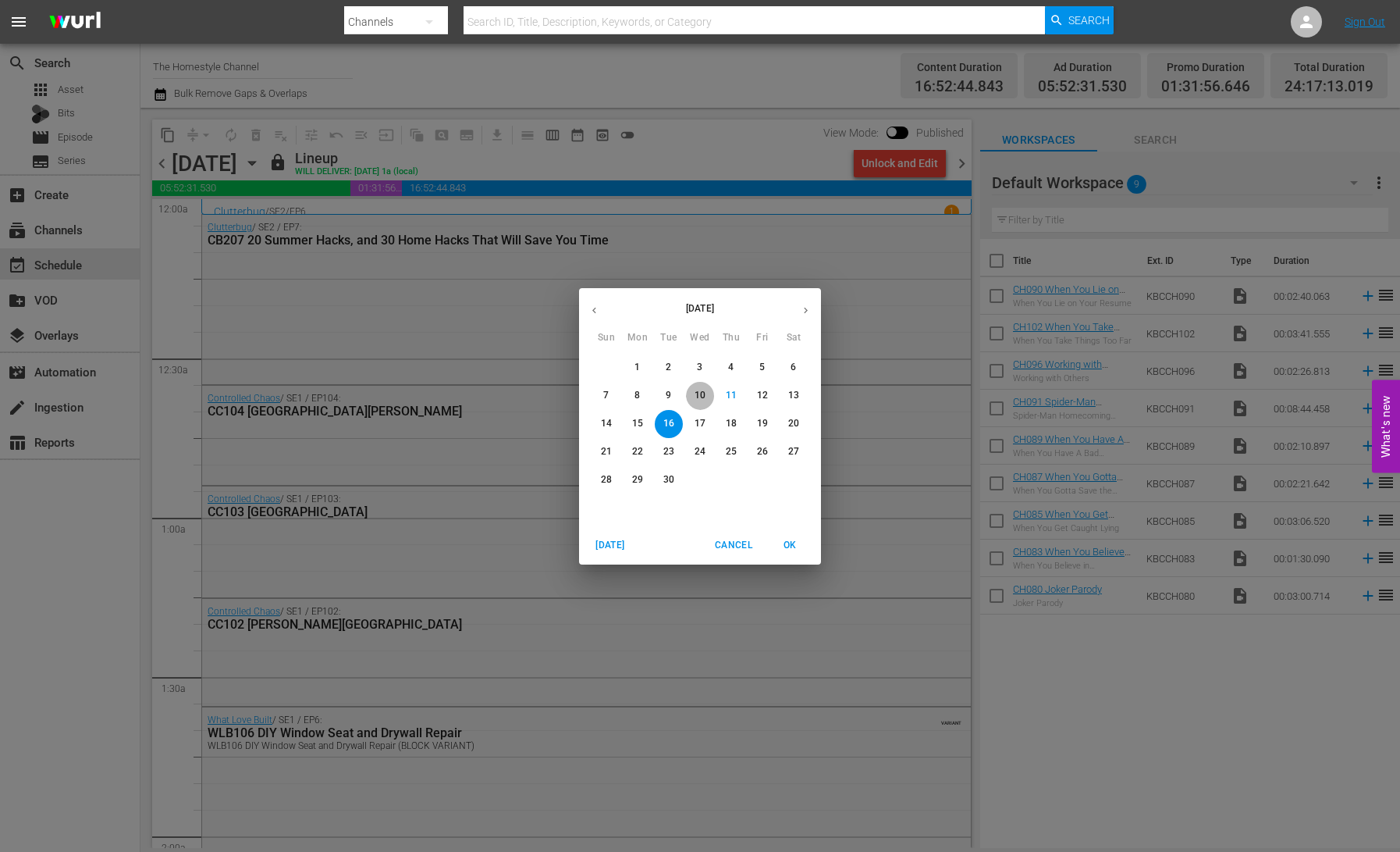
click at [701, 398] on p "10" at bounding box center [699, 396] width 11 height 13
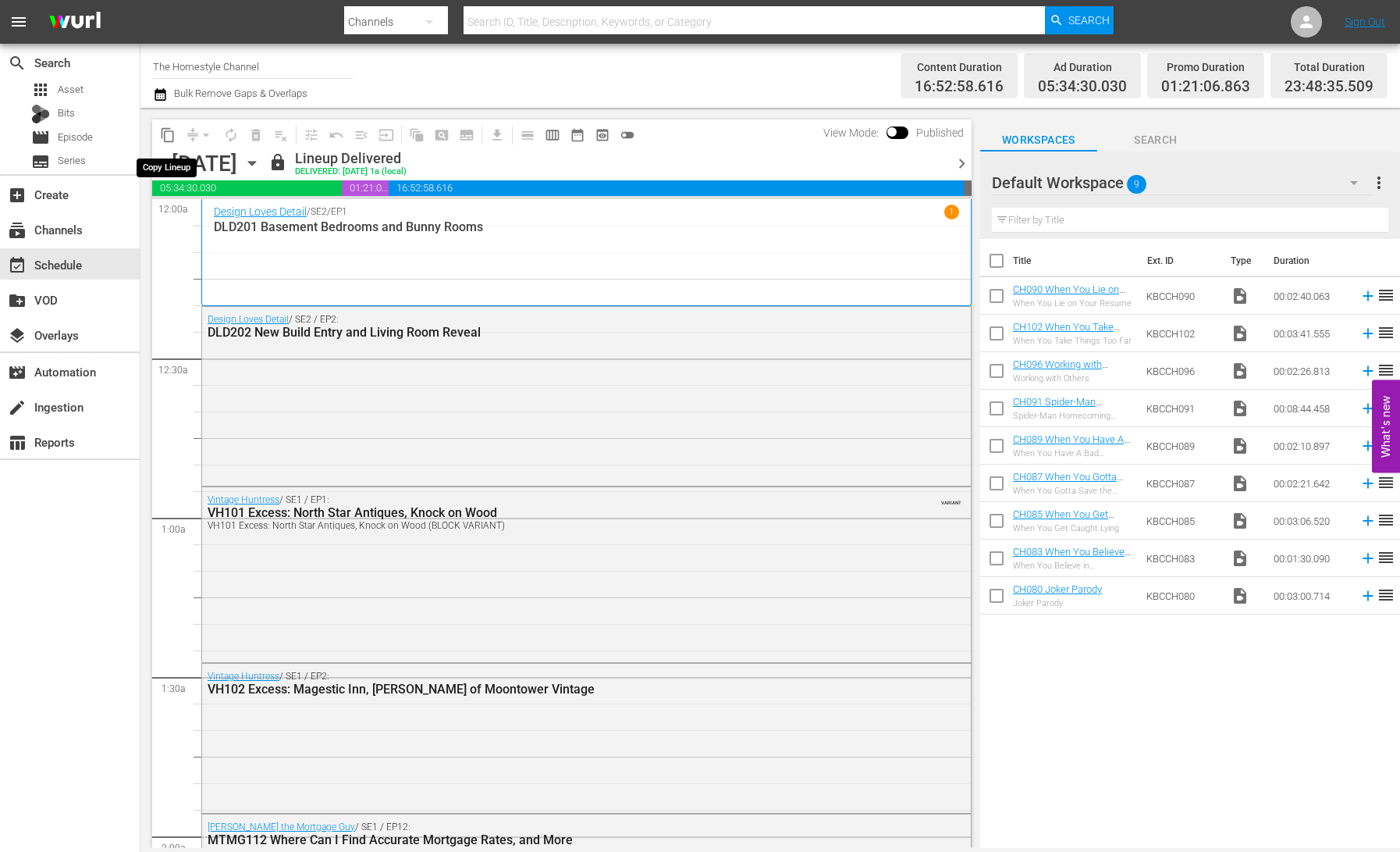
click at [170, 136] on span "content_copy" at bounding box center [167, 135] width 15 height 15
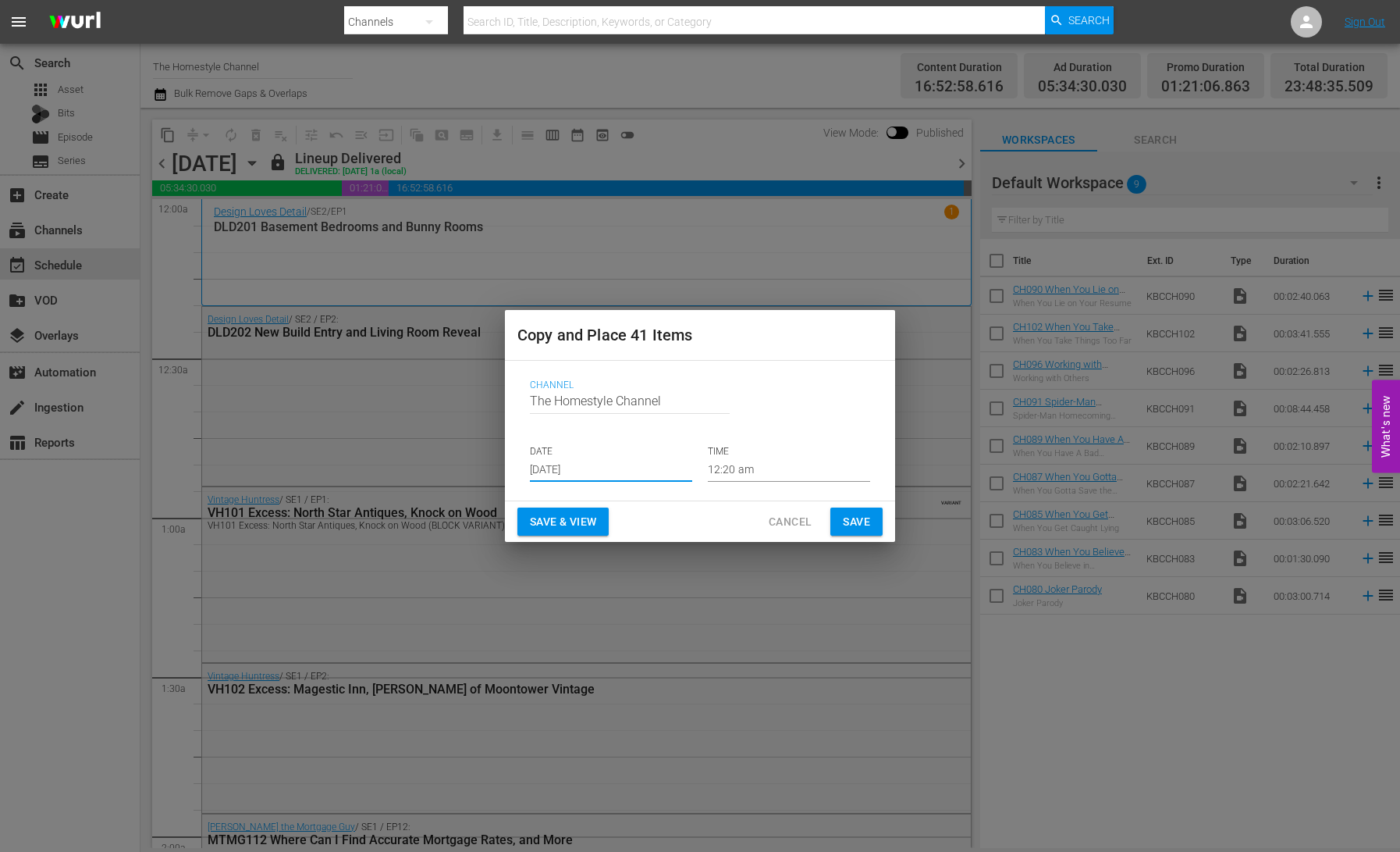
click at [611, 469] on input "[DATE]" at bounding box center [611, 469] width 162 height 24
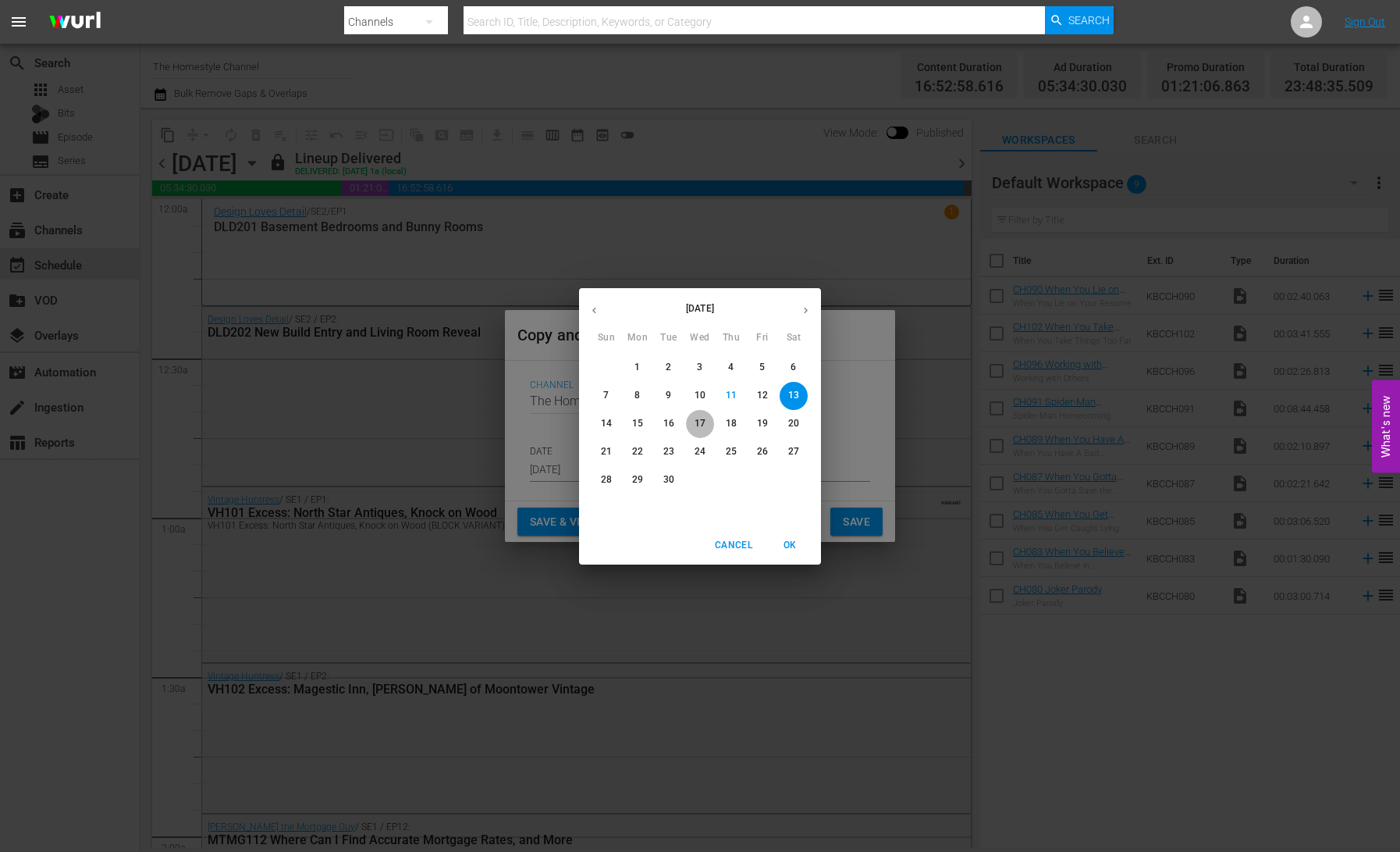
click at [703, 425] on p "17" at bounding box center [699, 423] width 11 height 13
type input "[DATE]"
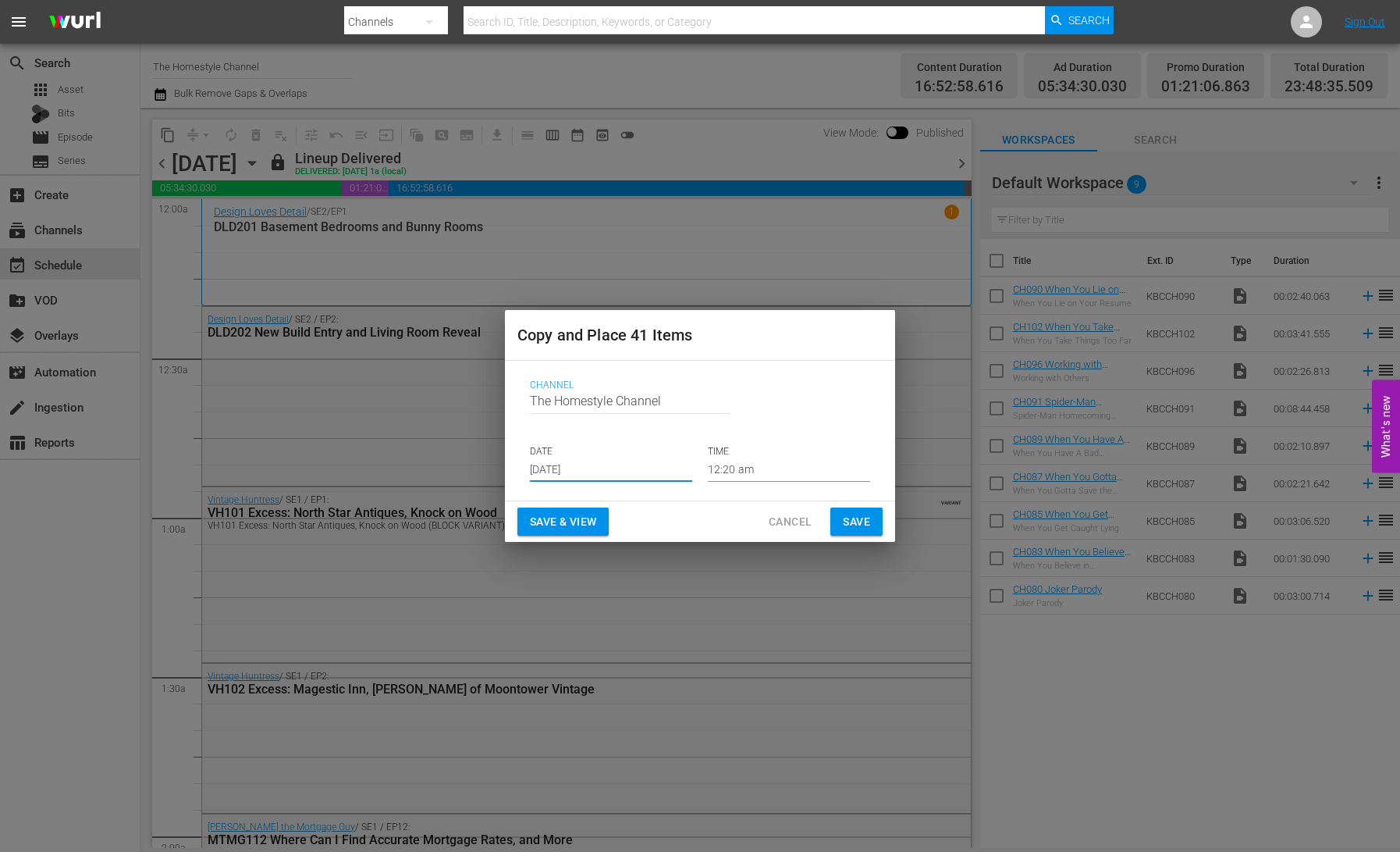
click at [578, 526] on span "Save & View" at bounding box center [564, 522] width 67 height 19
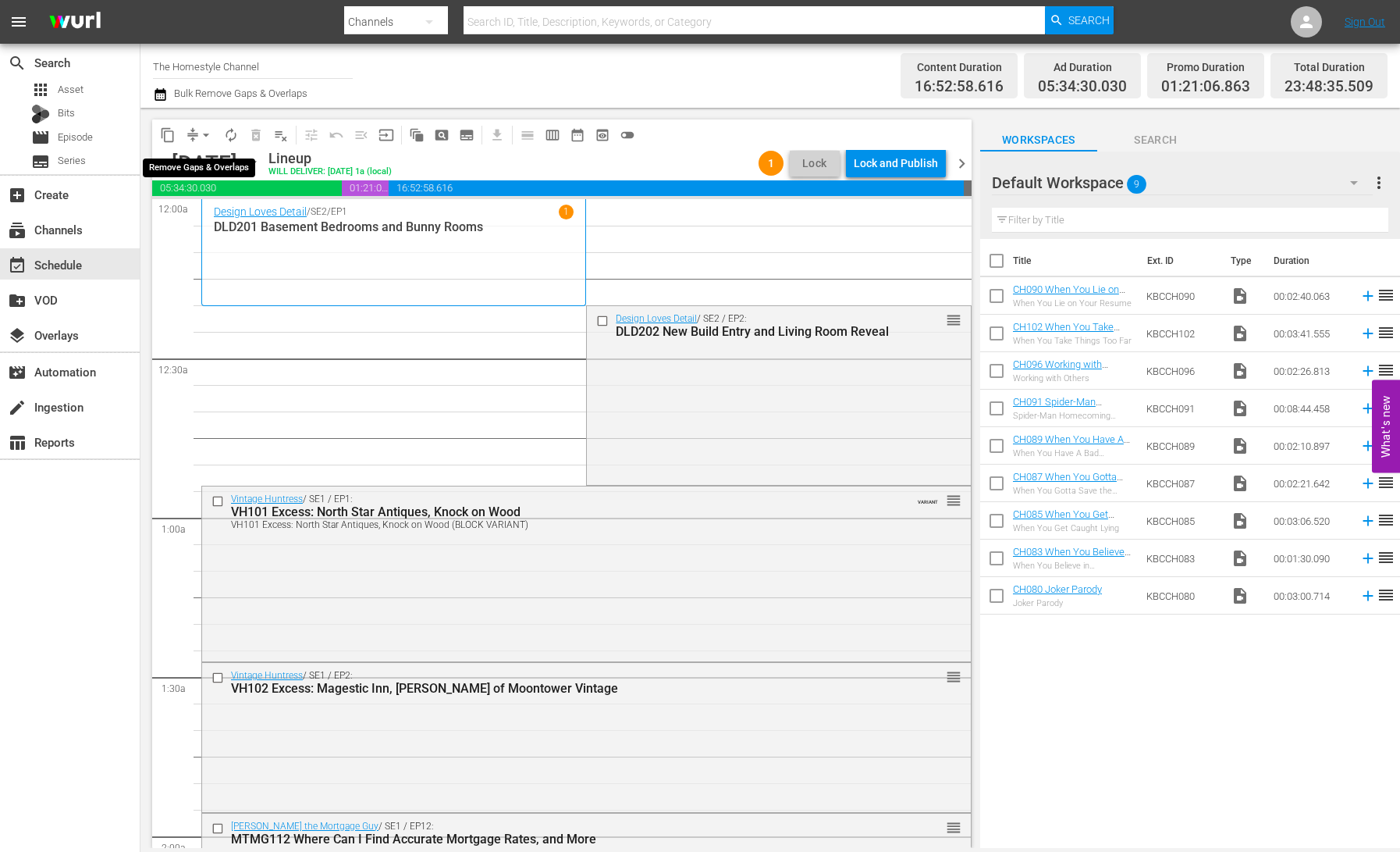
click at [197, 136] on button "arrow_drop_down" at bounding box center [205, 135] width 25 height 25
click at [240, 216] on li "Align to End of Previous Day" at bounding box center [207, 218] width 164 height 26
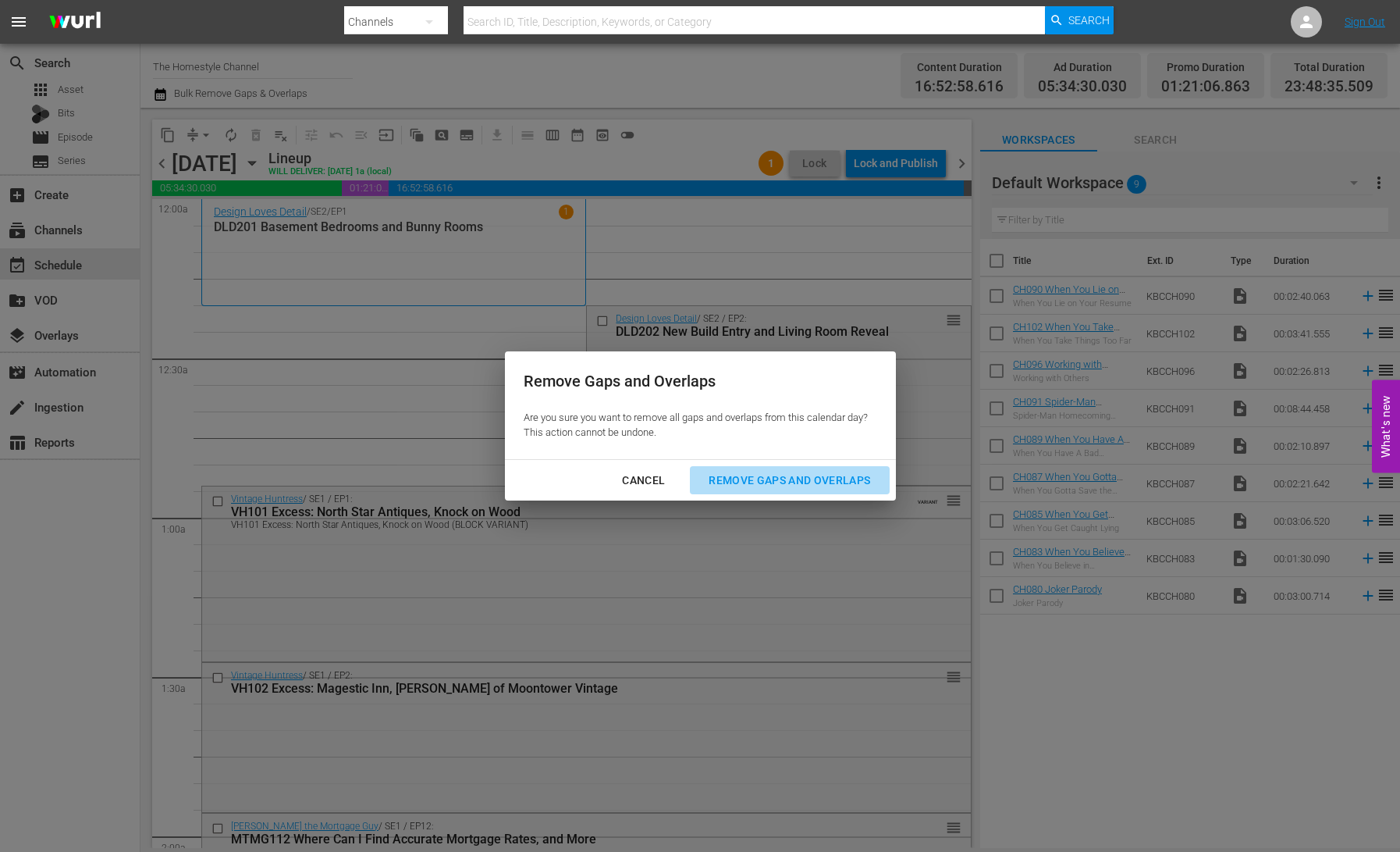
click at [789, 478] on div "Remove Gaps and Overlaps" at bounding box center [789, 481] width 187 height 19
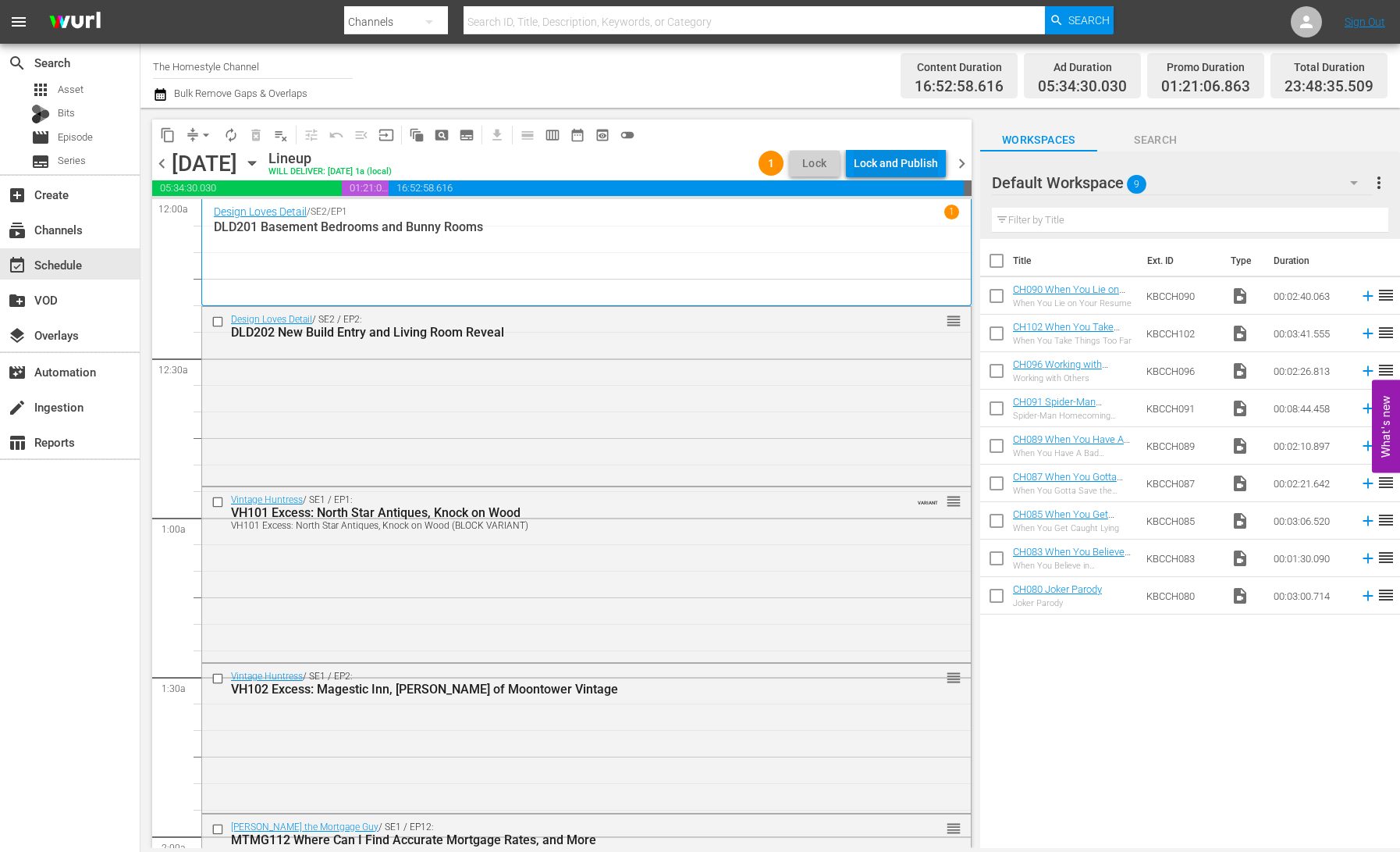
click at [901, 162] on div "Lock and Publish" at bounding box center [896, 163] width 84 height 28
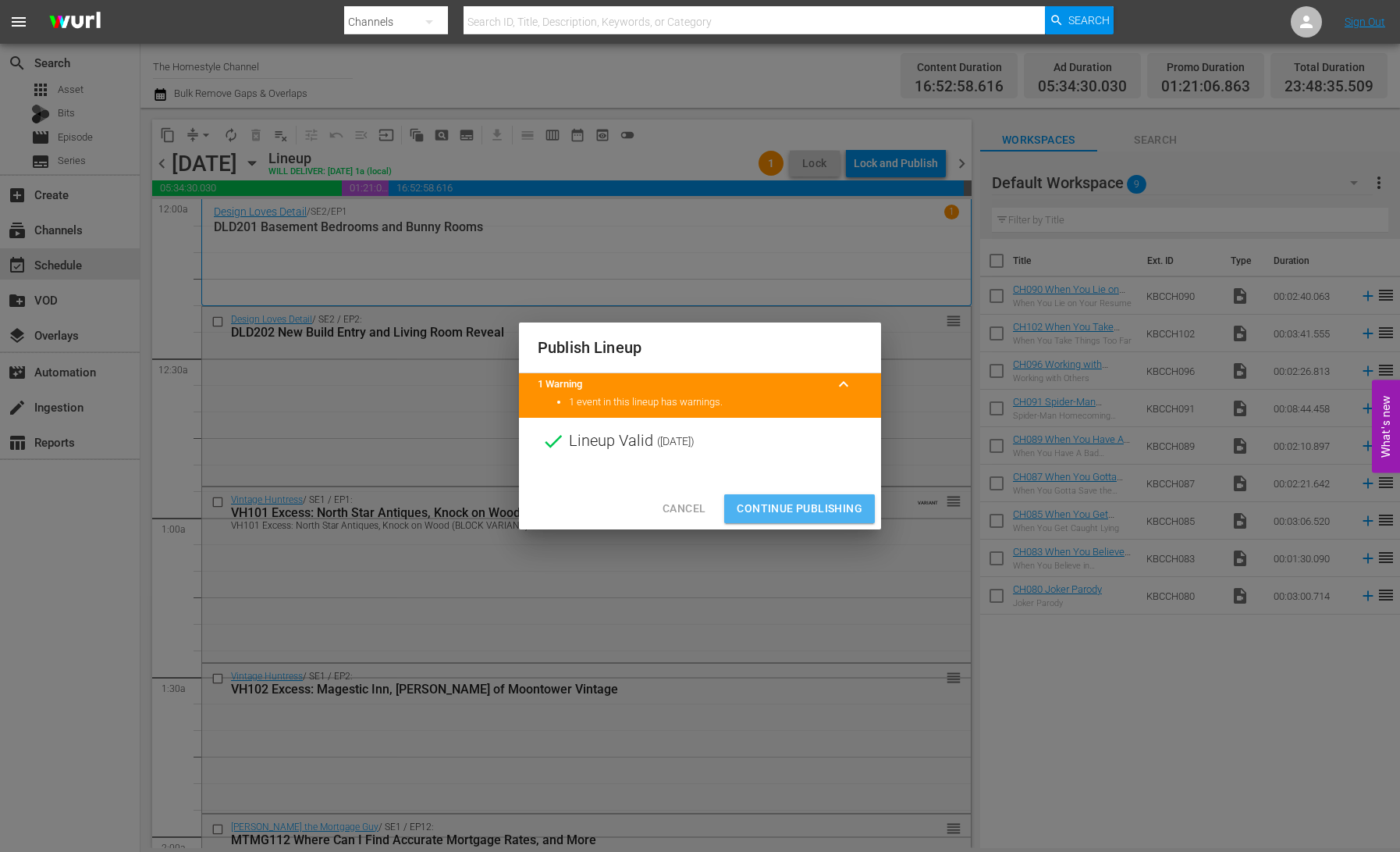
click at [806, 507] on span "Continue Publishing" at bounding box center [799, 508] width 126 height 19
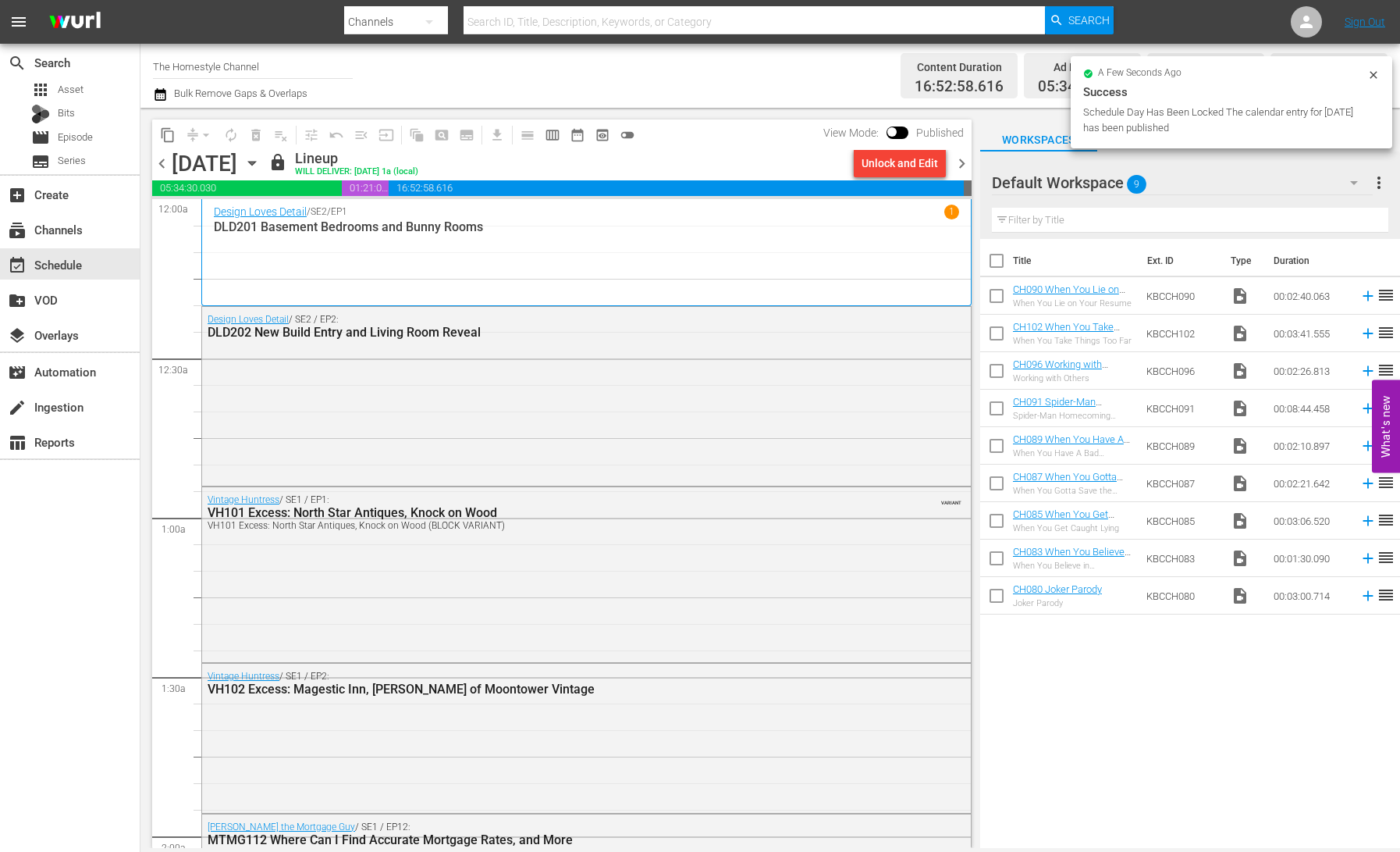
click at [261, 165] on icon "button" at bounding box center [252, 162] width 17 height 17
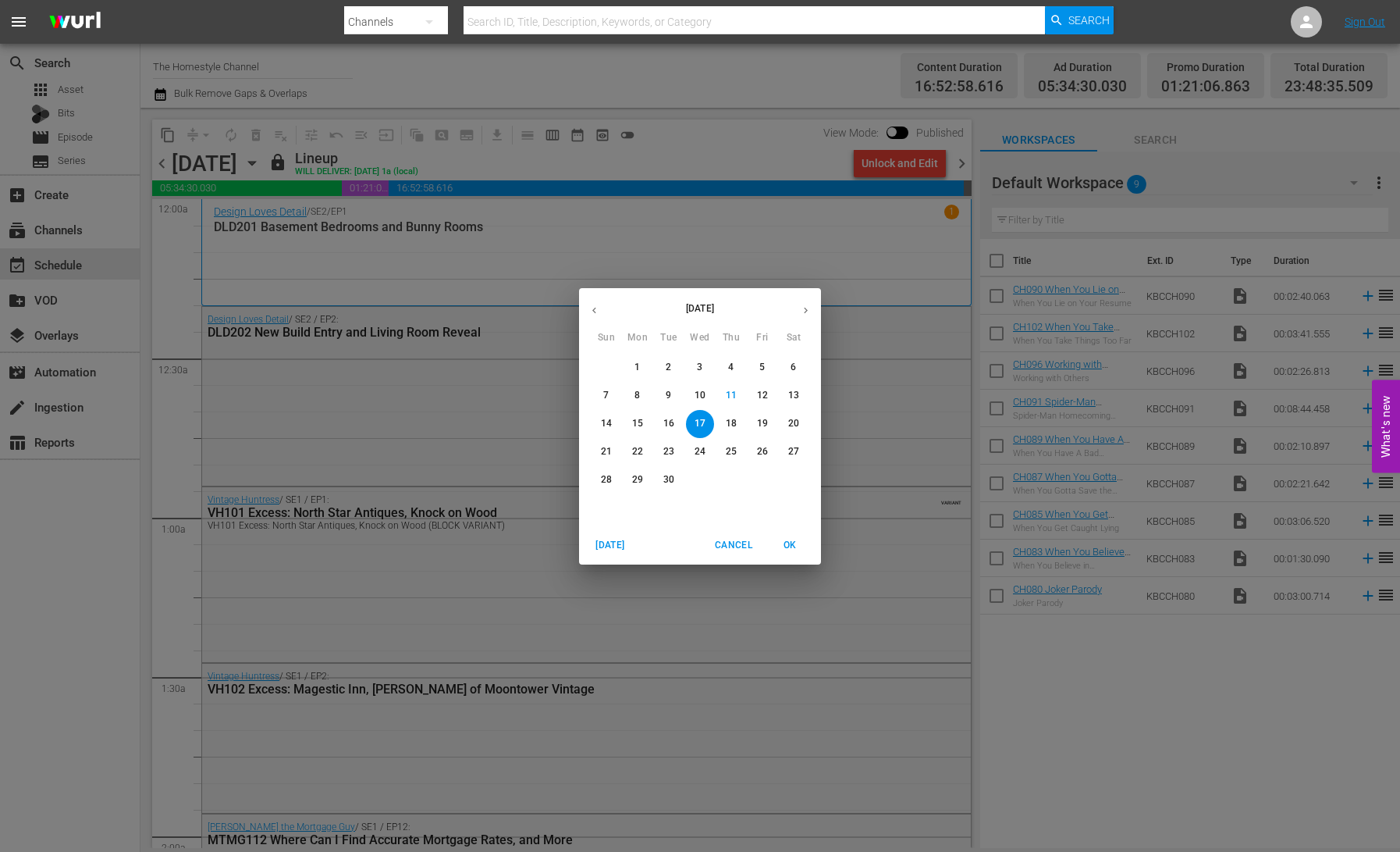
click at [731, 395] on p "11" at bounding box center [731, 396] width 11 height 13
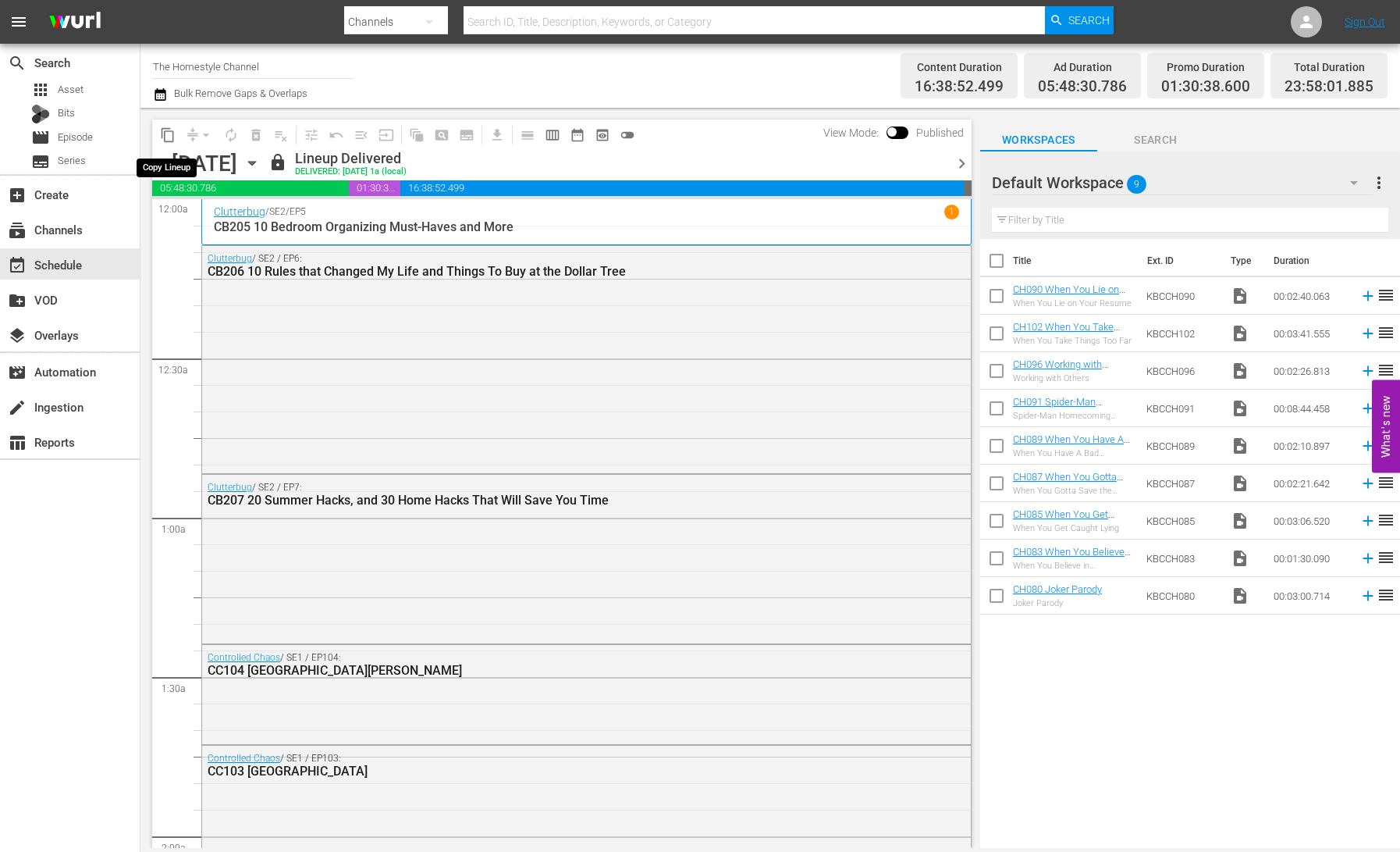
click at [165, 134] on span "content_copy" at bounding box center [167, 135] width 15 height 15
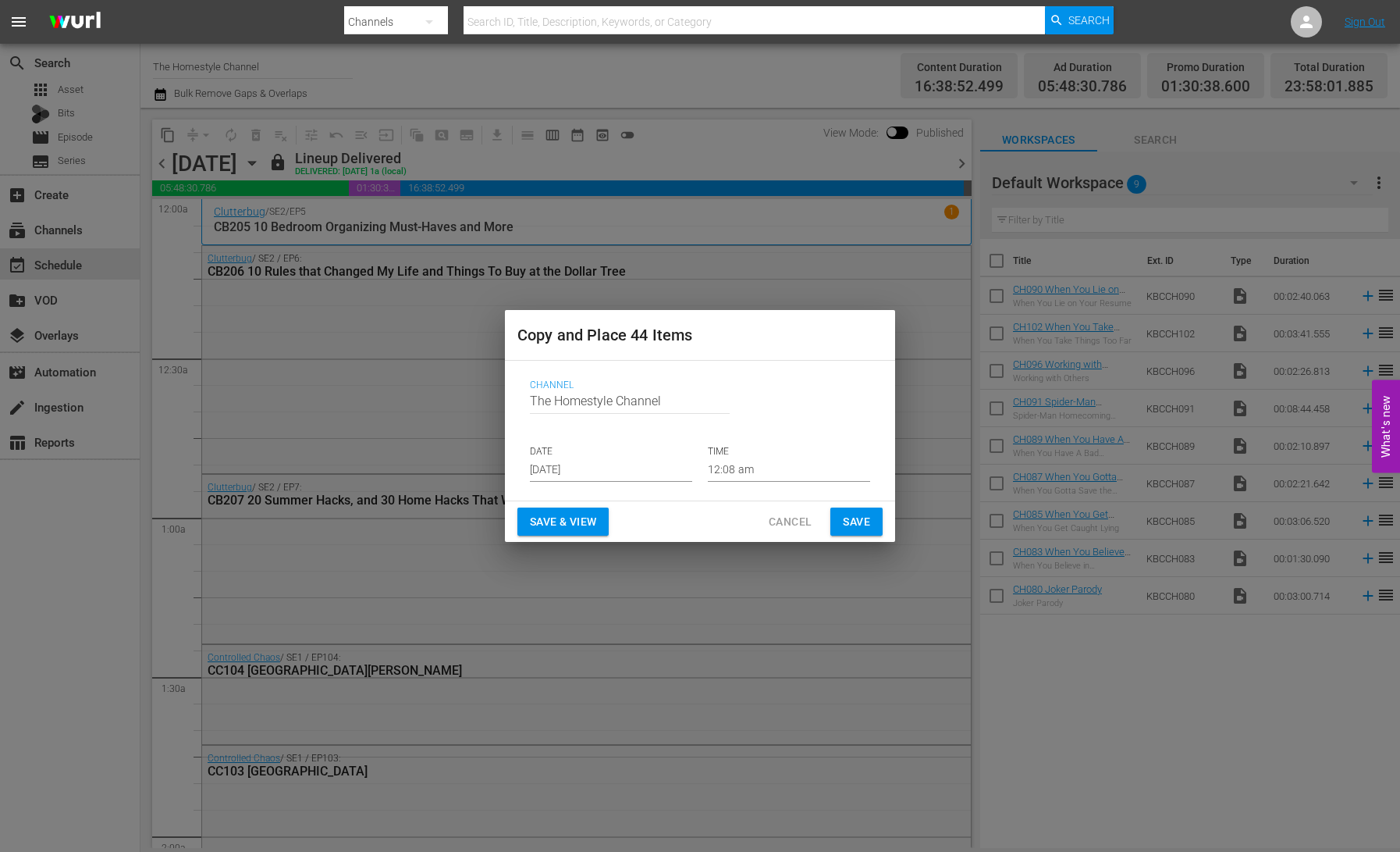
click at [594, 468] on input "[DATE]" at bounding box center [611, 469] width 162 height 24
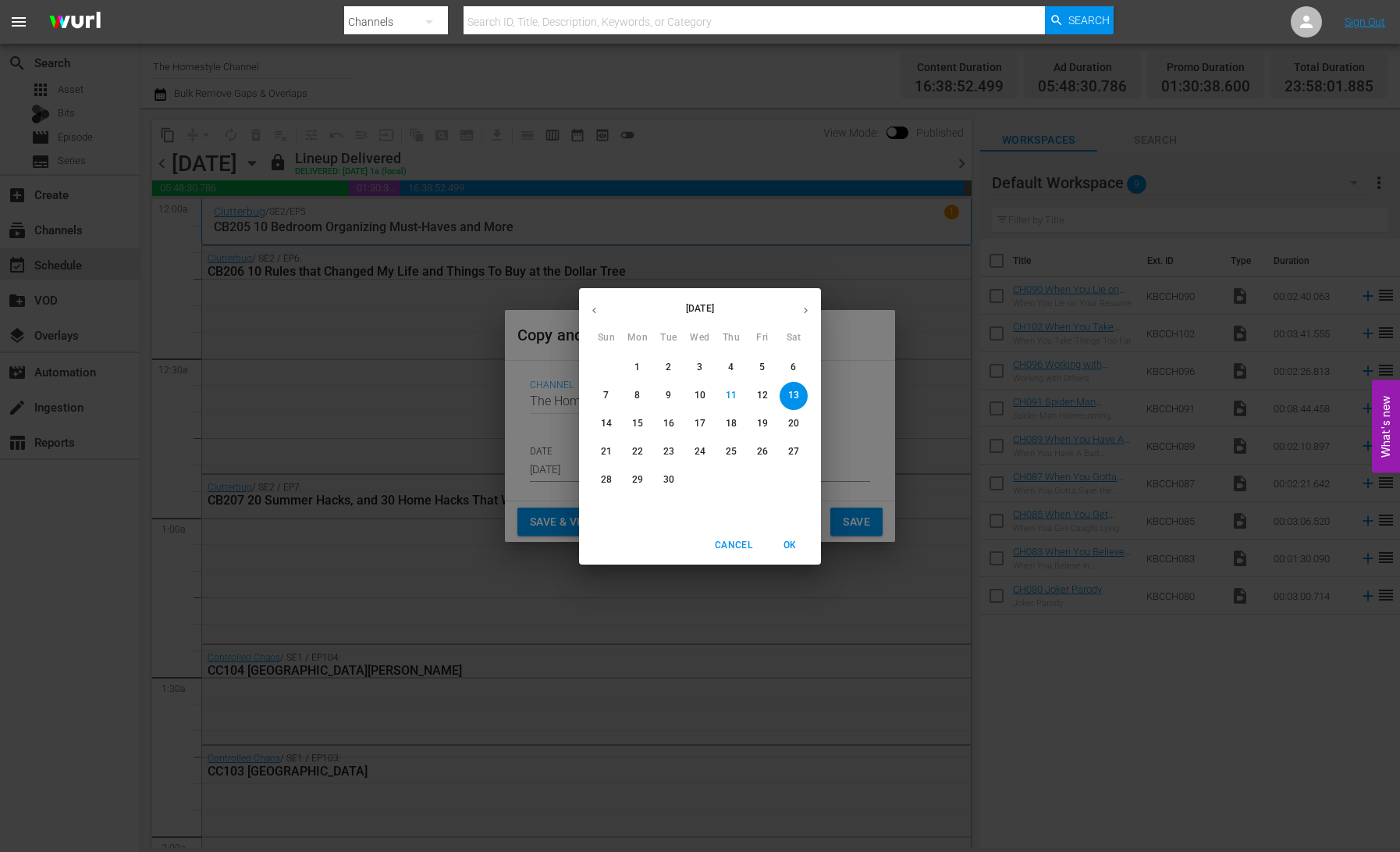
click at [732, 424] on p "18" at bounding box center [731, 423] width 11 height 13
type input "[DATE]"
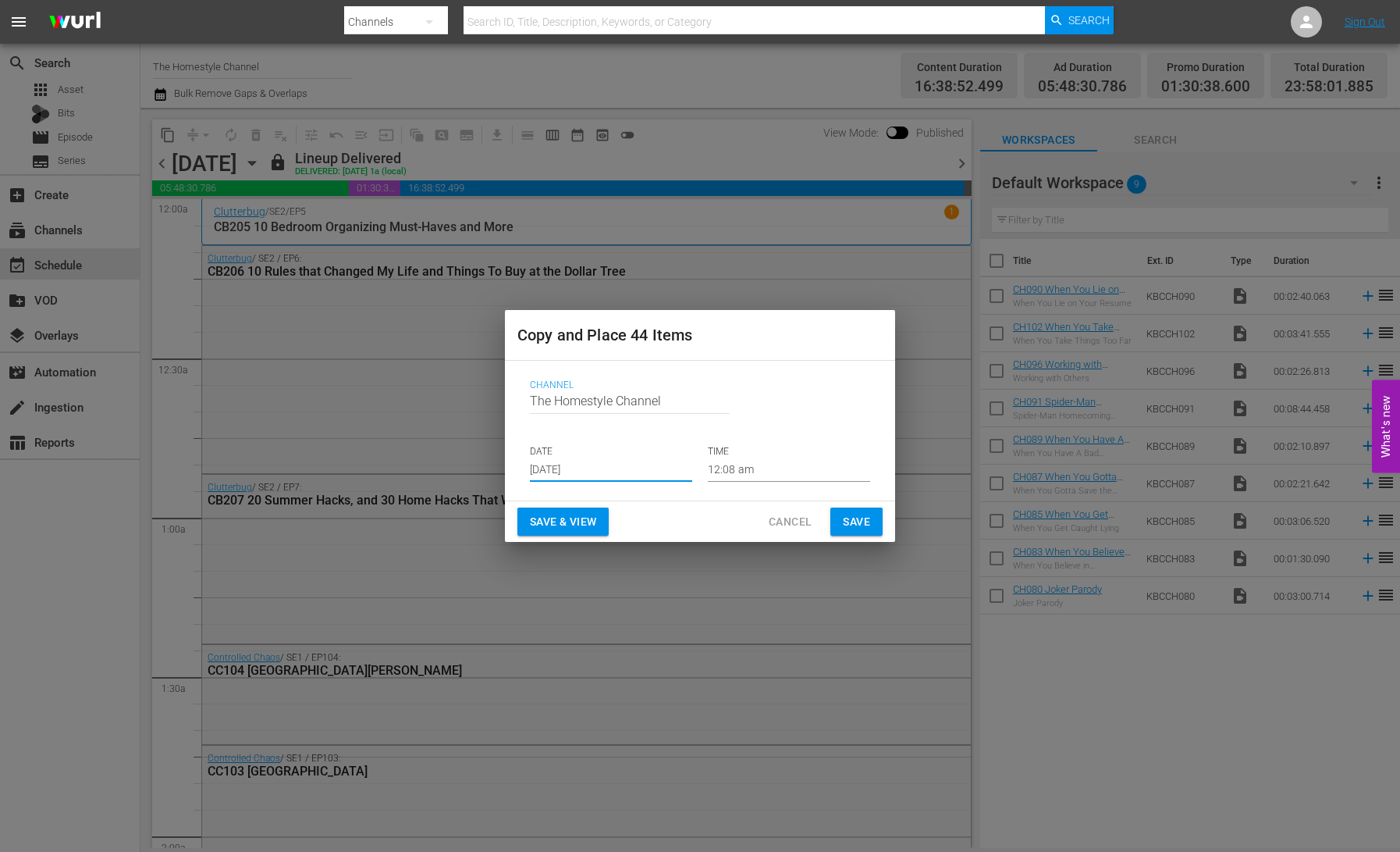
click at [569, 523] on span "Save & View" at bounding box center [564, 522] width 67 height 19
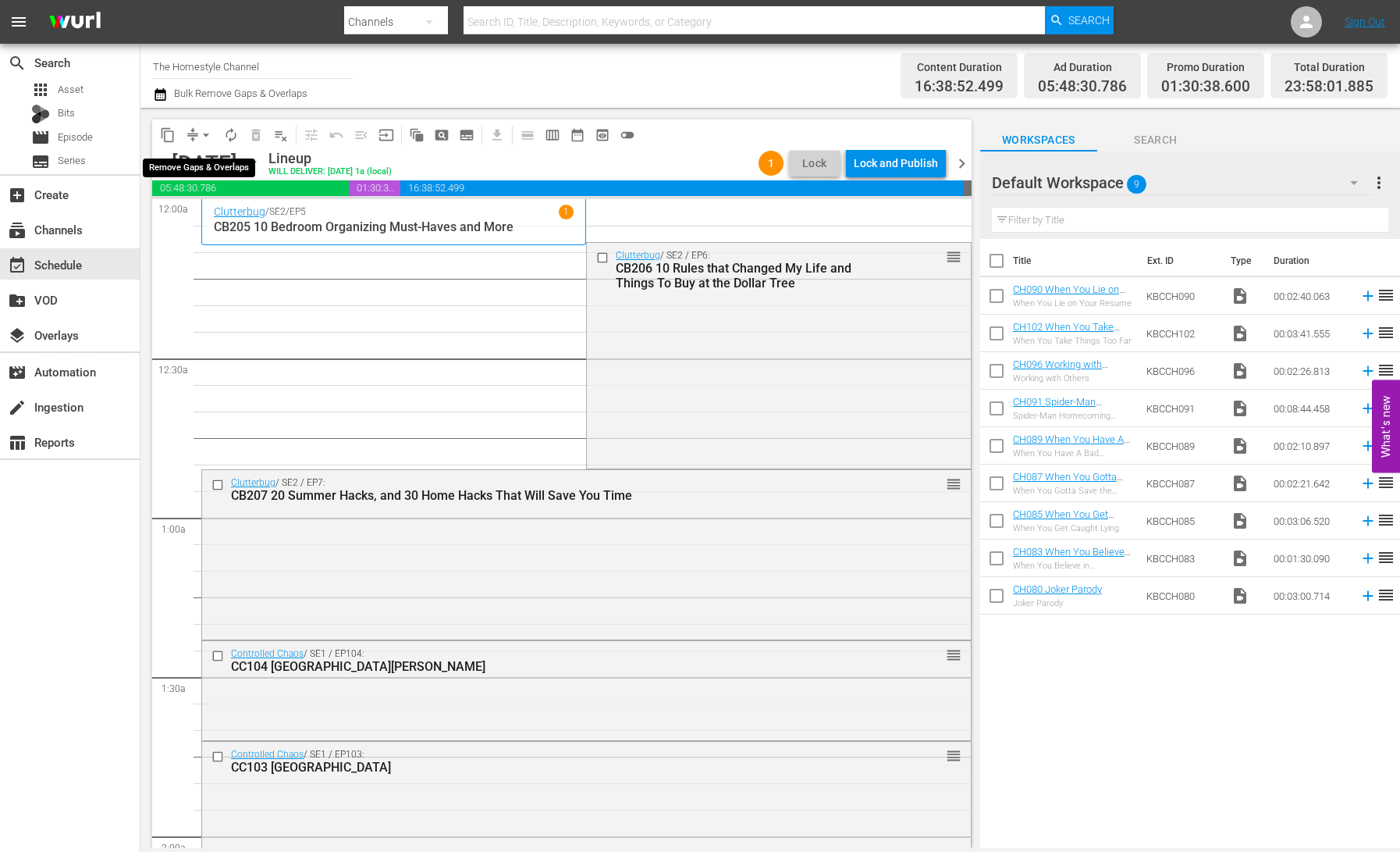
click at [198, 138] on span "arrow_drop_down" at bounding box center [205, 135] width 15 height 15
click at [219, 214] on li "Align to End of Previous Day" at bounding box center [207, 218] width 164 height 26
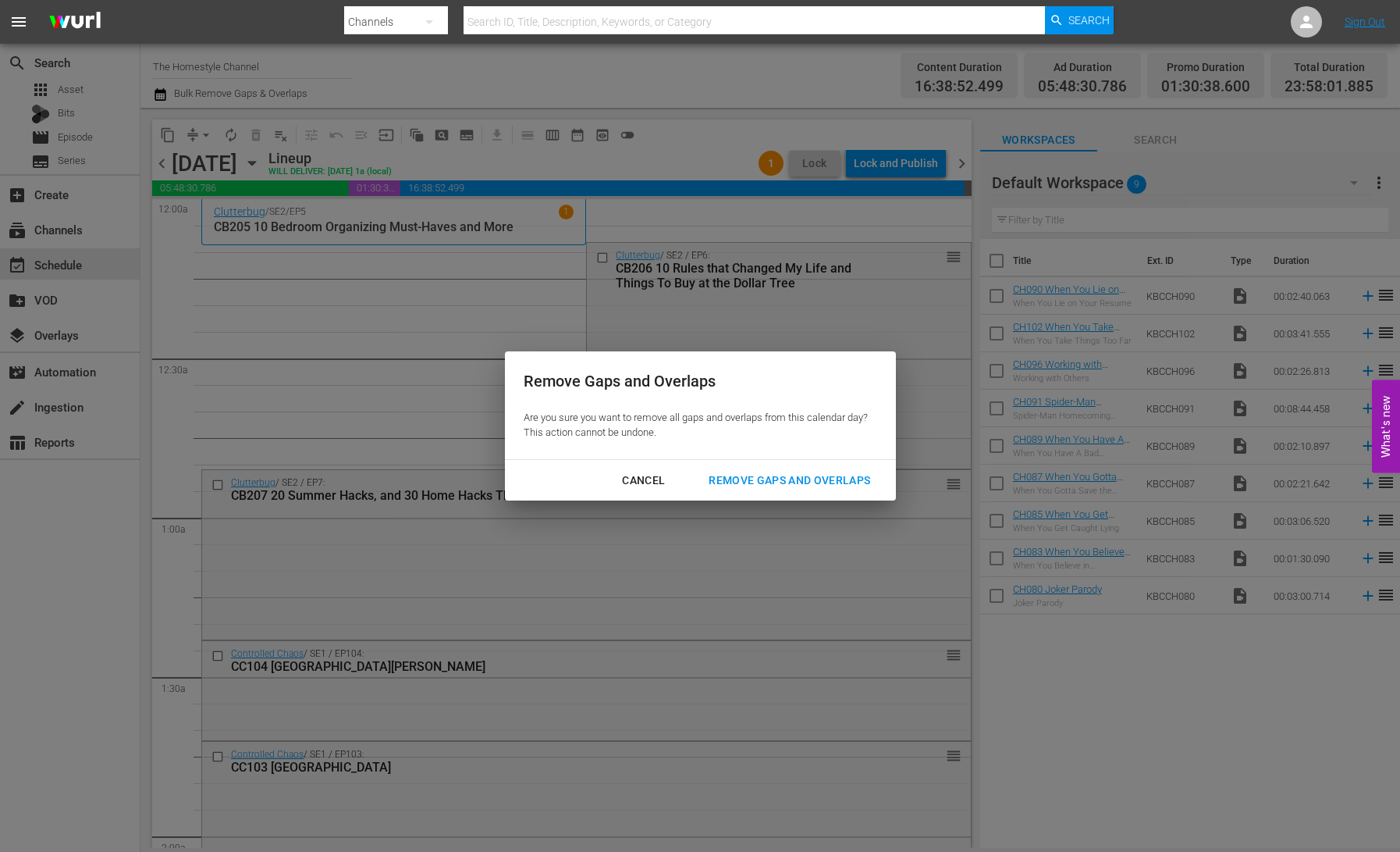
click at [796, 481] on div "Remove Gaps and Overlaps" at bounding box center [789, 481] width 187 height 19
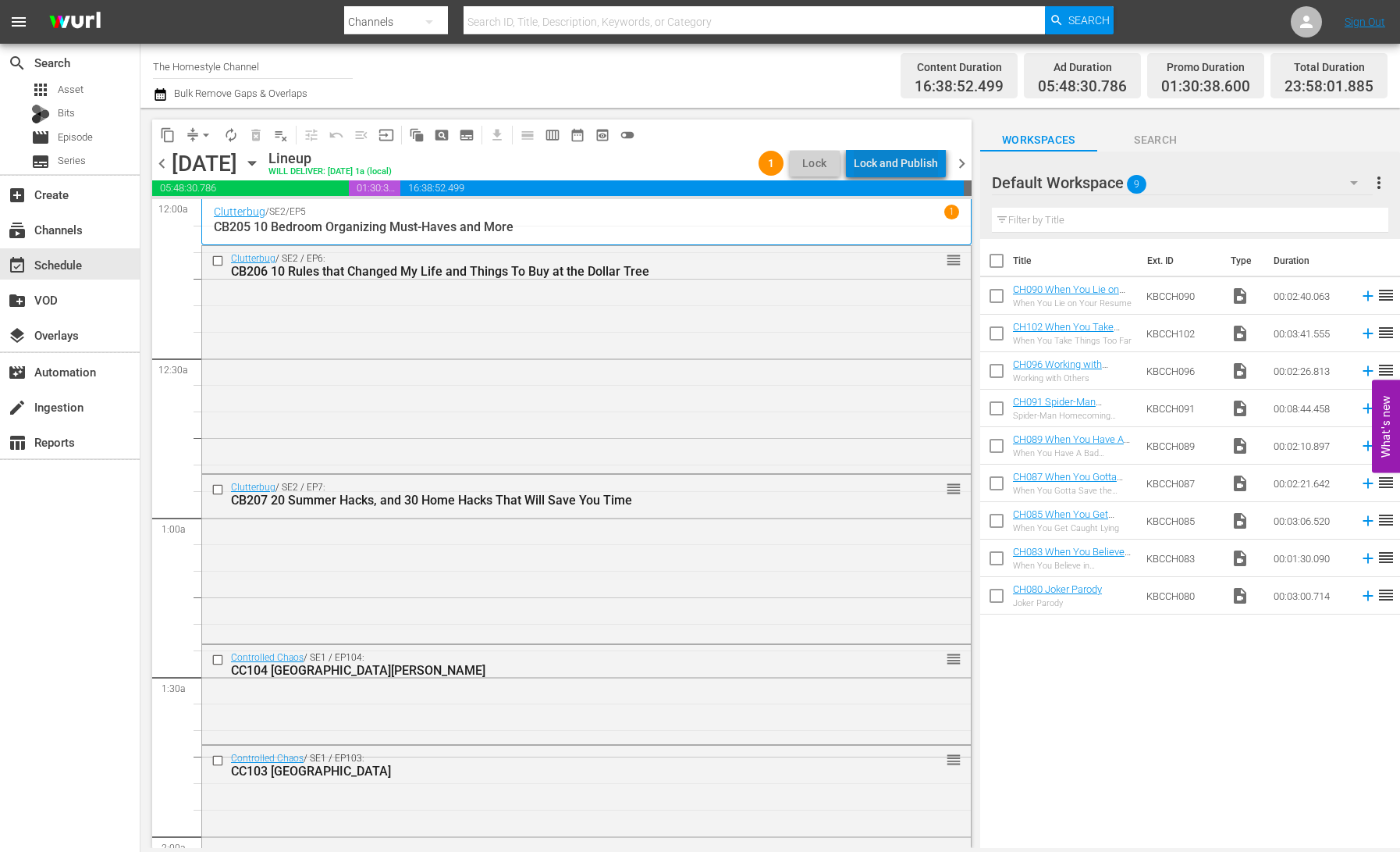
click at [905, 170] on div "Lock and Publish" at bounding box center [896, 163] width 84 height 28
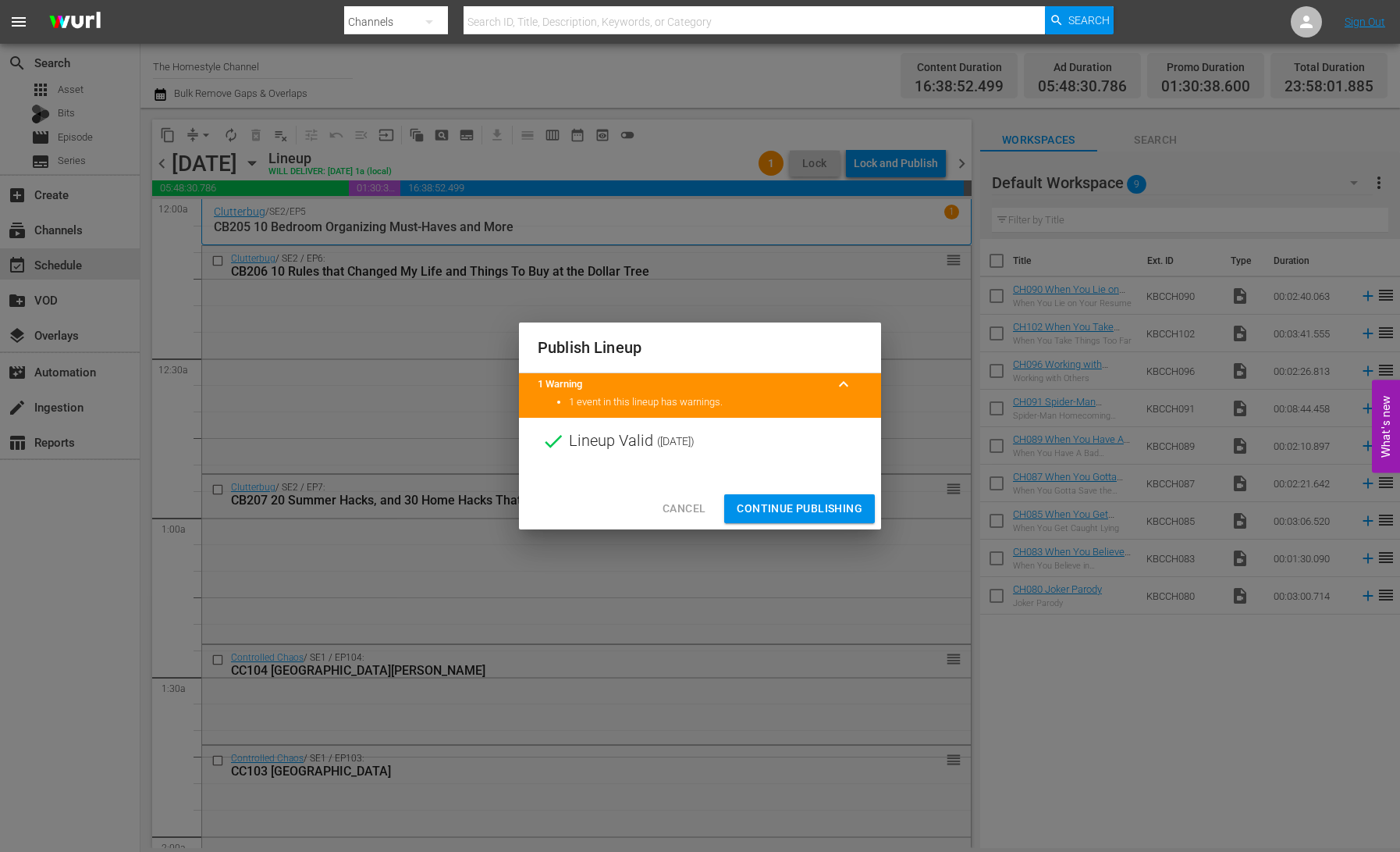
click at [819, 504] on span "Continue Publishing" at bounding box center [799, 508] width 126 height 19
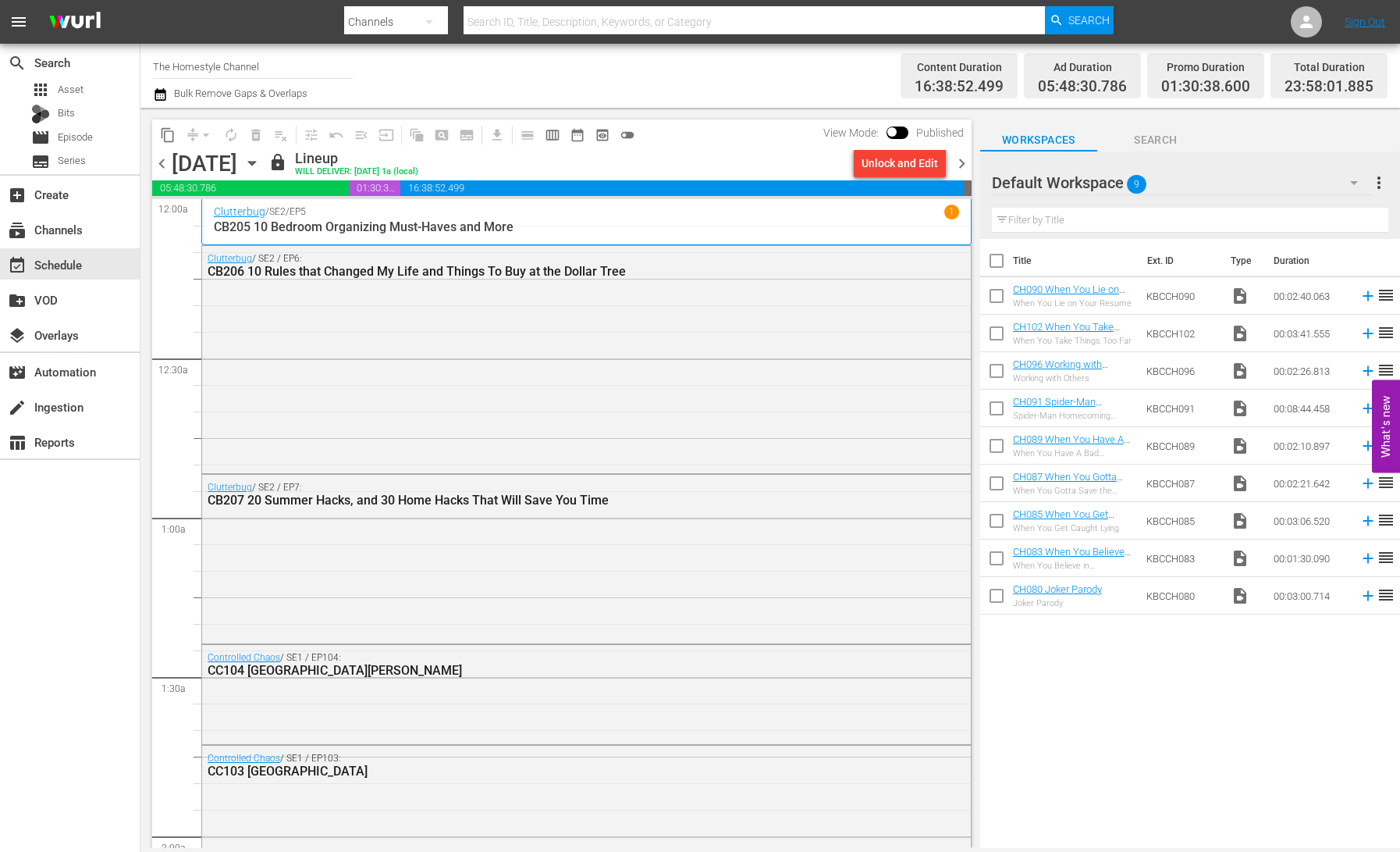
click at [261, 163] on icon "button" at bounding box center [252, 162] width 17 height 17
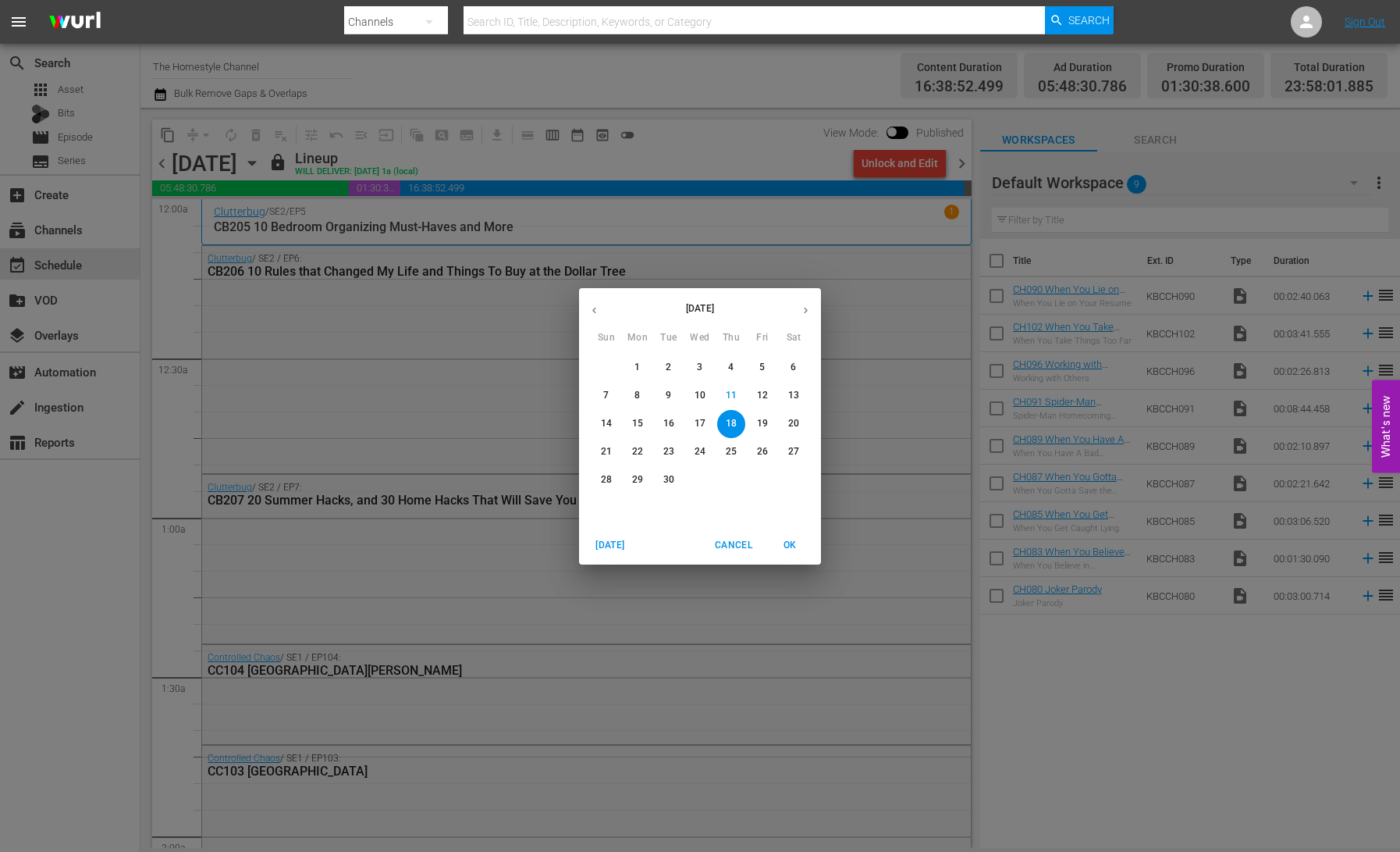
click at [762, 396] on p "12" at bounding box center [762, 396] width 11 height 13
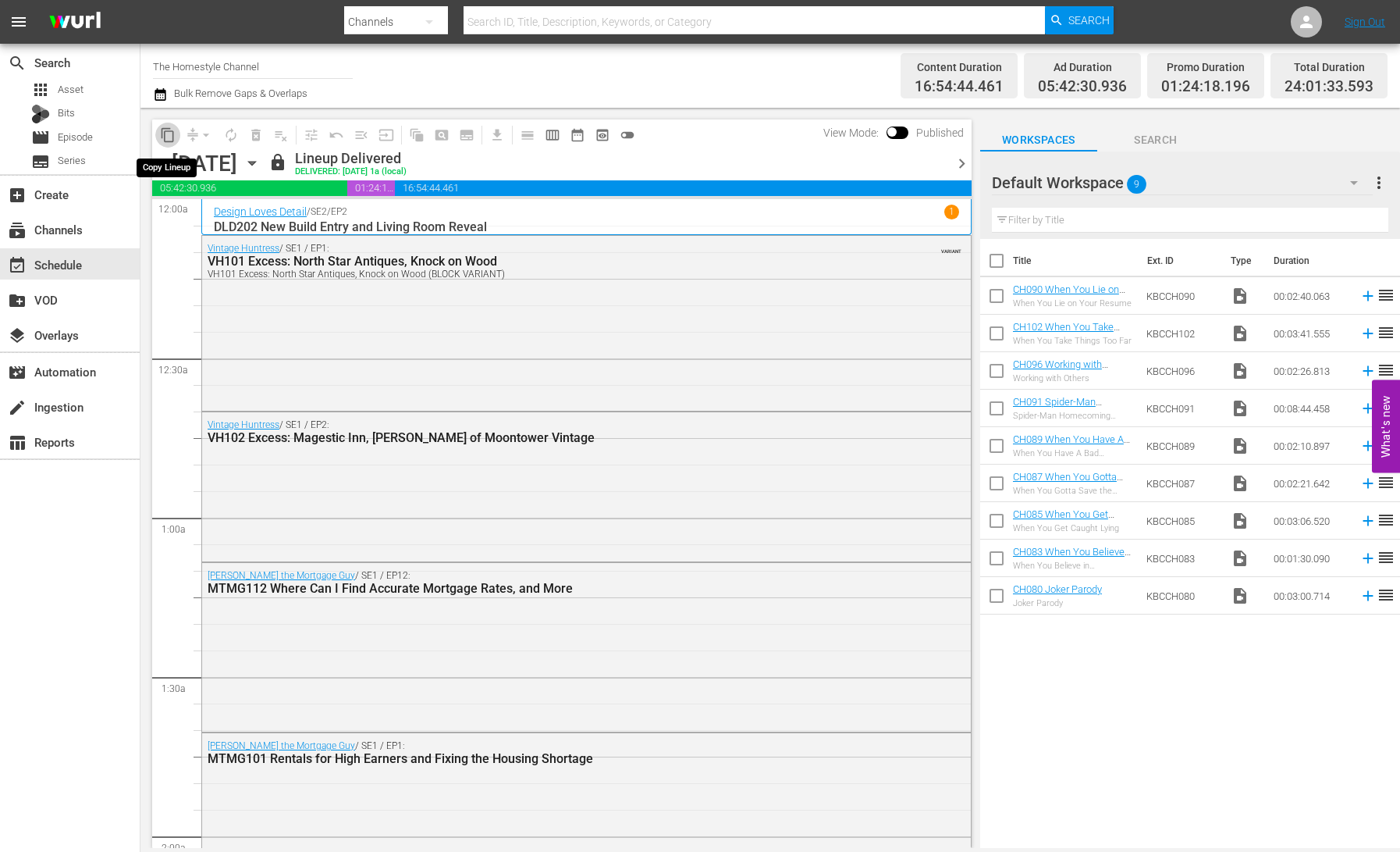
click at [170, 141] on span "content_copy" at bounding box center [167, 135] width 15 height 15
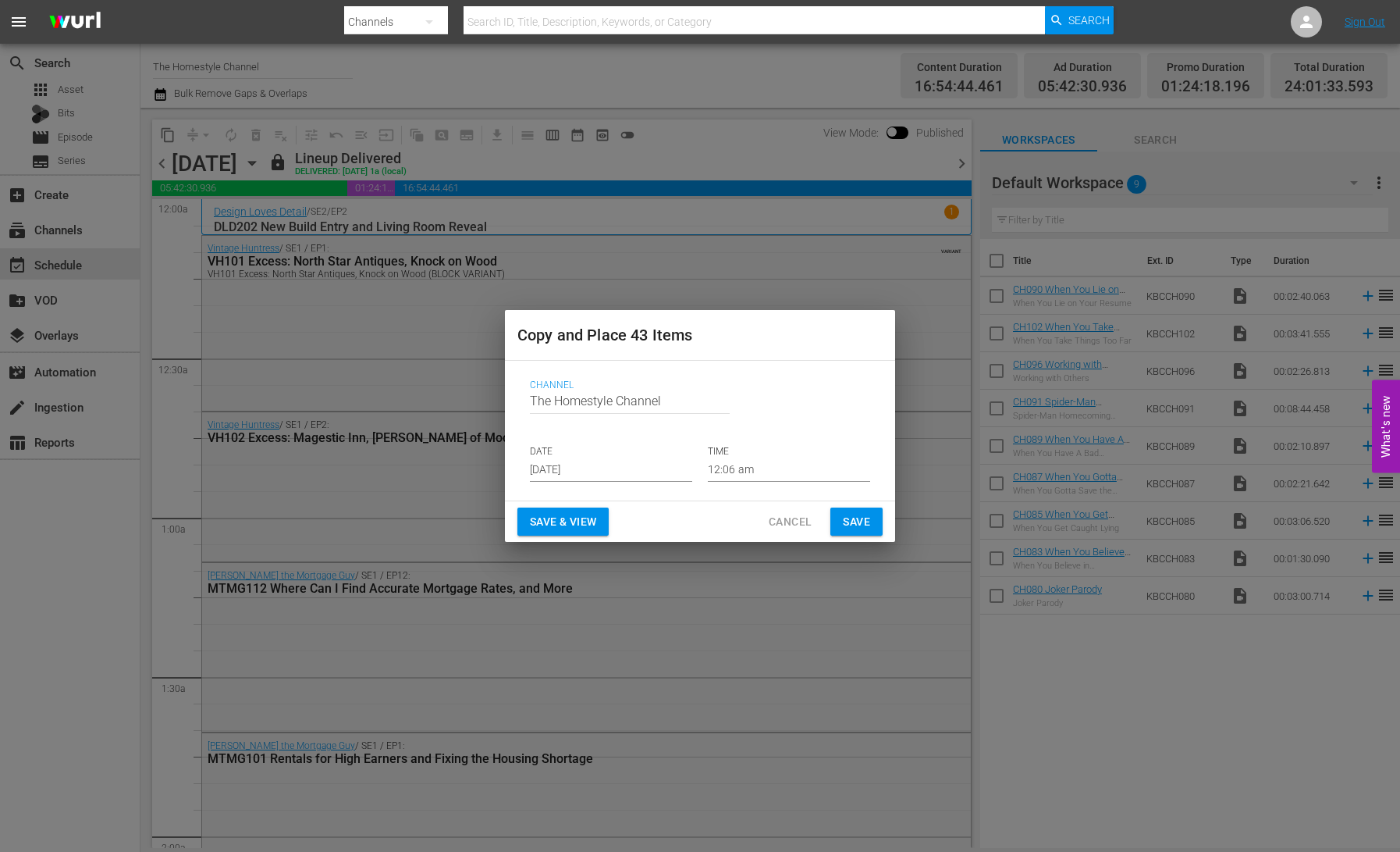
click at [585, 465] on input "[DATE]" at bounding box center [611, 469] width 162 height 24
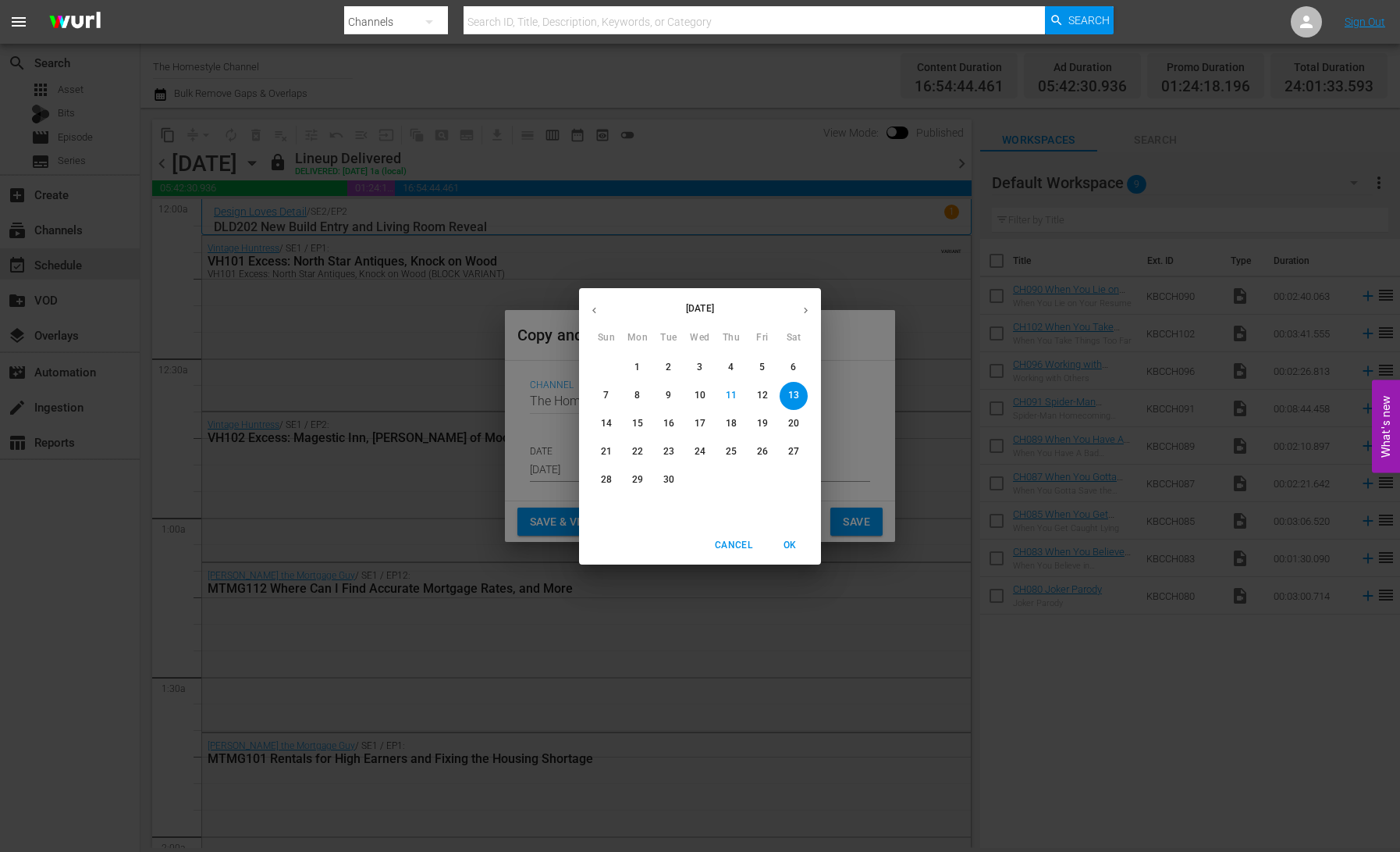
click at [764, 424] on p "19" at bounding box center [762, 423] width 11 height 13
type input "[DATE]"
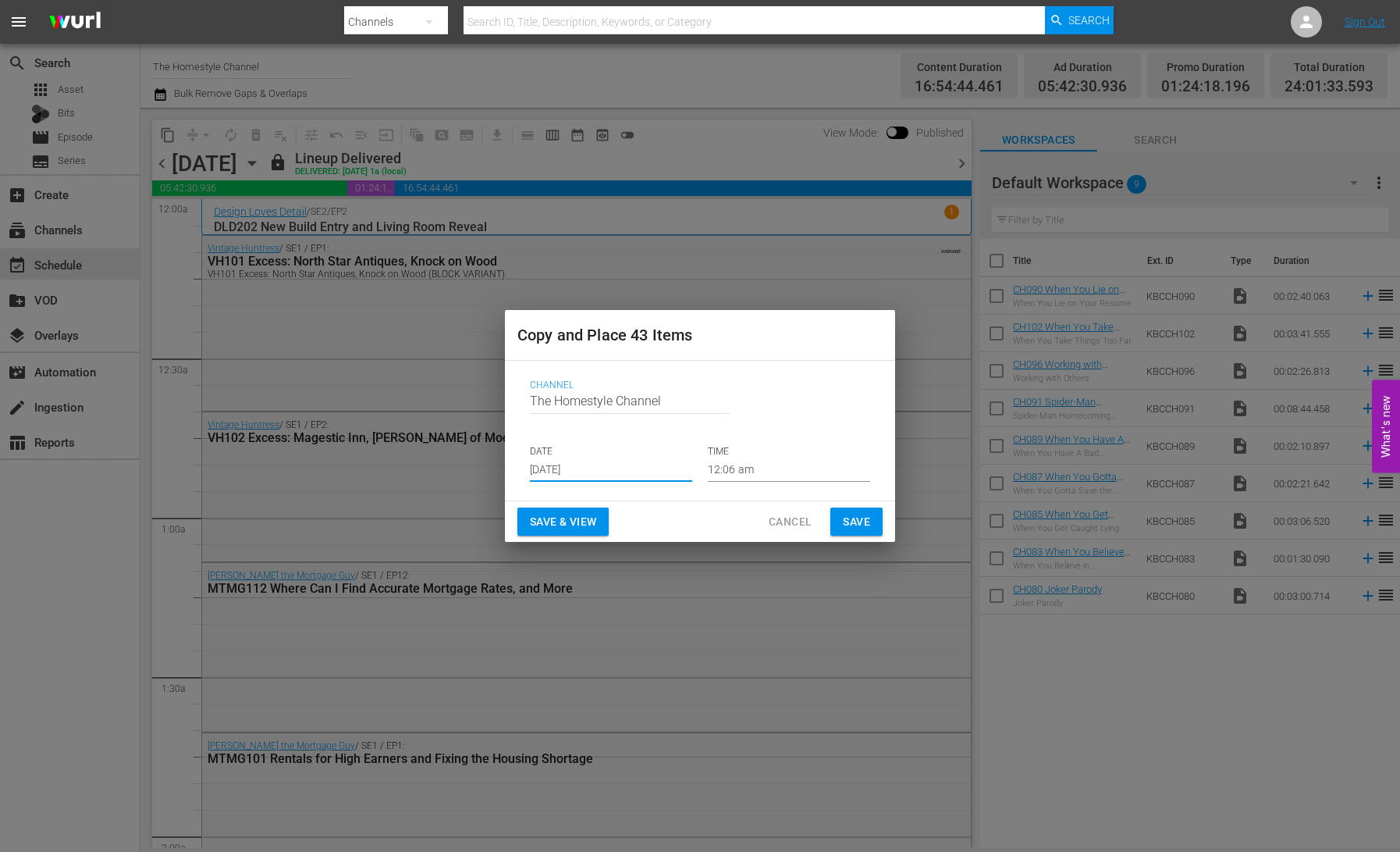
click at [582, 517] on span "Save & View" at bounding box center [564, 522] width 67 height 19
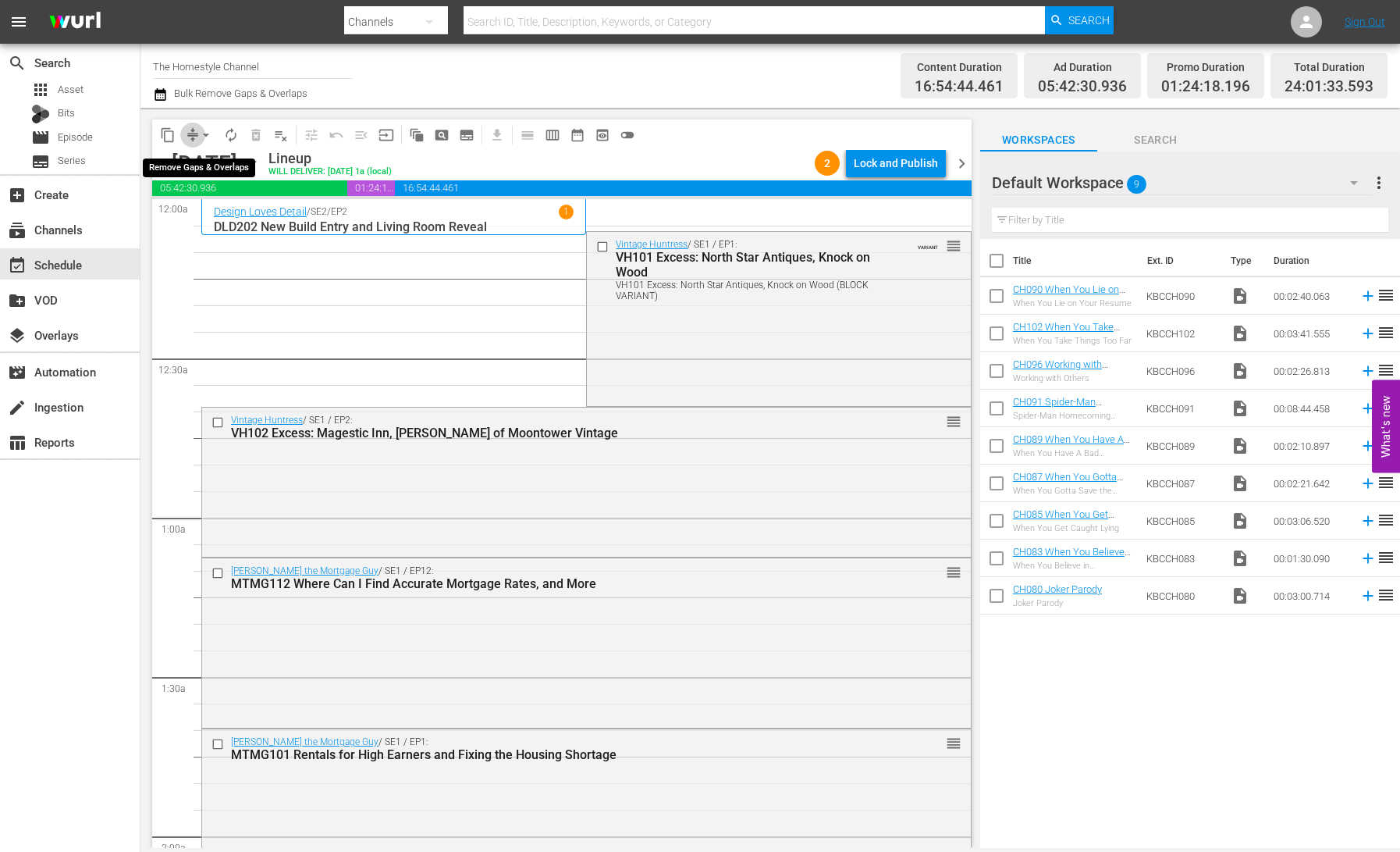
click at [191, 137] on span "compress" at bounding box center [192, 135] width 15 height 15
click at [195, 136] on button "arrow_drop_down" at bounding box center [205, 135] width 25 height 25
click at [210, 217] on li "Align to End of Previous Day" at bounding box center [207, 218] width 164 height 26
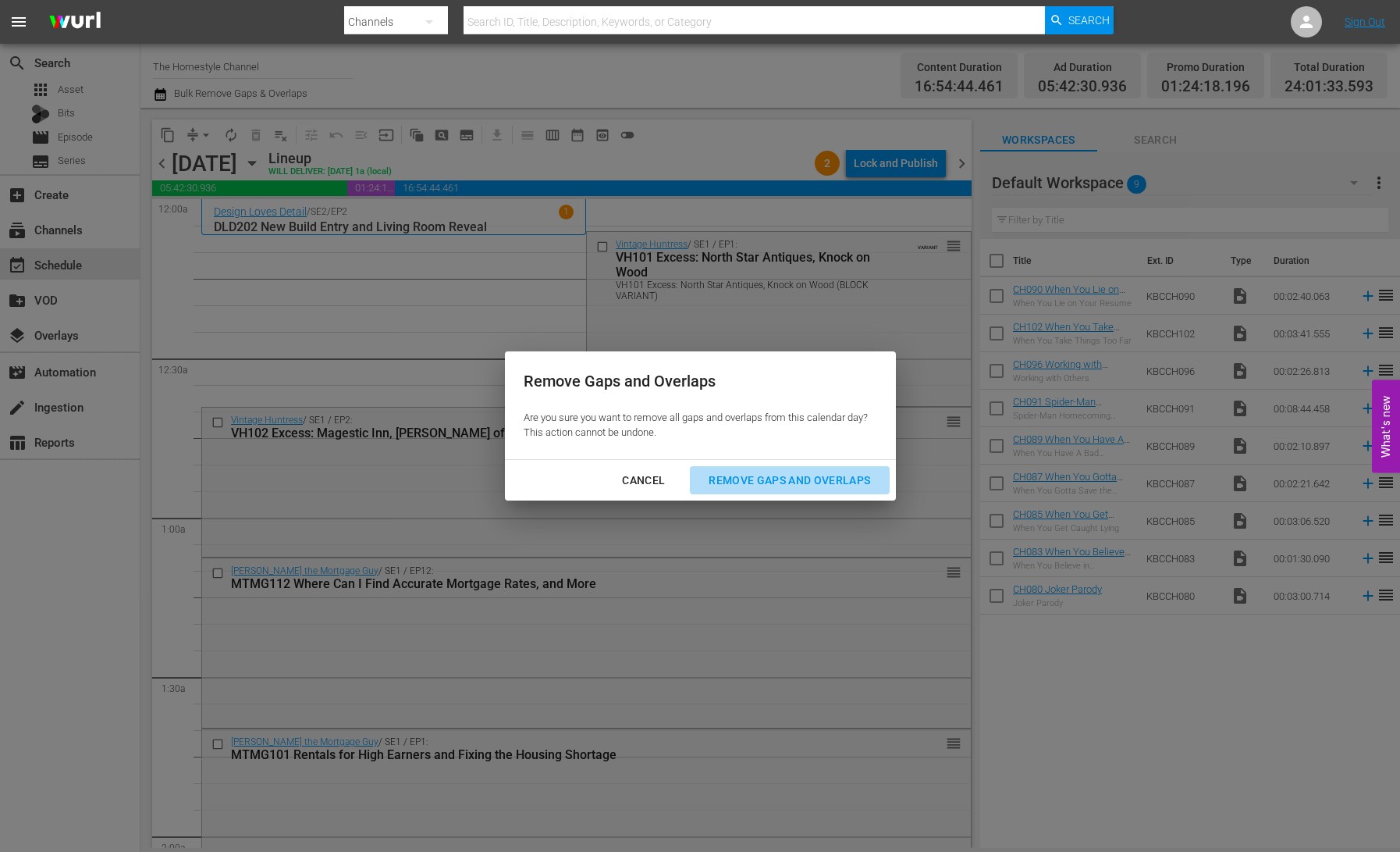
click at [795, 480] on div "Remove Gaps and Overlaps" at bounding box center [789, 481] width 187 height 19
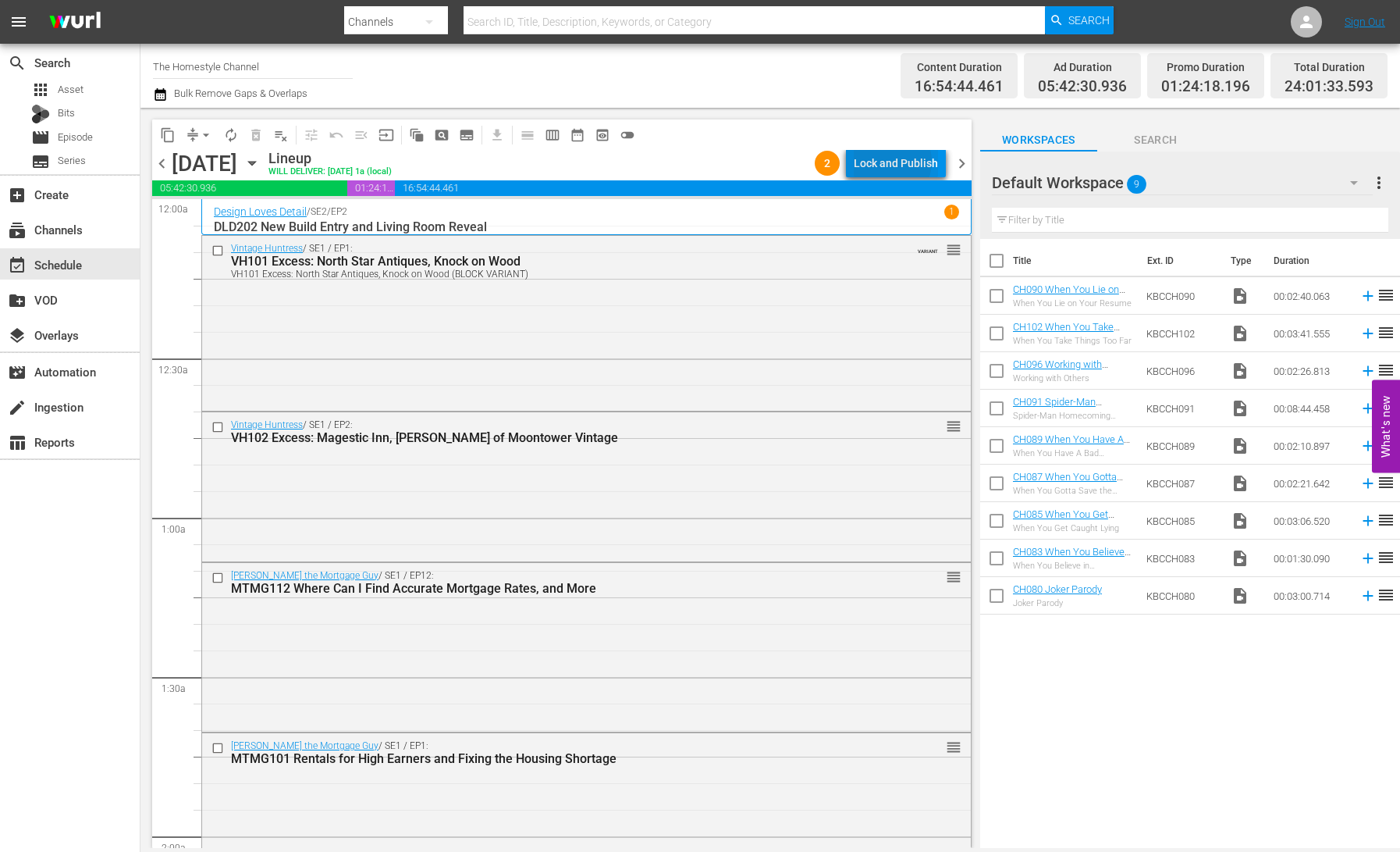
click at [894, 162] on div "Lock and Publish" at bounding box center [896, 163] width 84 height 28
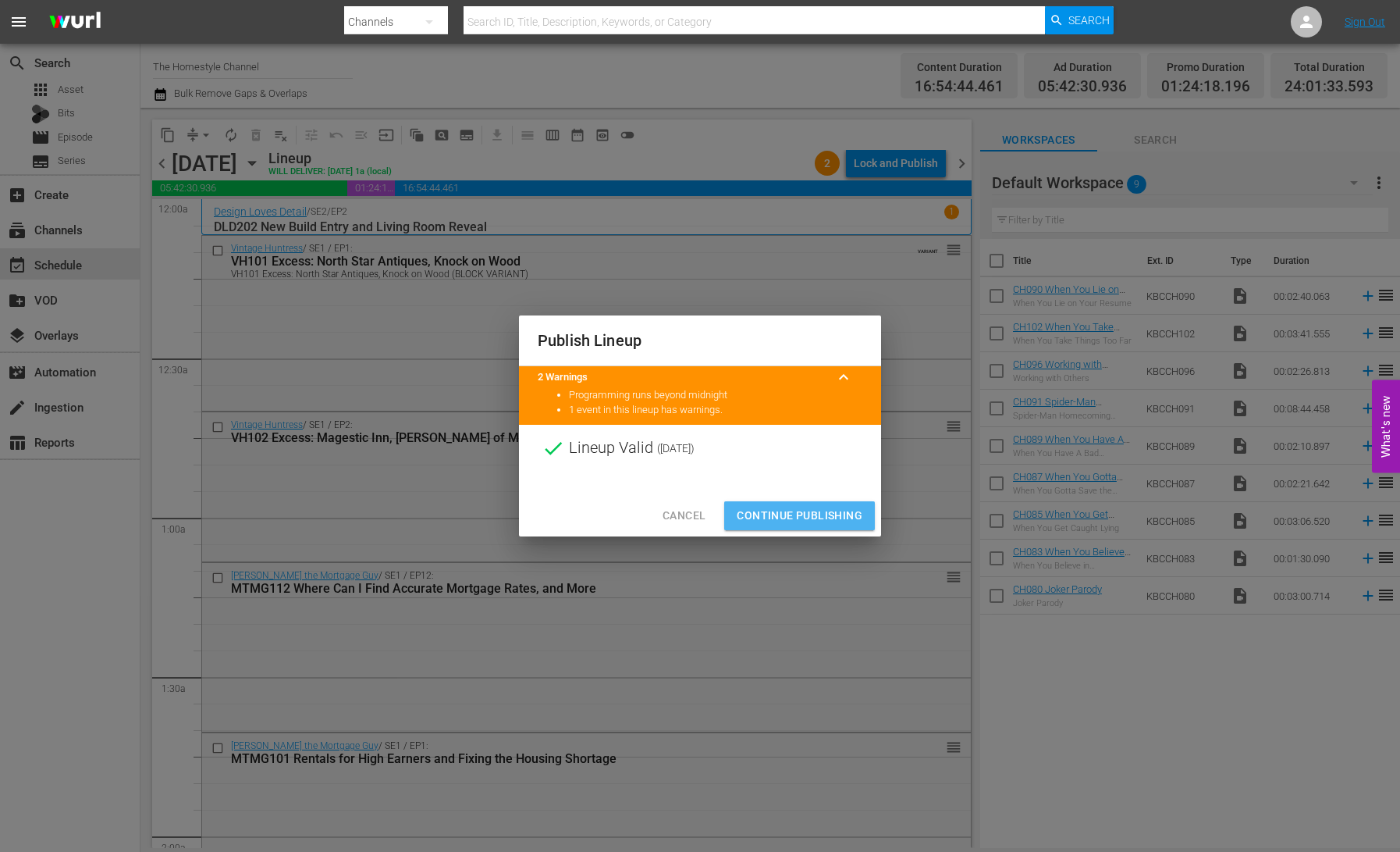
click at [827, 515] on span "Continue Publishing" at bounding box center [799, 516] width 126 height 19
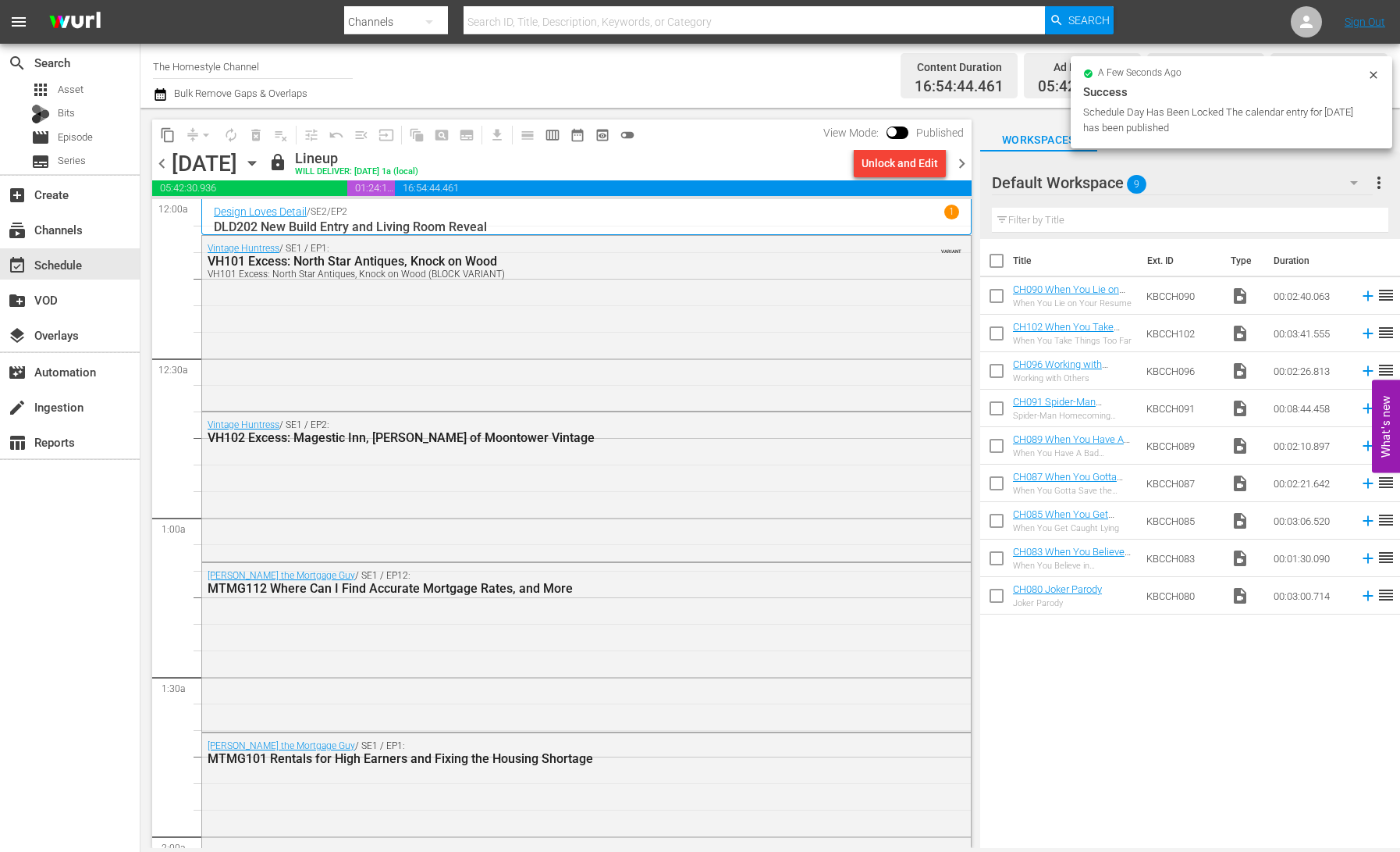
click at [255, 164] on icon "button" at bounding box center [252, 163] width 7 height 4
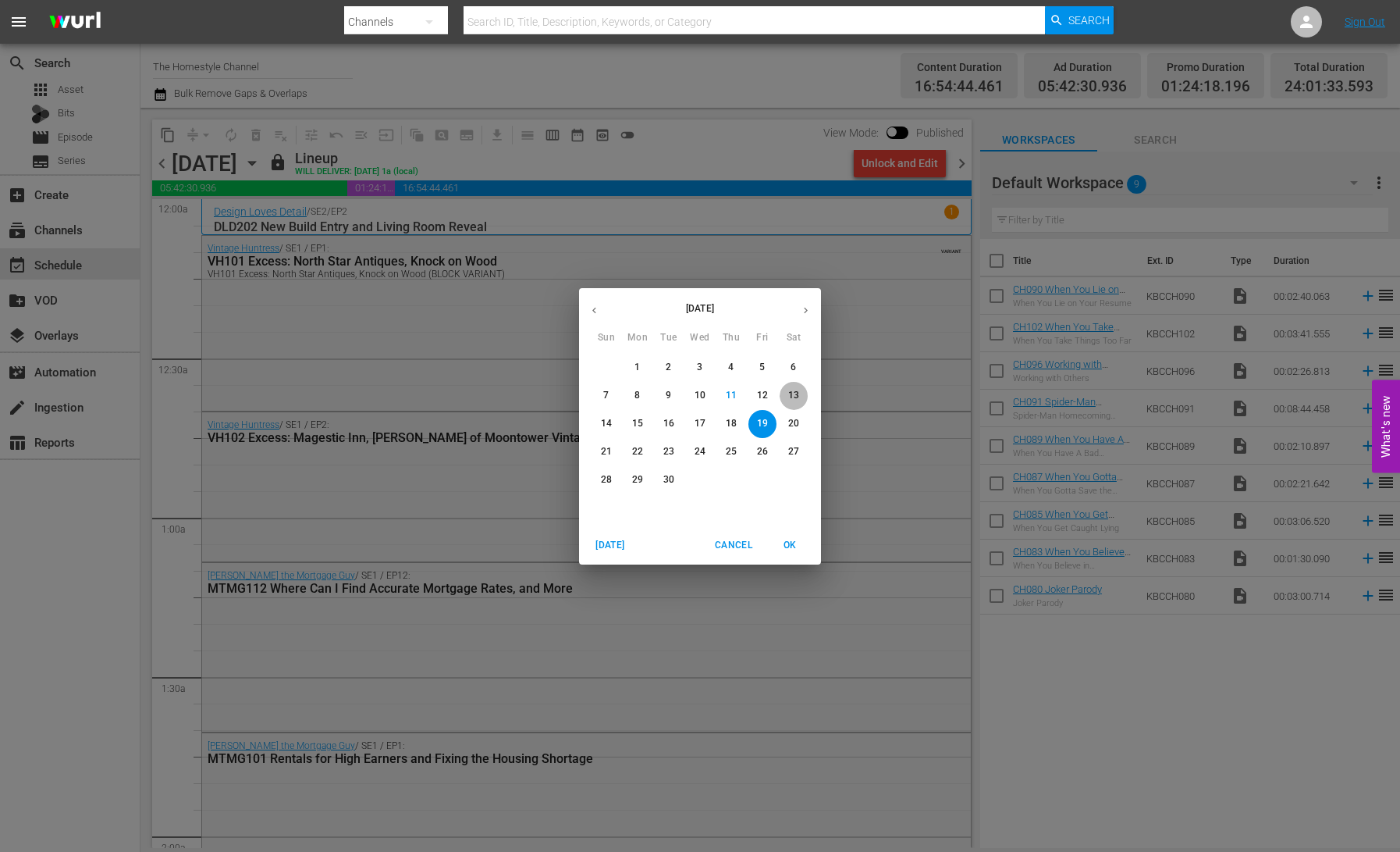
click at [800, 394] on span "13" at bounding box center [793, 396] width 28 height 13
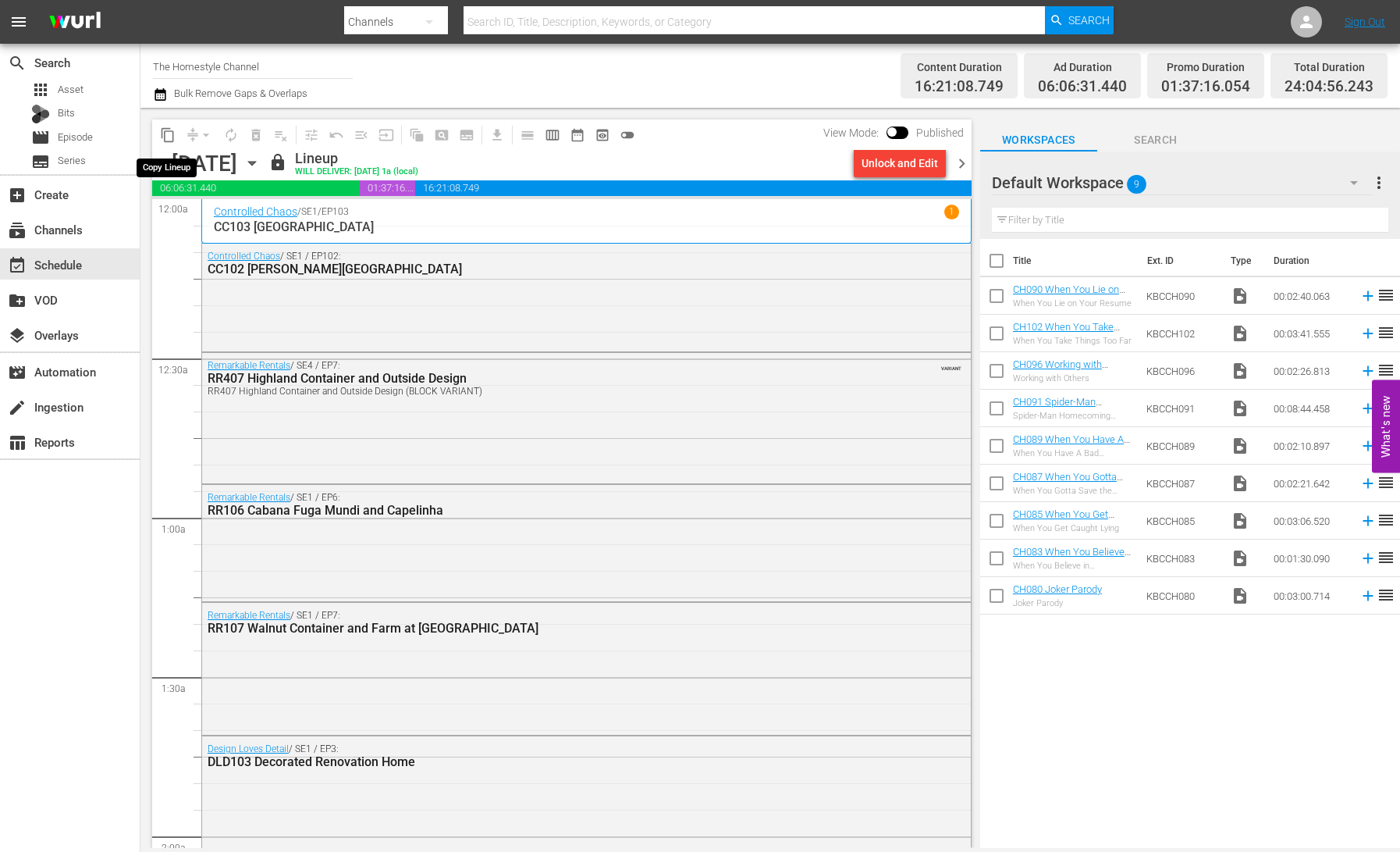
click at [171, 137] on span "content_copy" at bounding box center [167, 135] width 15 height 15
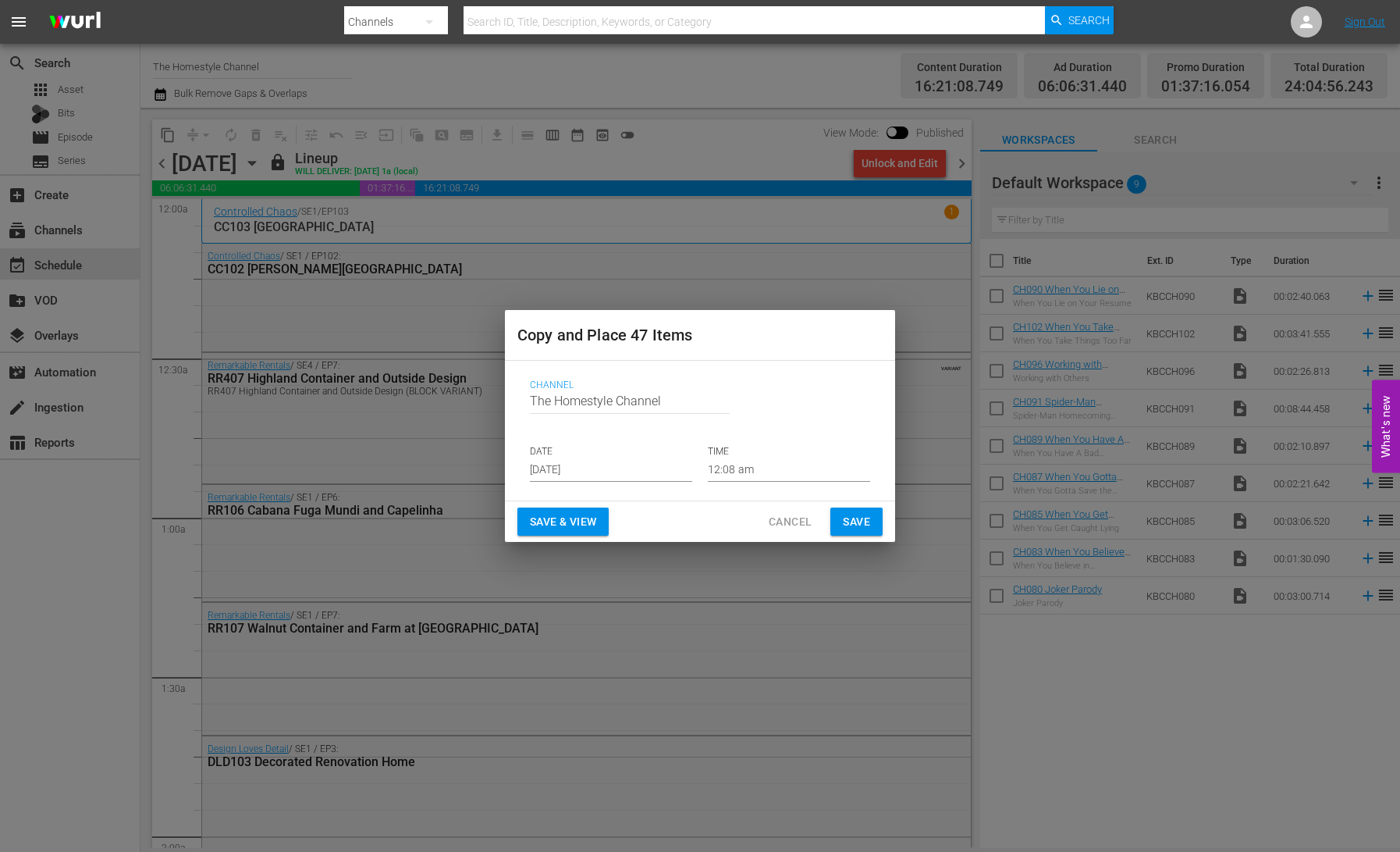
click at [608, 473] on input "[DATE]" at bounding box center [611, 469] width 162 height 24
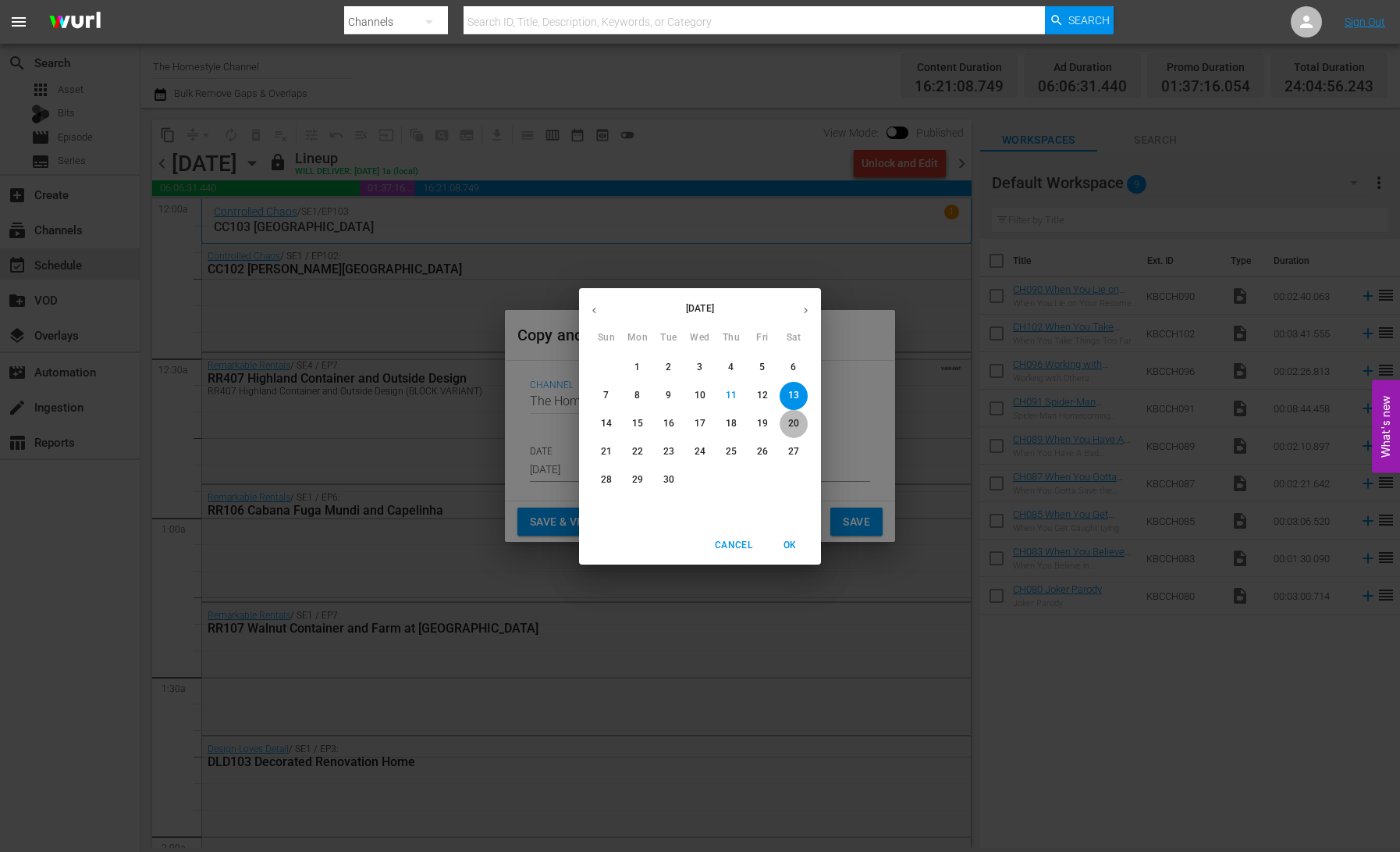
click at [793, 422] on p "20" at bounding box center [793, 423] width 11 height 13
type input "[DATE]"
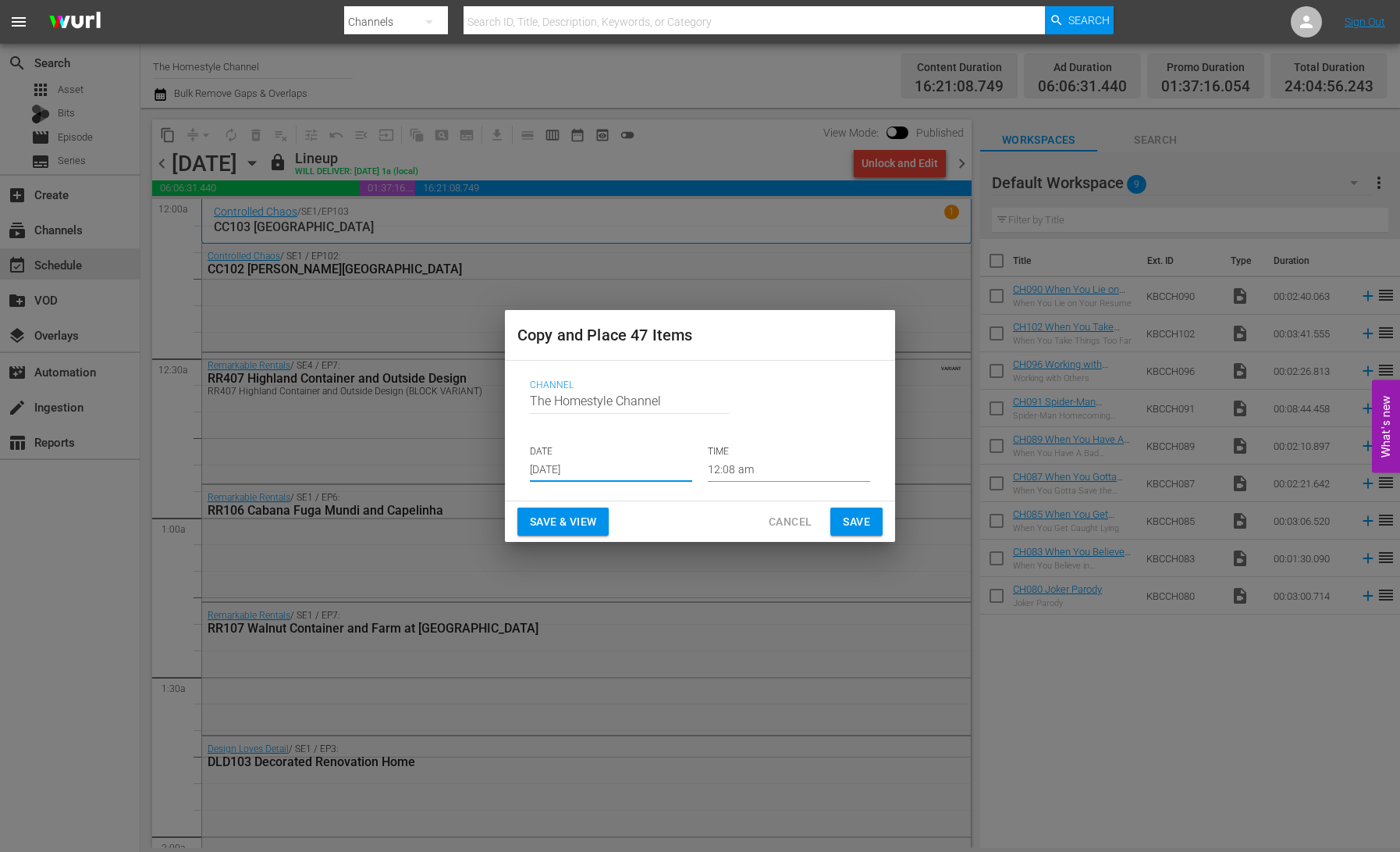
click at [573, 521] on span "Save & View" at bounding box center [564, 522] width 67 height 19
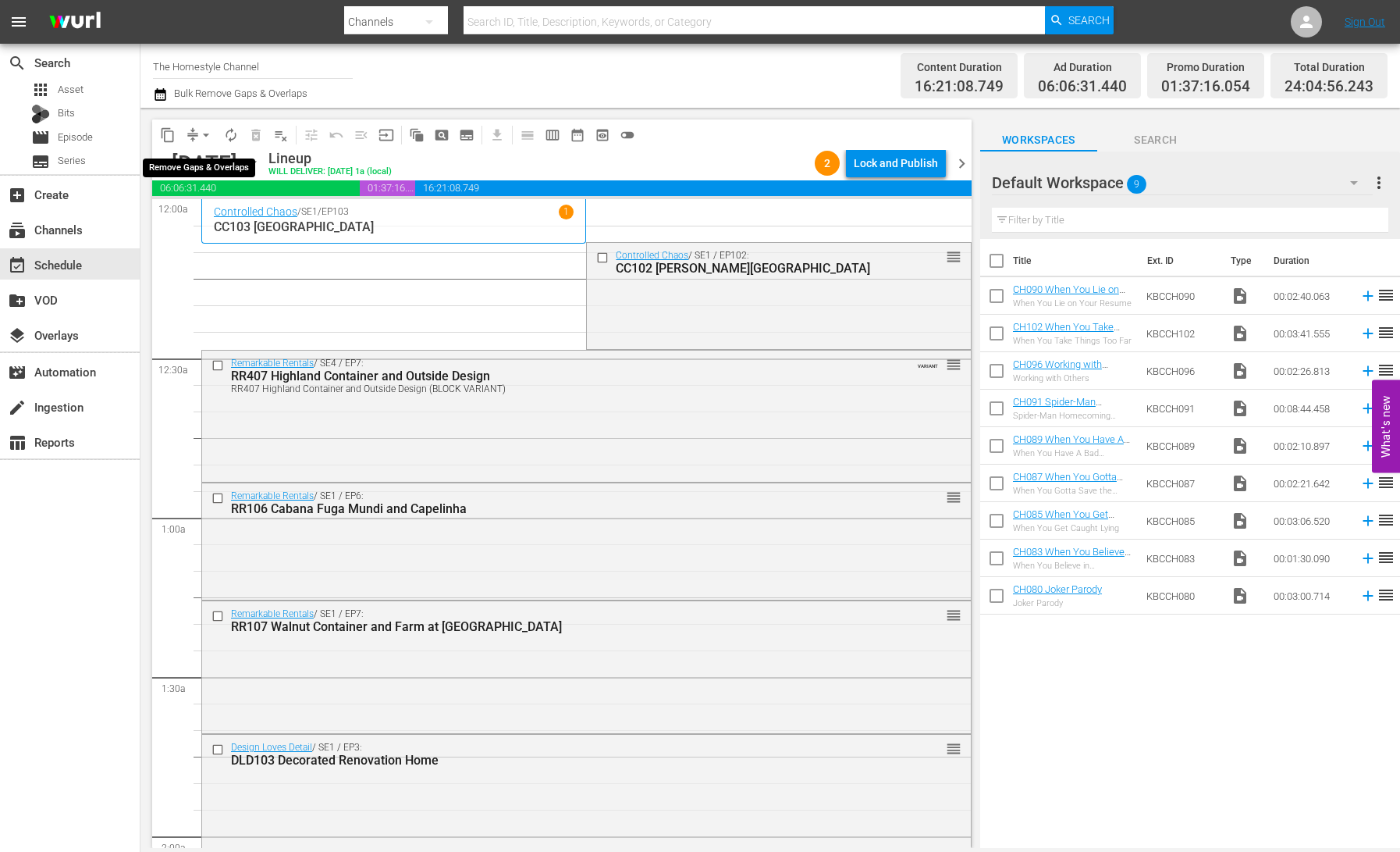
click at [195, 132] on button "arrow_drop_down" at bounding box center [205, 135] width 25 height 25
click at [233, 223] on li "Align to End of Previous Day" at bounding box center [207, 218] width 164 height 26
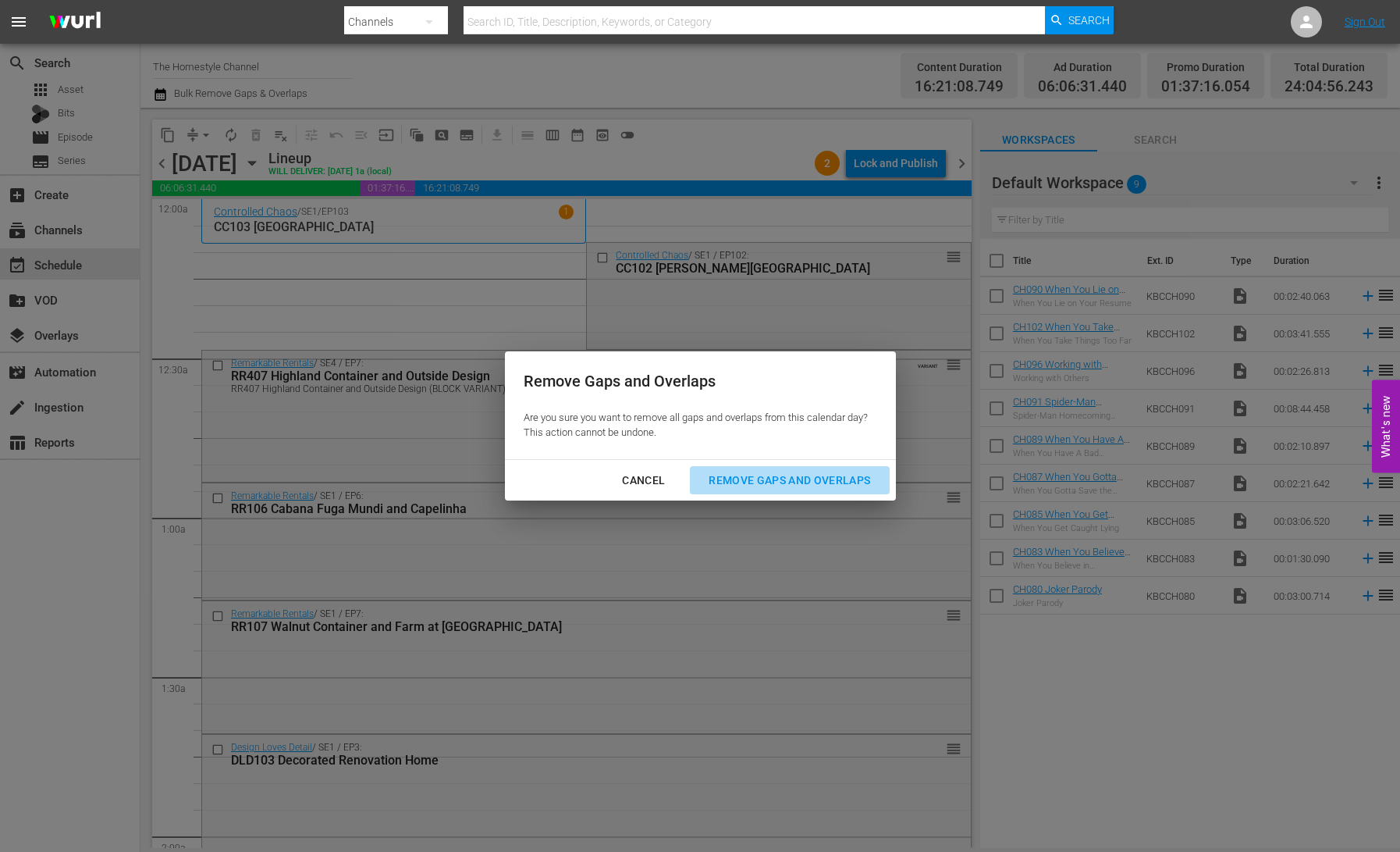
click at [759, 485] on div "Remove Gaps and Overlaps" at bounding box center [789, 481] width 187 height 19
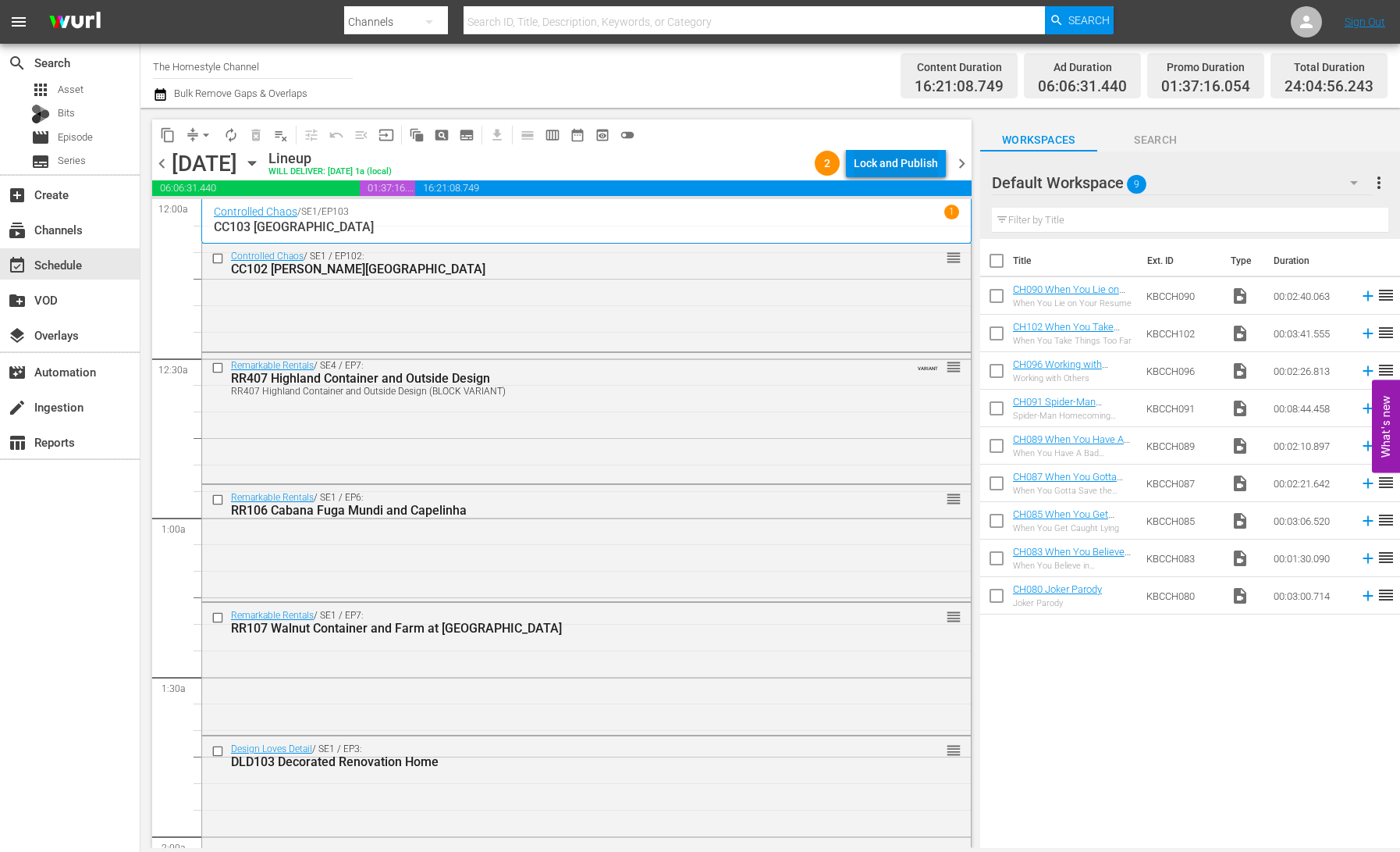
click at [888, 167] on div "Lock and Publish" at bounding box center [896, 163] width 84 height 28
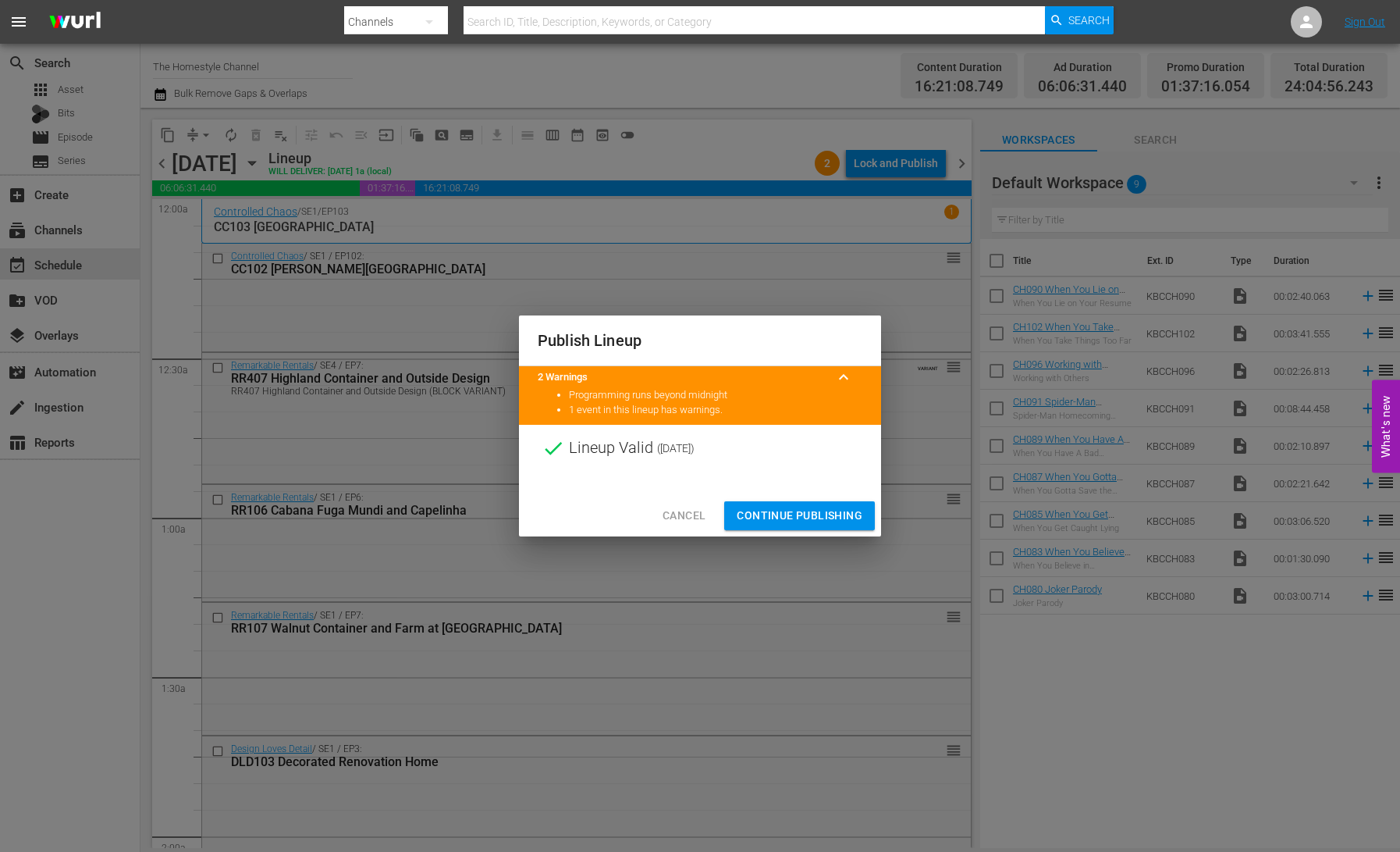
click at [789, 509] on span "Continue Publishing" at bounding box center [799, 516] width 126 height 19
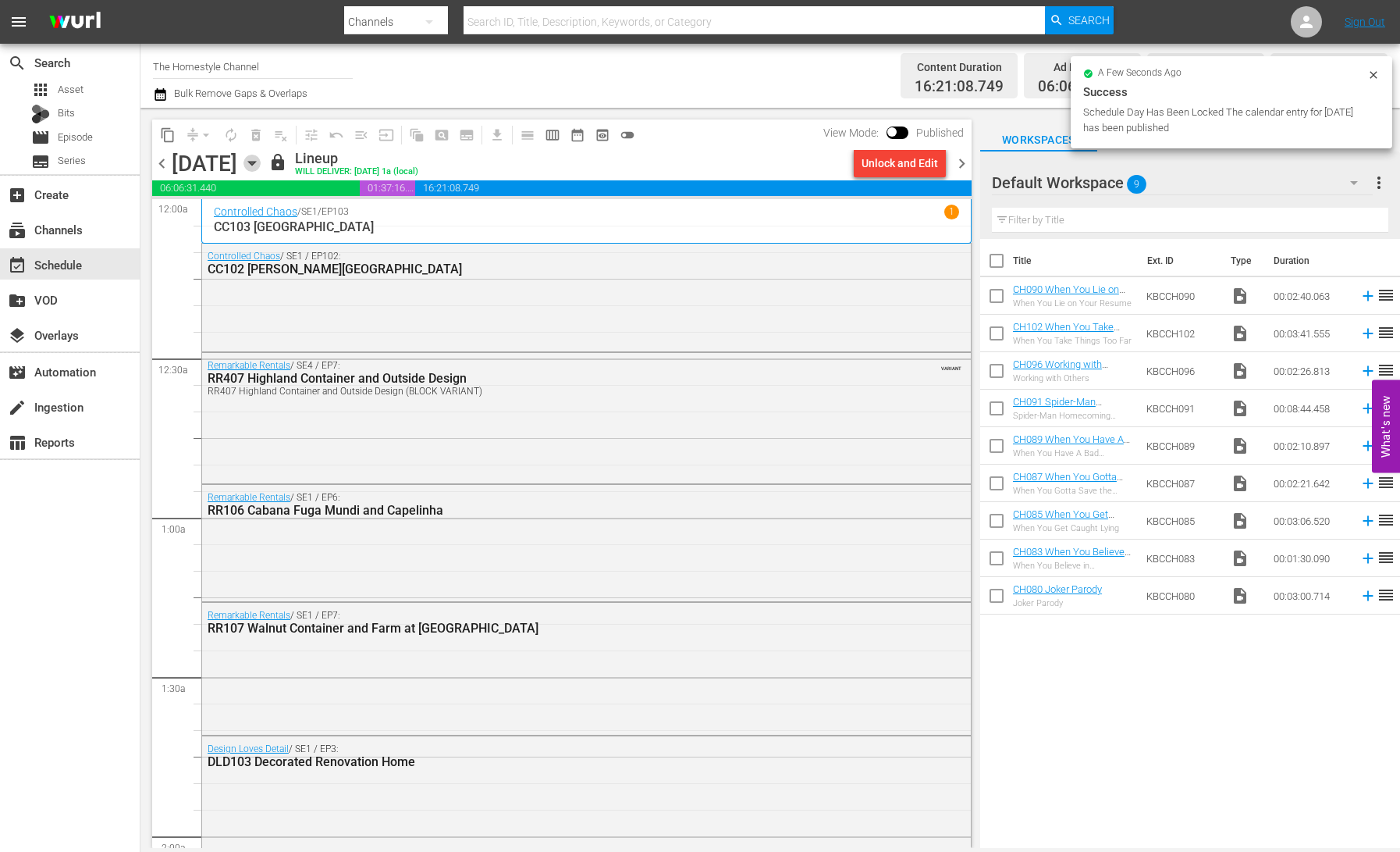
click at [261, 166] on icon "button" at bounding box center [252, 162] width 17 height 17
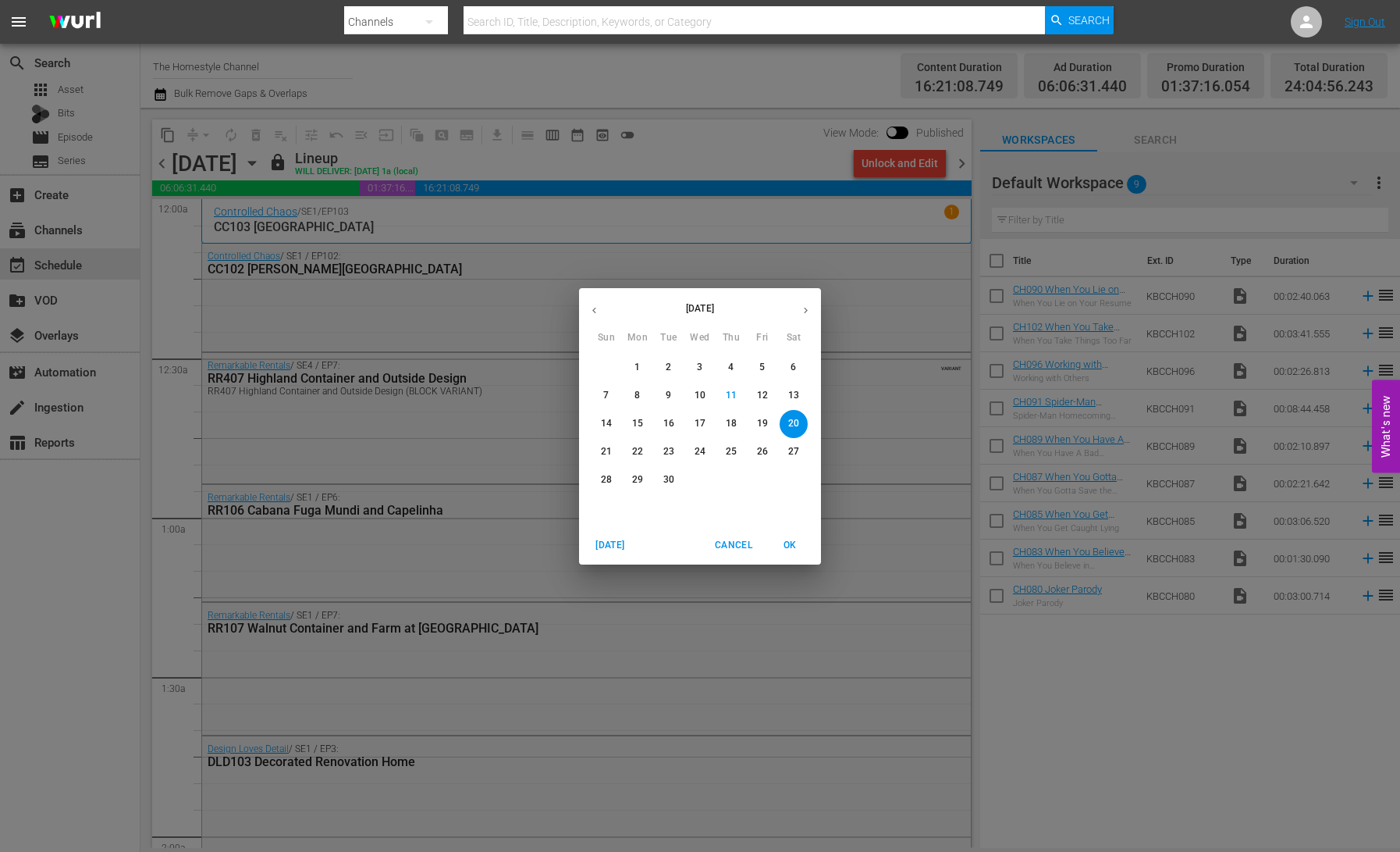
click at [607, 428] on p "14" at bounding box center [606, 423] width 11 height 13
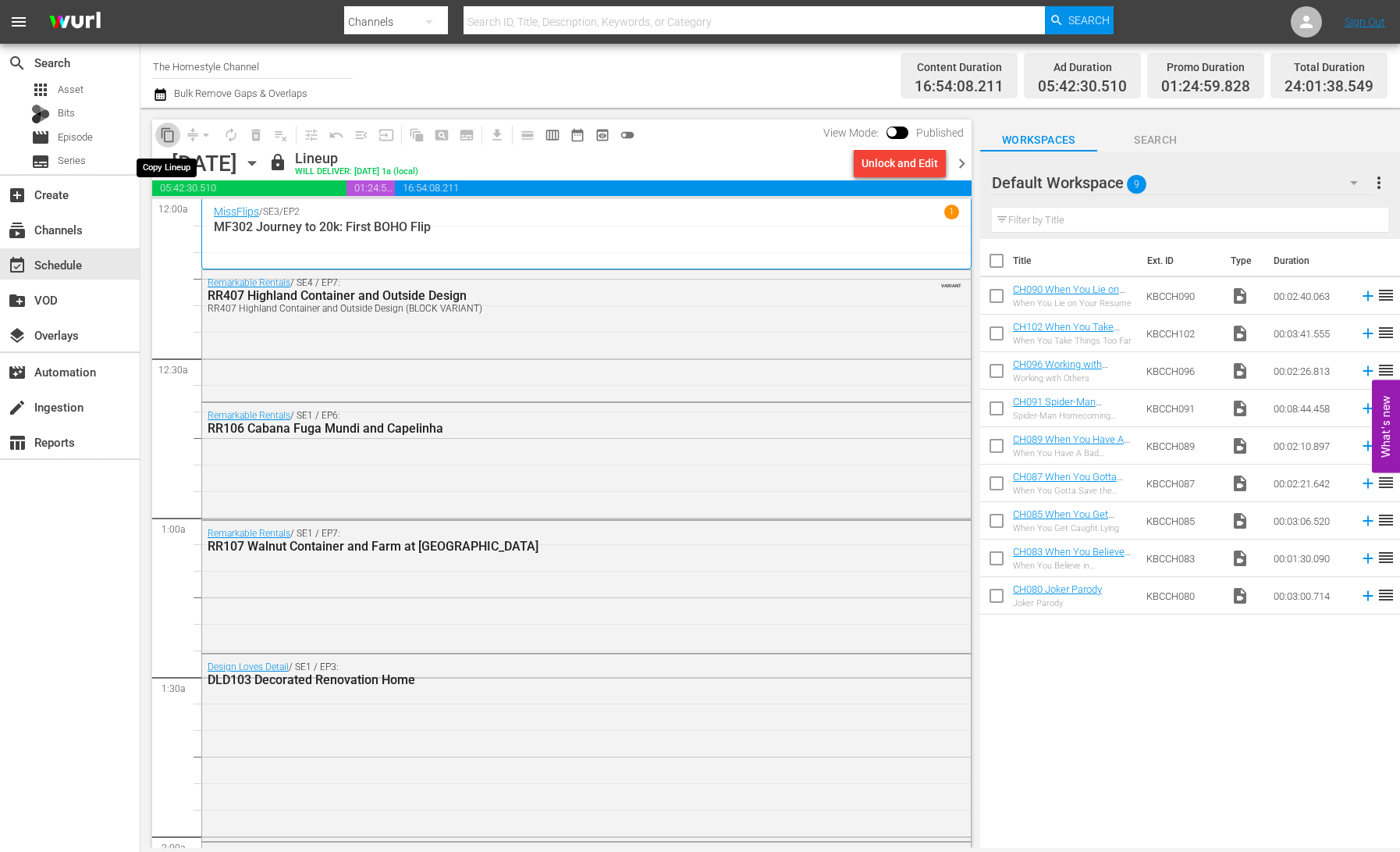
click at [168, 136] on span "content_copy" at bounding box center [167, 135] width 15 height 15
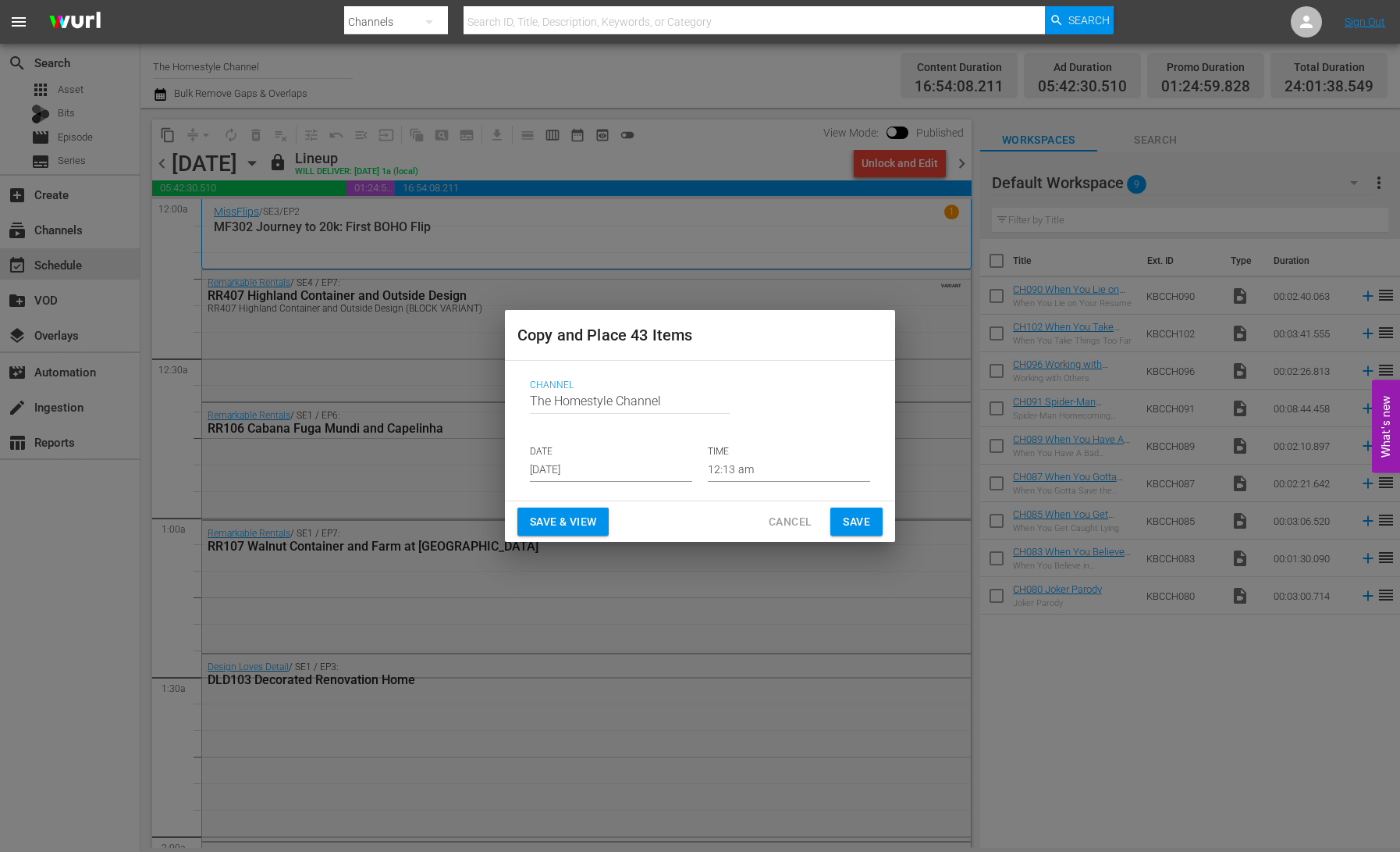
click at [594, 461] on input "[DATE]" at bounding box center [611, 469] width 162 height 24
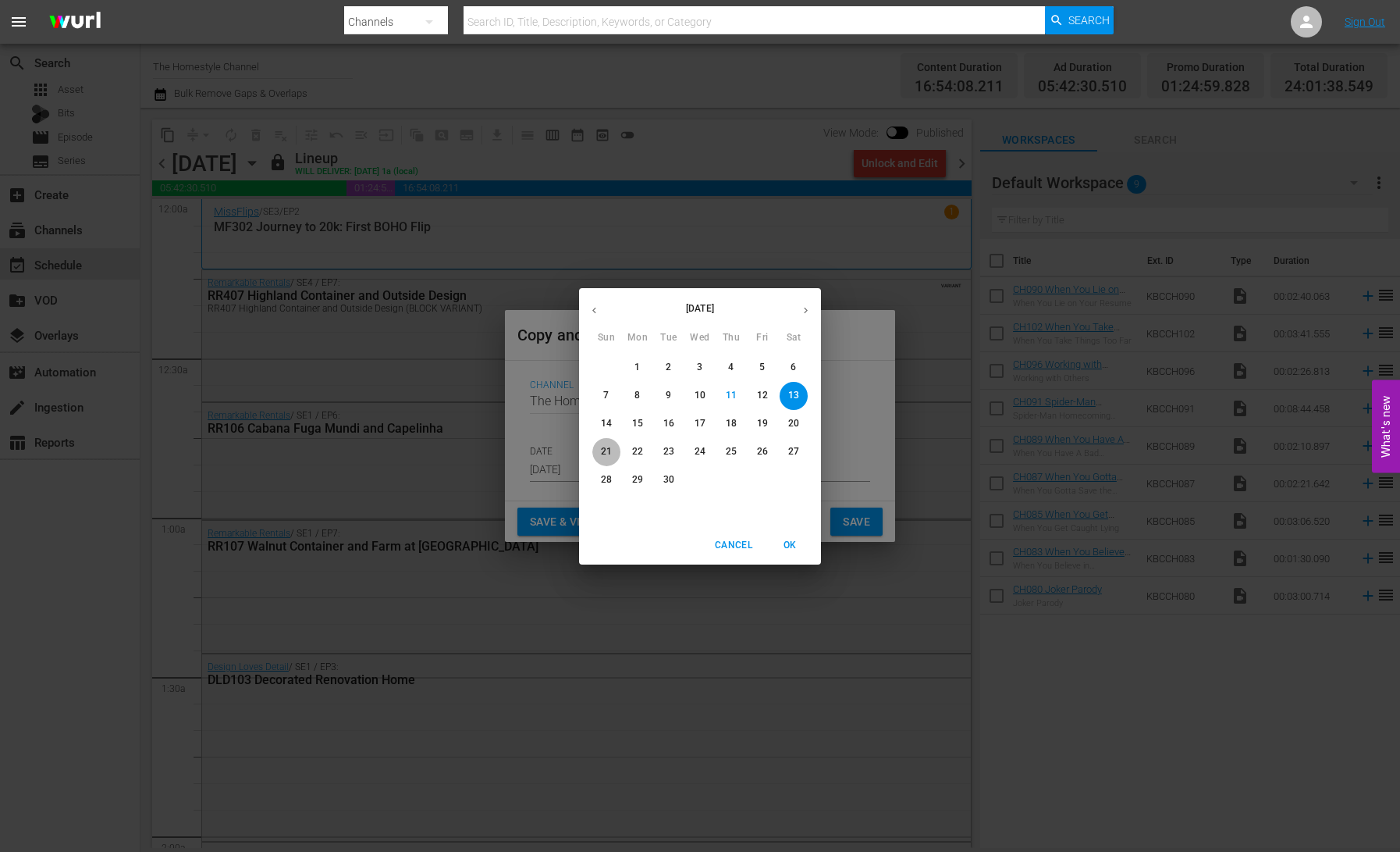
click at [602, 450] on p "21" at bounding box center [606, 452] width 11 height 13
type input "[DATE]"
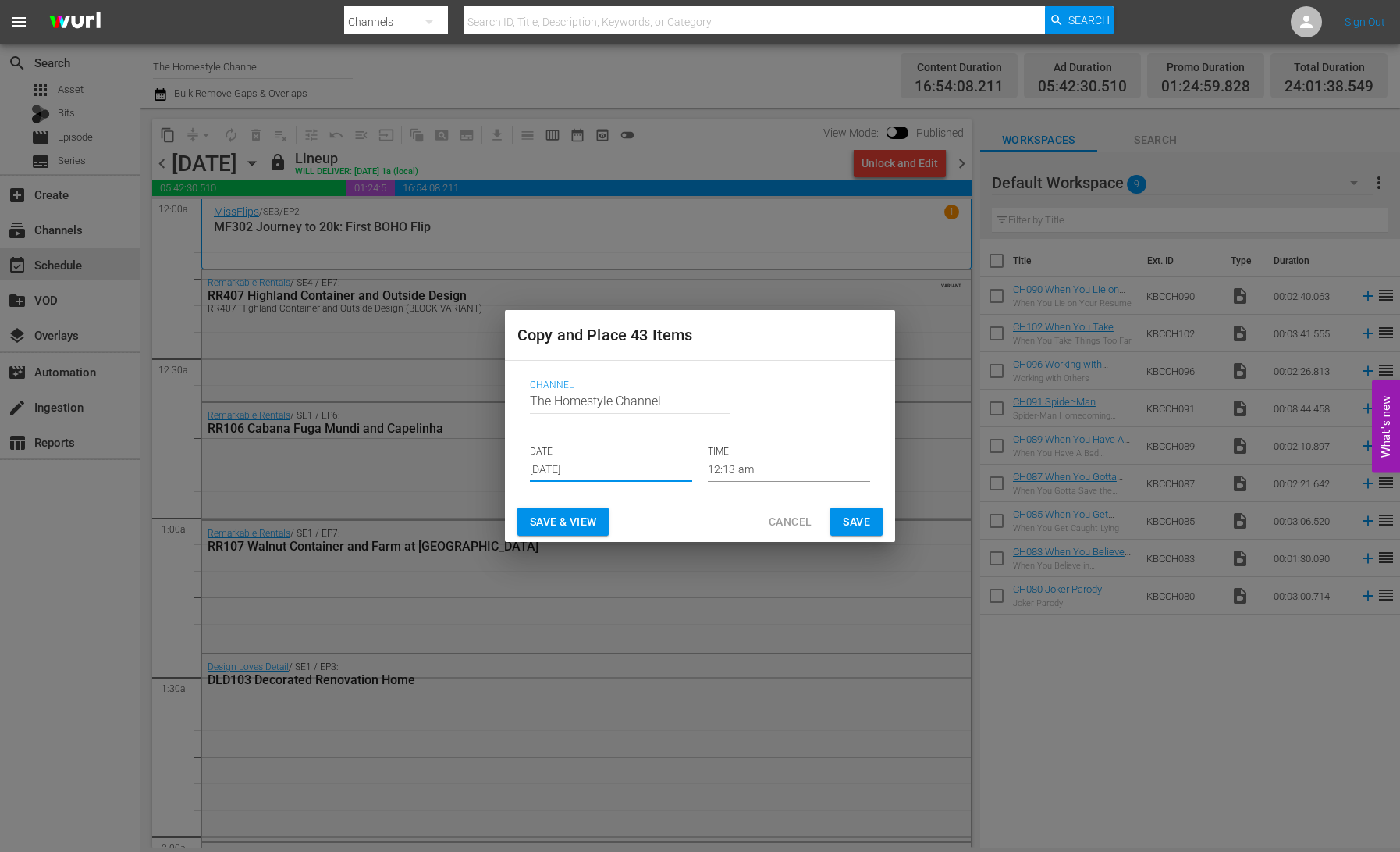
click at [573, 514] on span "Save & View" at bounding box center [564, 522] width 67 height 19
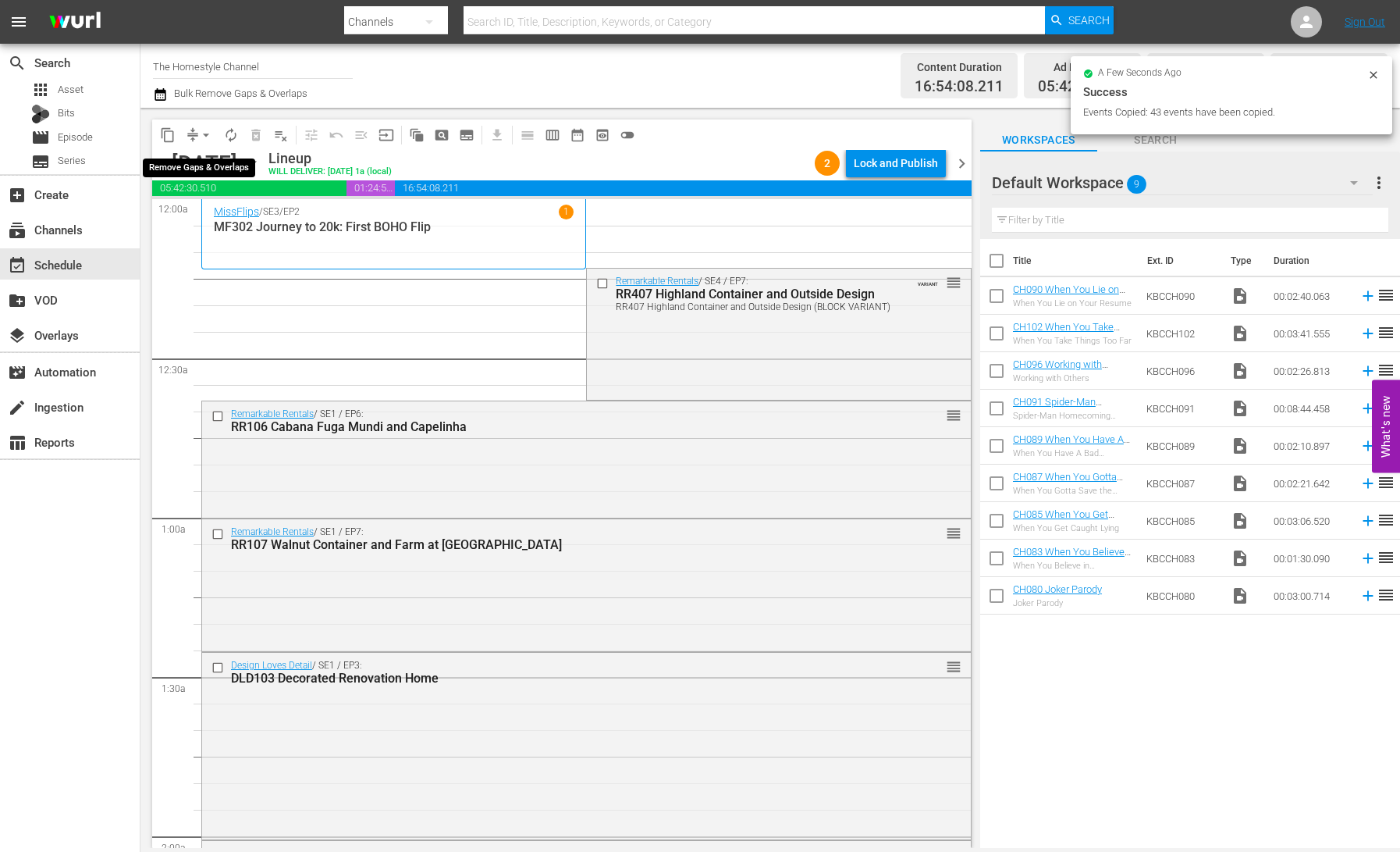
click at [196, 131] on button "arrow_drop_down" at bounding box center [205, 135] width 25 height 25
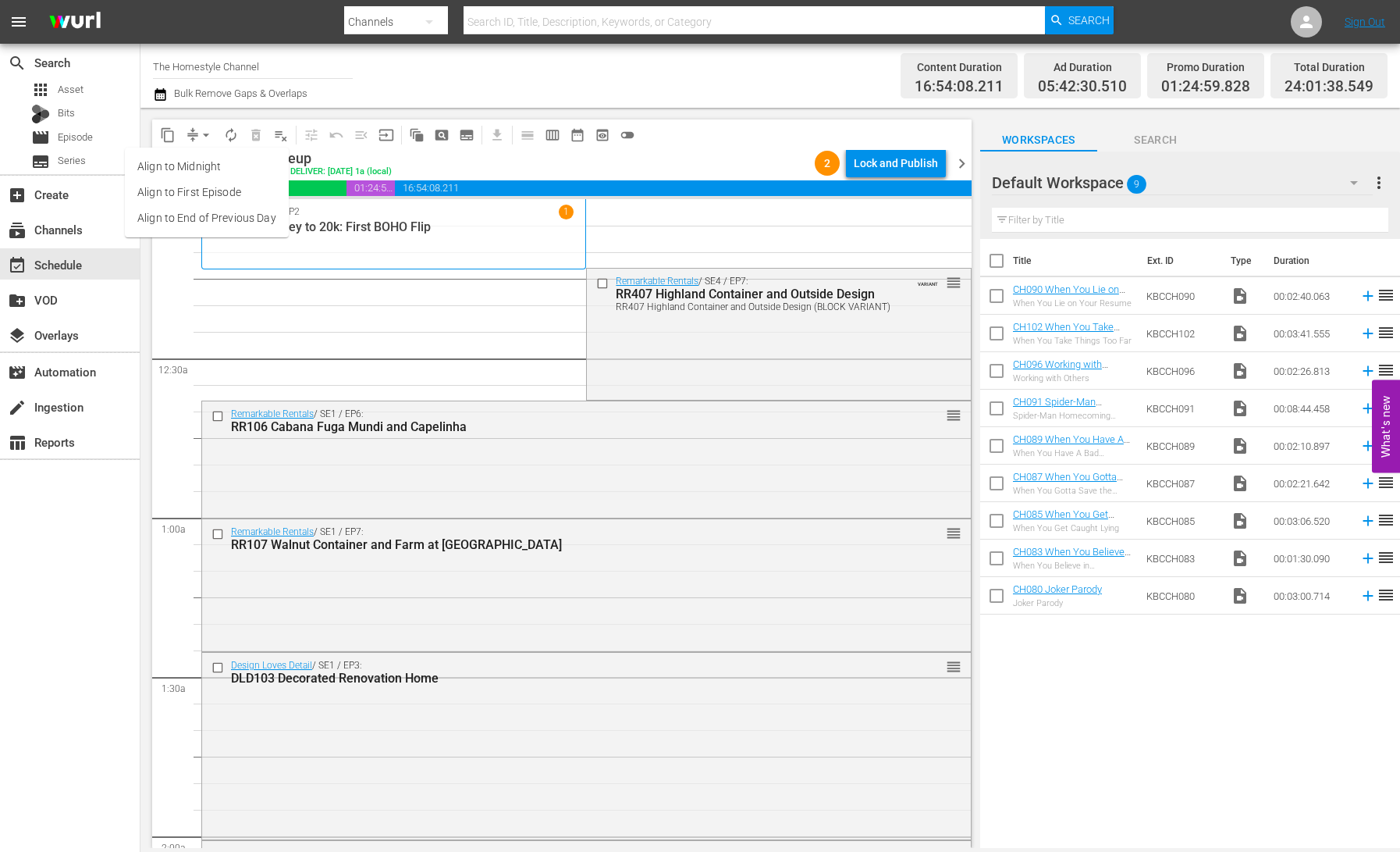
click at [228, 213] on li "Align to End of Previous Day" at bounding box center [207, 218] width 164 height 26
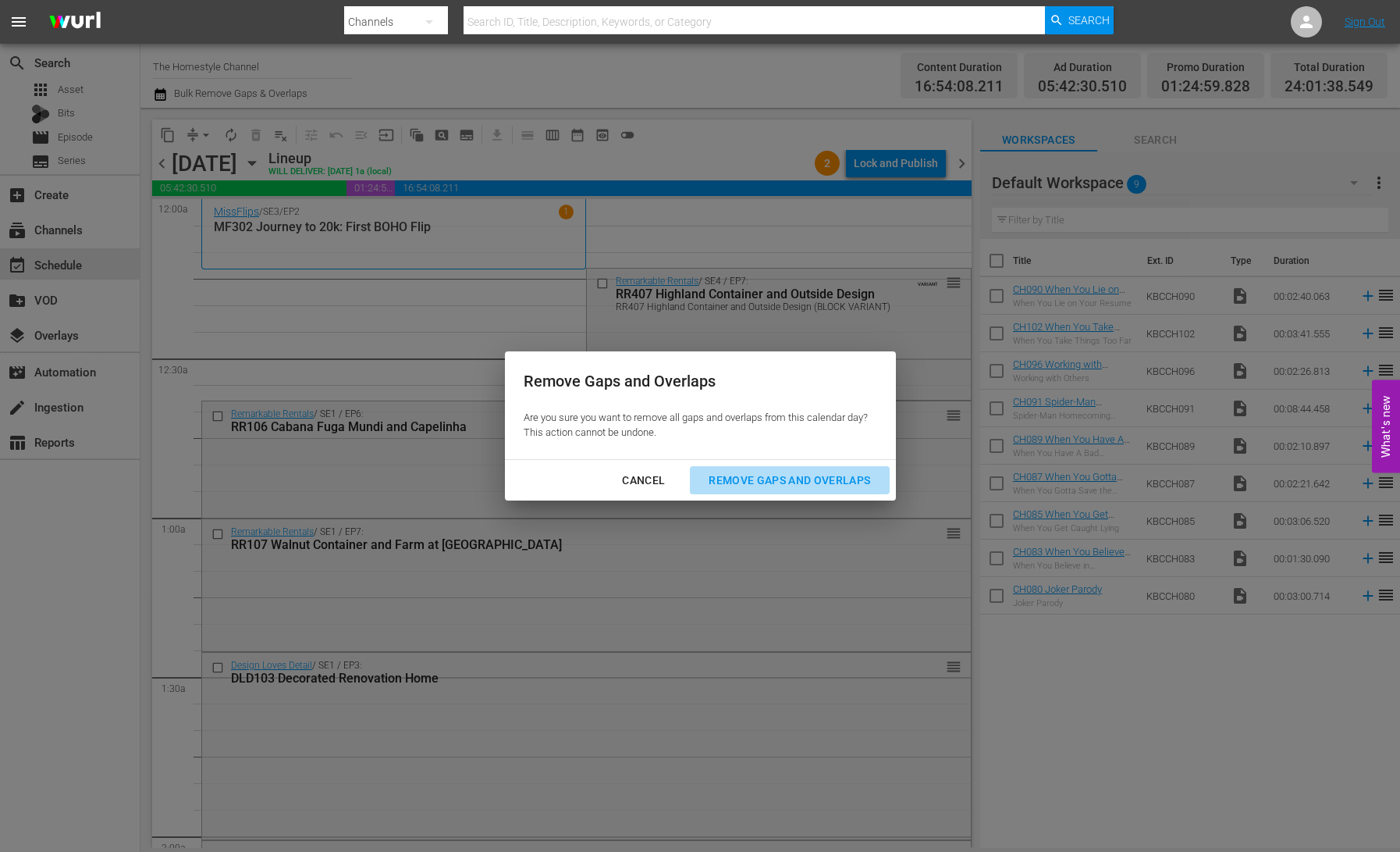
click at [827, 479] on div "Remove Gaps and Overlaps" at bounding box center [789, 481] width 187 height 19
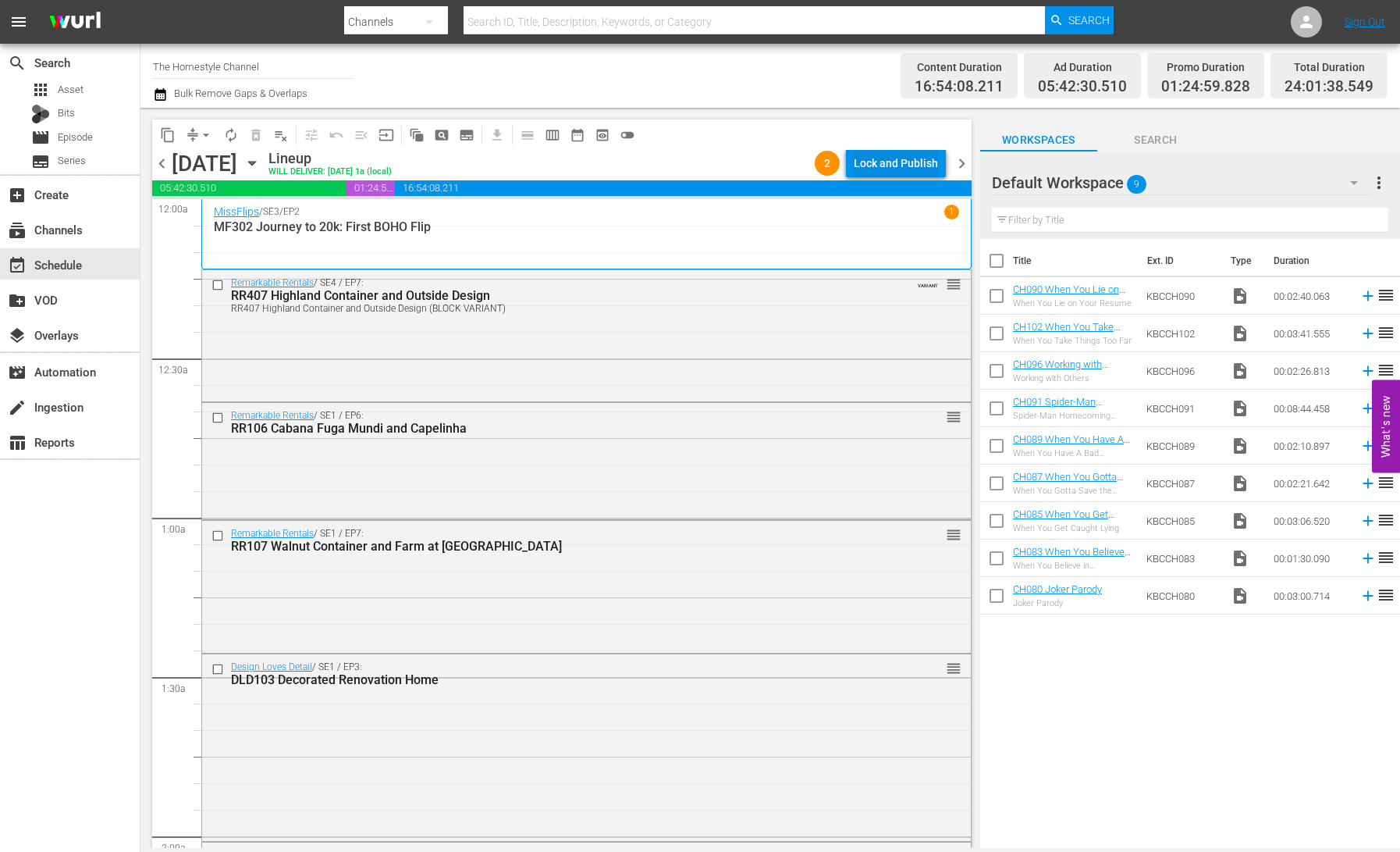
click at [897, 164] on div "Lock and Publish" at bounding box center [896, 163] width 84 height 28
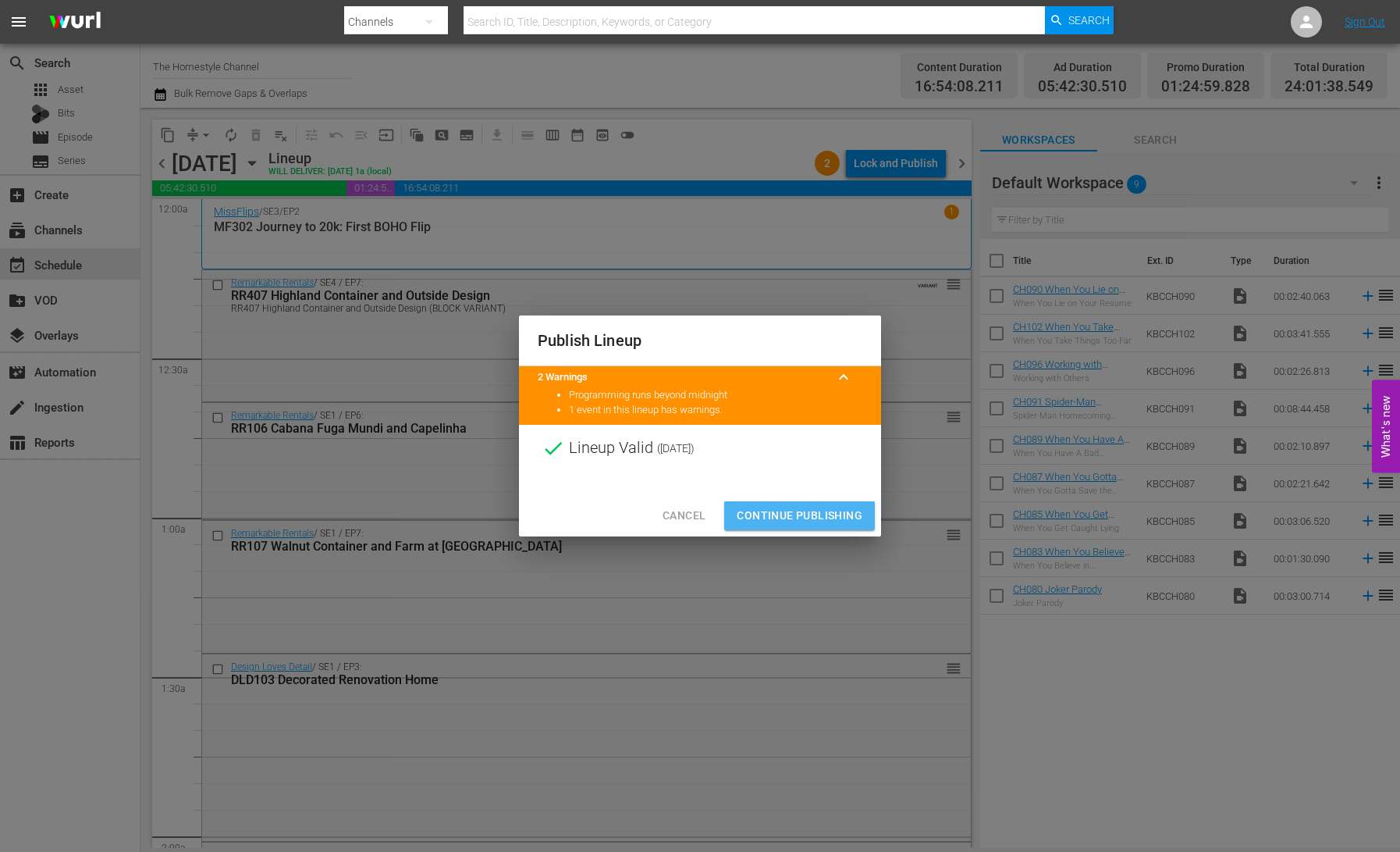
click at [815, 514] on span "Continue Publishing" at bounding box center [799, 516] width 126 height 19
